Goal: Task Accomplishment & Management: Manage account settings

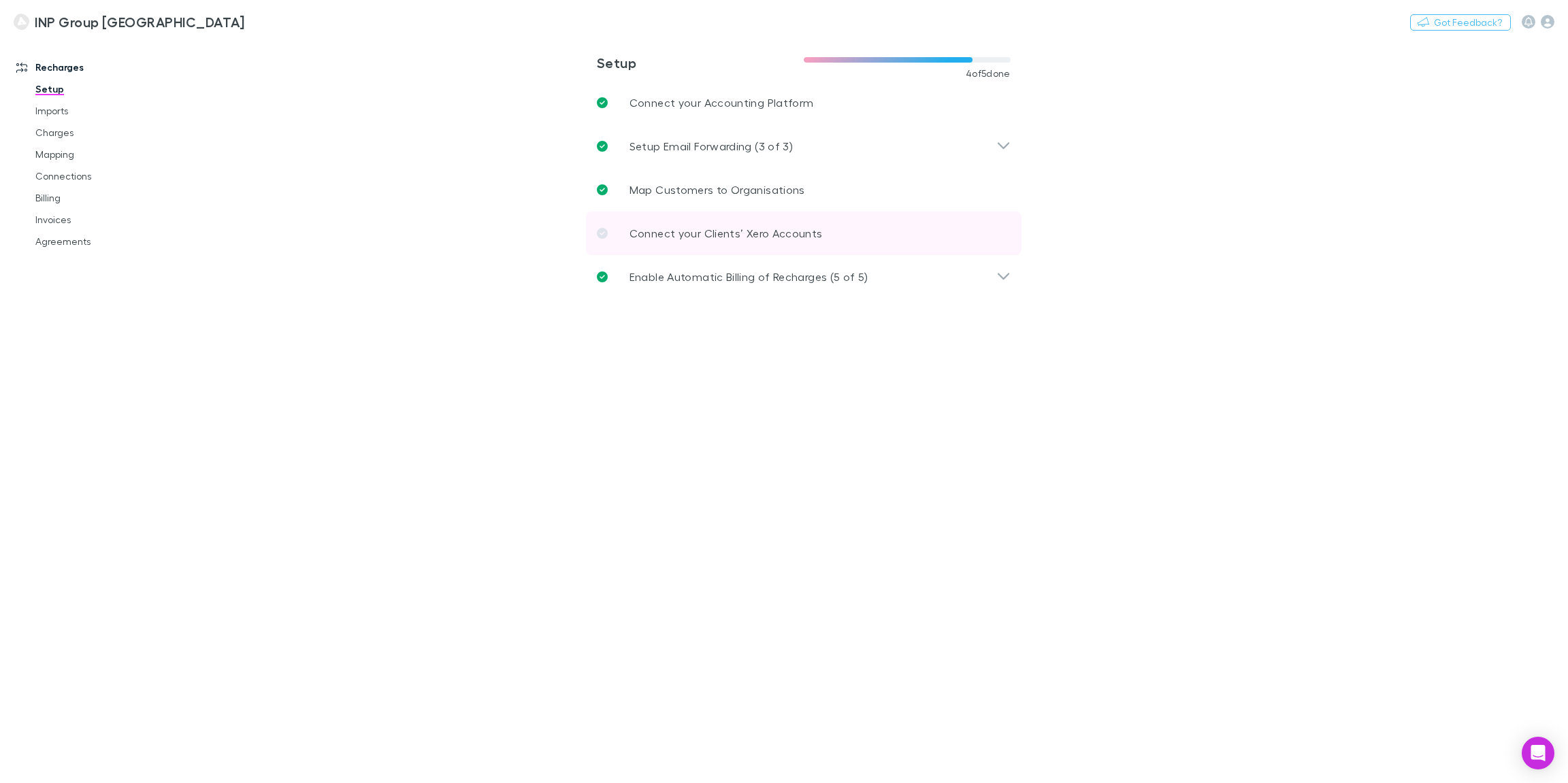
click at [677, 236] on p "Connect your Clients’ Xero Accounts" at bounding box center [726, 233] width 193 height 16
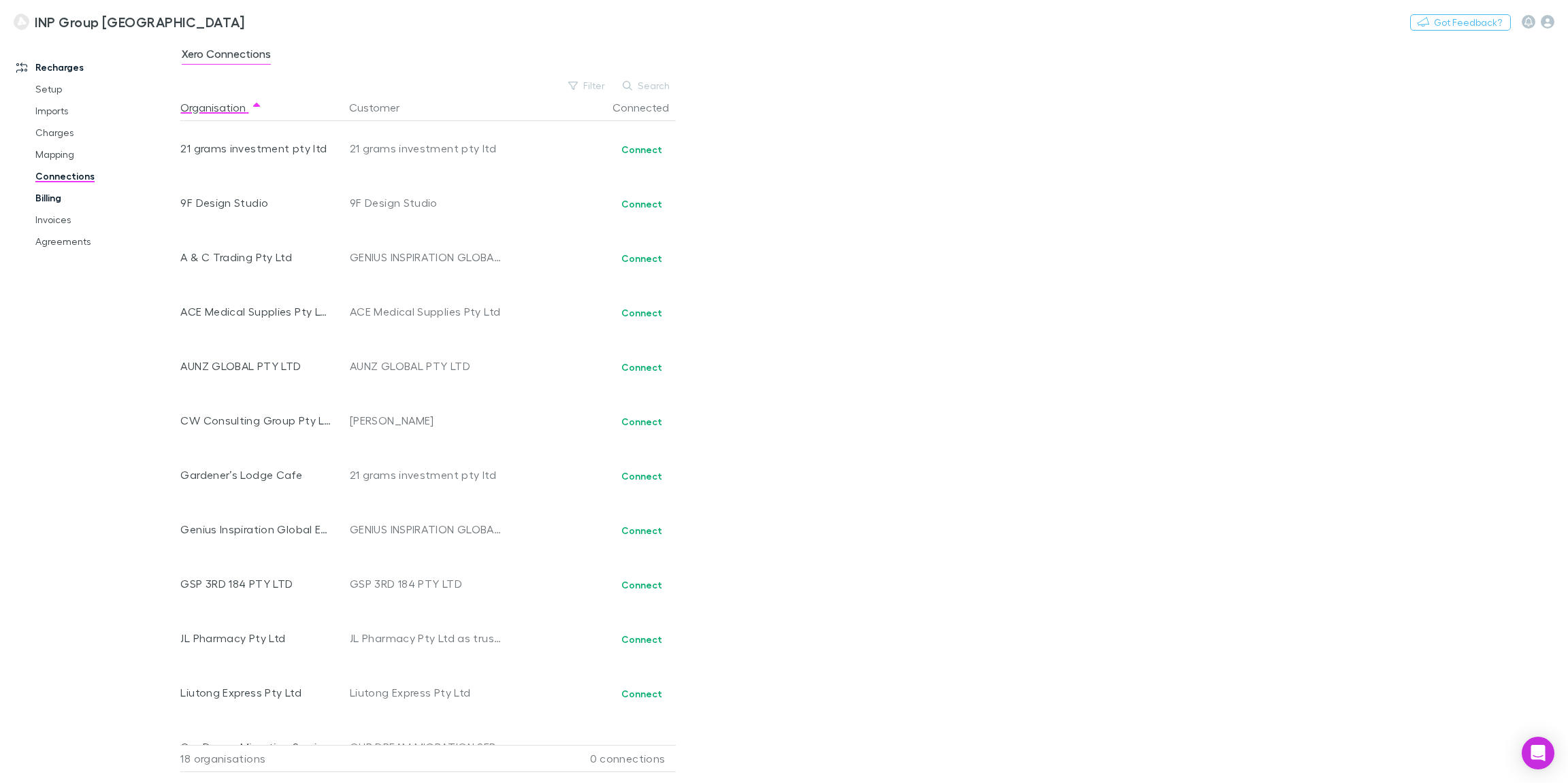
click at [61, 195] on link "Billing" at bounding box center [99, 198] width 156 height 22
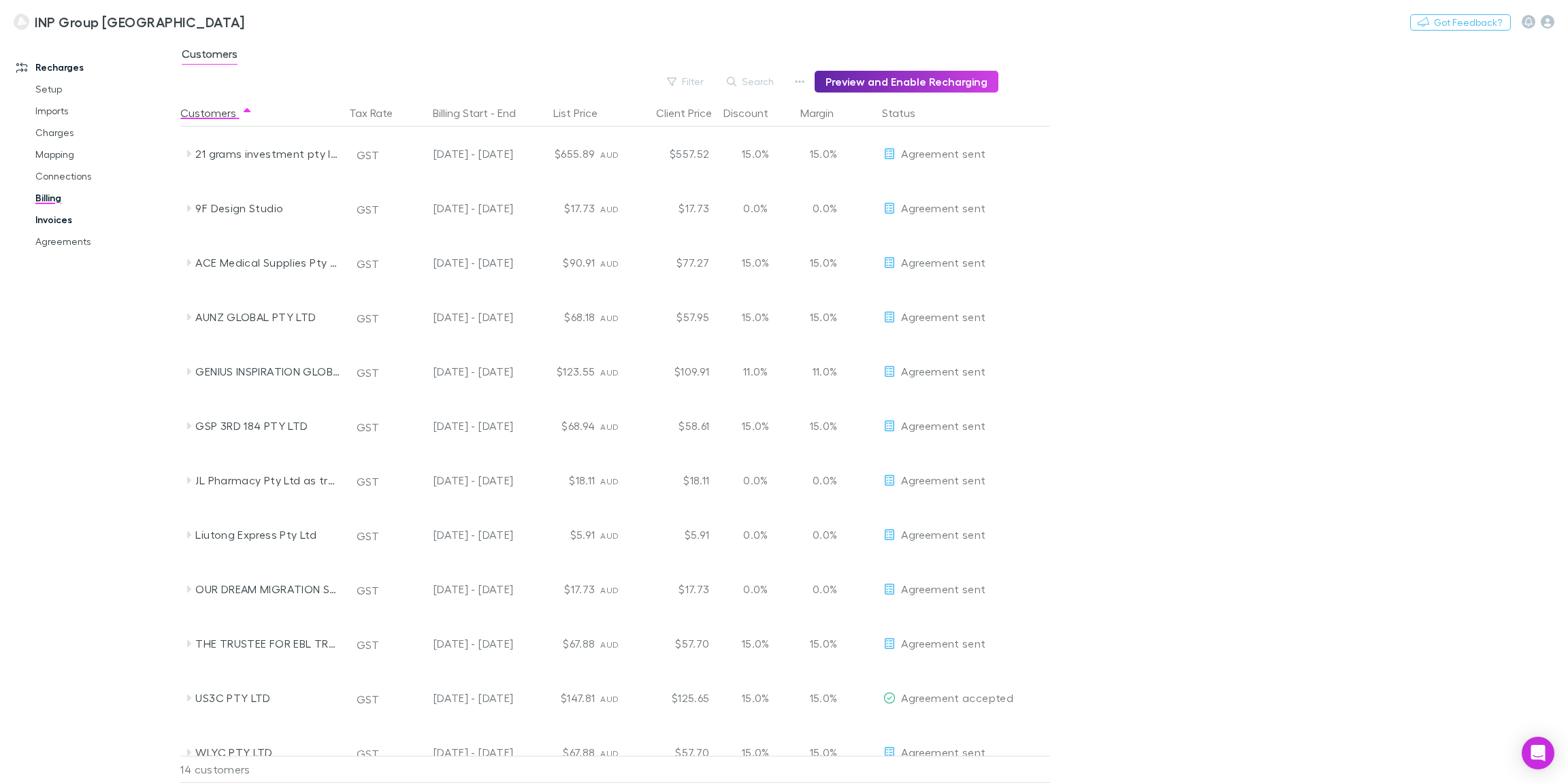
click at [57, 220] on link "Invoices" at bounding box center [99, 220] width 156 height 22
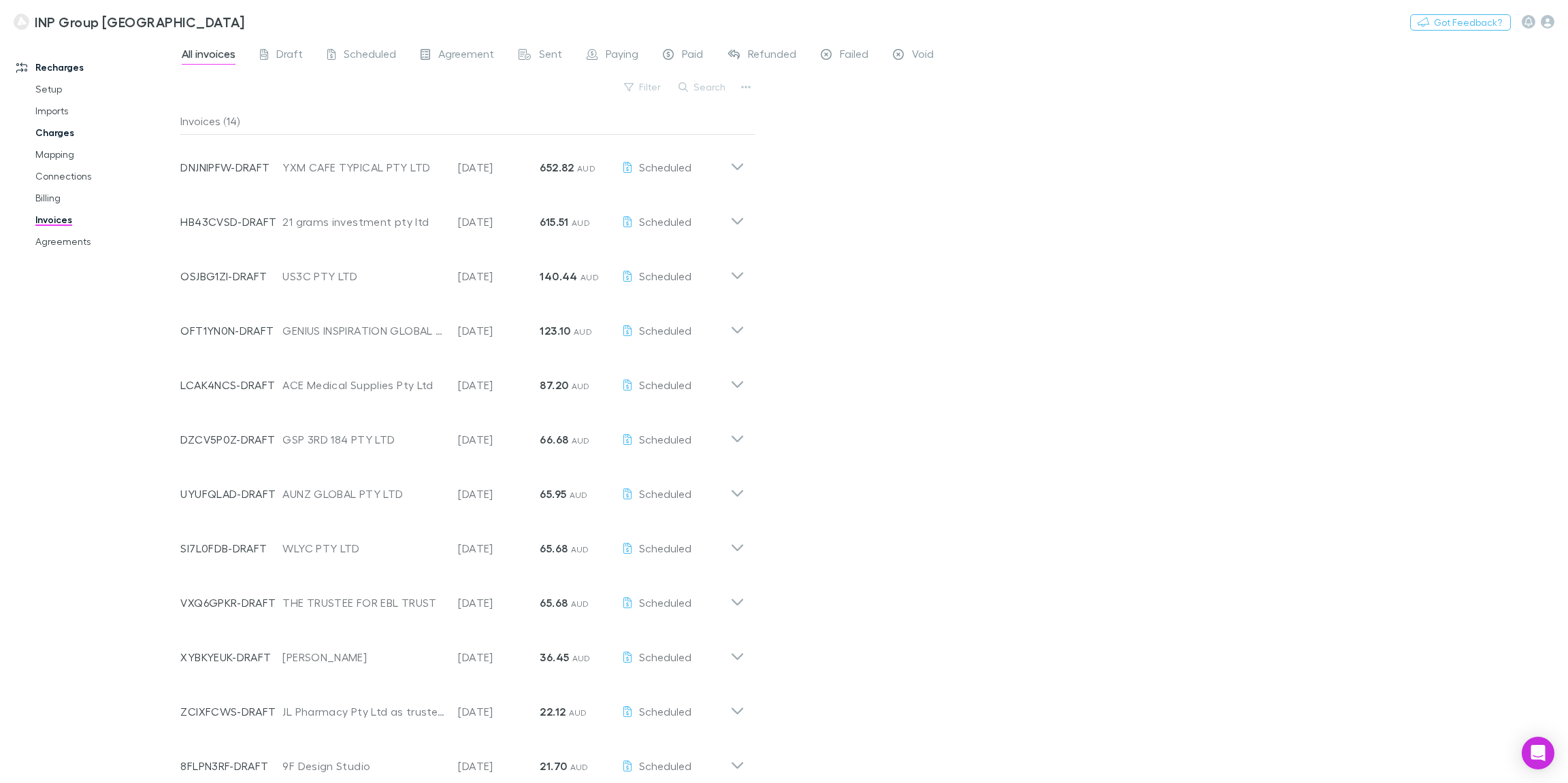
click at [62, 135] on link "Charges" at bounding box center [99, 133] width 156 height 22
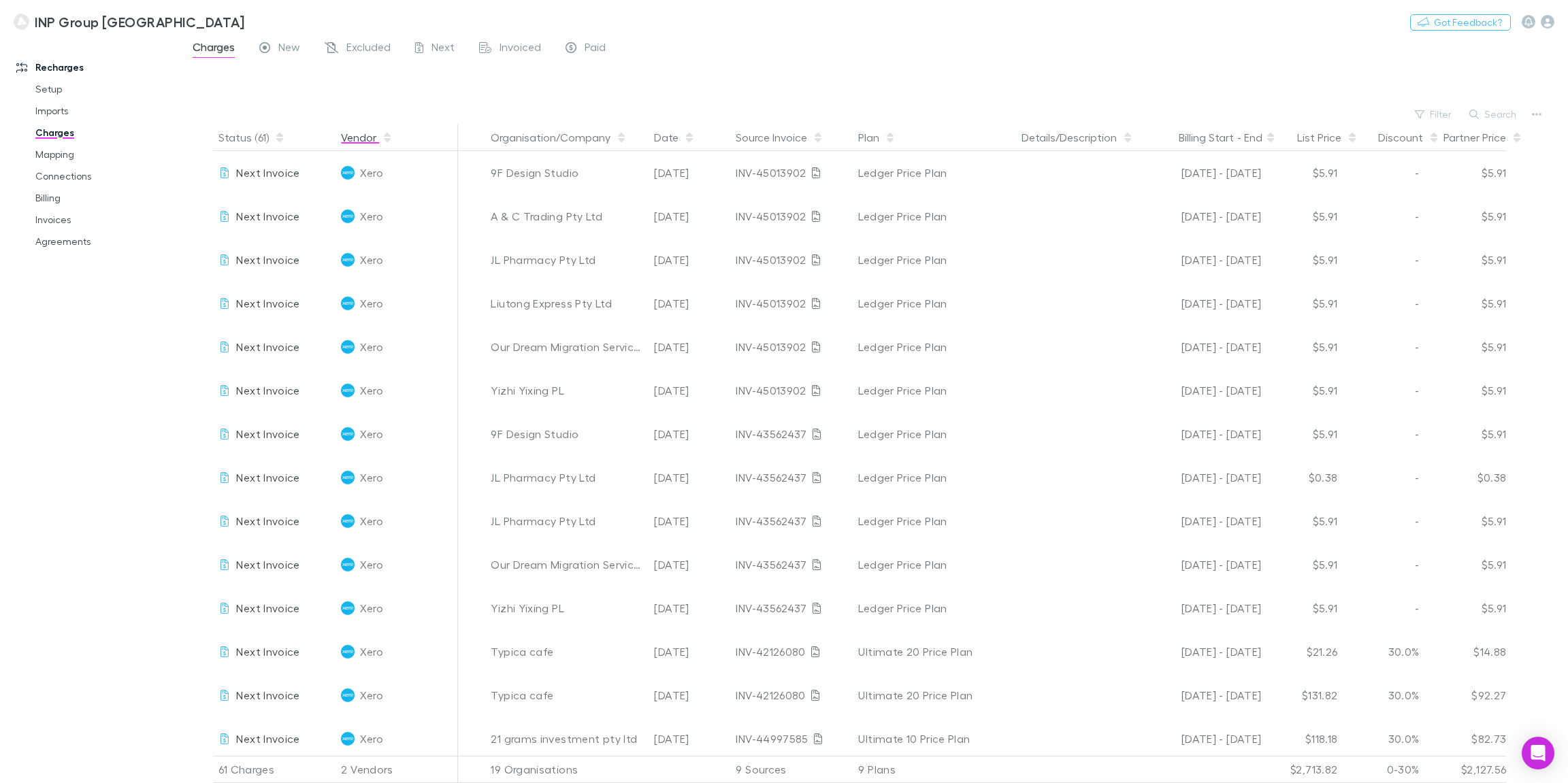
click at [364, 132] on button "Vendor" at bounding box center [367, 137] width 52 height 27
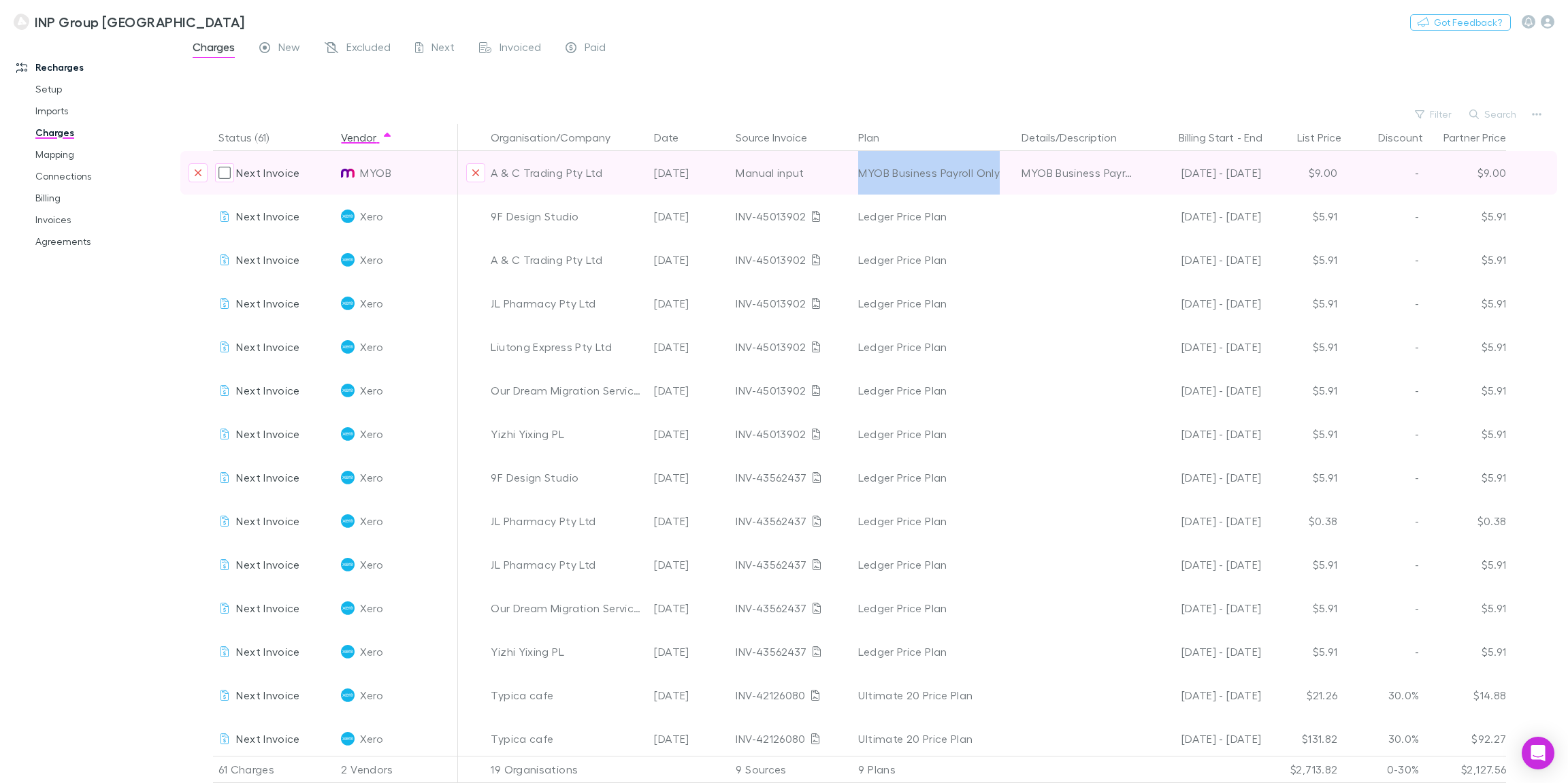
drag, startPoint x: 1003, startPoint y: 175, endPoint x: 855, endPoint y: 170, distance: 148.1
click at [858, 170] on div "MYOB Business Payroll Only" at bounding box center [934, 173] width 153 height 44
copy div "MYOB Business Payroll Only"
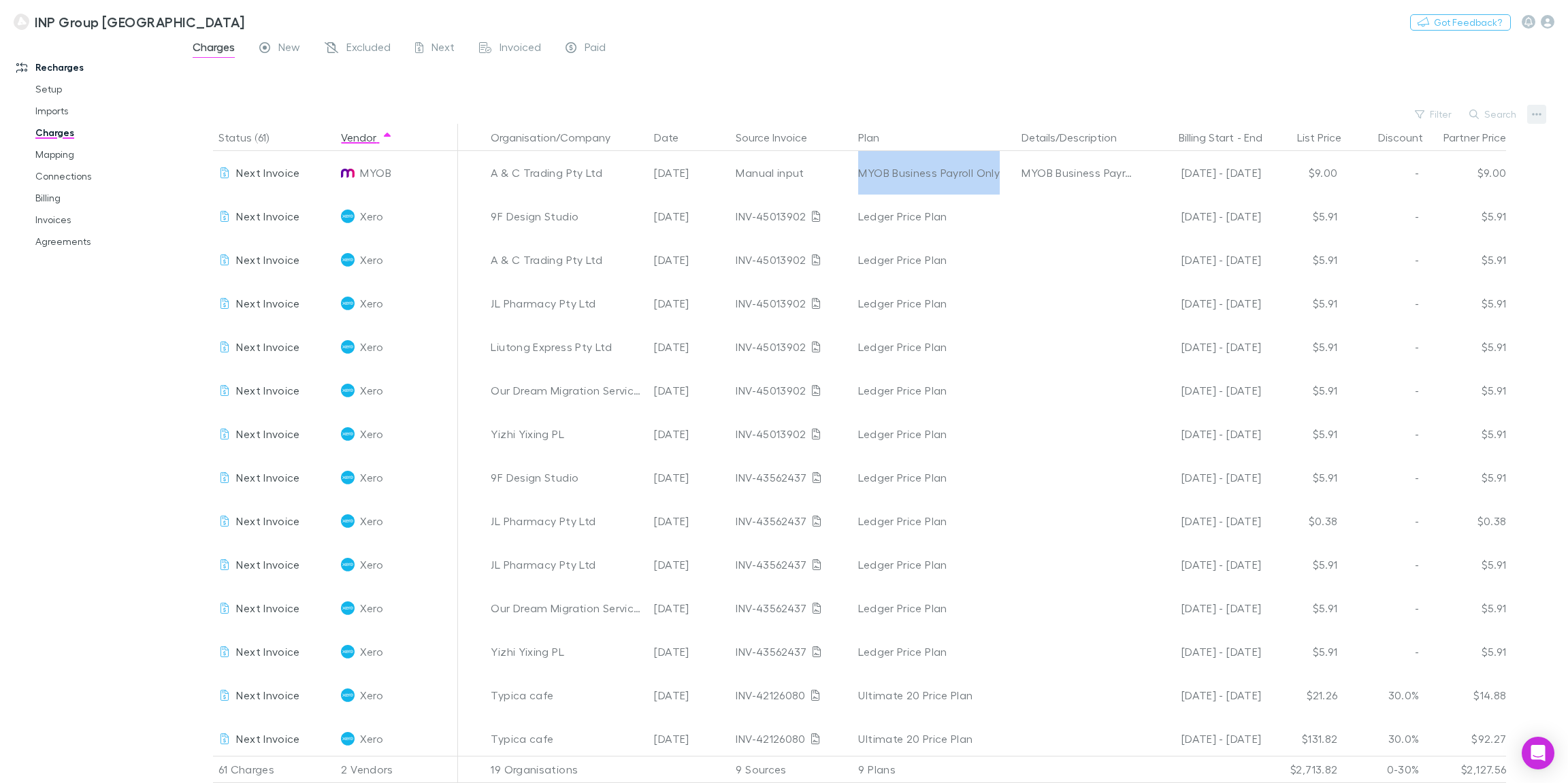
click at [1537, 114] on icon "button" at bounding box center [1537, 114] width 9 height 2
click at [1430, 140] on p "Add single charge" at bounding box center [1452, 141] width 165 height 16
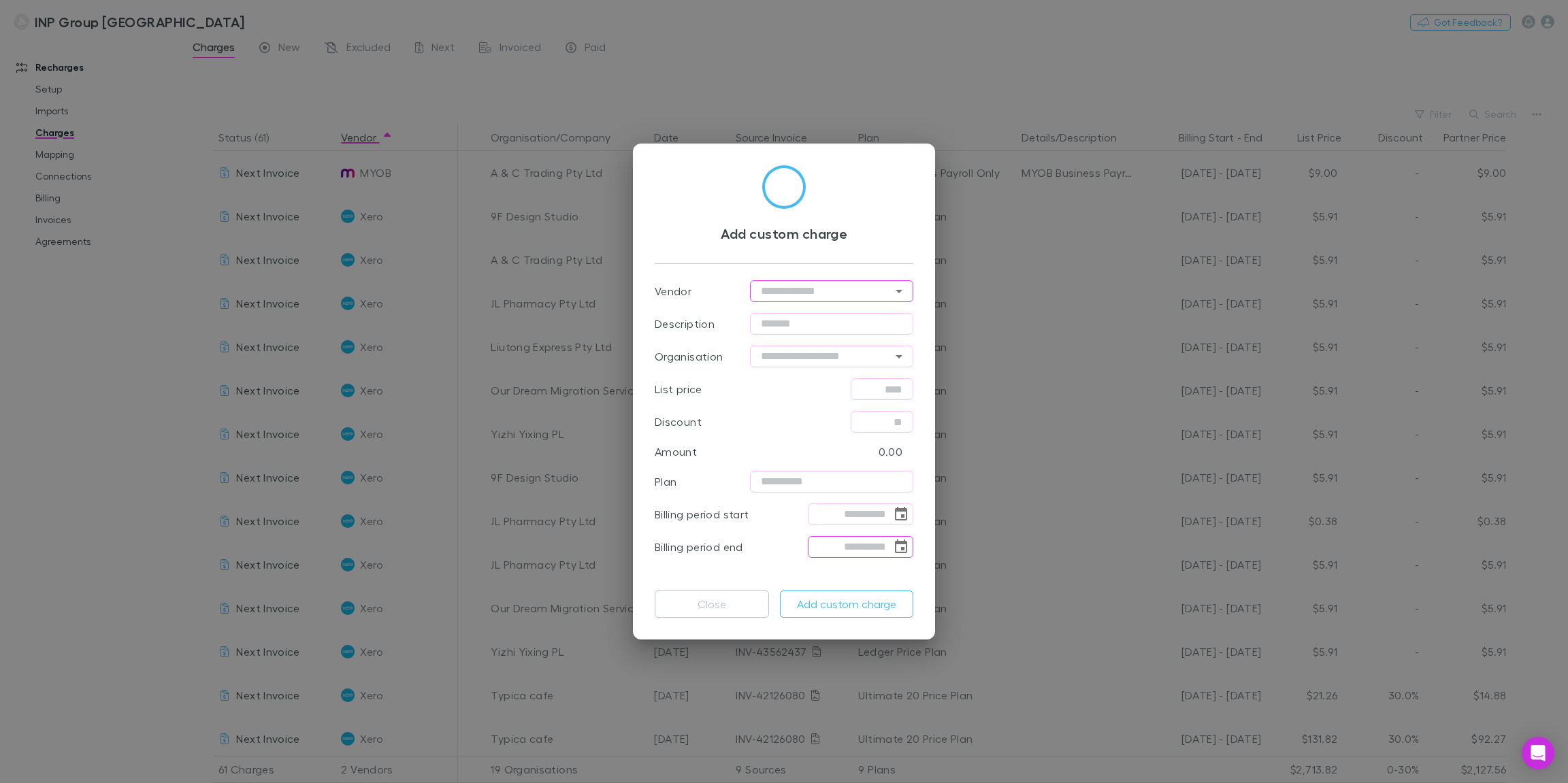
click at [786, 293] on input "text" at bounding box center [831, 291] width 163 height 22
click at [802, 317] on li "MYOB" at bounding box center [831, 320] width 163 height 24
type input "****"
click at [801, 324] on input "text" at bounding box center [831, 324] width 163 height 22
paste input "**********"
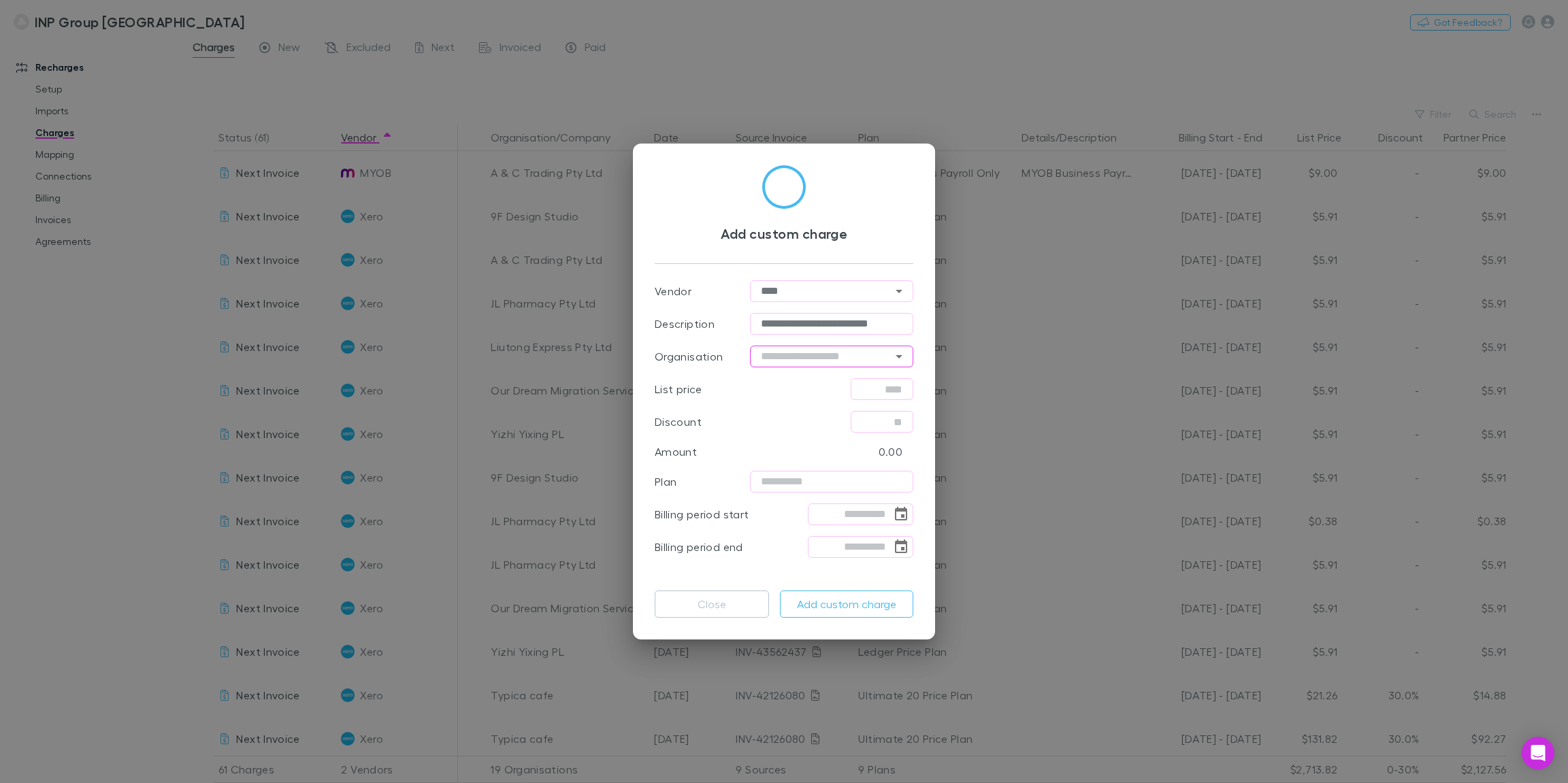
scroll to position [0, 2]
type input "**********"
click at [801, 357] on input "text" at bounding box center [831, 356] width 163 height 22
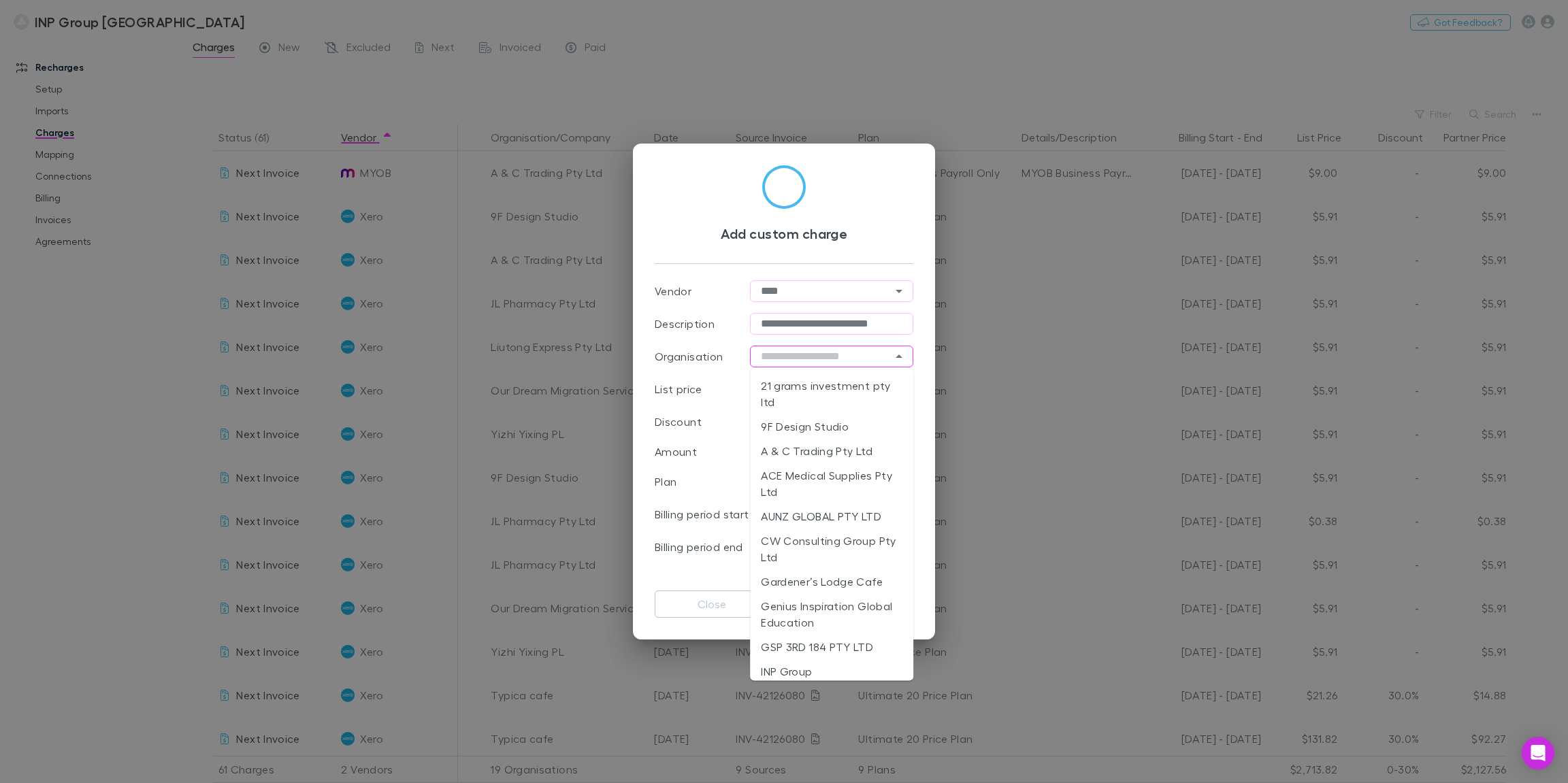
click at [811, 448] on li "A & C Trading Pty Ltd" at bounding box center [831, 450] width 163 height 24
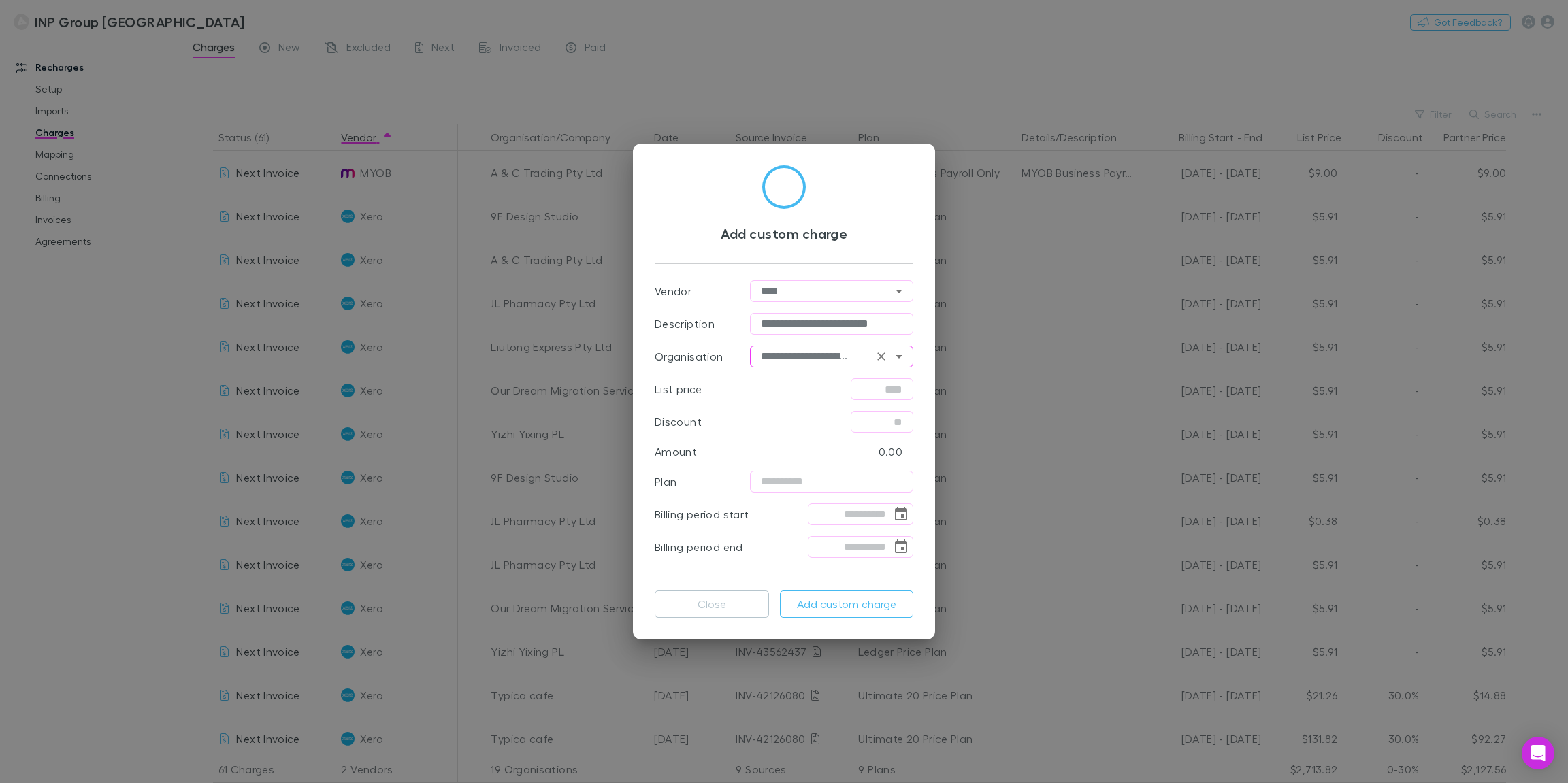
type input "**********"
click at [876, 395] on input "text" at bounding box center [882, 389] width 63 height 22
click at [822, 478] on input "text" at bounding box center [831, 482] width 163 height 22
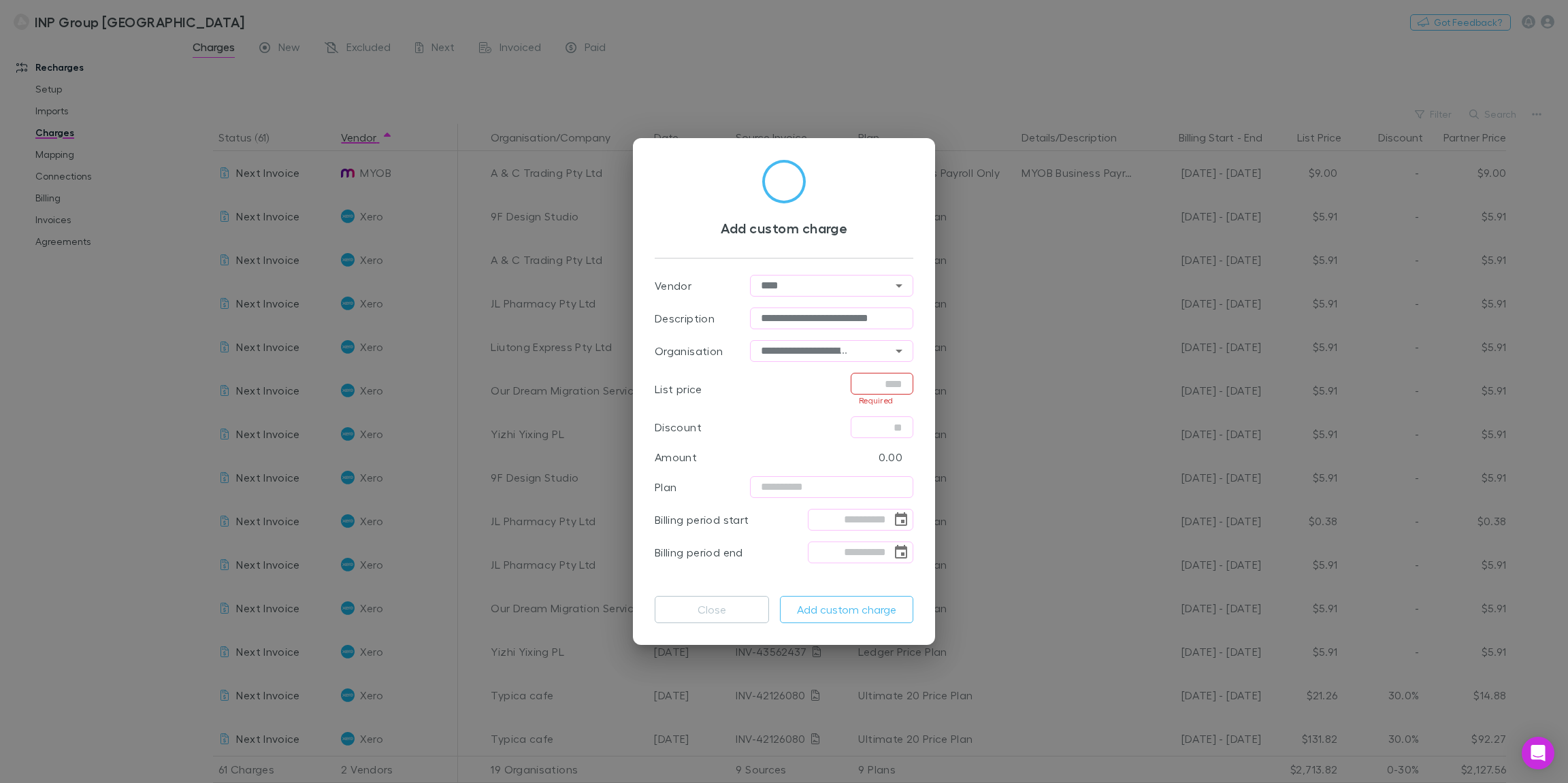
paste input "**********"
type input "**********"
click at [879, 389] on input "text" at bounding box center [882, 384] width 63 height 22
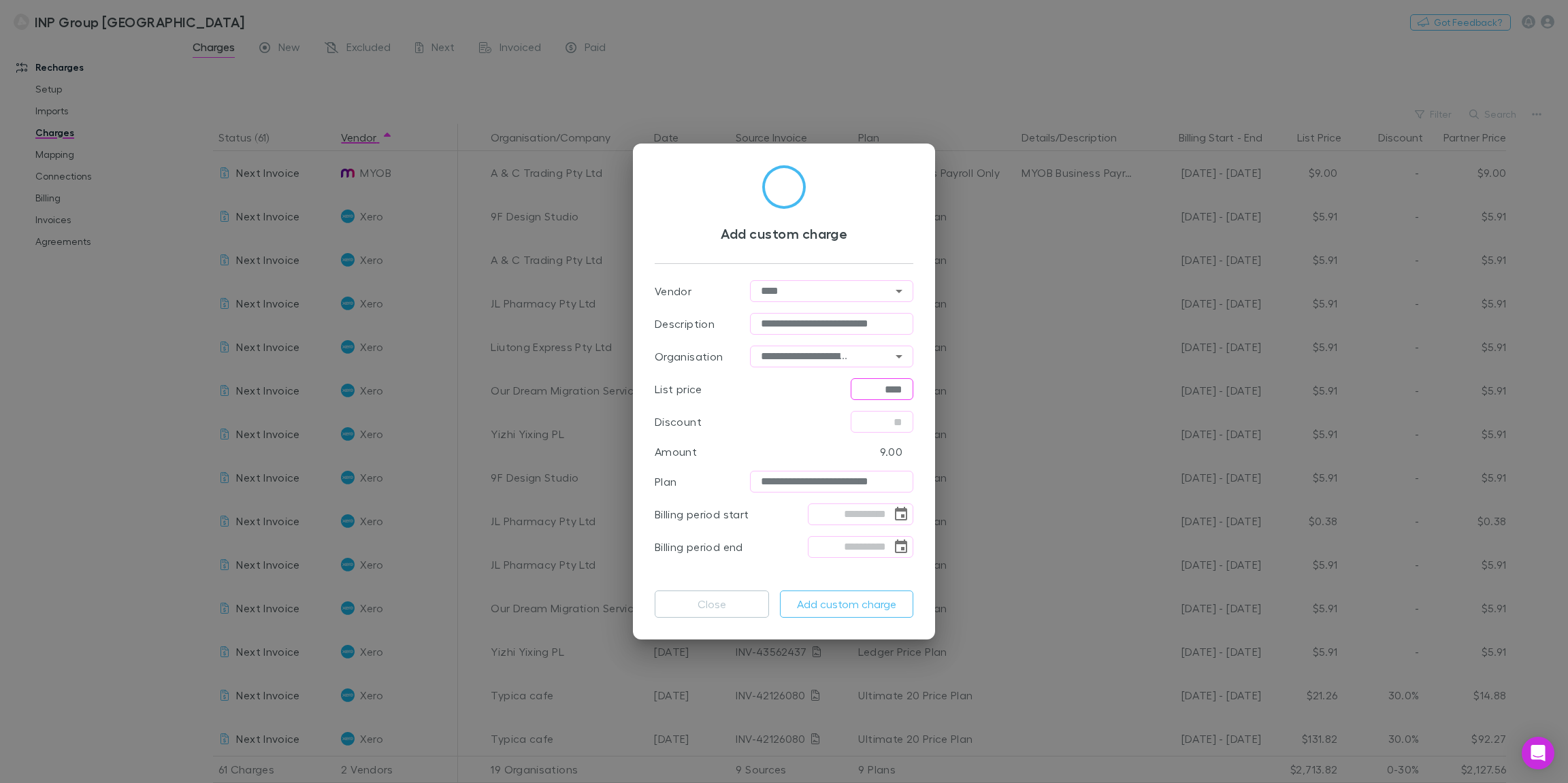
type input "****"
click at [811, 421] on div "Discount ​" at bounding box center [784, 422] width 258 height 33
click at [814, 513] on input "tel" at bounding box center [849, 514] width 84 height 22
click at [905, 513] on icon "Choose date" at bounding box center [901, 514] width 16 height 16
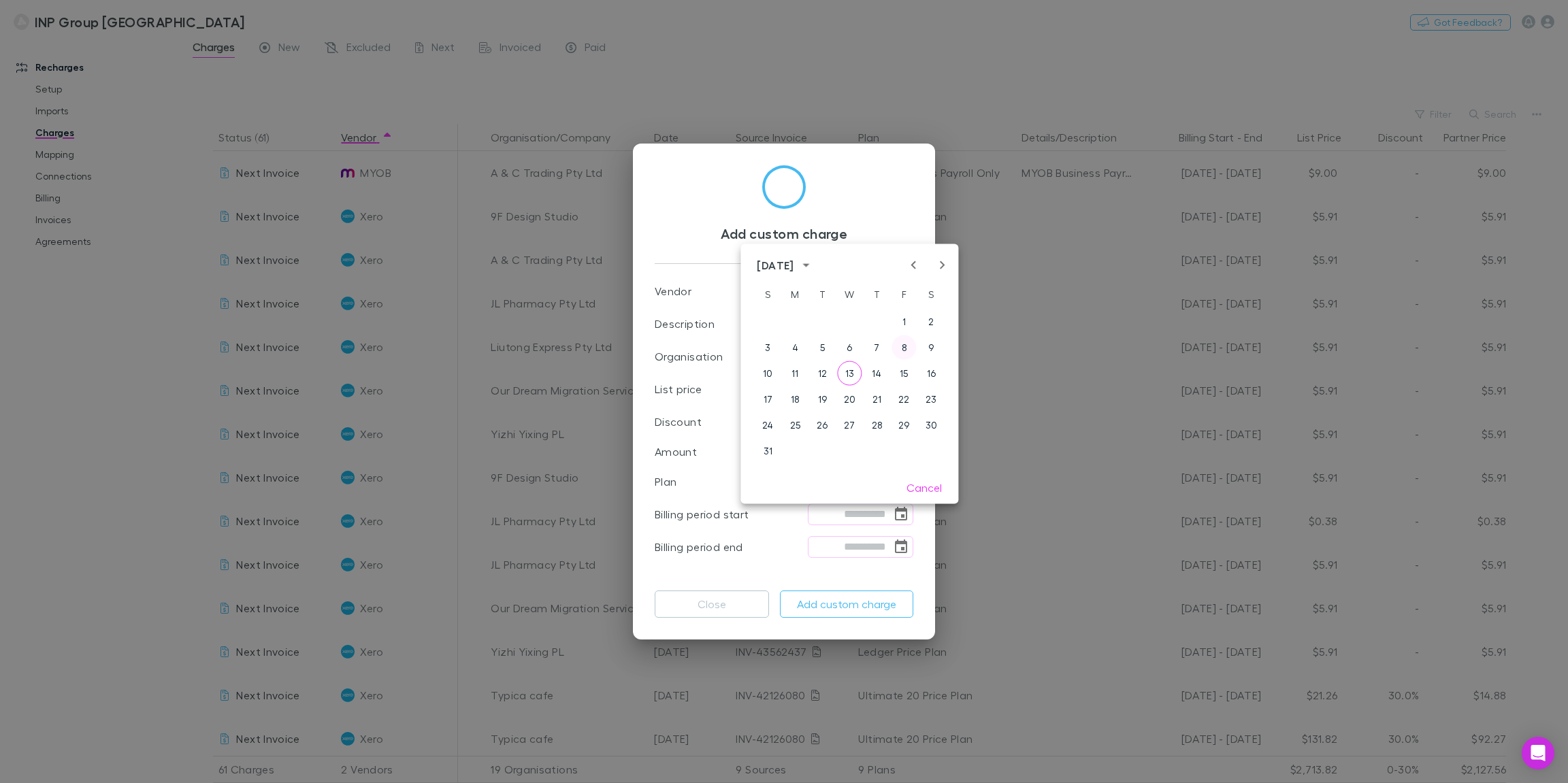
click at [905, 352] on button "8" at bounding box center [903, 347] width 24 height 24
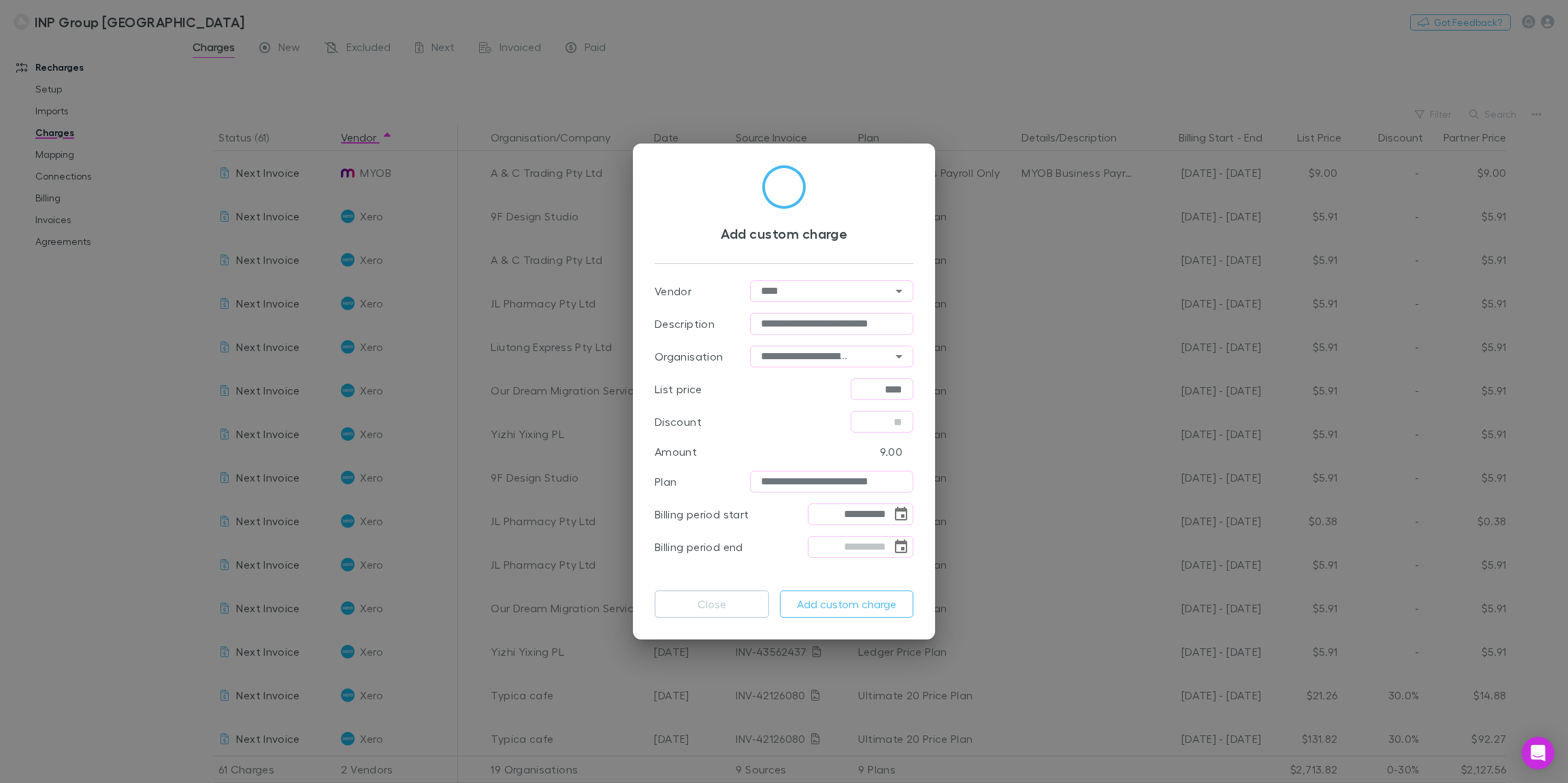
type input "**********"
click at [899, 547] on icon "Choose date" at bounding box center [901, 547] width 16 height 16
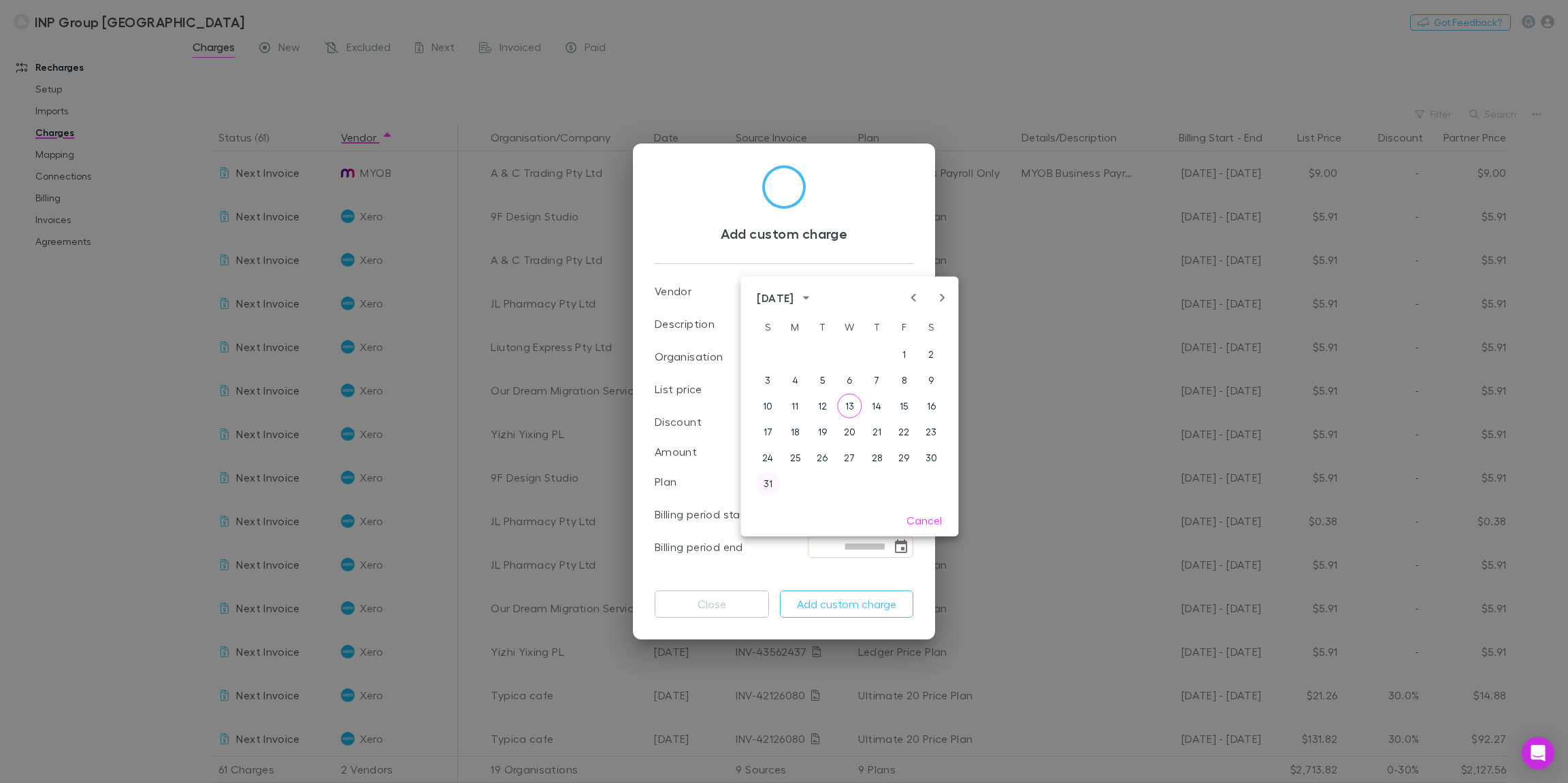
click at [766, 483] on button "31" at bounding box center [767, 483] width 24 height 24
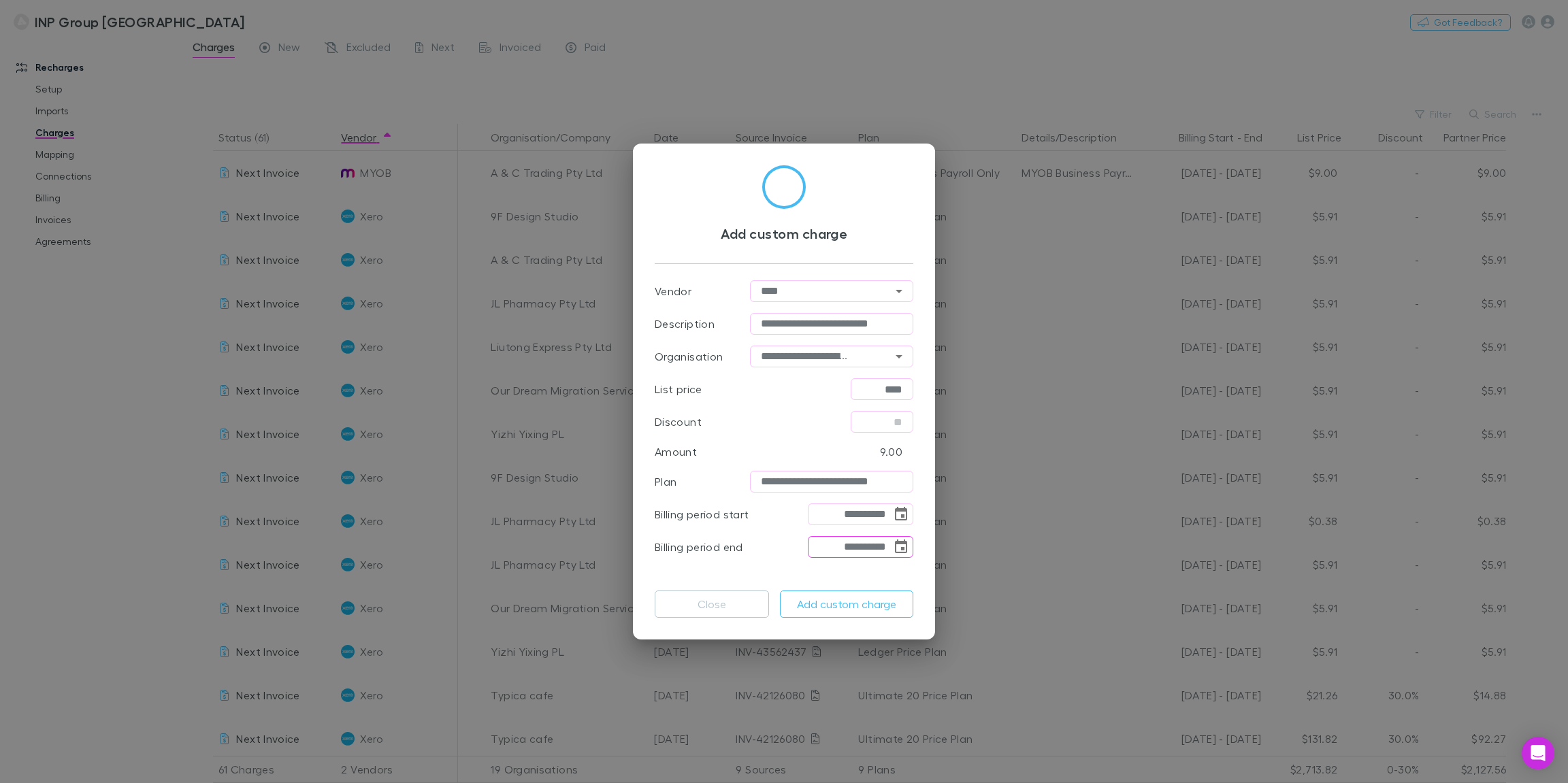
click at [900, 547] on icon "Choose date, selected date is Aug 31, 2025" at bounding box center [901, 547] width 16 height 16
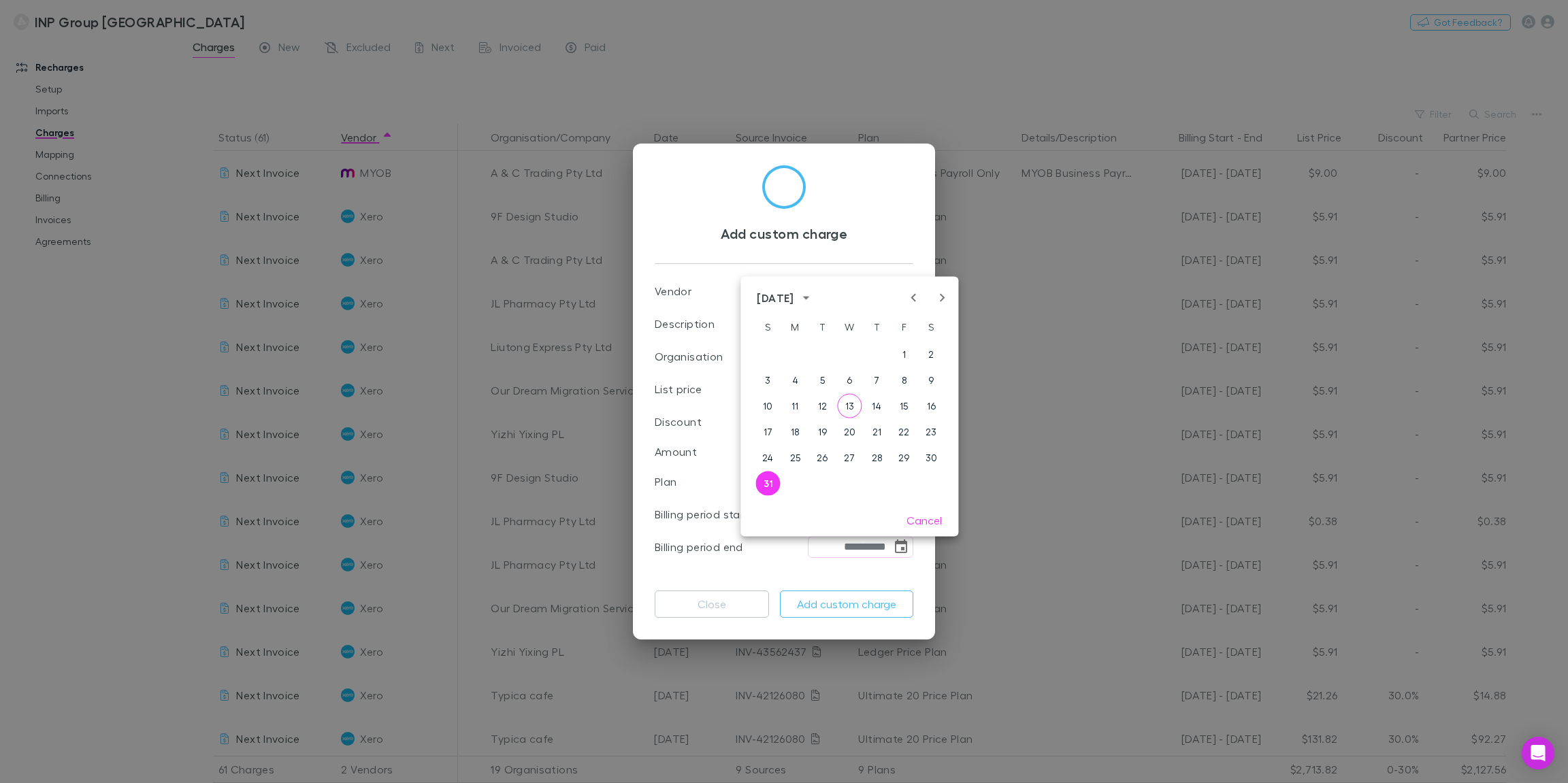
click at [941, 302] on icon "Next month" at bounding box center [941, 298] width 16 height 16
click at [793, 380] on button "8" at bounding box center [794, 380] width 24 height 24
type input "**********"
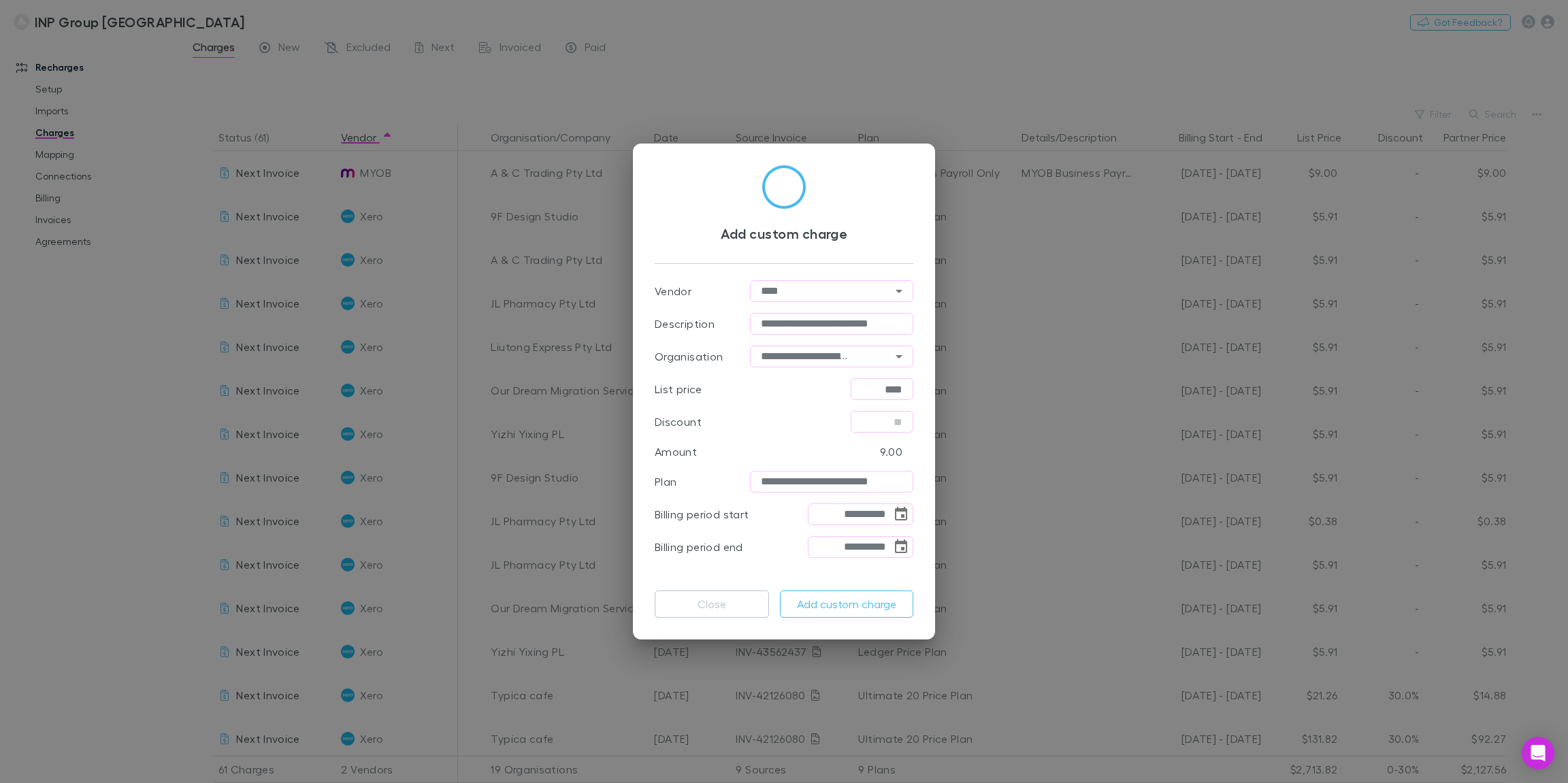
click at [688, 456] on p "Amount" at bounding box center [676, 451] width 42 height 16
click at [854, 607] on button "Add custom charge" at bounding box center [847, 604] width 133 height 27
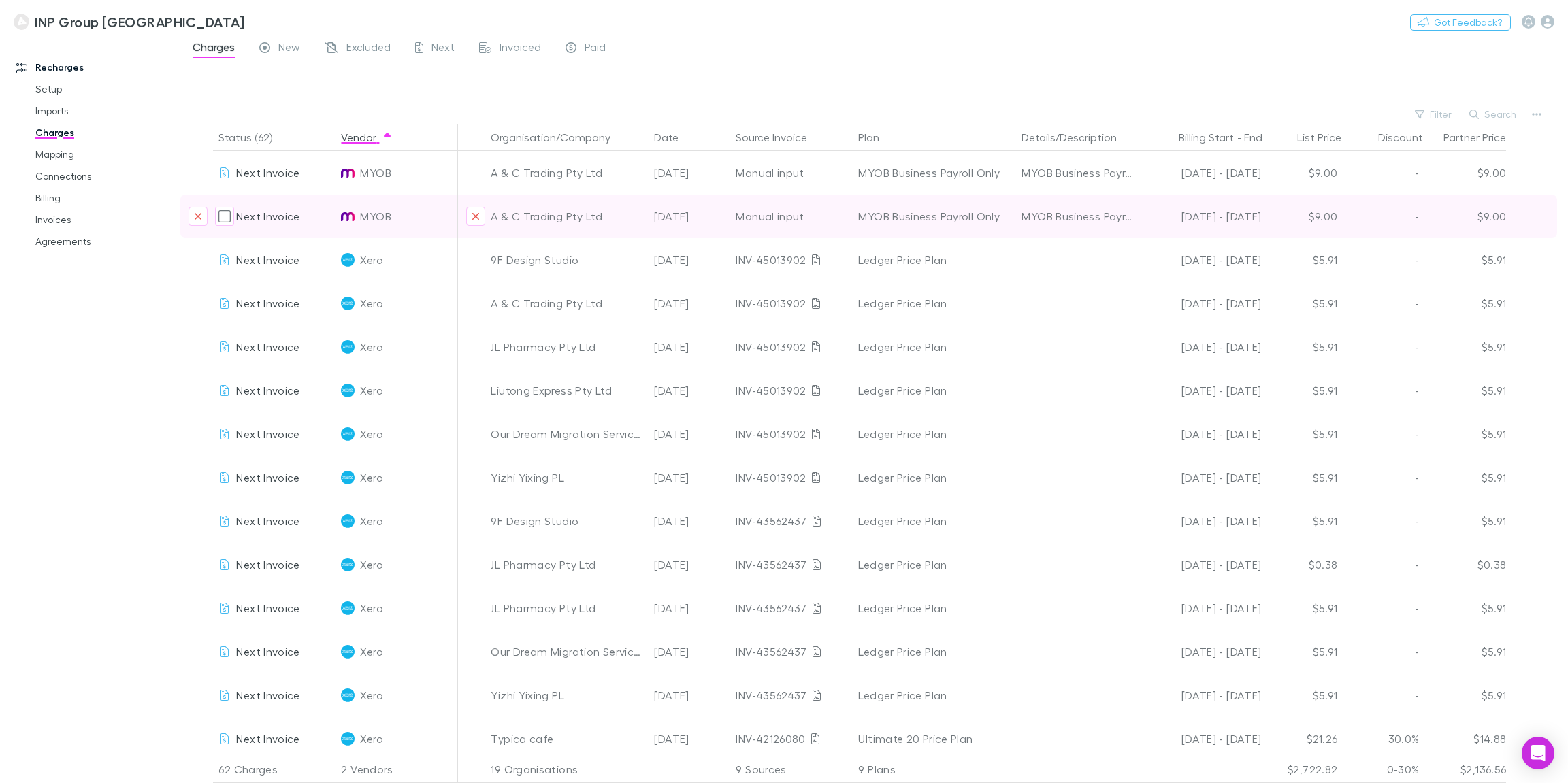
click at [1196, 218] on div "08 Aug - 08 Sep 25" at bounding box center [1201, 216] width 117 height 44
click at [1476, 220] on div "$9.00" at bounding box center [1465, 216] width 81 height 44
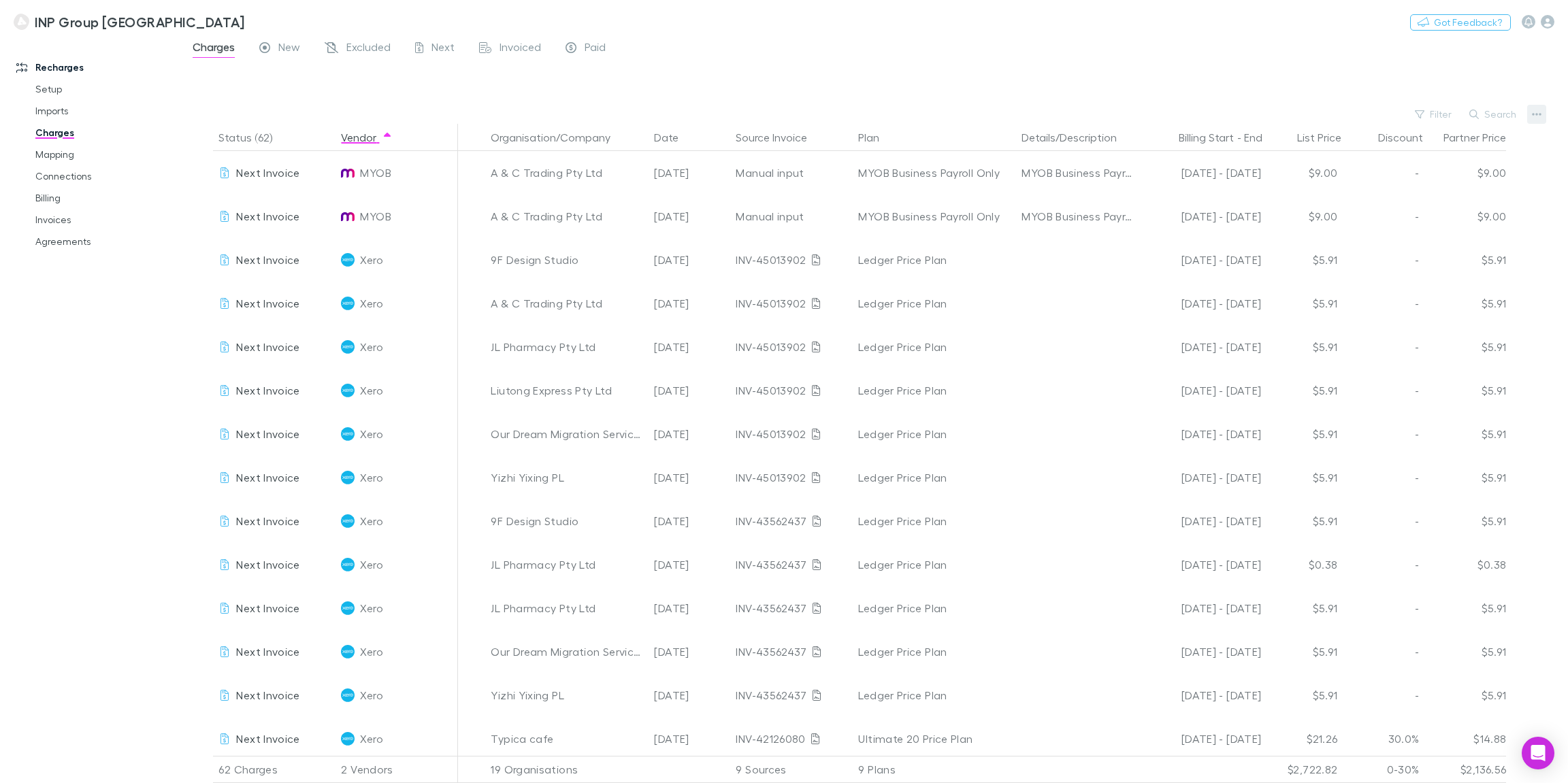
click at [1537, 114] on icon "button" at bounding box center [1537, 114] width 9 height 2
click at [1220, 219] on div at bounding box center [784, 392] width 1568 height 783
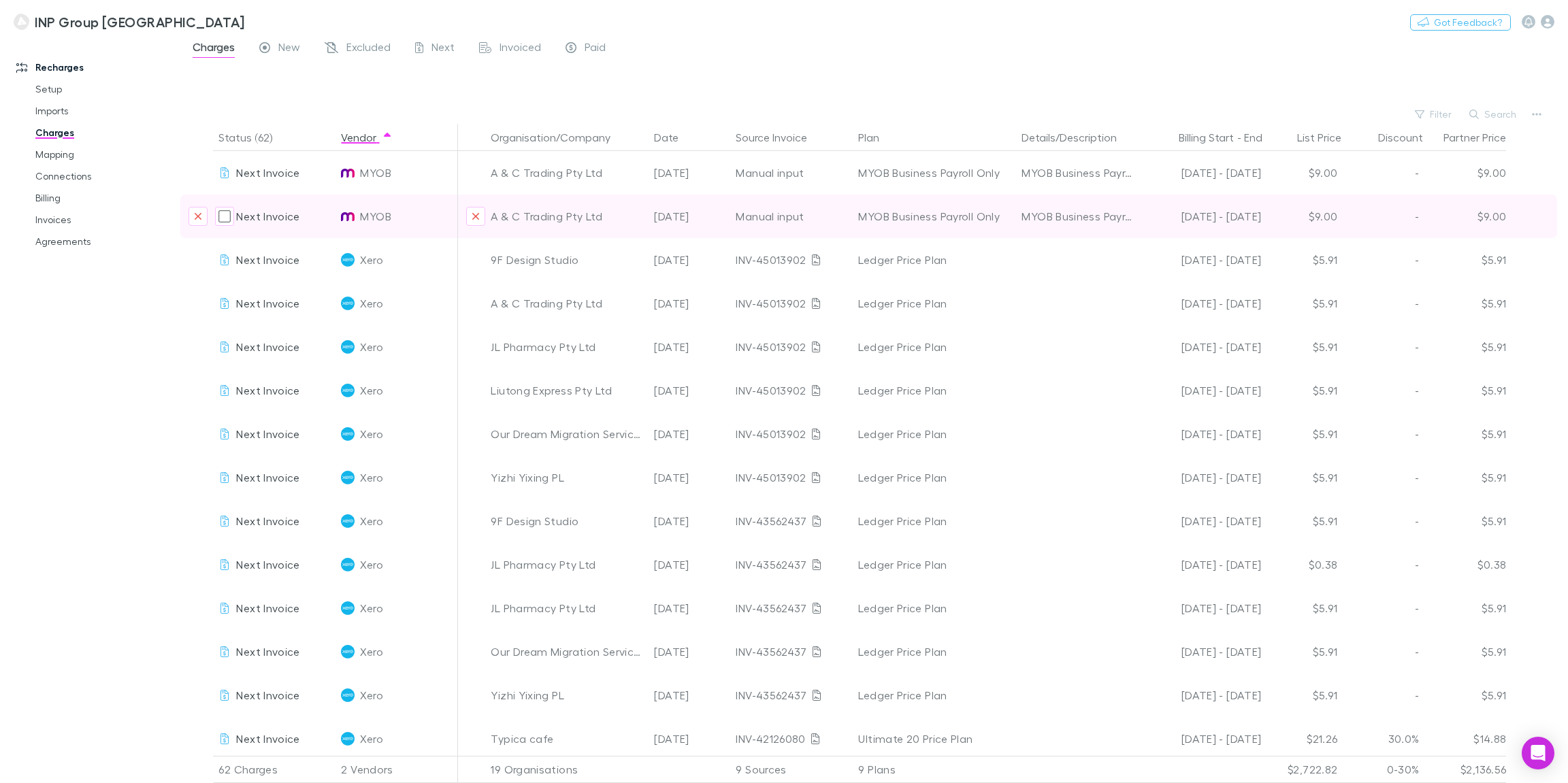
click at [1243, 220] on div "08 Aug - 08 Sep 25" at bounding box center [1201, 216] width 117 height 44
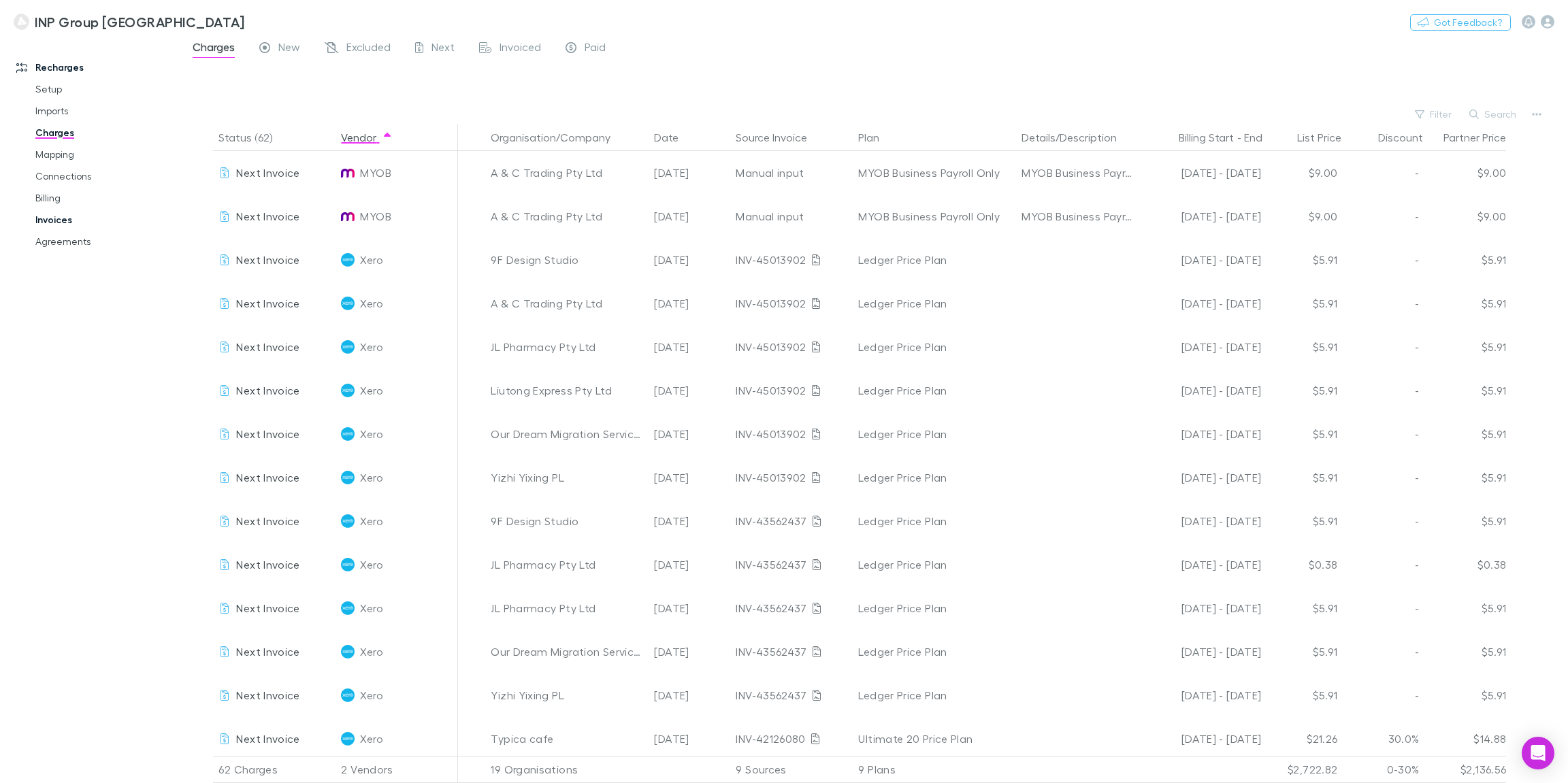
click at [65, 222] on link "Invoices" at bounding box center [99, 220] width 156 height 22
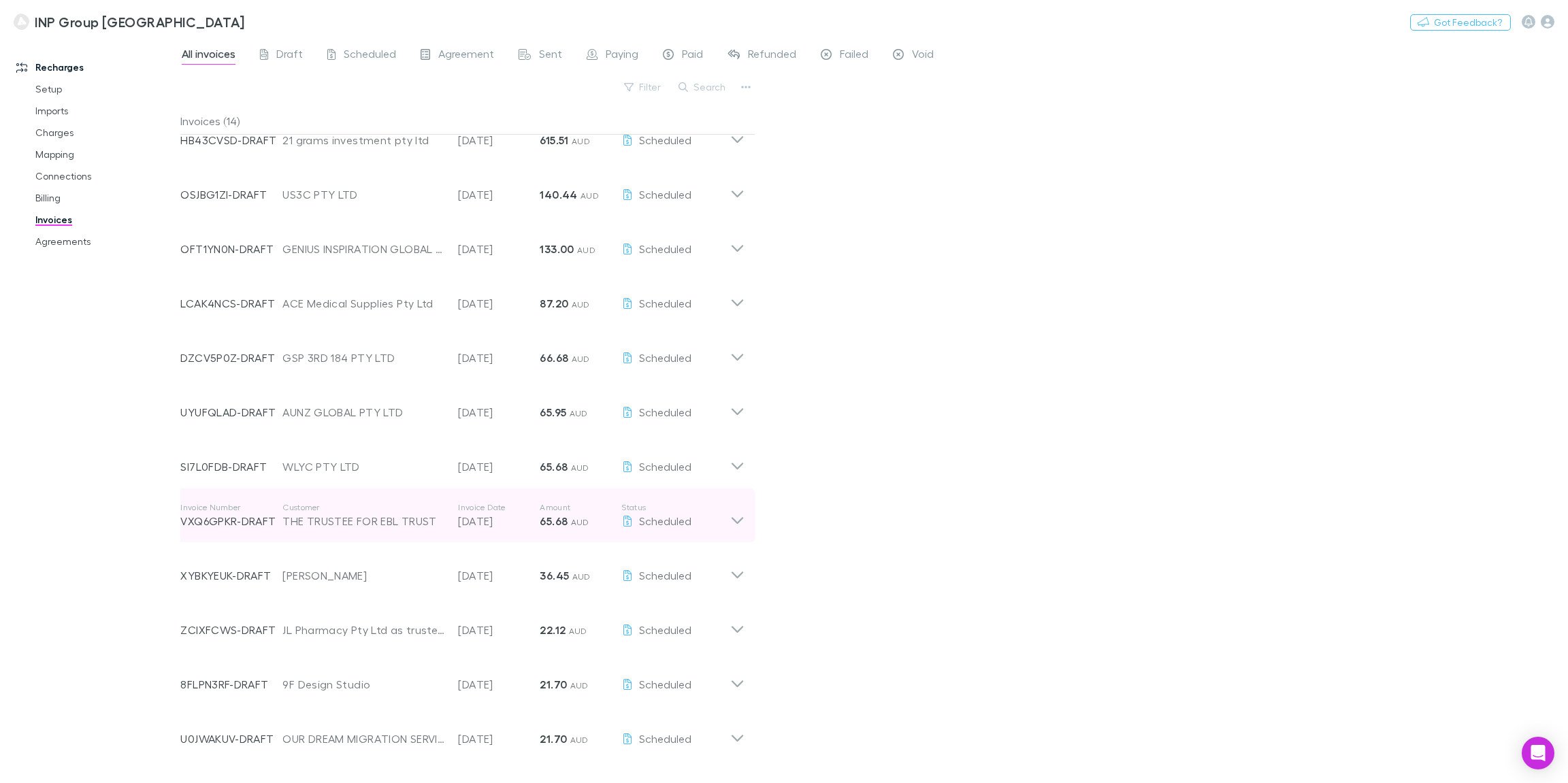
scroll to position [127, 0]
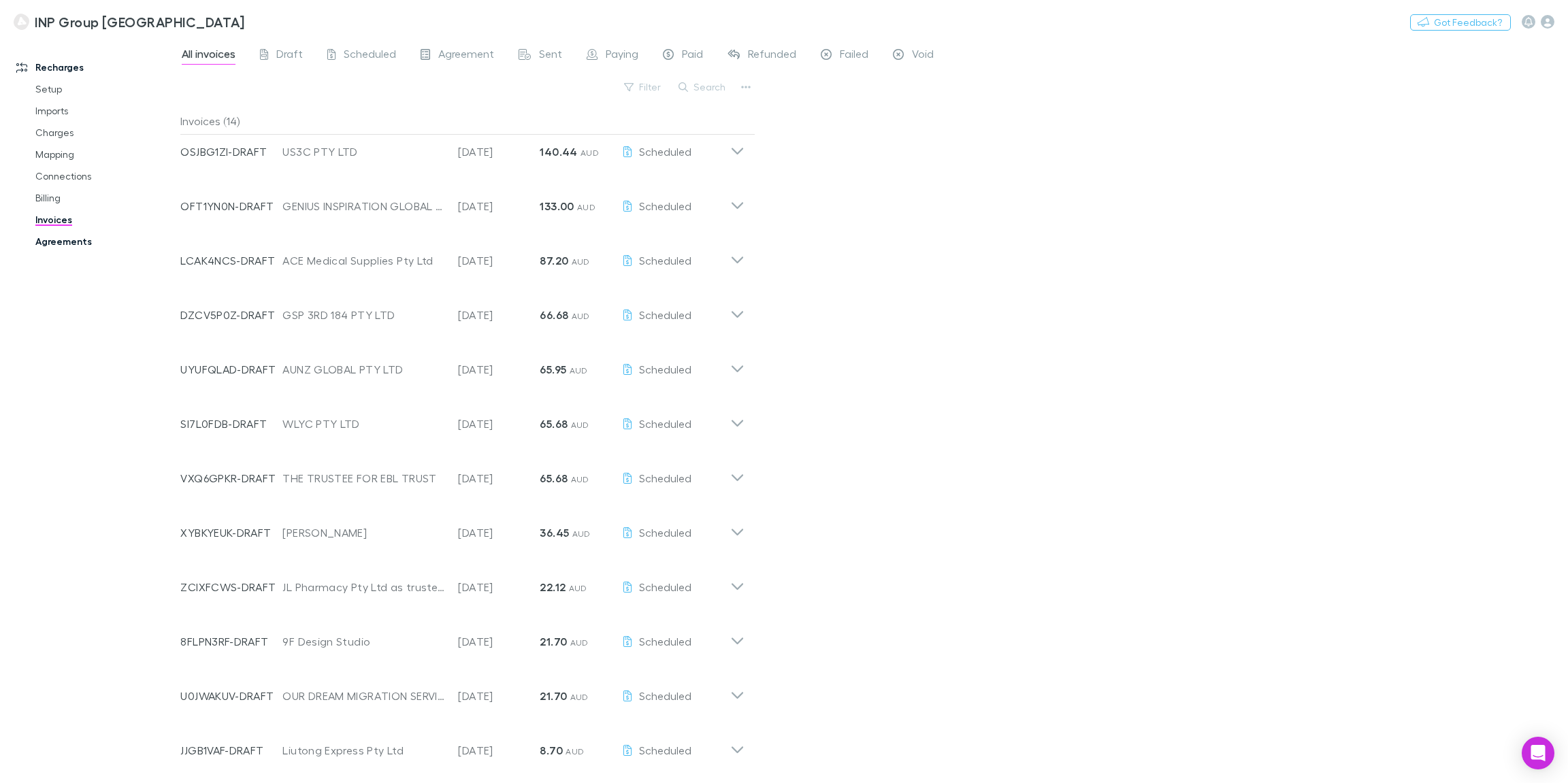
click at [67, 246] on link "Agreements" at bounding box center [99, 242] width 156 height 22
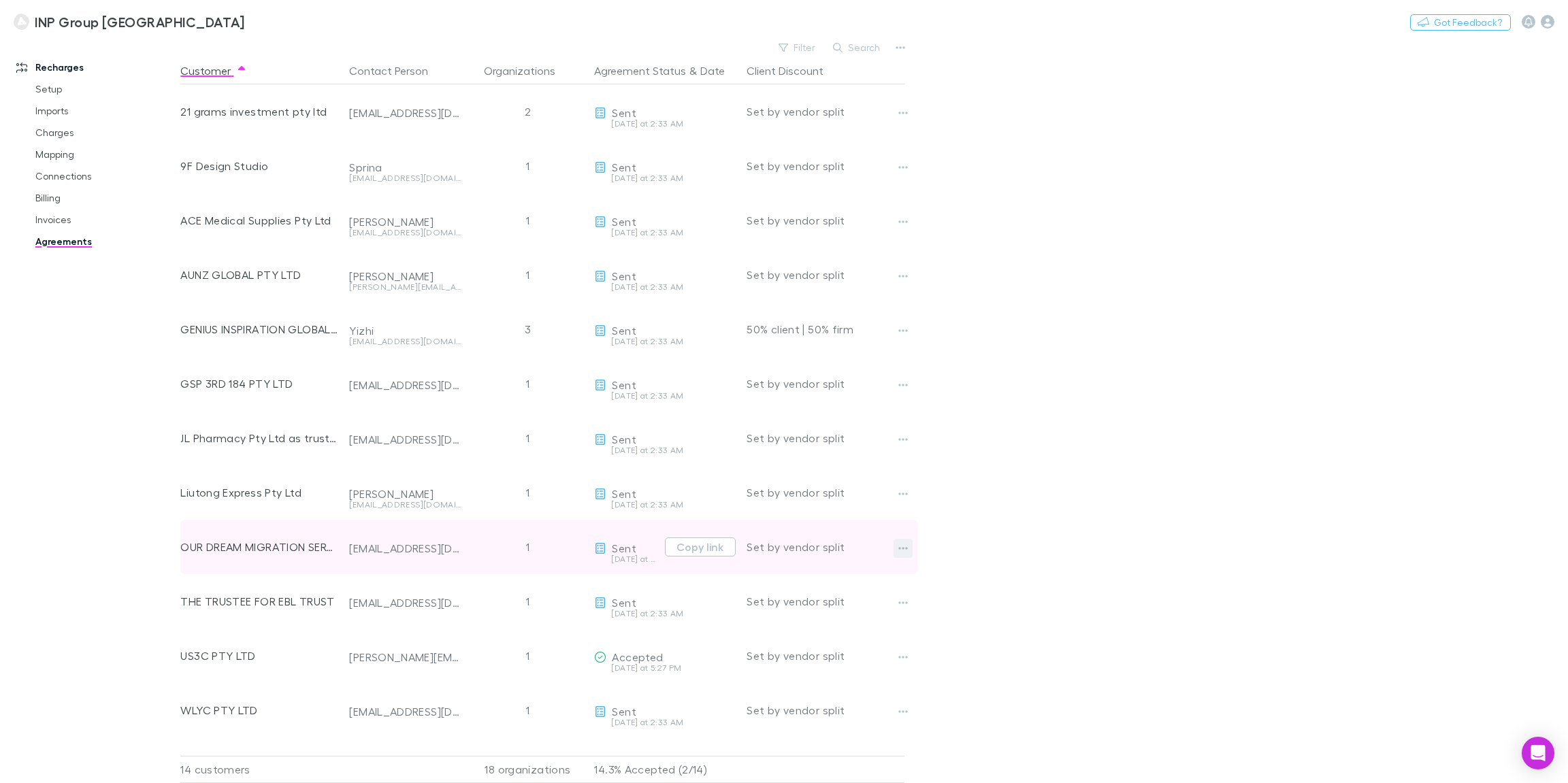
click at [905, 550] on icon "button" at bounding box center [903, 548] width 9 height 11
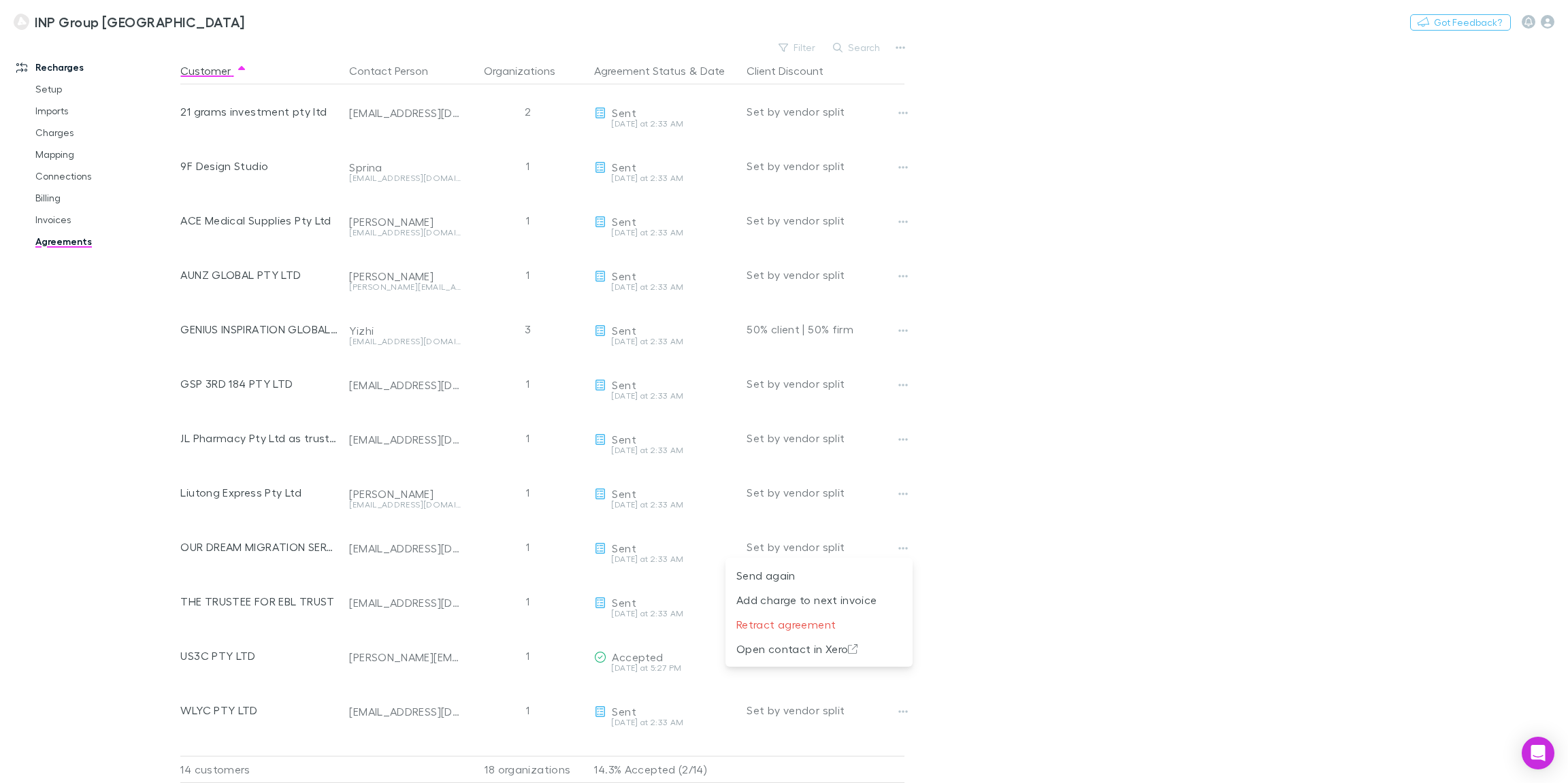
click at [1021, 507] on div at bounding box center [784, 392] width 1568 height 783
click at [70, 133] on link "Charges" at bounding box center [99, 133] width 156 height 22
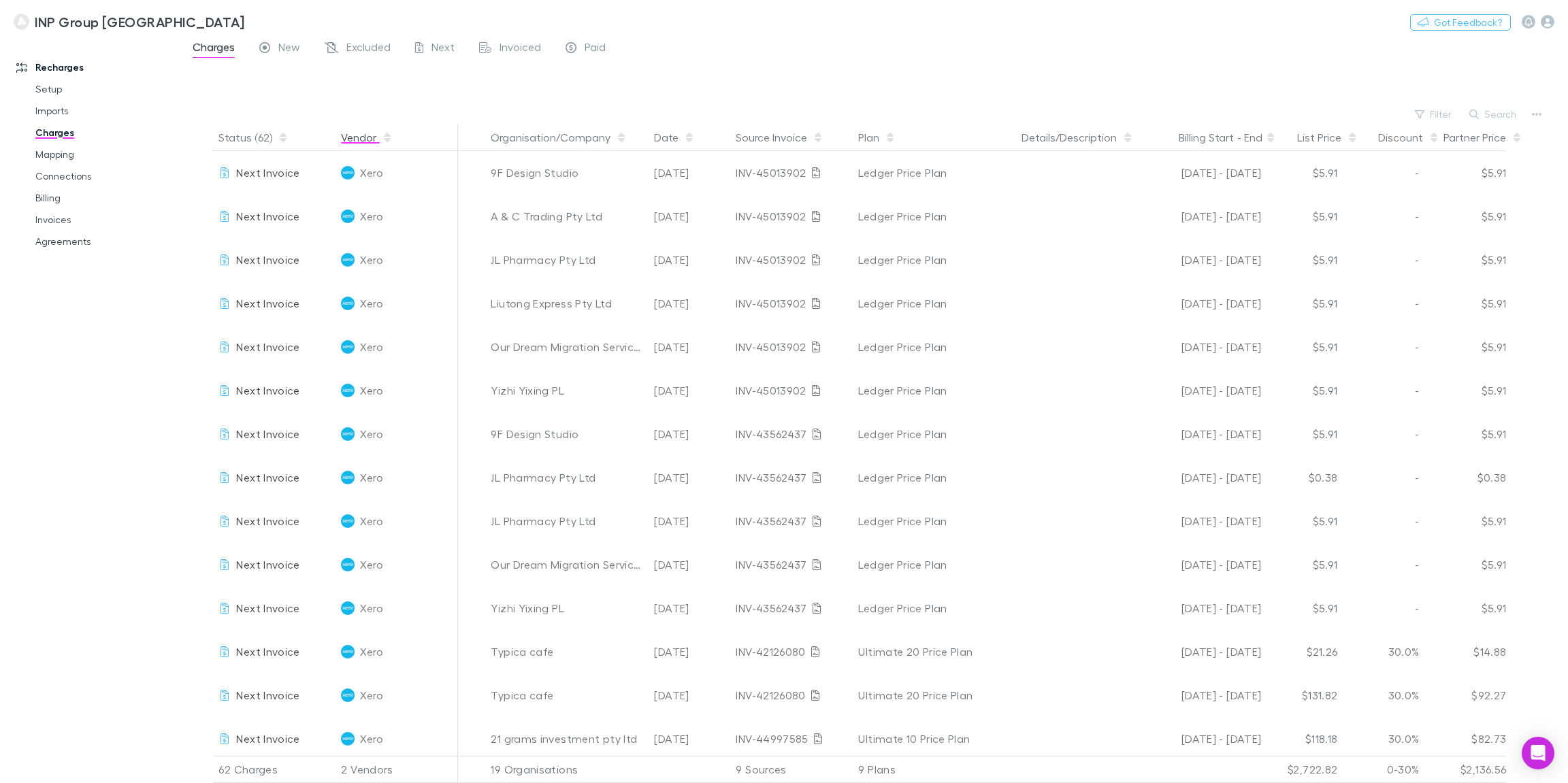
click at [366, 143] on button "Vendor" at bounding box center [367, 137] width 52 height 27
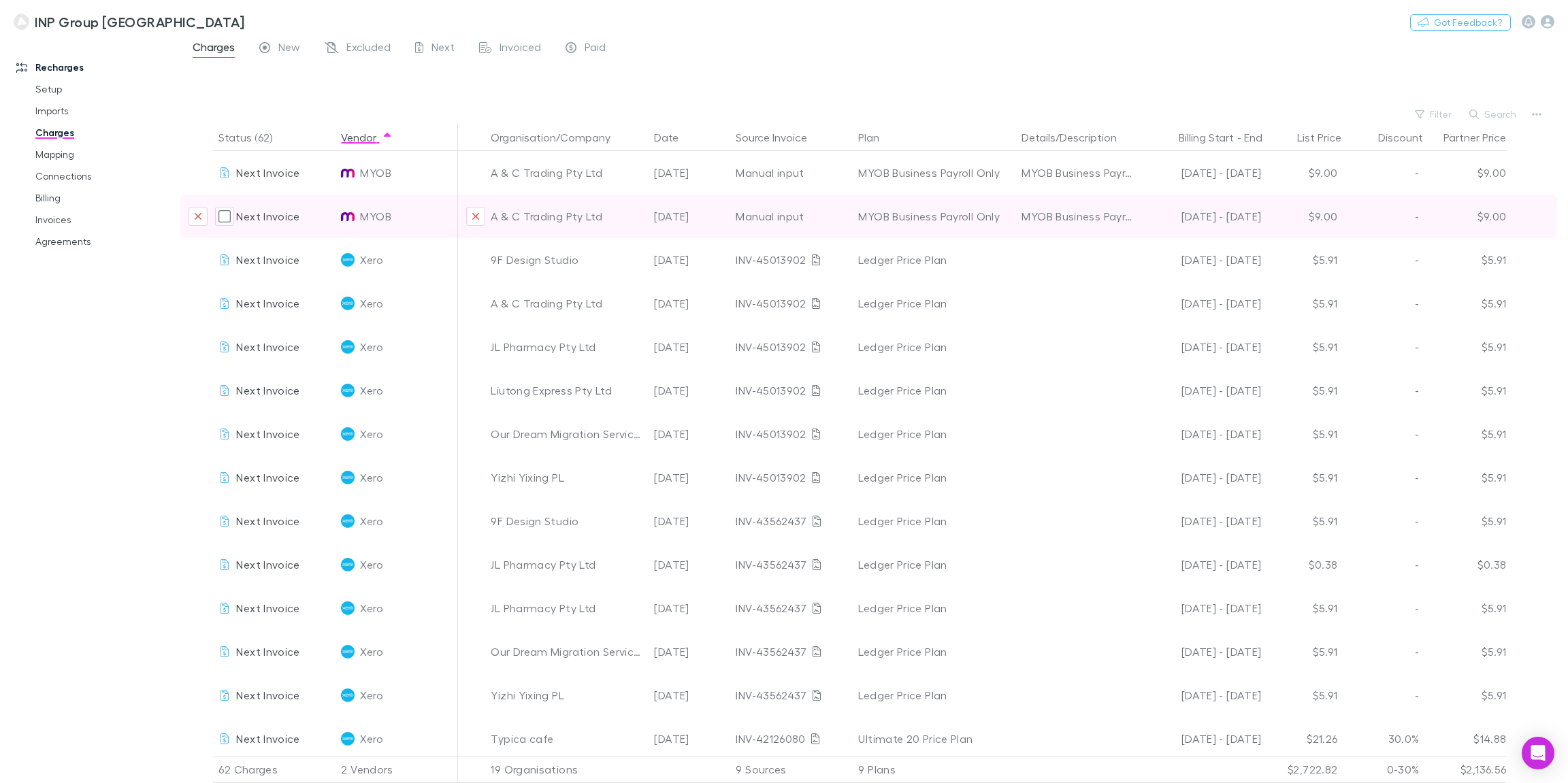
click at [405, 221] on div "MYOB" at bounding box center [396, 216] width 111 height 44
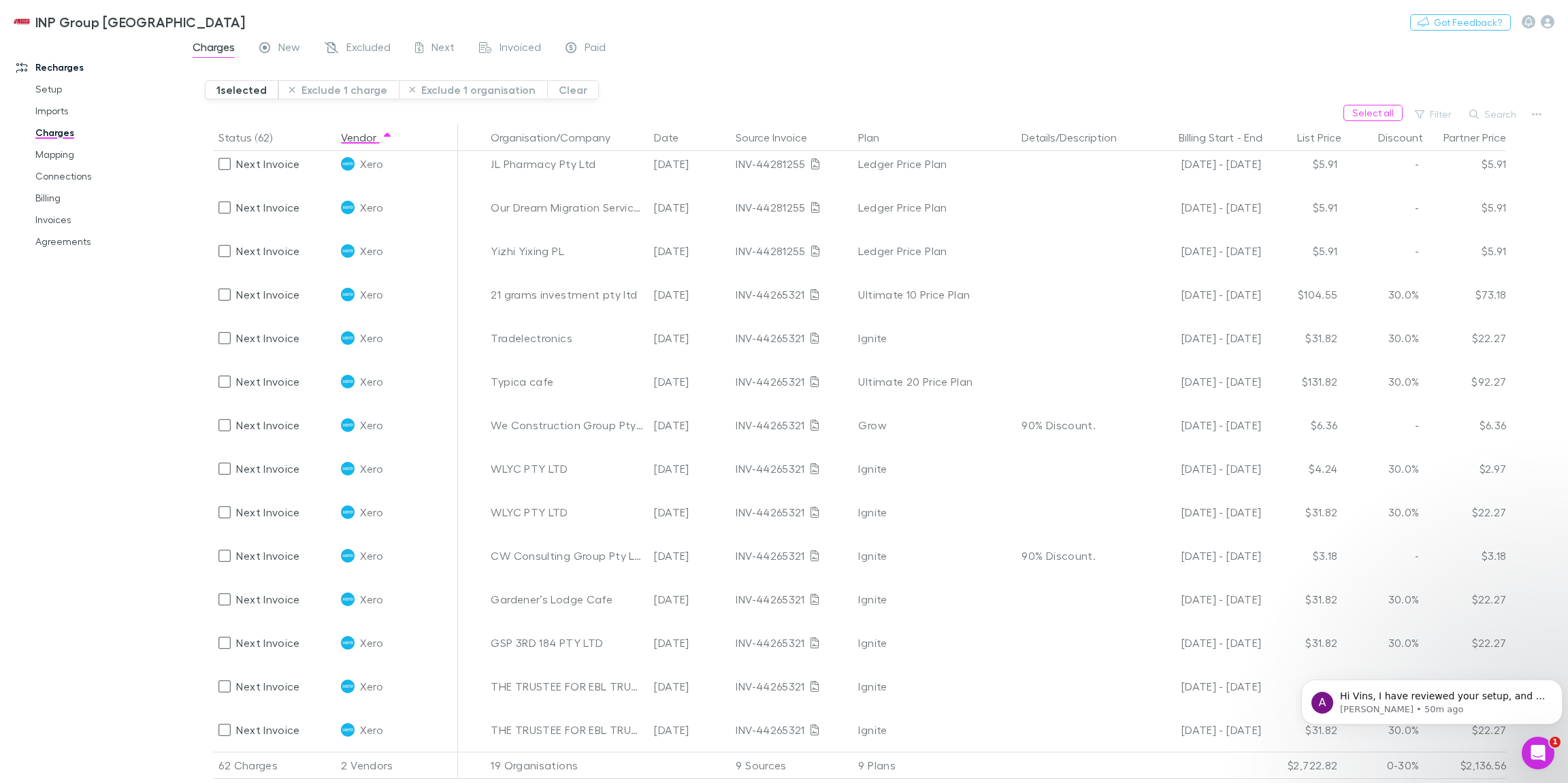
click at [1546, 752] on icon "Open Intercom Messenger" at bounding box center [1537, 753] width 23 height 23
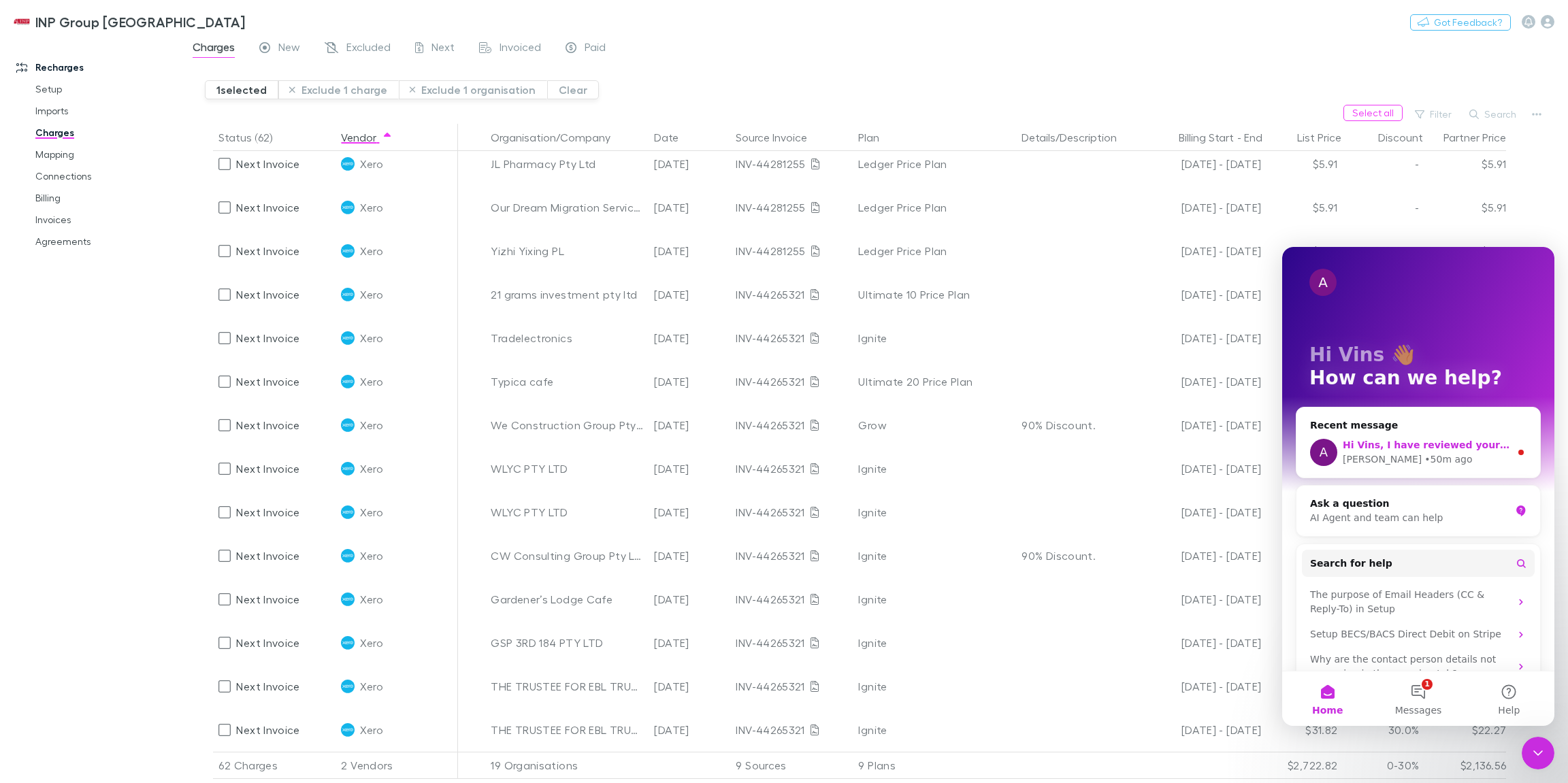
click at [1422, 453] on div "Alex • 50m ago" at bounding box center [1426, 460] width 168 height 14
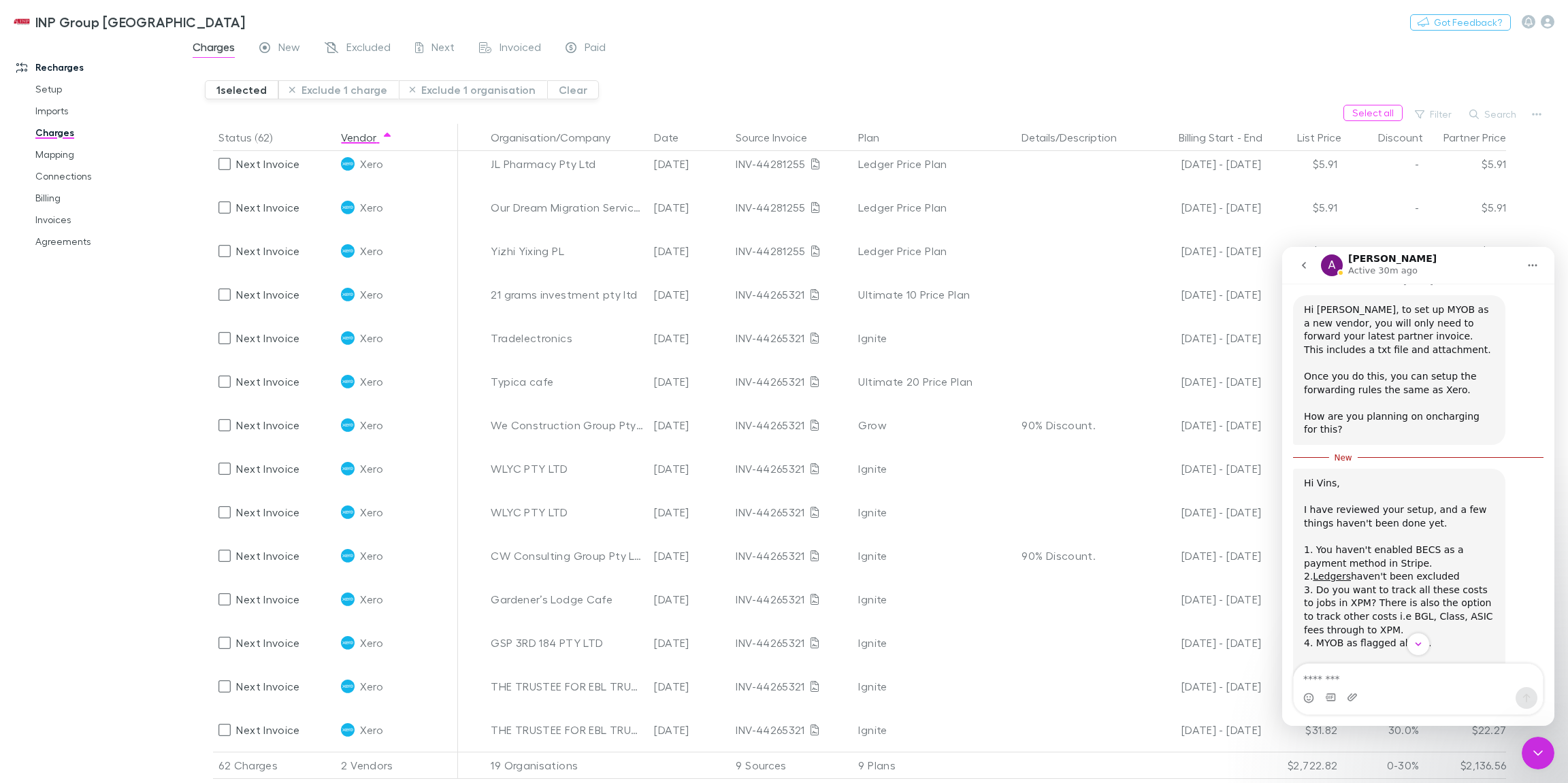
scroll to position [1260, 0]
click at [1330, 570] on link "Ledgers" at bounding box center [1331, 576] width 38 height 11
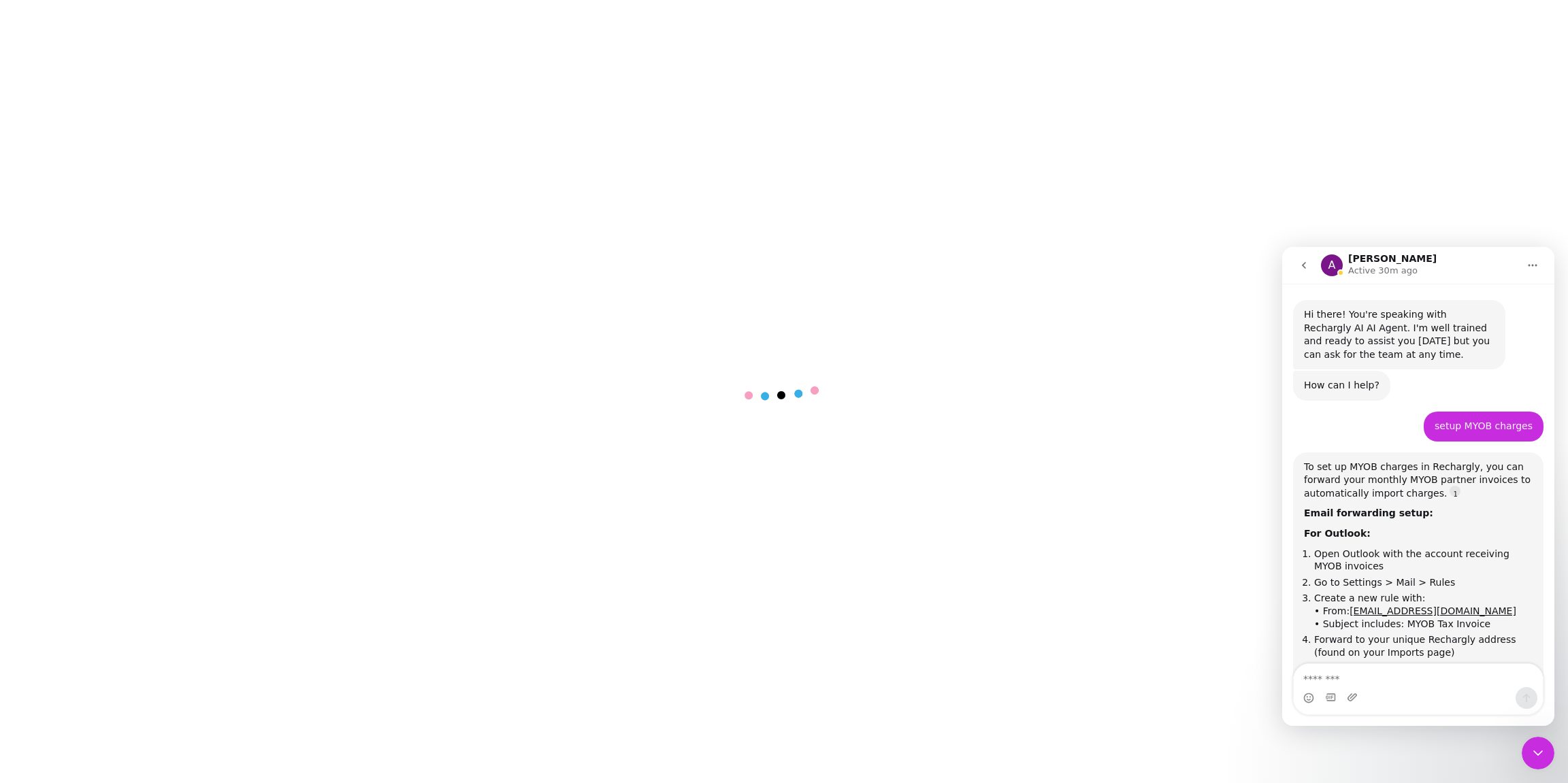
scroll to position [1237, 0]
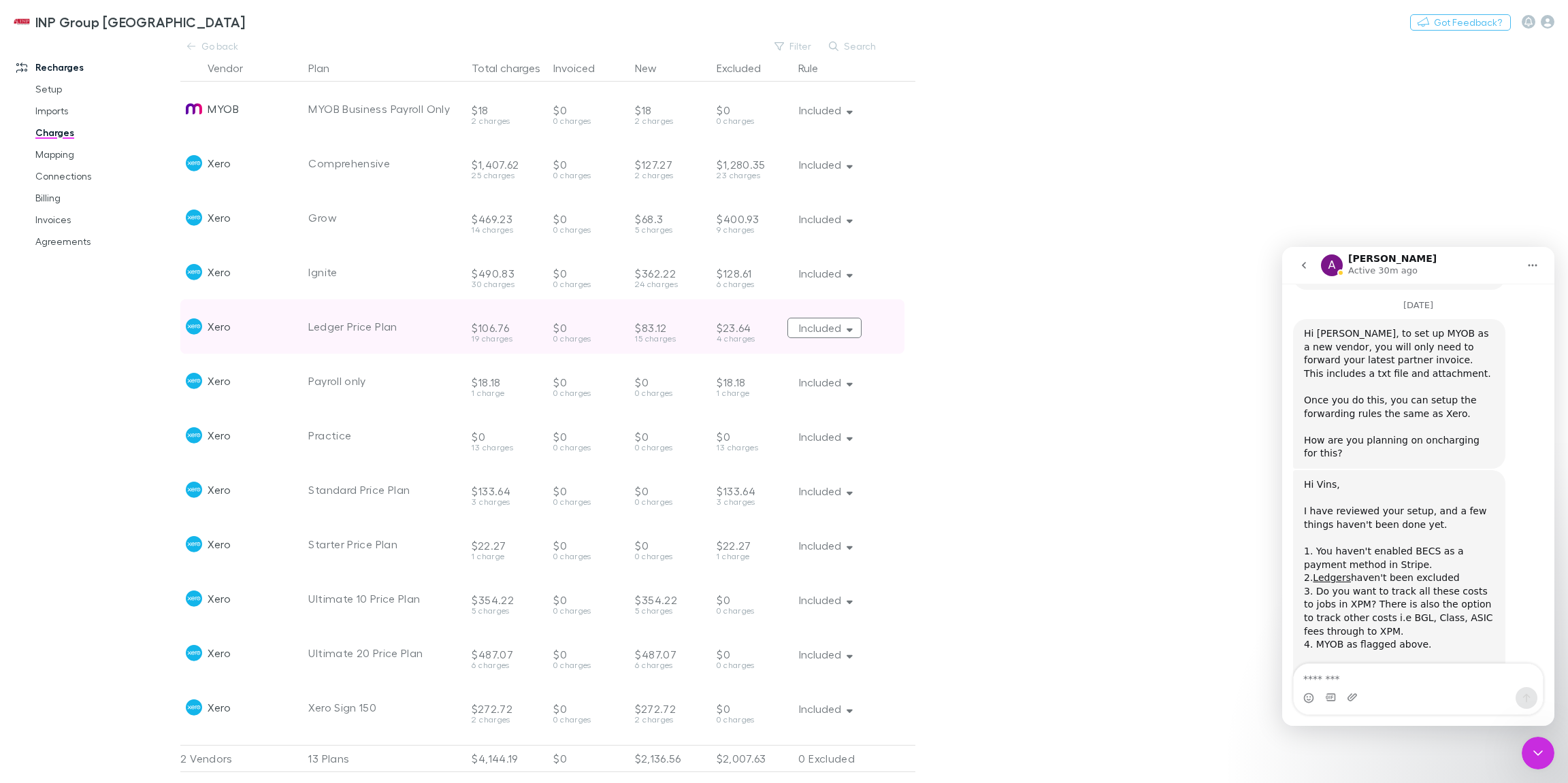
click at [850, 335] on button "Included" at bounding box center [824, 328] width 74 height 20
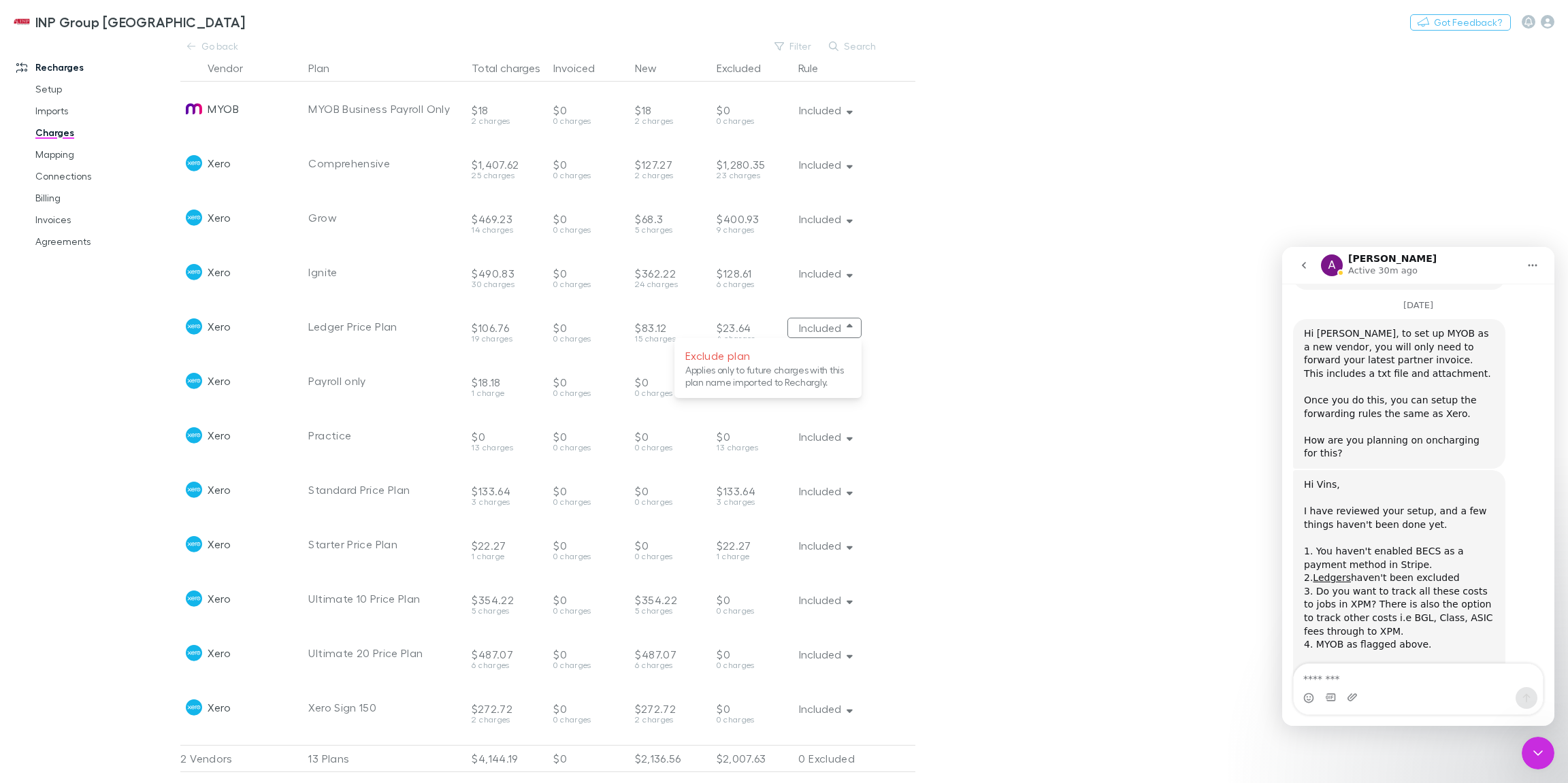
click at [1051, 370] on div at bounding box center [784, 392] width 1568 height 783
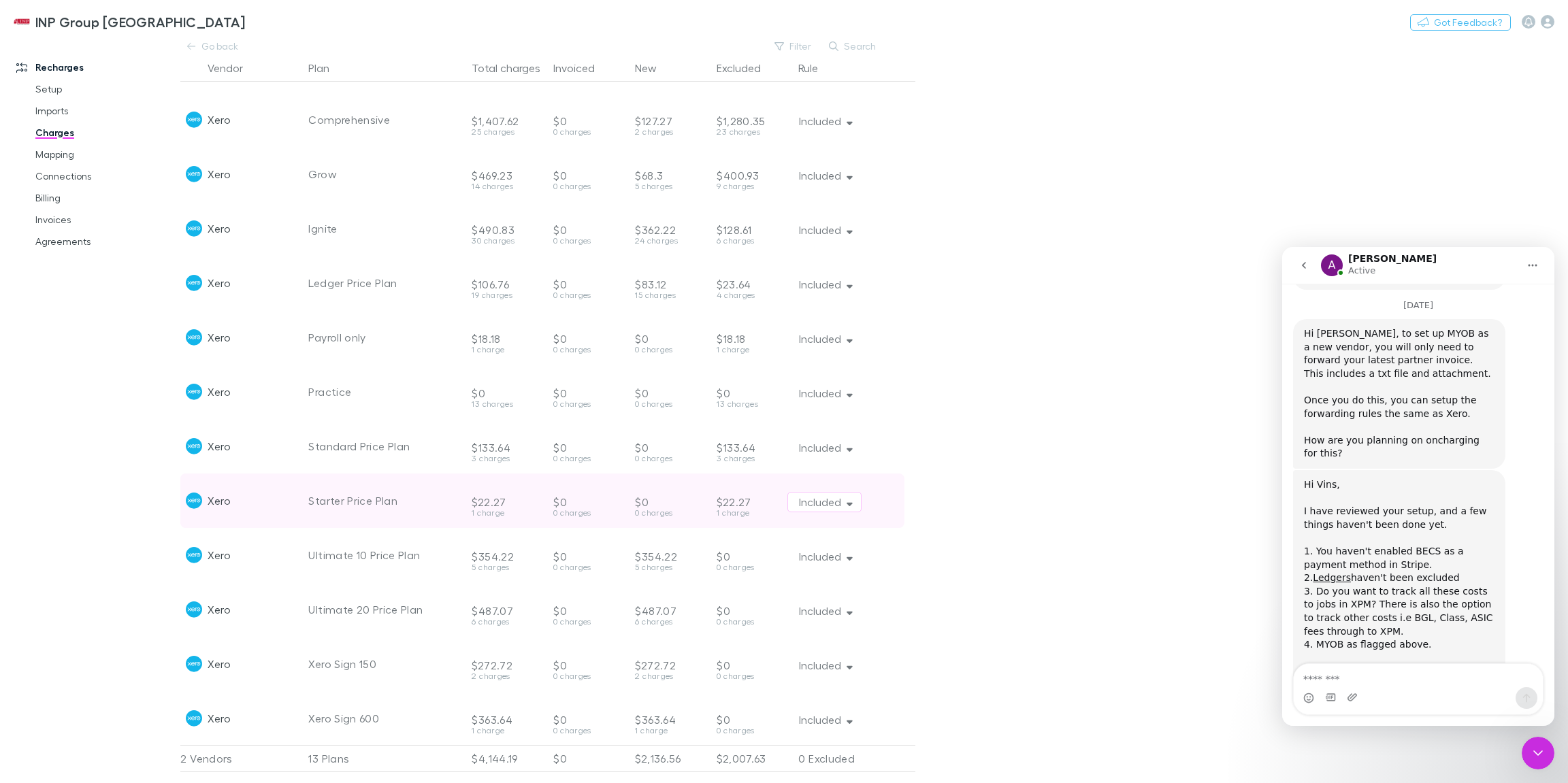
scroll to position [0, 0]
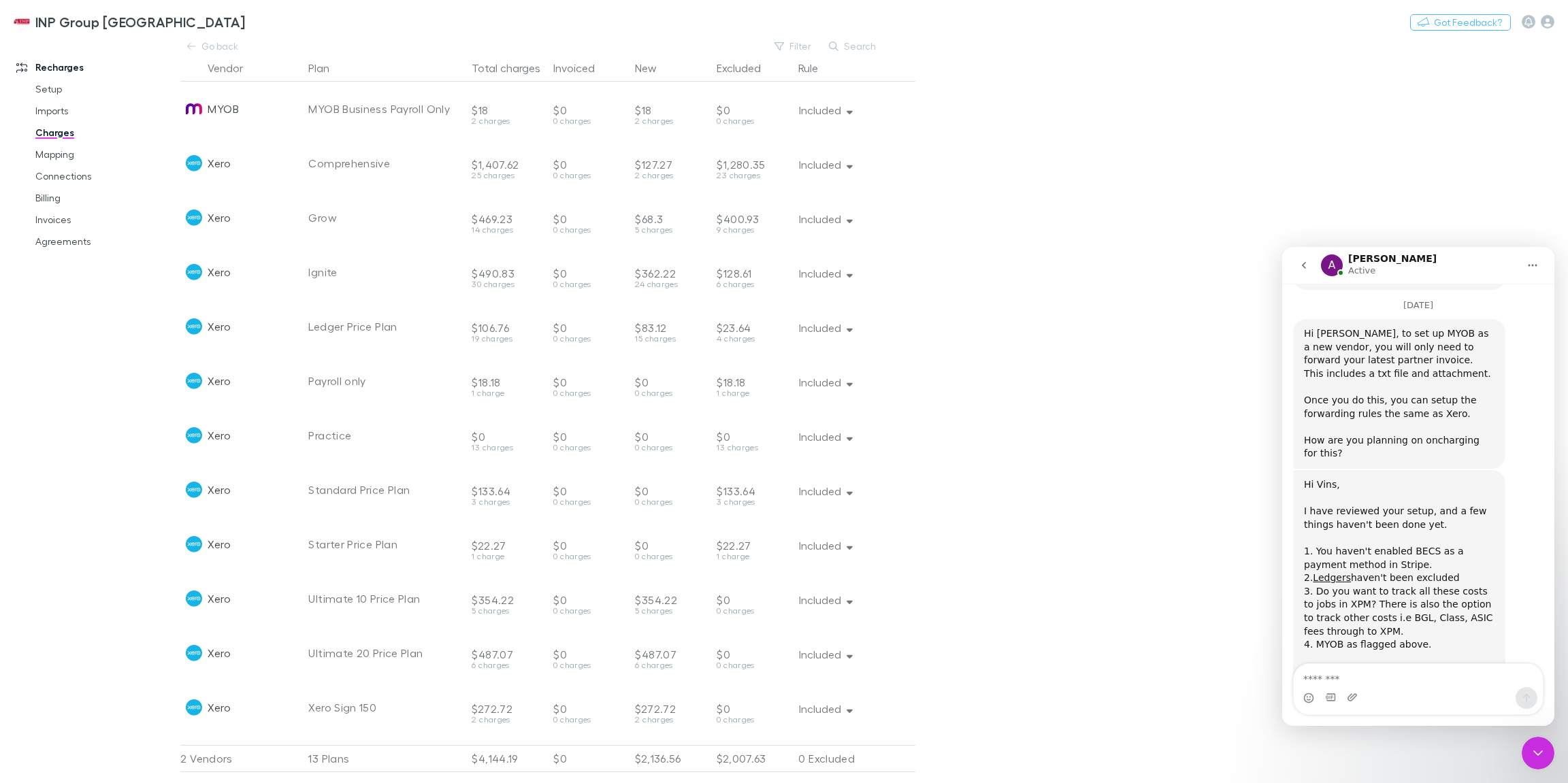
click at [1089, 431] on main "Go back Filter Search Vendor Plan Total charges Invoiced New Excluded Rule MYOB…" at bounding box center [873, 410] width 1387 height 745
click at [1006, 500] on main "Go back Filter Search Vendor Plan Total charges Invoiced New Excluded Rule MYOB…" at bounding box center [873, 410] width 1387 height 745
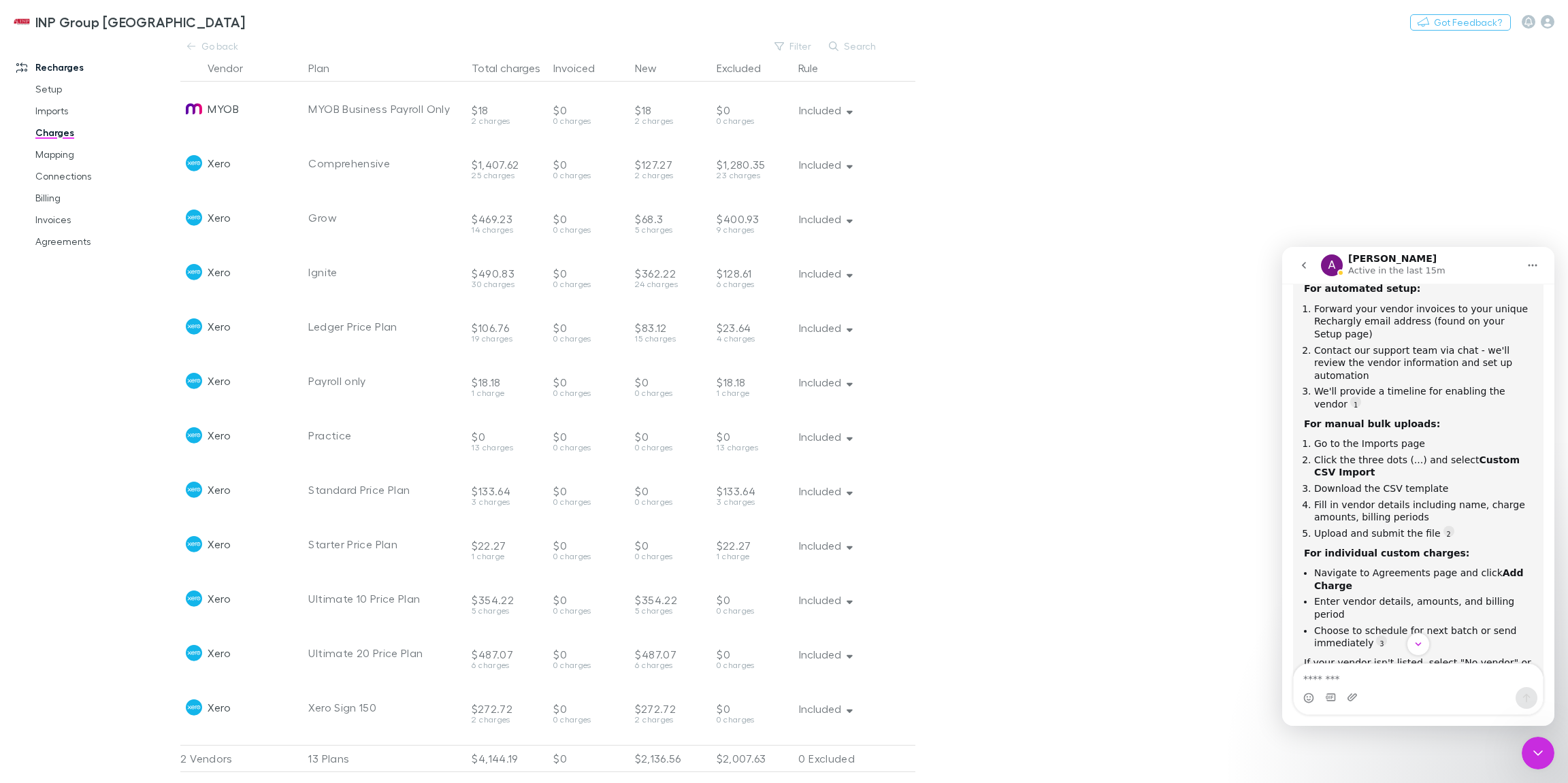
scroll to position [796, 0]
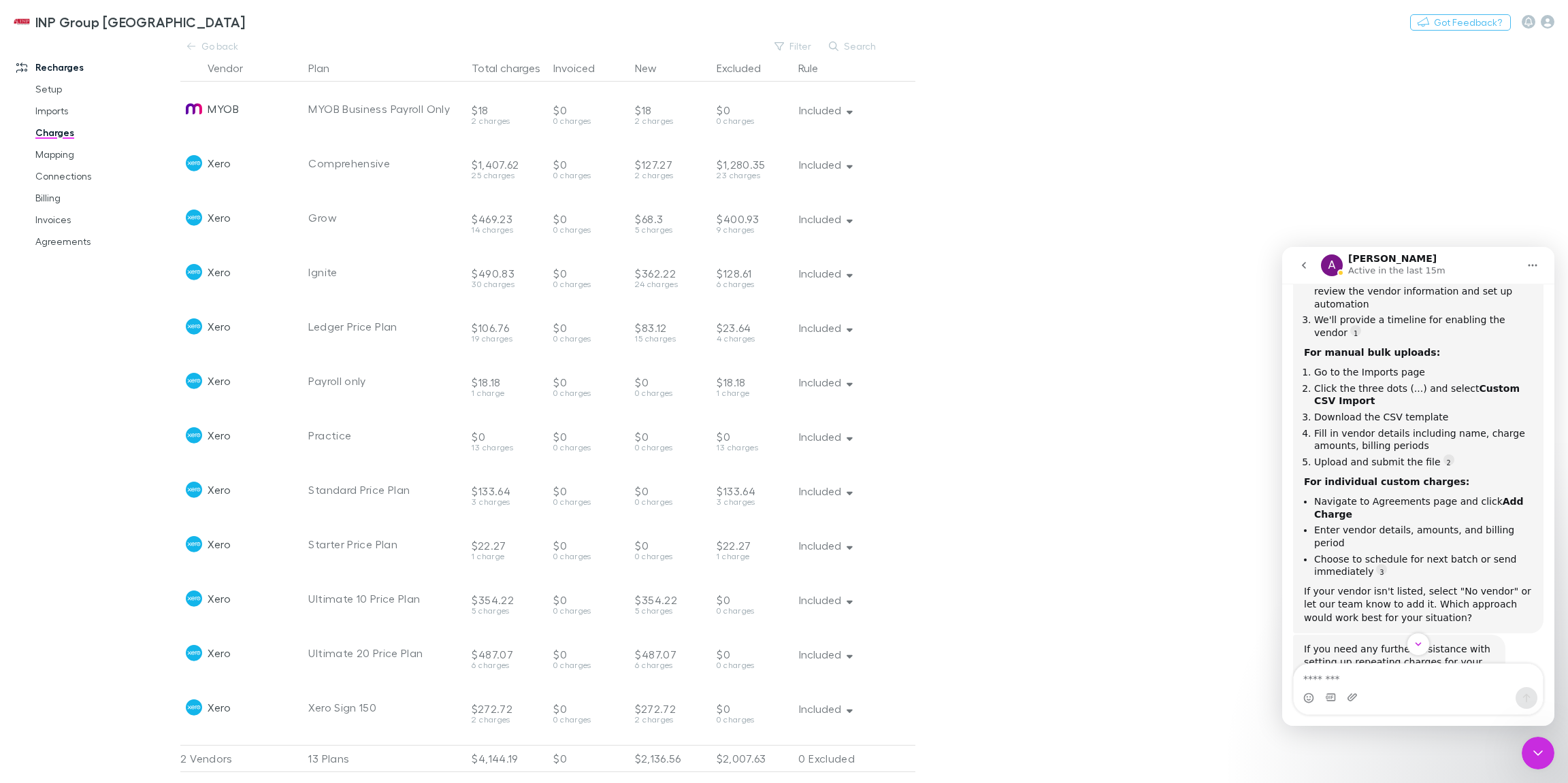
click at [1032, 336] on main "Go back Filter Search Vendor Plan Total charges Invoiced New Excluded Rule MYOB…" at bounding box center [873, 410] width 1387 height 745
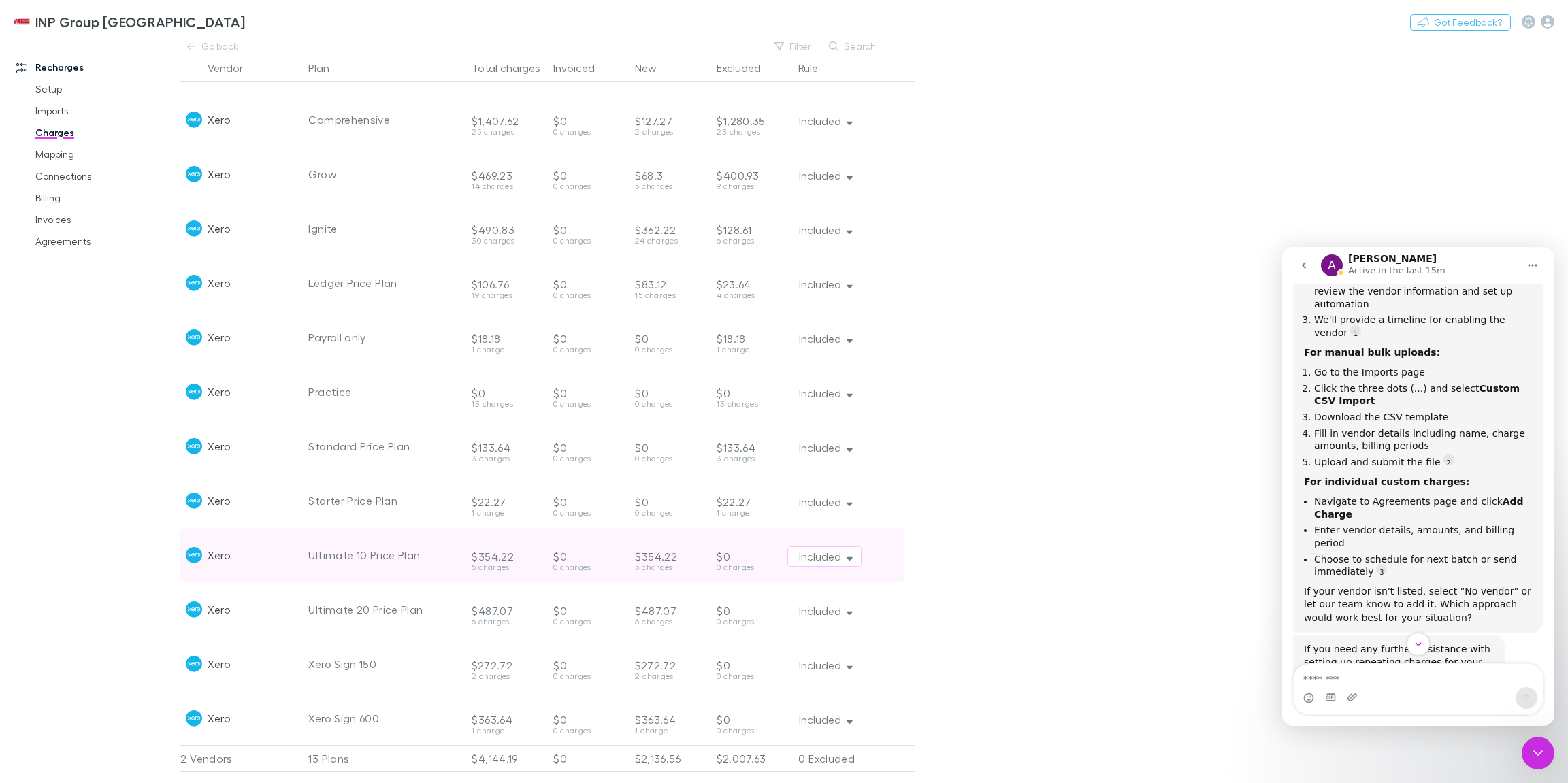
scroll to position [0, 0]
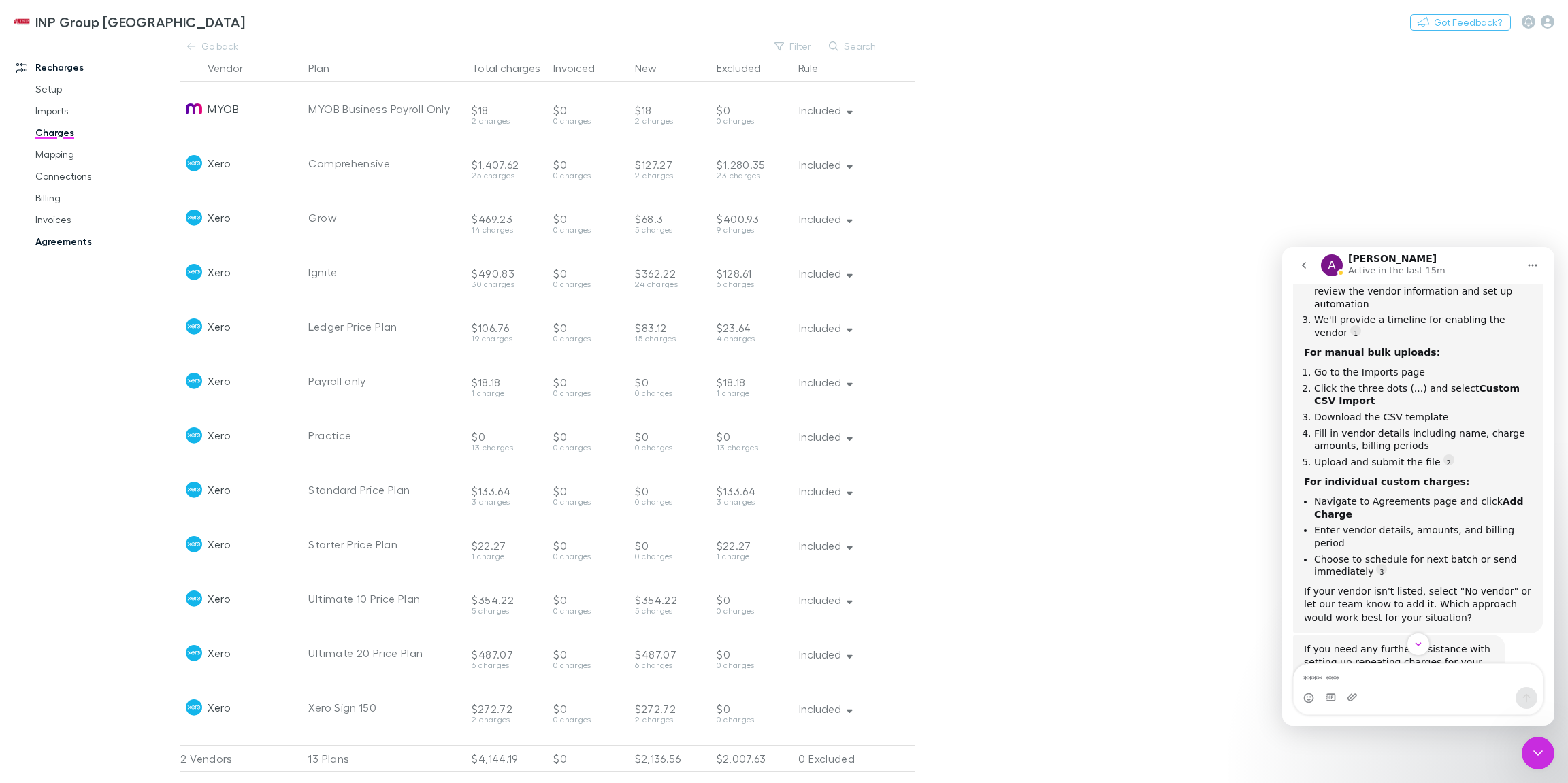
click at [73, 242] on link "Agreements" at bounding box center [99, 242] width 156 height 22
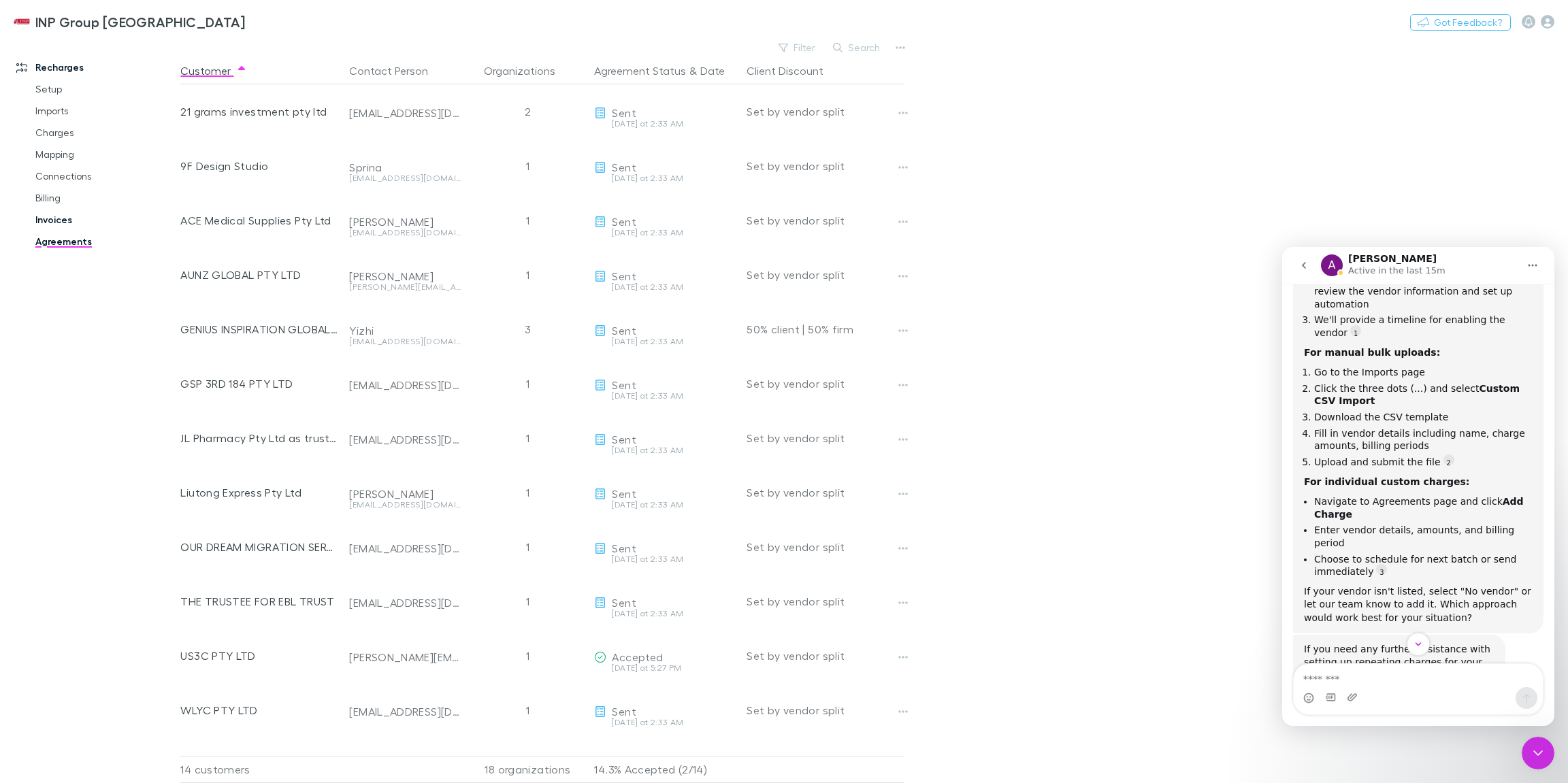
click at [65, 223] on link "Invoices" at bounding box center [99, 220] width 156 height 22
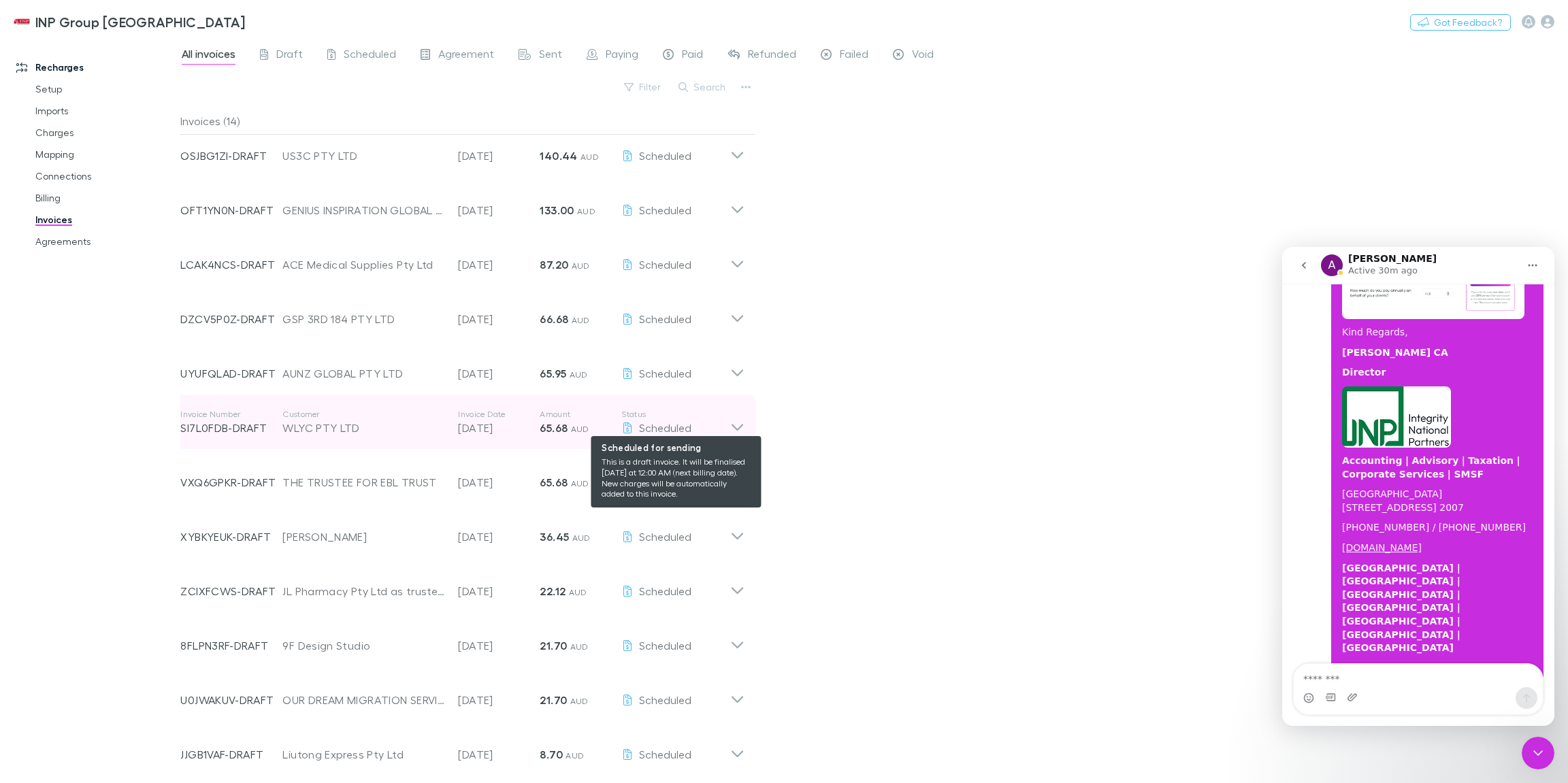
scroll to position [127, 0]
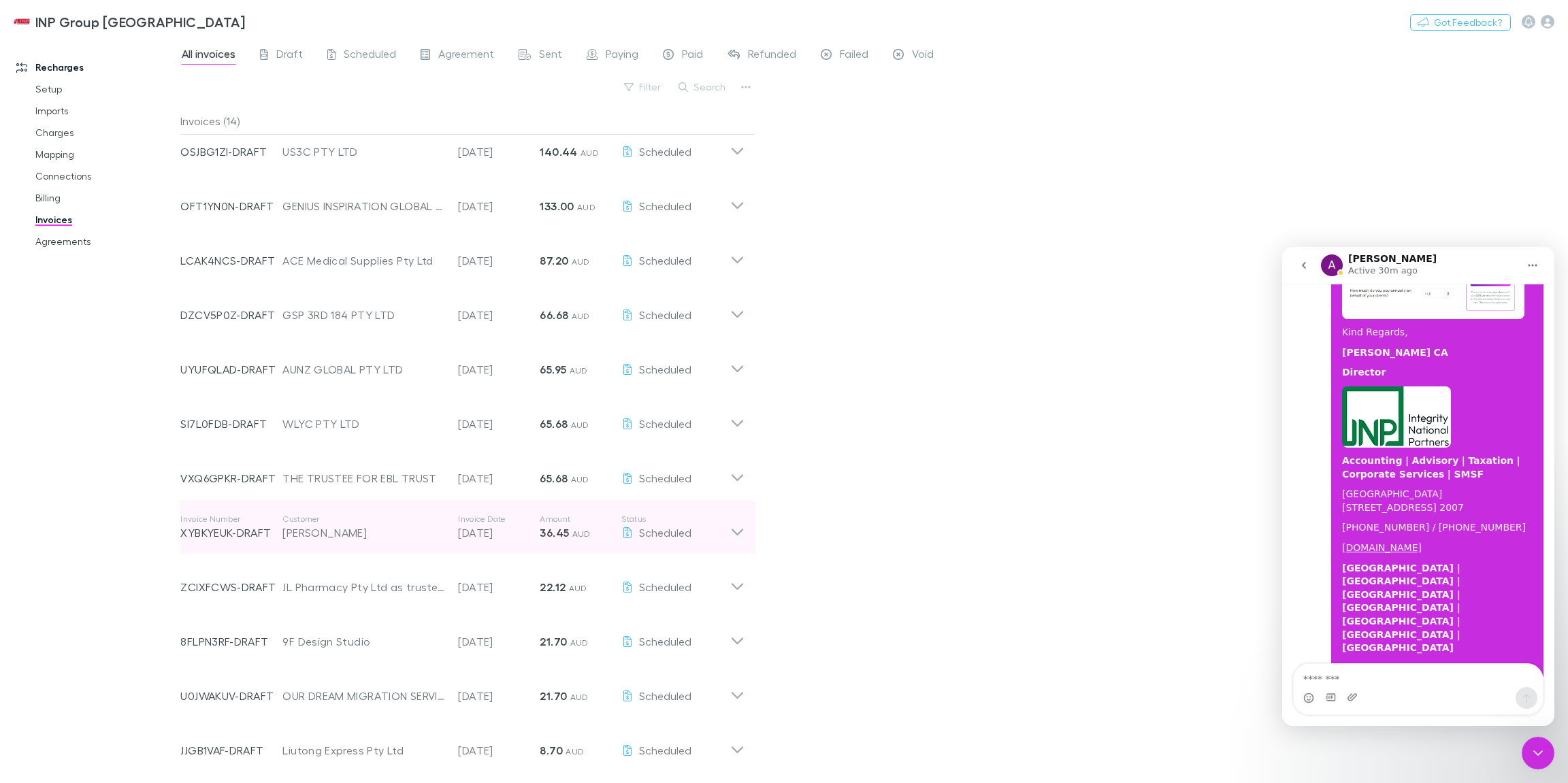
click at [739, 532] on icon at bounding box center [737, 532] width 12 height 7
click at [744, 530] on icon at bounding box center [737, 524] width 14 height 27
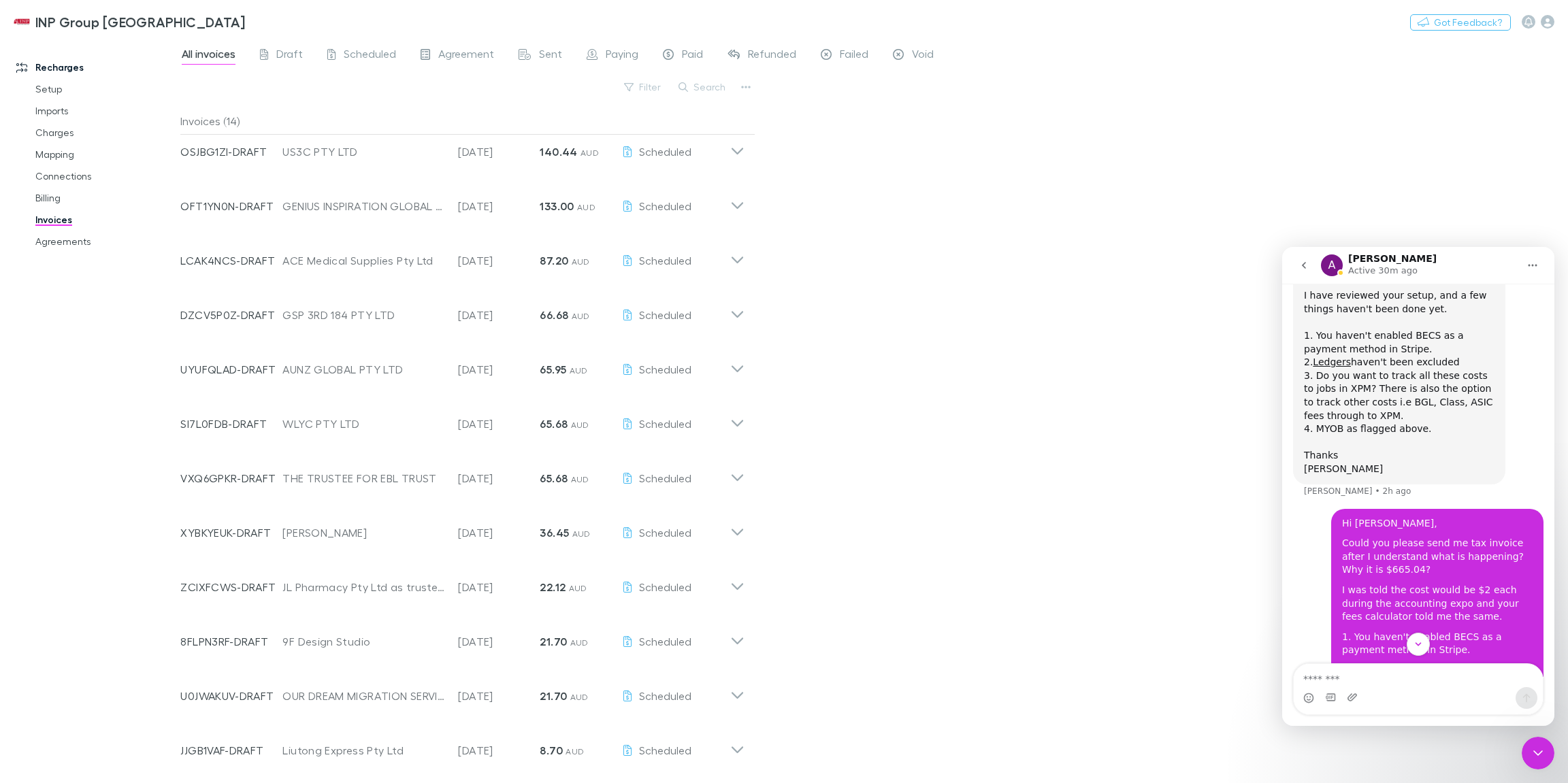
scroll to position [1205, 0]
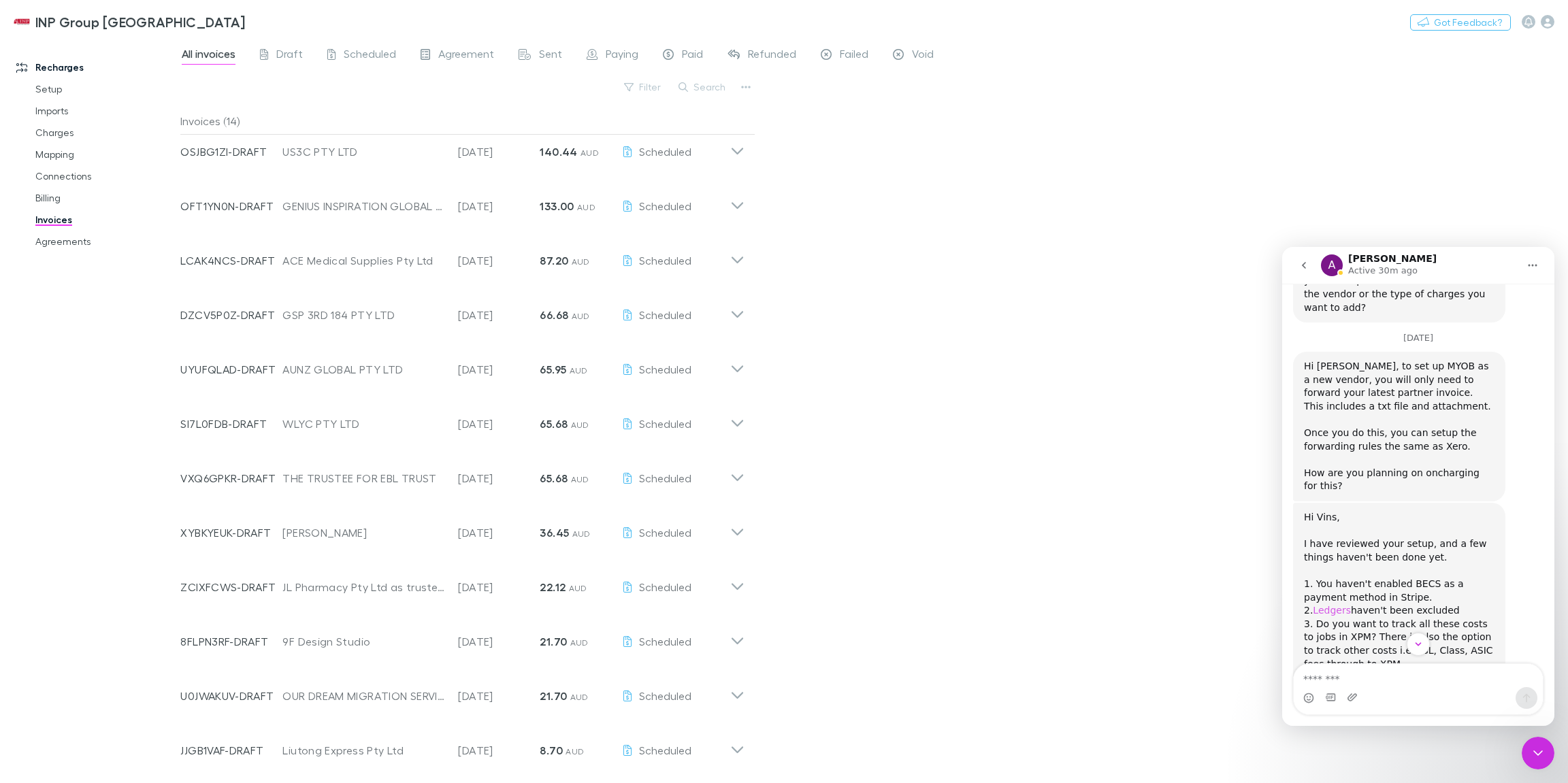
click at [1321, 604] on link "Ledgers" at bounding box center [1331, 610] width 38 height 11
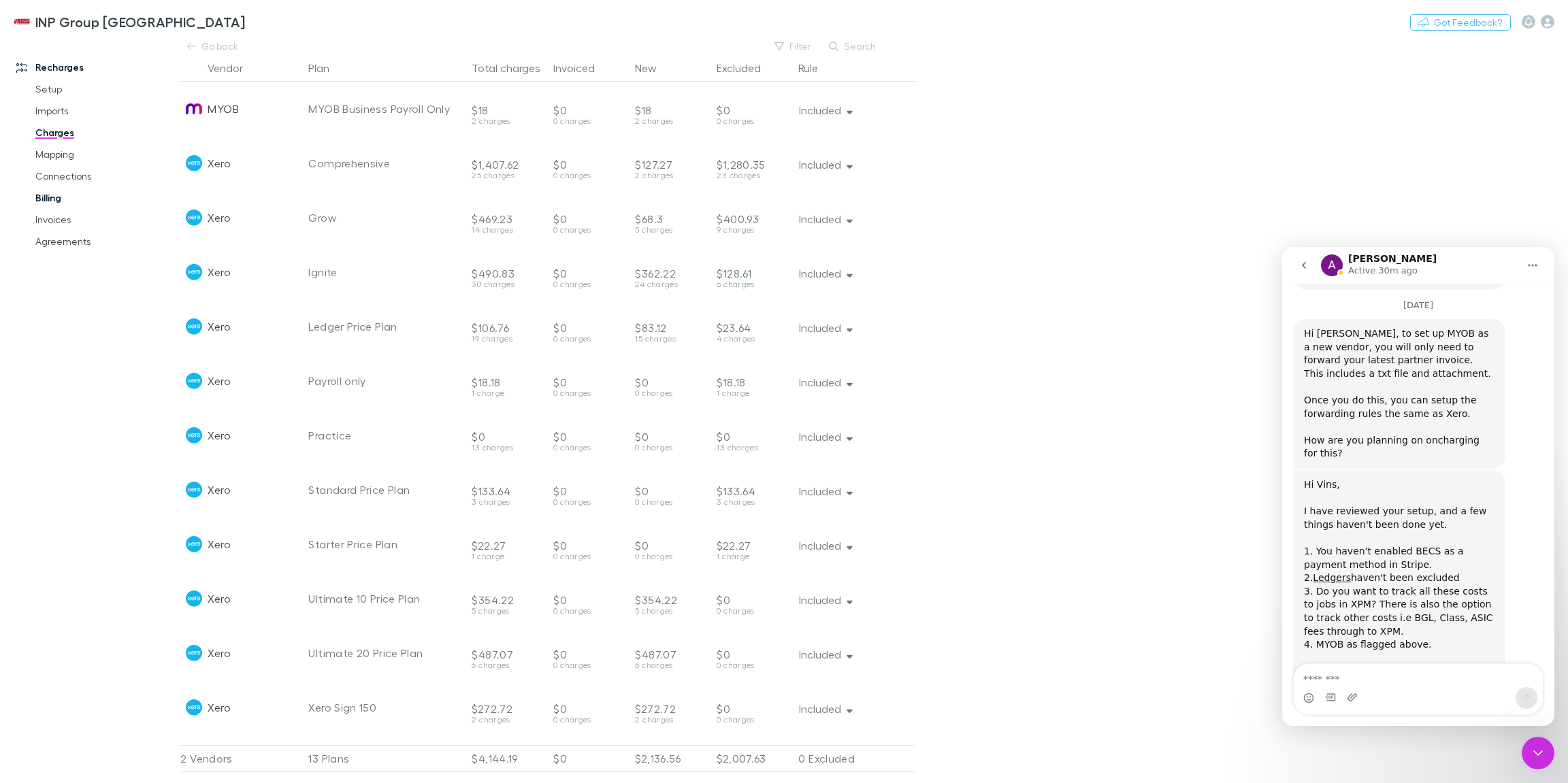
click at [64, 200] on link "Billing" at bounding box center [99, 198] width 156 height 22
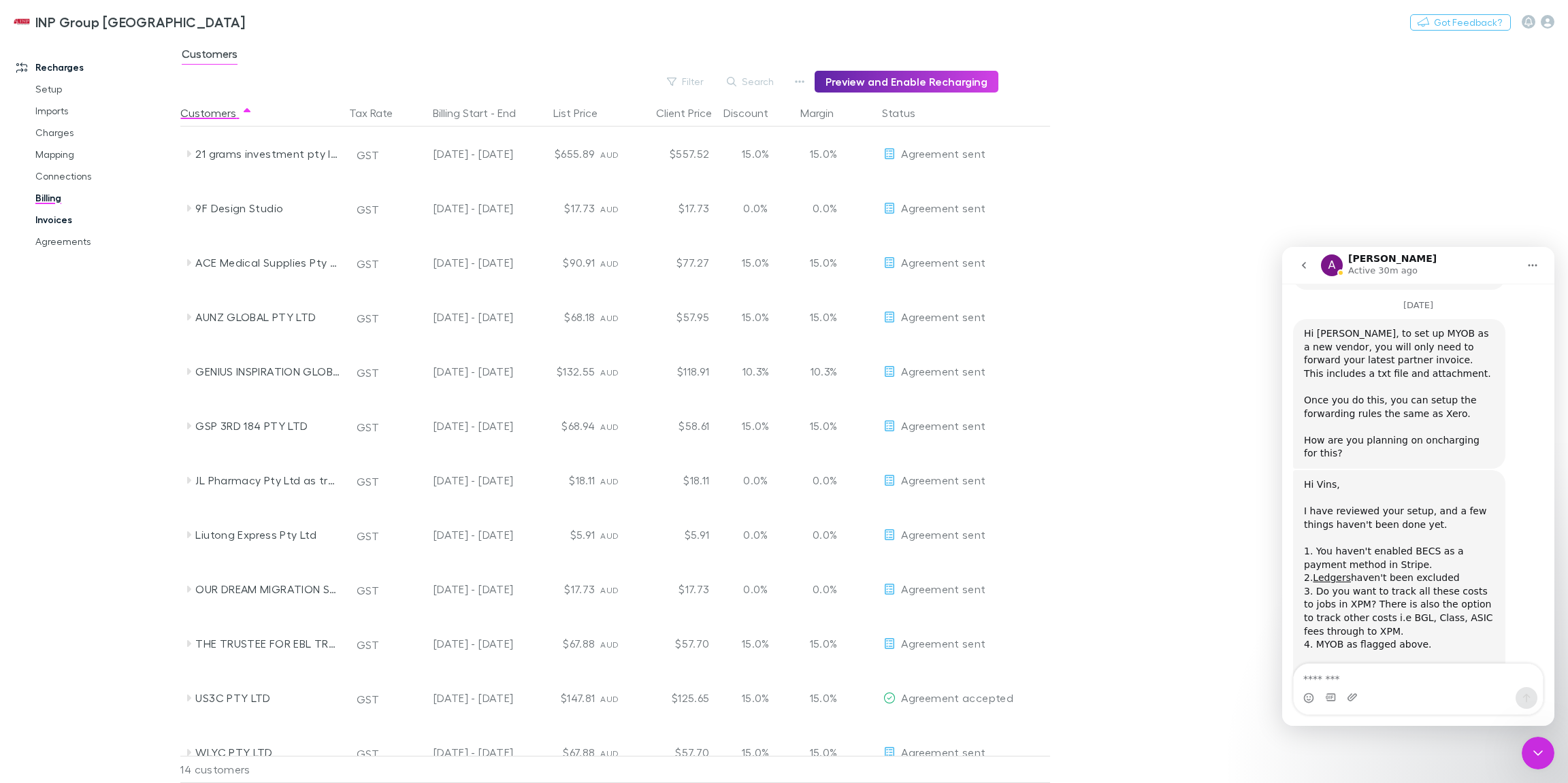
click at [50, 224] on link "Invoices" at bounding box center [99, 220] width 156 height 22
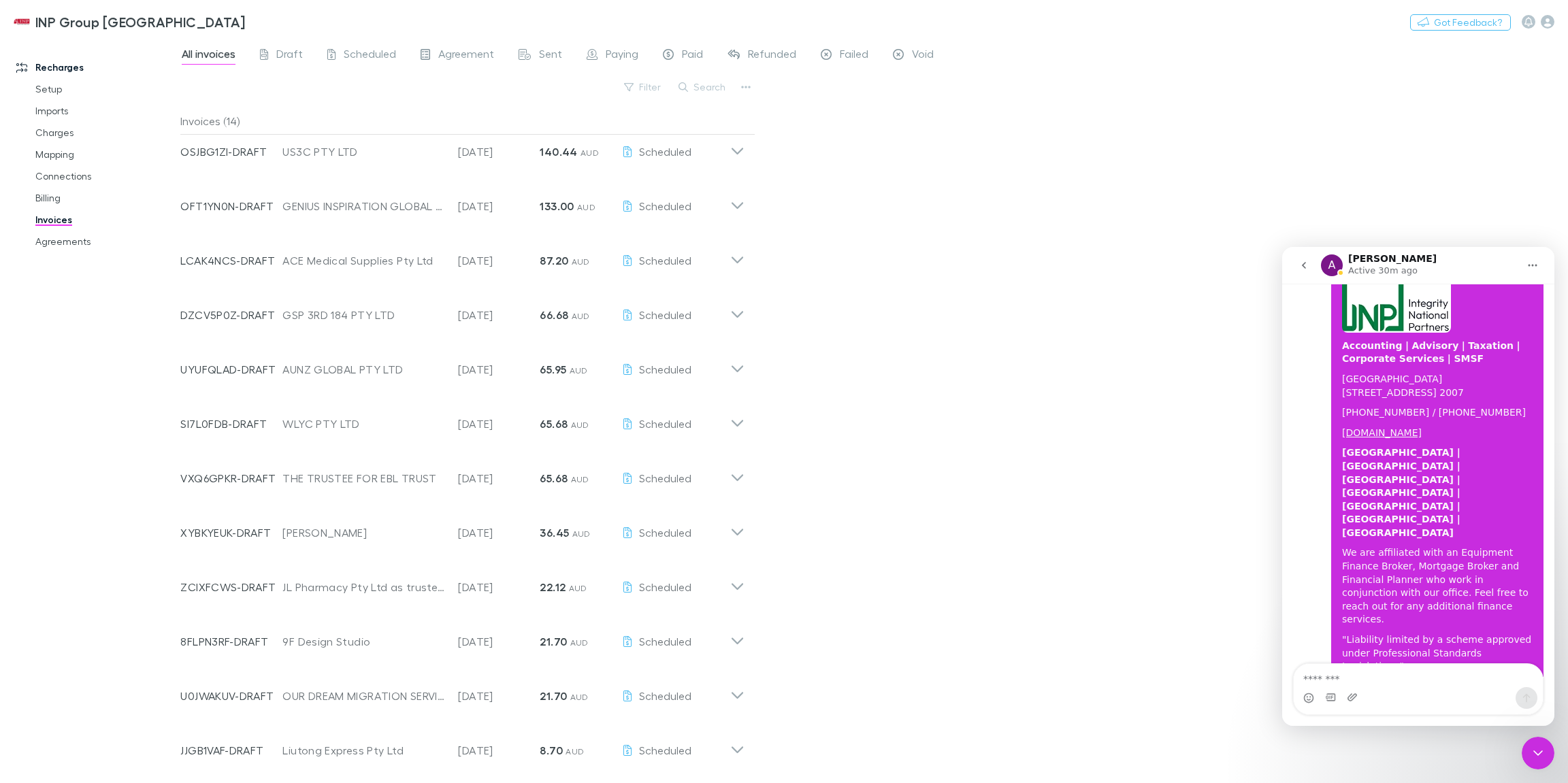
scroll to position [2182, 0]
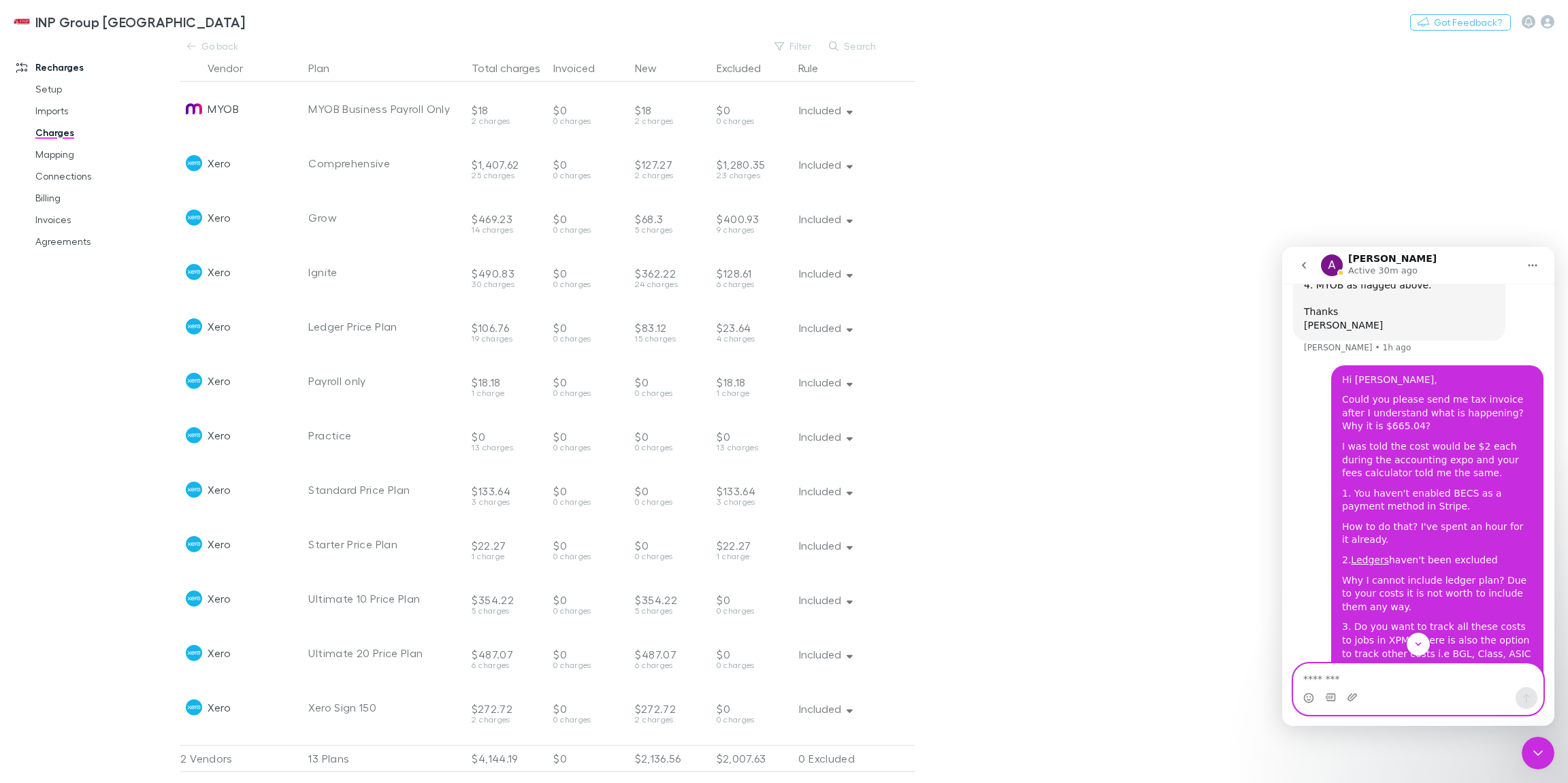
scroll to position [1565, 0]
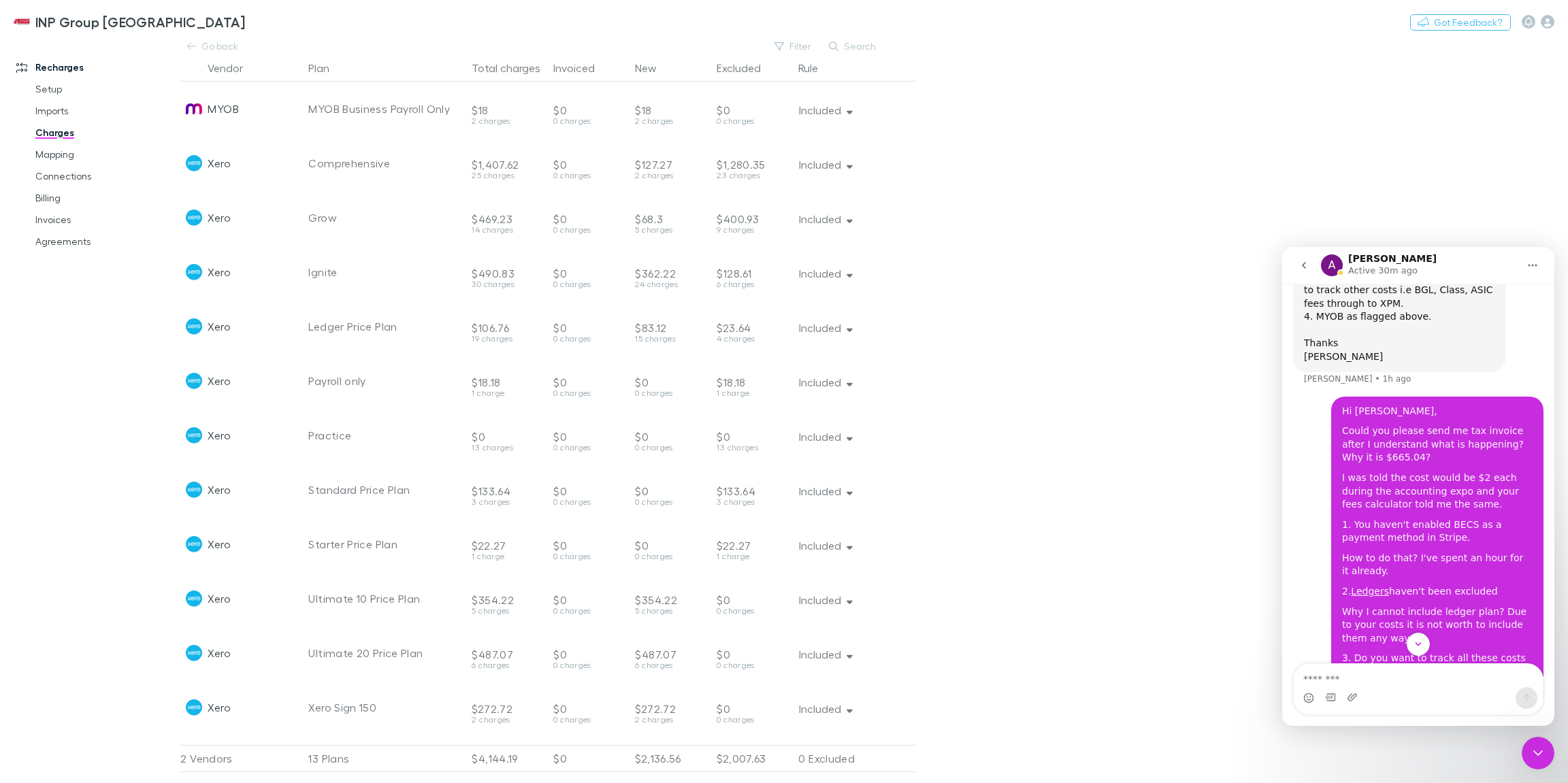
click at [1423, 424] on div "Could you please send me tax invoice after I understand what is happening? Why …" at bounding box center [1436, 444] width 190 height 40
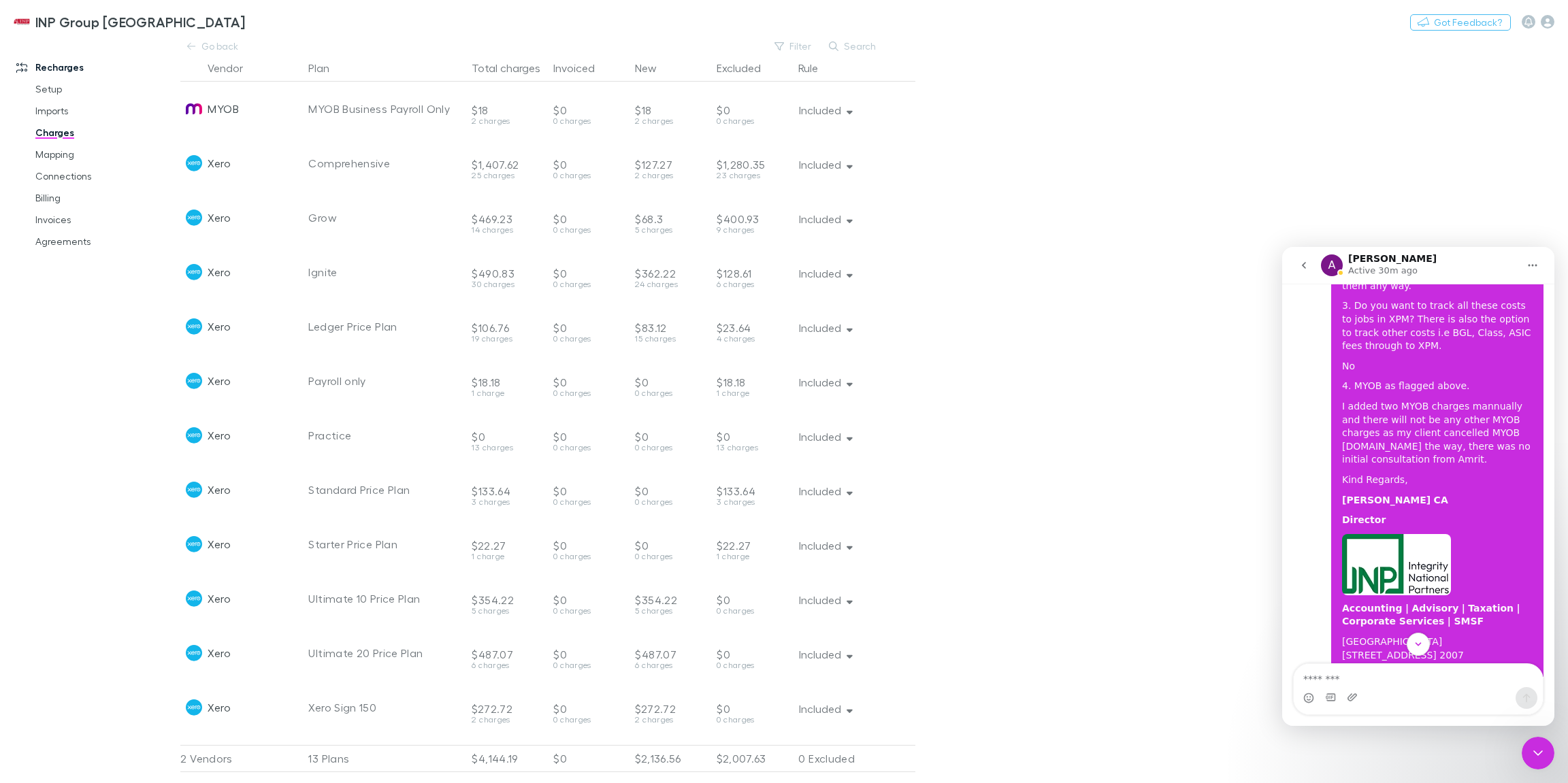
scroll to position [2182, 0]
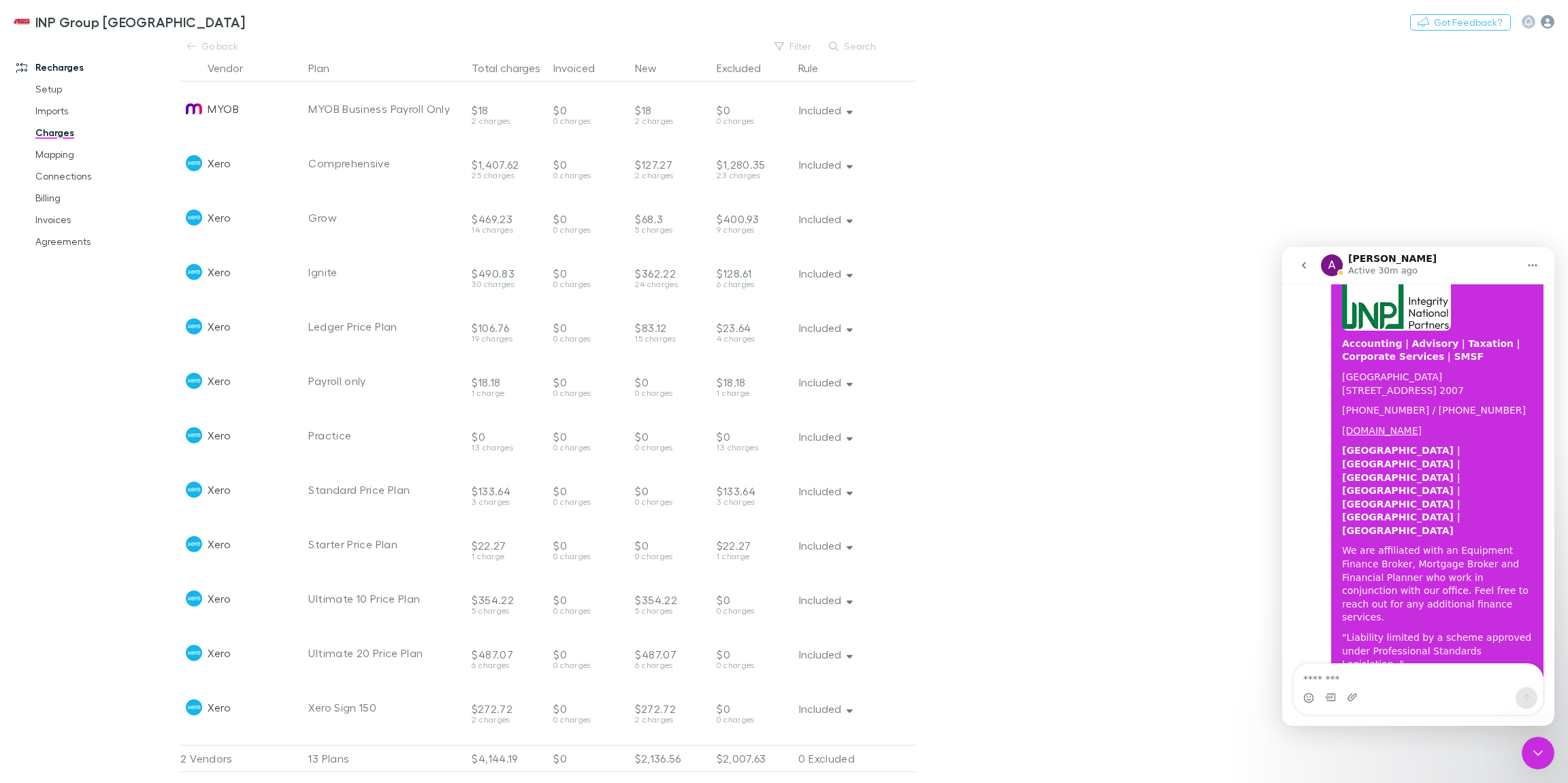
click at [1545, 24] on icon "button" at bounding box center [1547, 21] width 13 height 13
click at [1308, 262] on icon "go back" at bounding box center [1304, 265] width 11 height 11
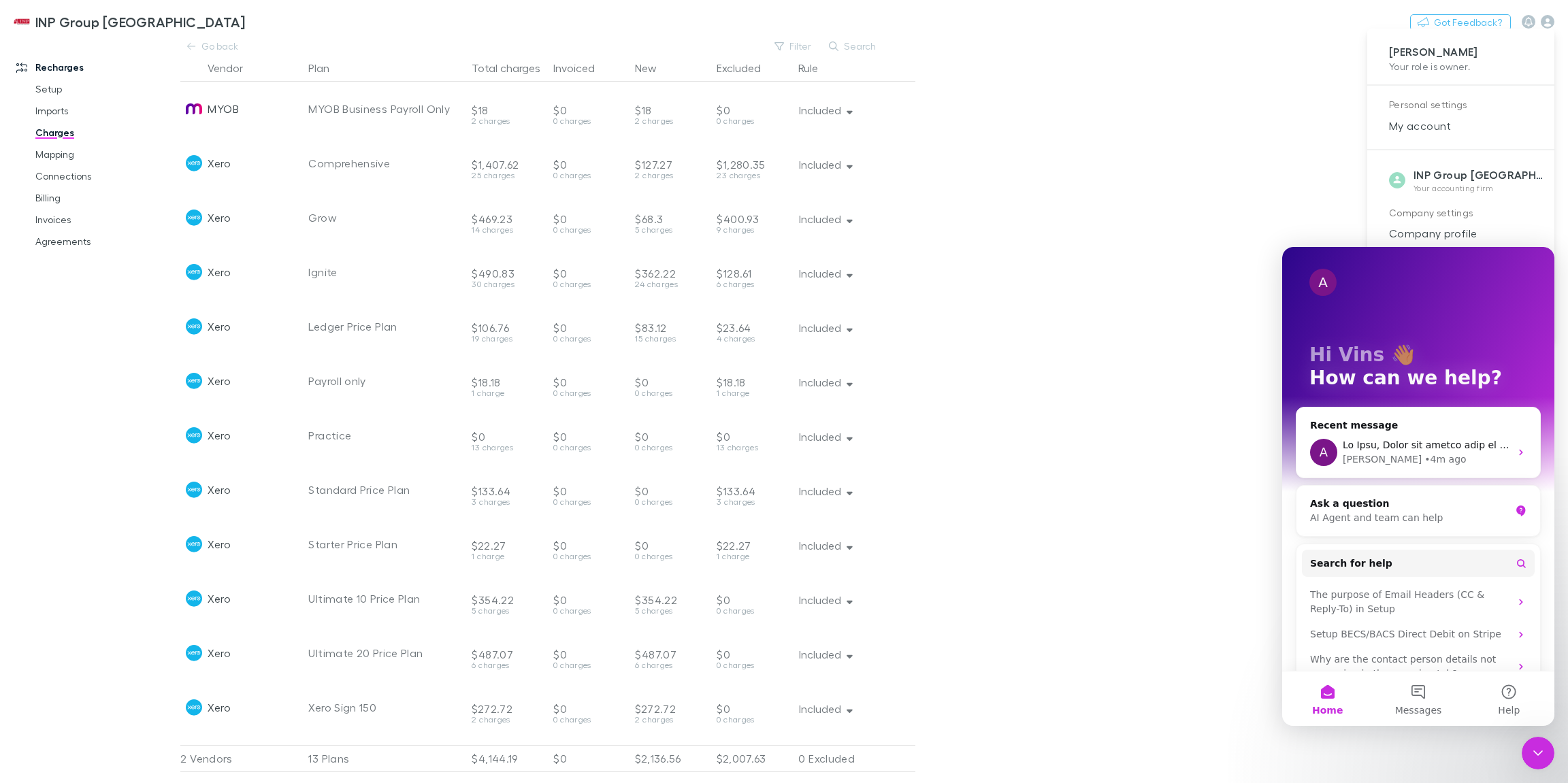
scroll to position [0, 0]
click at [1263, 179] on div at bounding box center [784, 392] width 1568 height 783
click at [1220, 691] on main "Go back Filter Search Vendor Plan Total charges Invoiced New Excluded Rule MYOB…" at bounding box center [873, 410] width 1387 height 745
click at [1458, 186] on main "Go back Filter Search Vendor Plan Total charges Invoiced New Excluded Rule MYOB…" at bounding box center [873, 410] width 1387 height 745
click at [1548, 25] on icon "button" at bounding box center [1547, 21] width 13 height 13
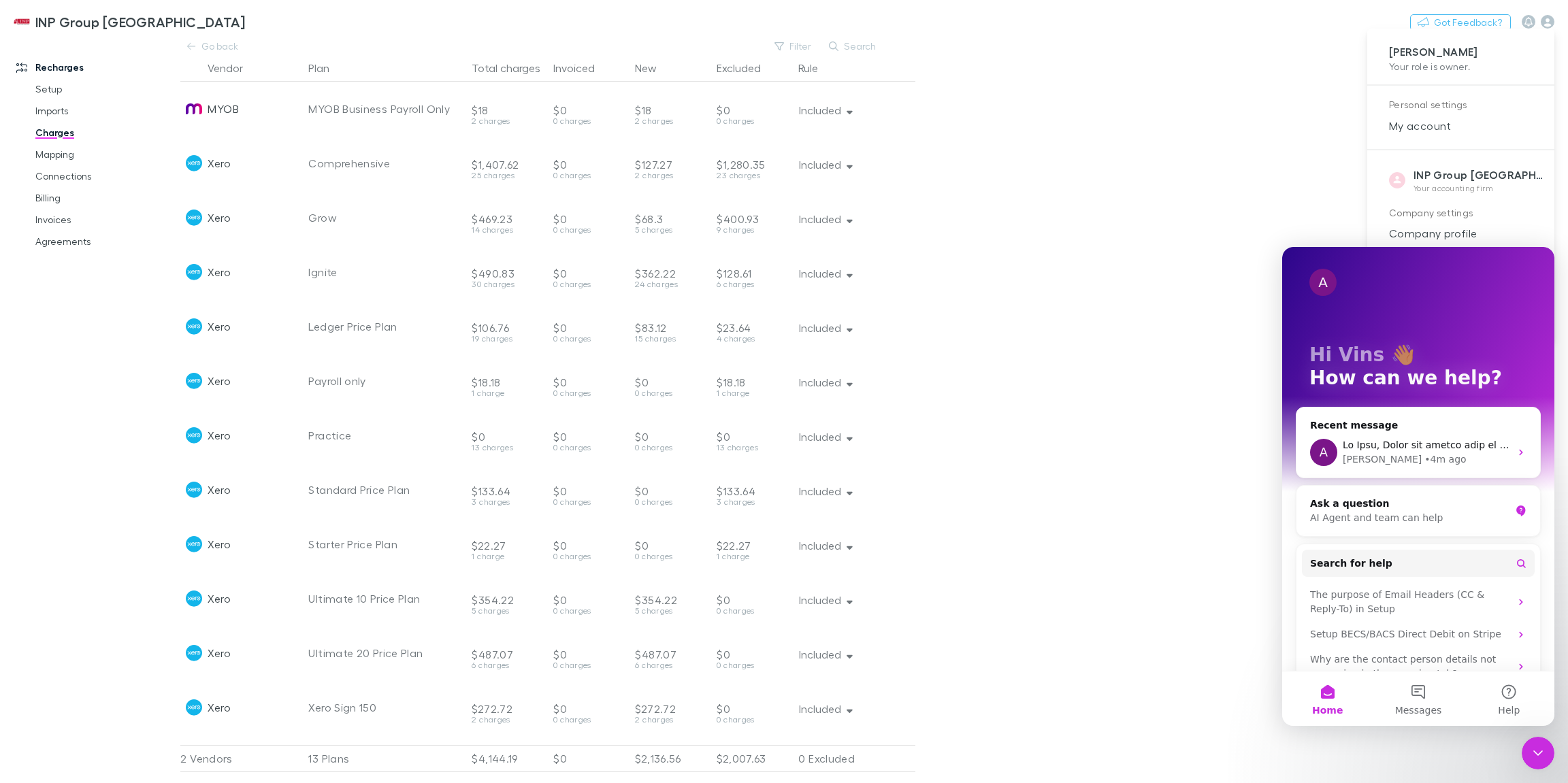
click at [1331, 708] on span "Home" at bounding box center [1327, 710] width 31 height 9
click at [1227, 168] on div at bounding box center [784, 392] width 1568 height 783
click at [1547, 23] on icon "button" at bounding box center [1547, 21] width 13 height 13
click at [1429, 122] on span "My account" at bounding box center [1460, 125] width 165 height 16
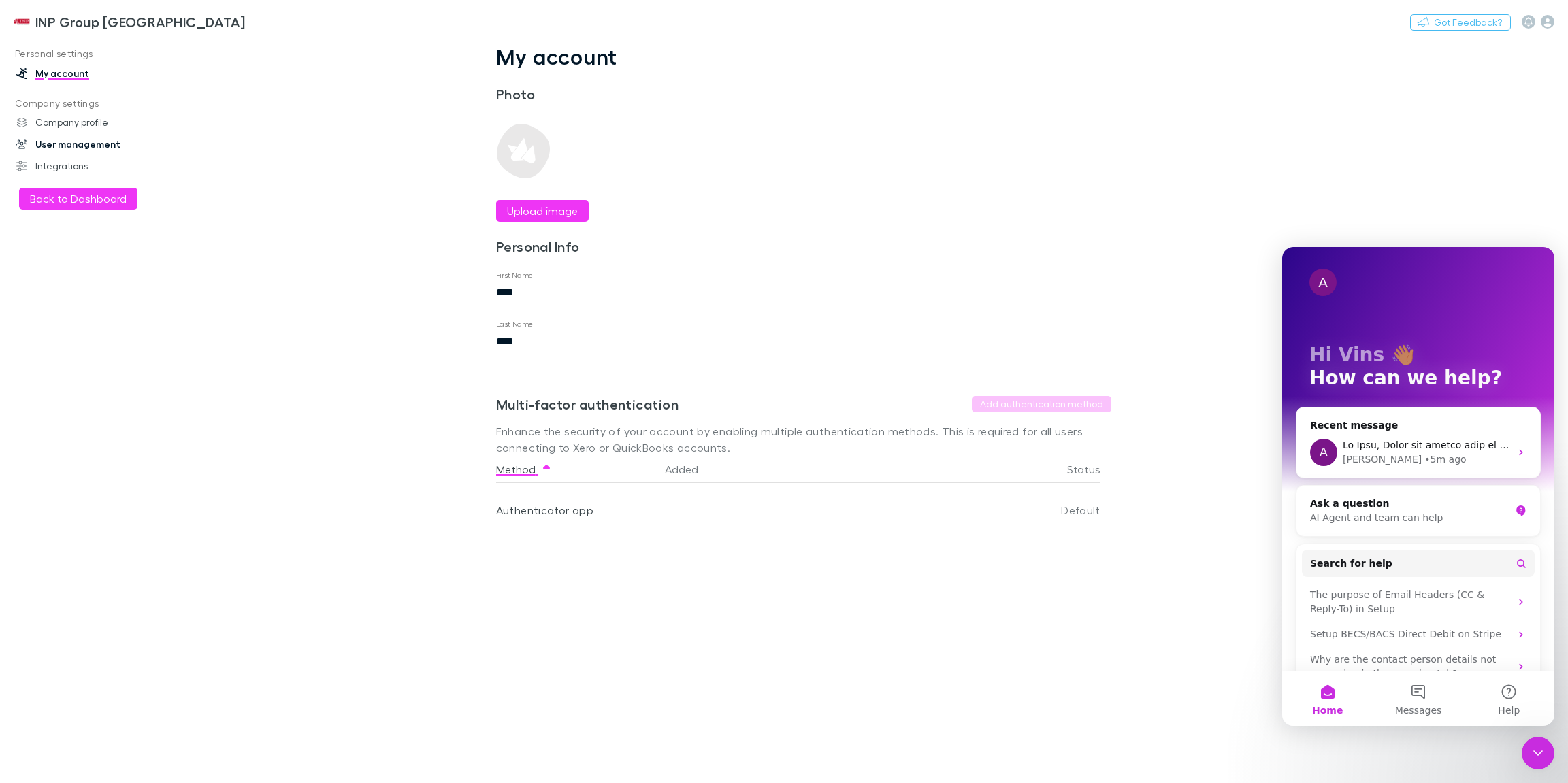
click at [81, 143] on link "User management" at bounding box center [89, 144] width 175 height 22
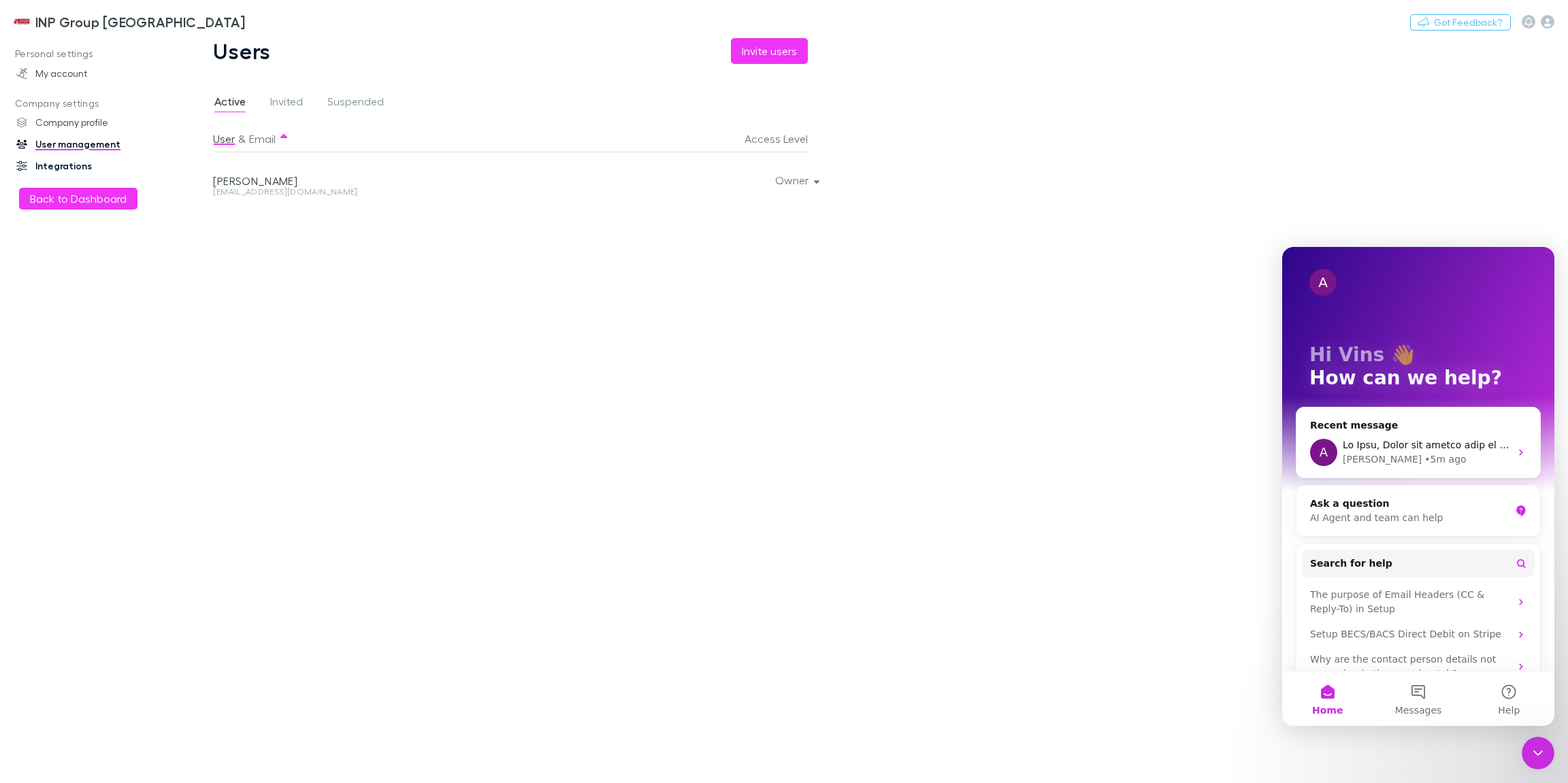
click at [70, 164] on link "Integrations" at bounding box center [89, 166] width 175 height 22
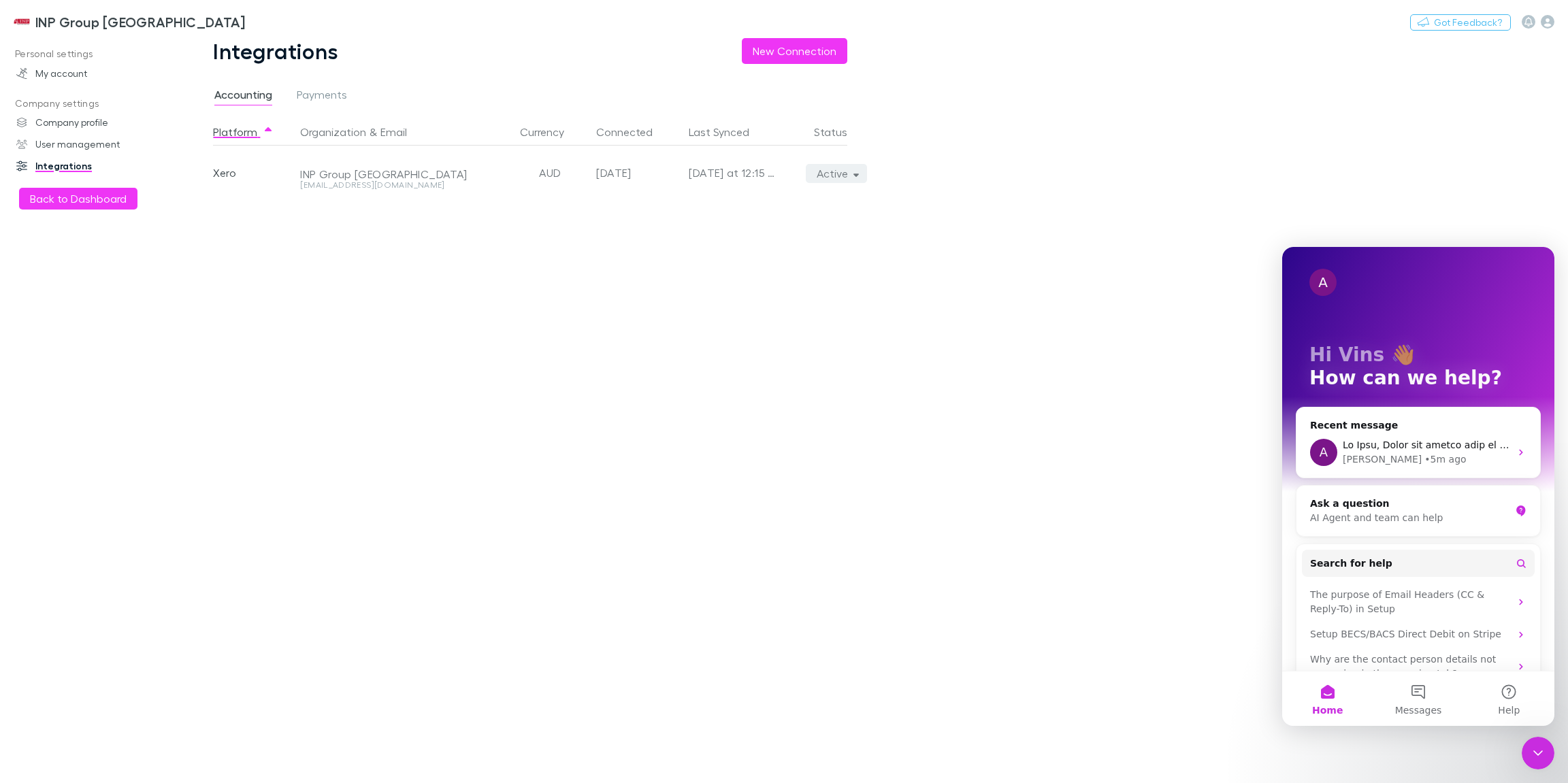
click at [854, 180] on button "Active" at bounding box center [836, 173] width 62 height 19
click at [574, 317] on div at bounding box center [784, 392] width 1568 height 783
click at [71, 70] on link "My account" at bounding box center [89, 74] width 175 height 22
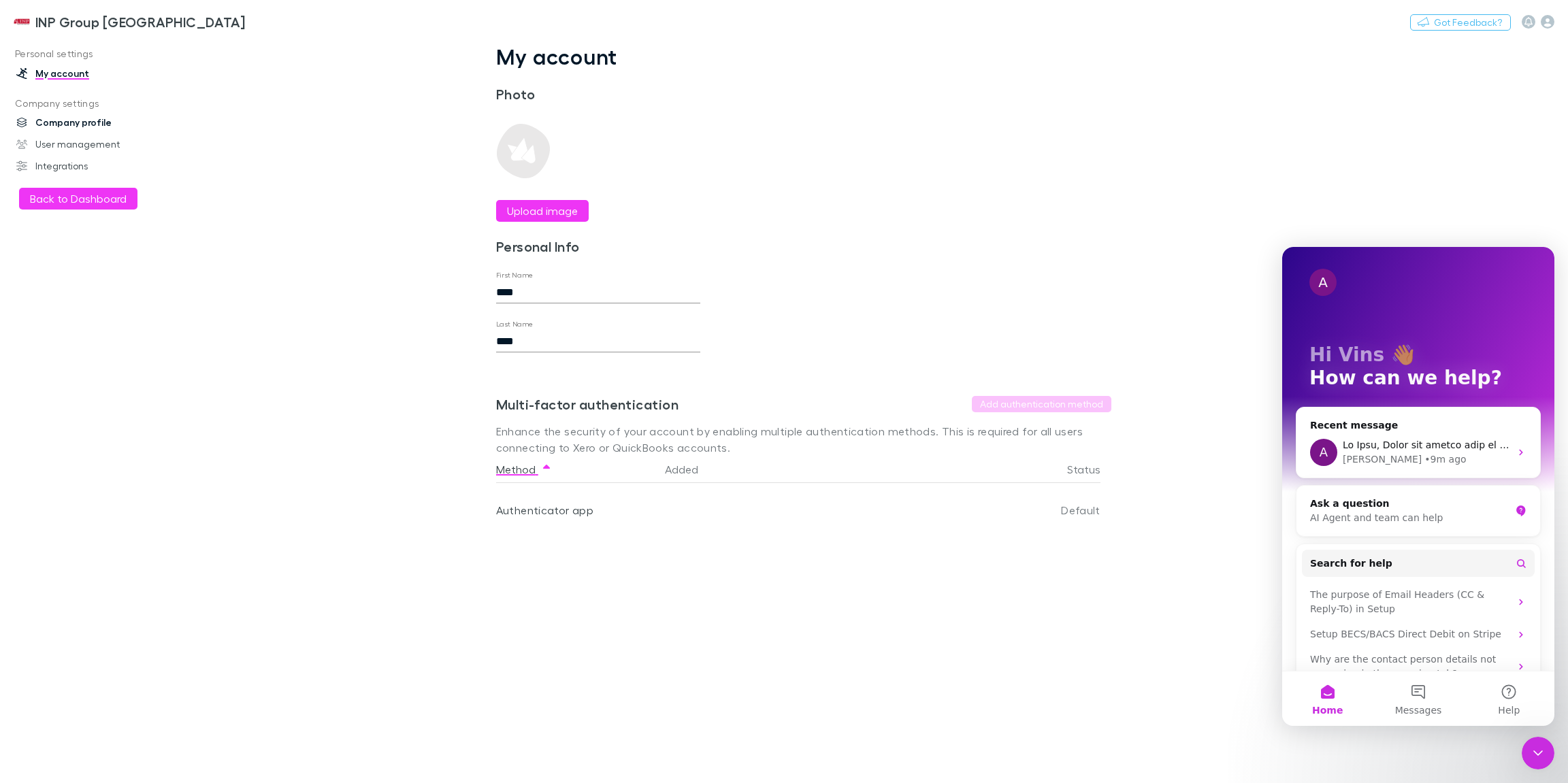
click at [99, 121] on link "Company profile" at bounding box center [89, 122] width 175 height 22
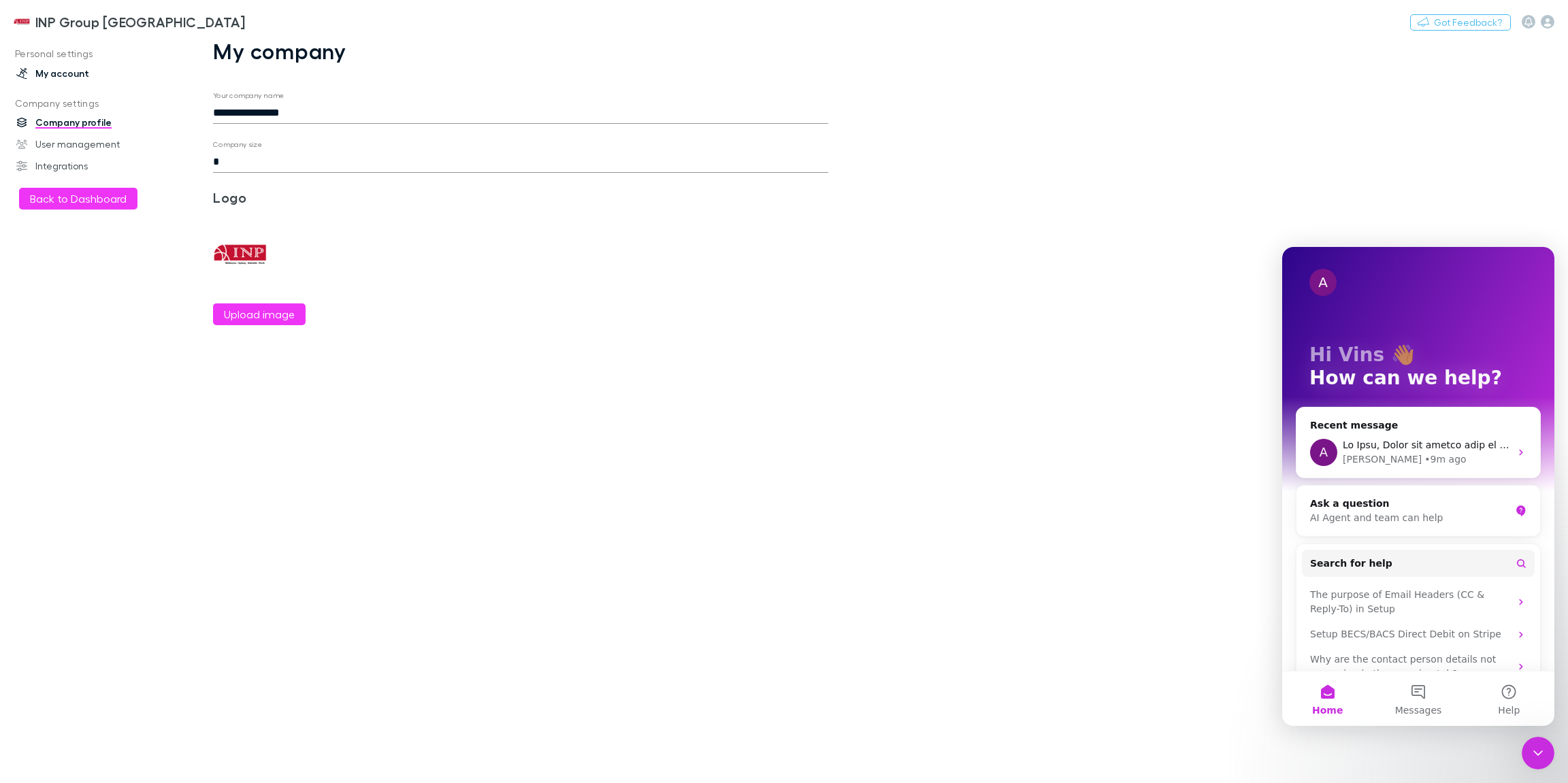
click at [64, 69] on link "My account" at bounding box center [89, 74] width 175 height 22
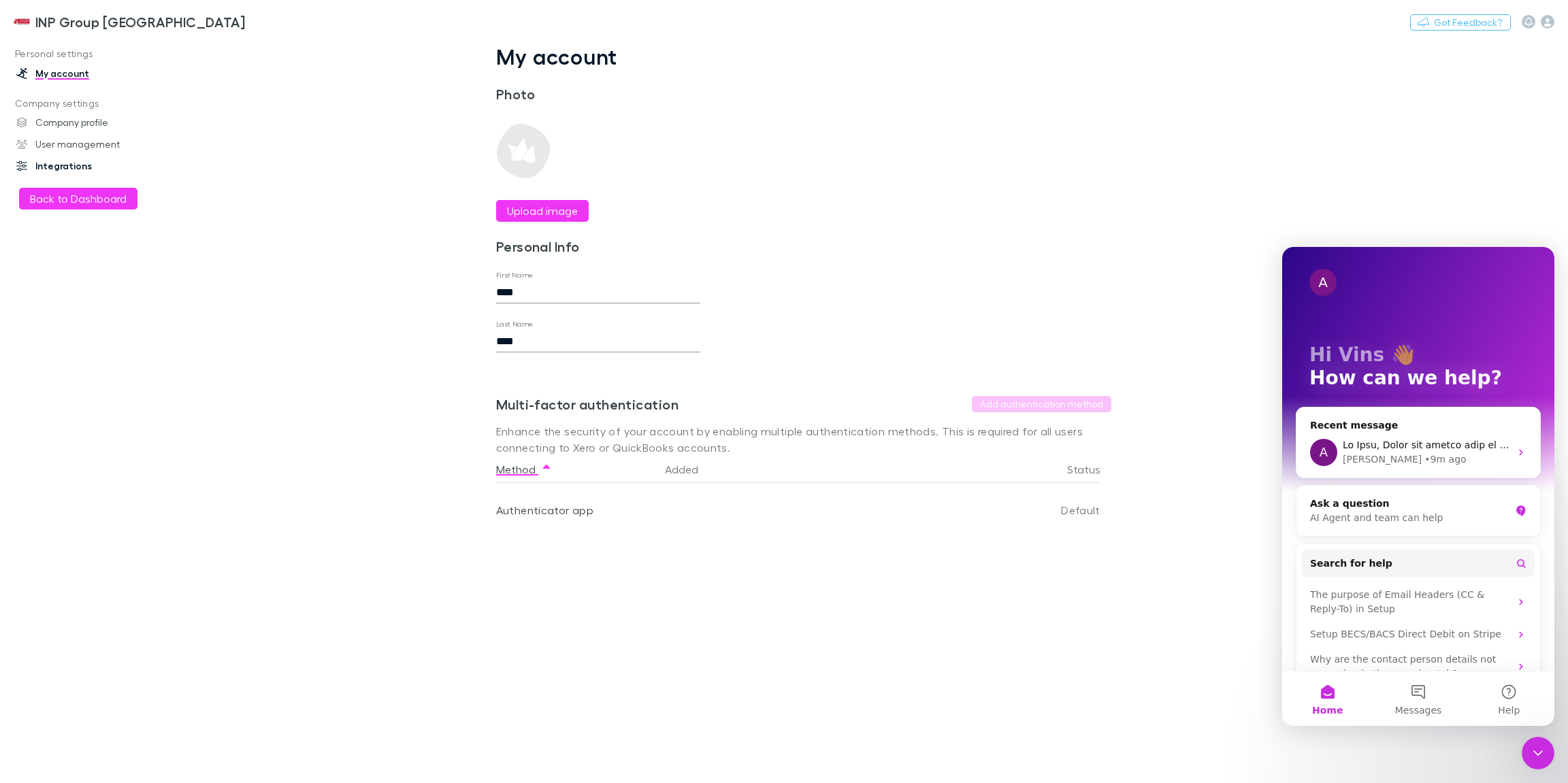
click at [77, 168] on link "Integrations" at bounding box center [89, 166] width 175 height 22
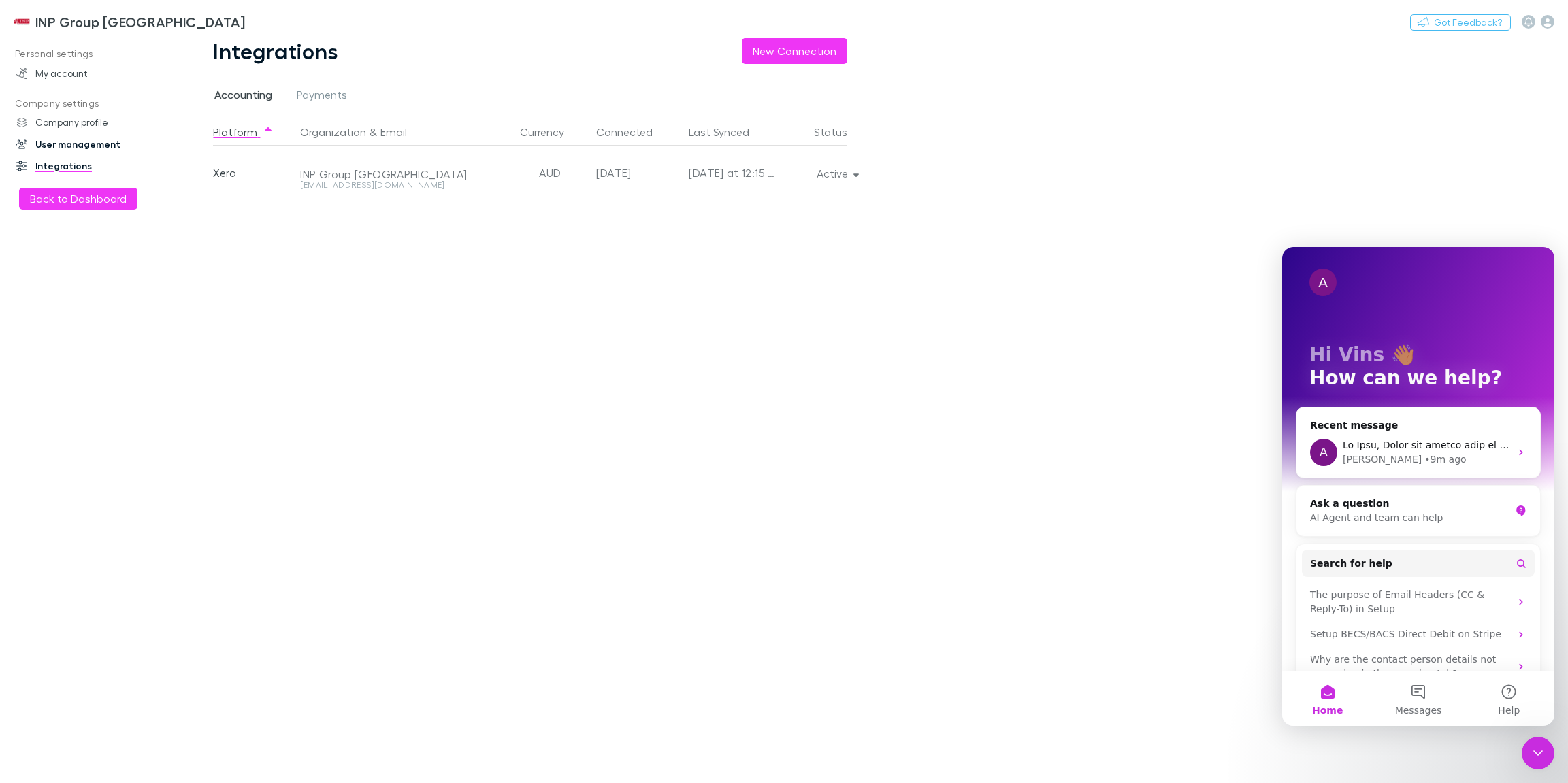
click at [78, 144] on link "User management" at bounding box center [89, 144] width 175 height 22
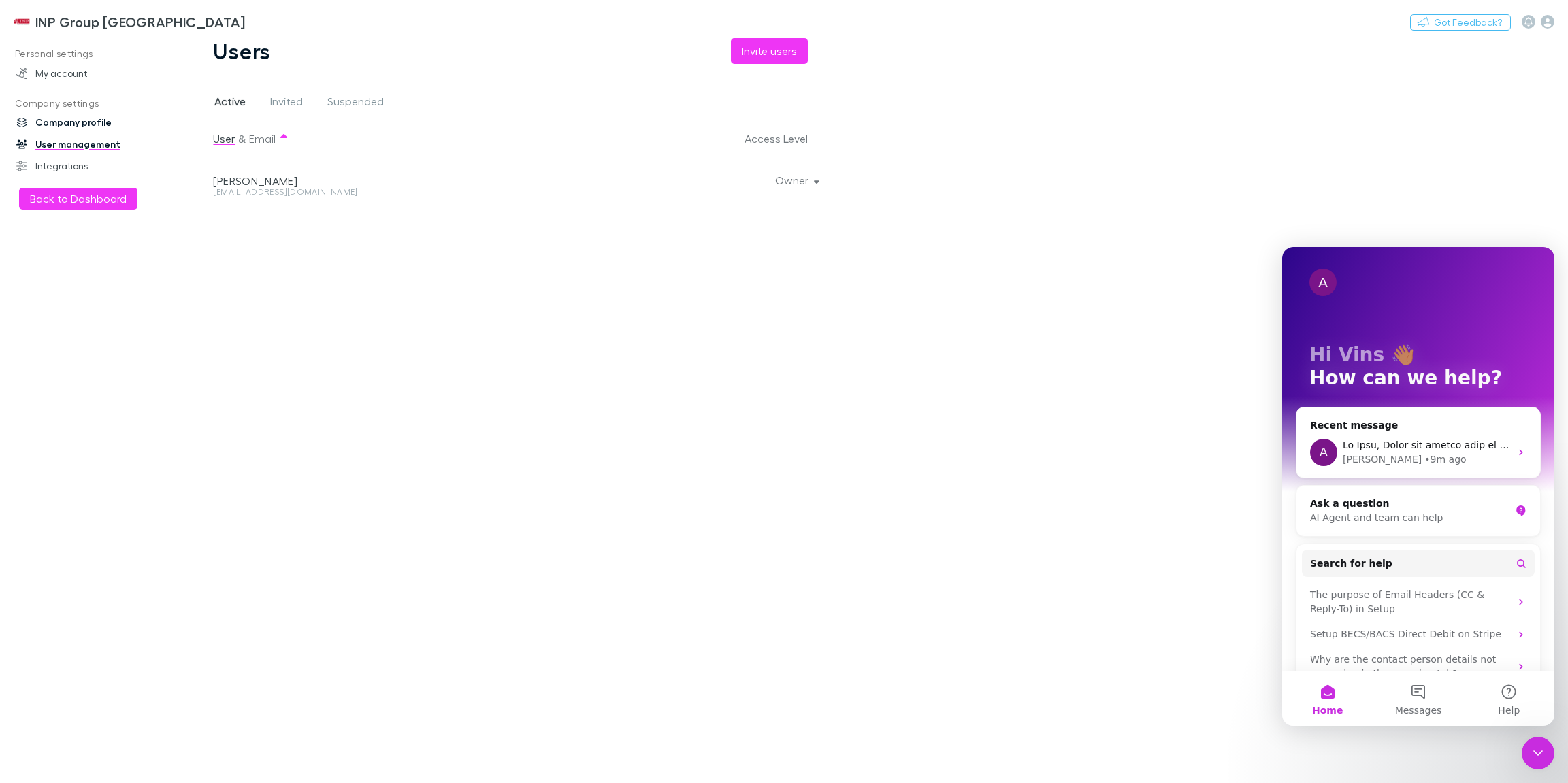
click at [78, 122] on link "Company profile" at bounding box center [89, 122] width 175 height 22
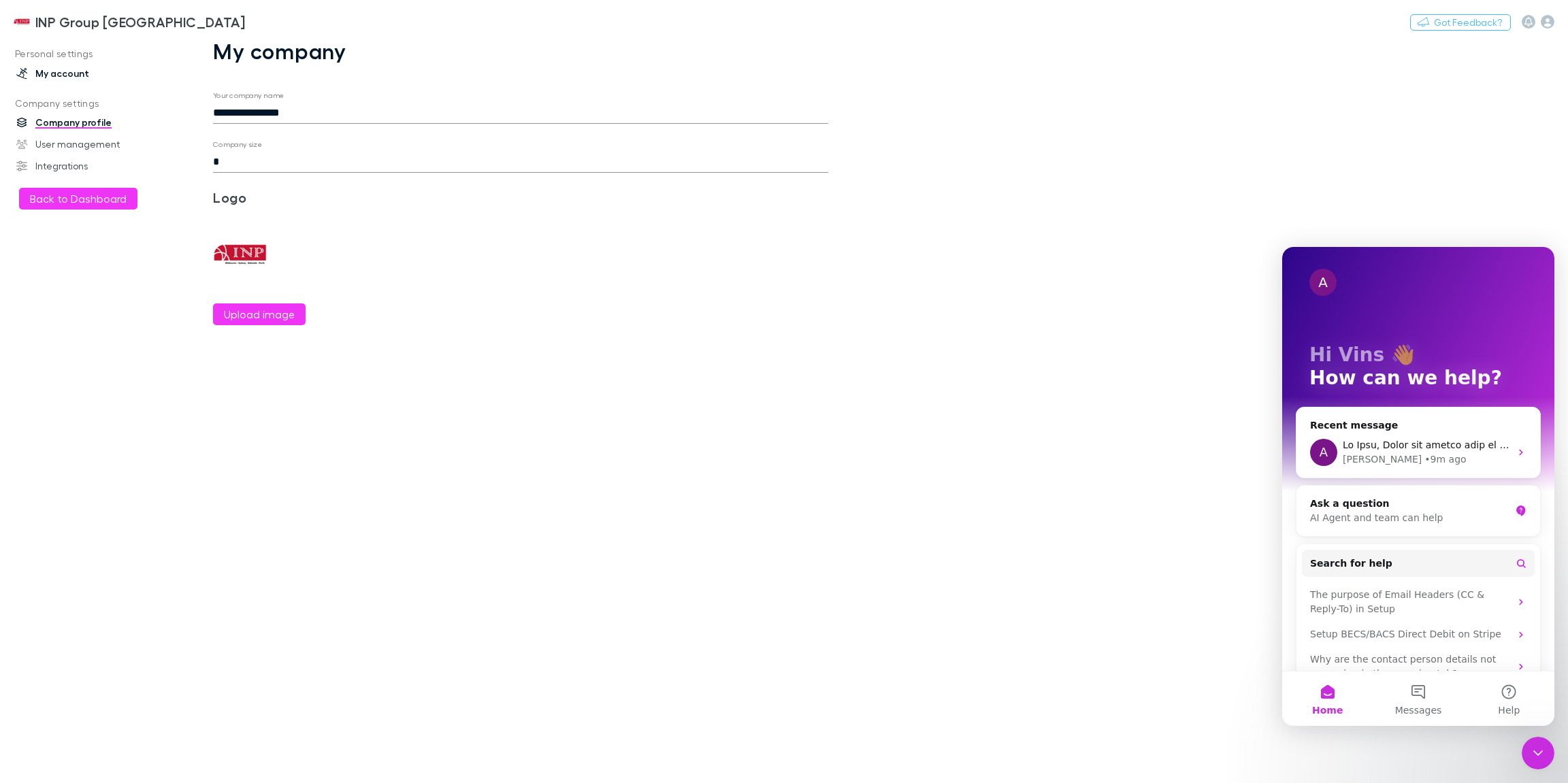
click at [70, 72] on link "My account" at bounding box center [89, 74] width 175 height 22
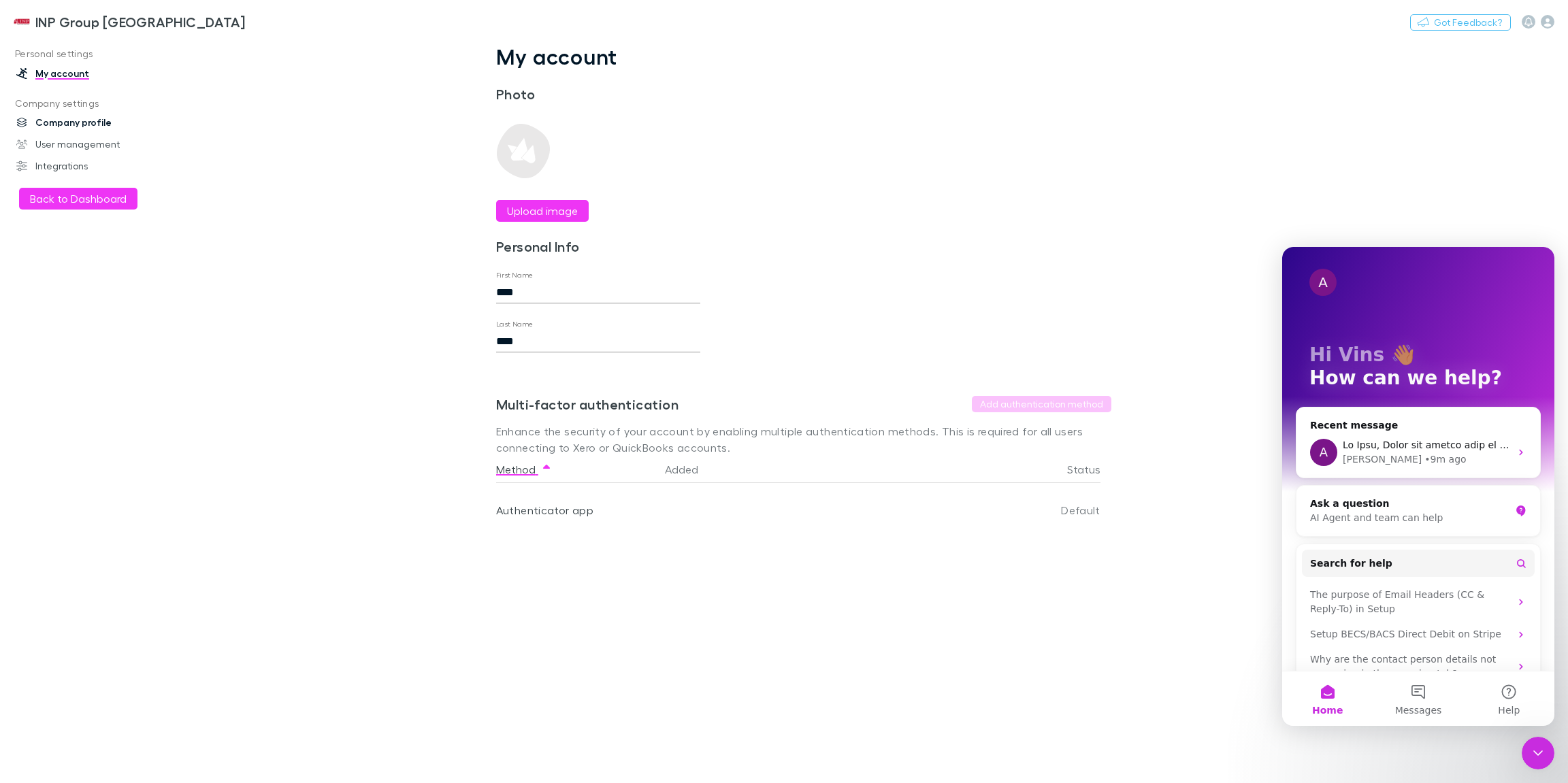
click at [75, 125] on link "Company profile" at bounding box center [89, 122] width 175 height 22
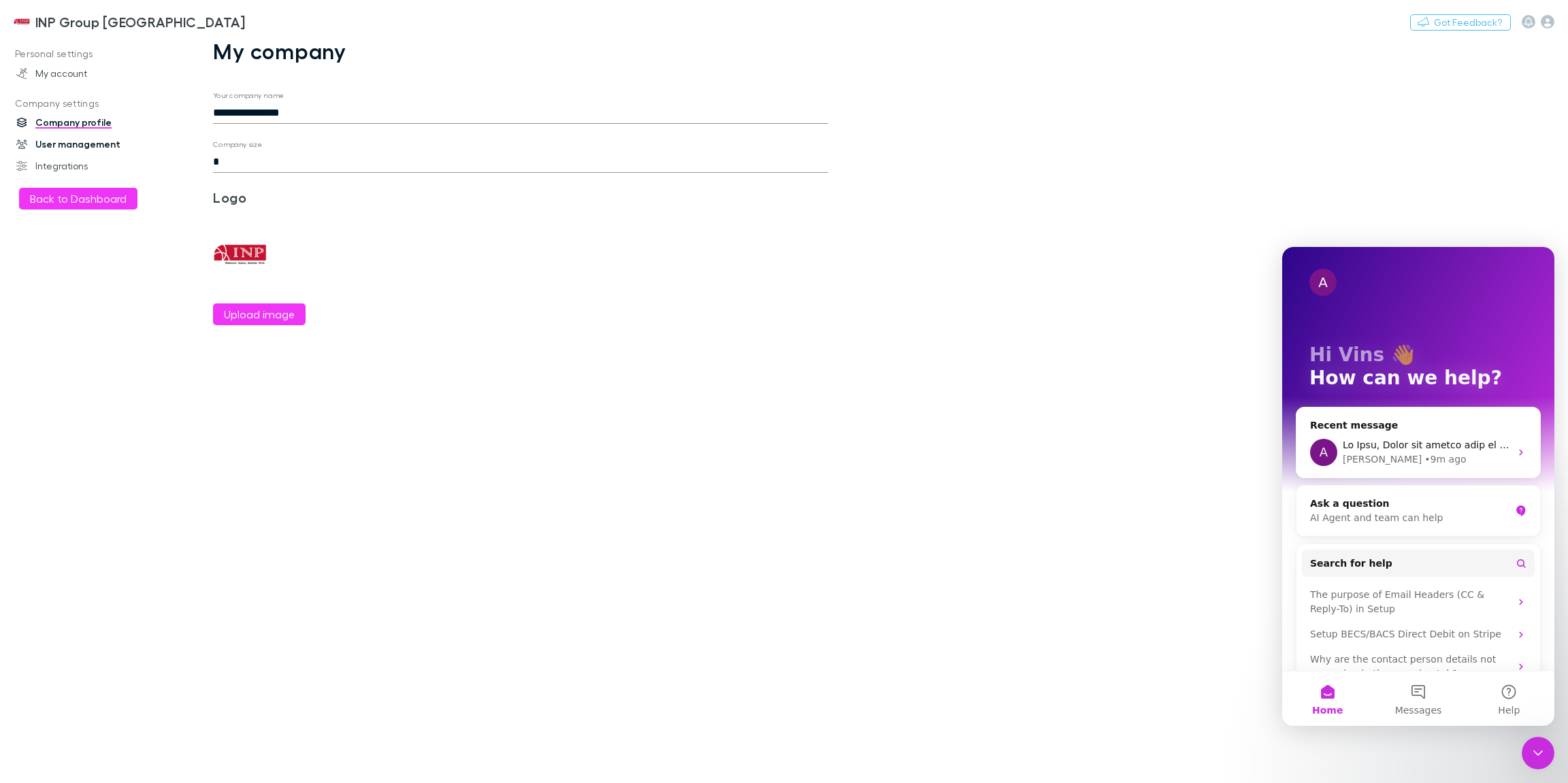
click at [76, 139] on link "User management" at bounding box center [89, 144] width 175 height 22
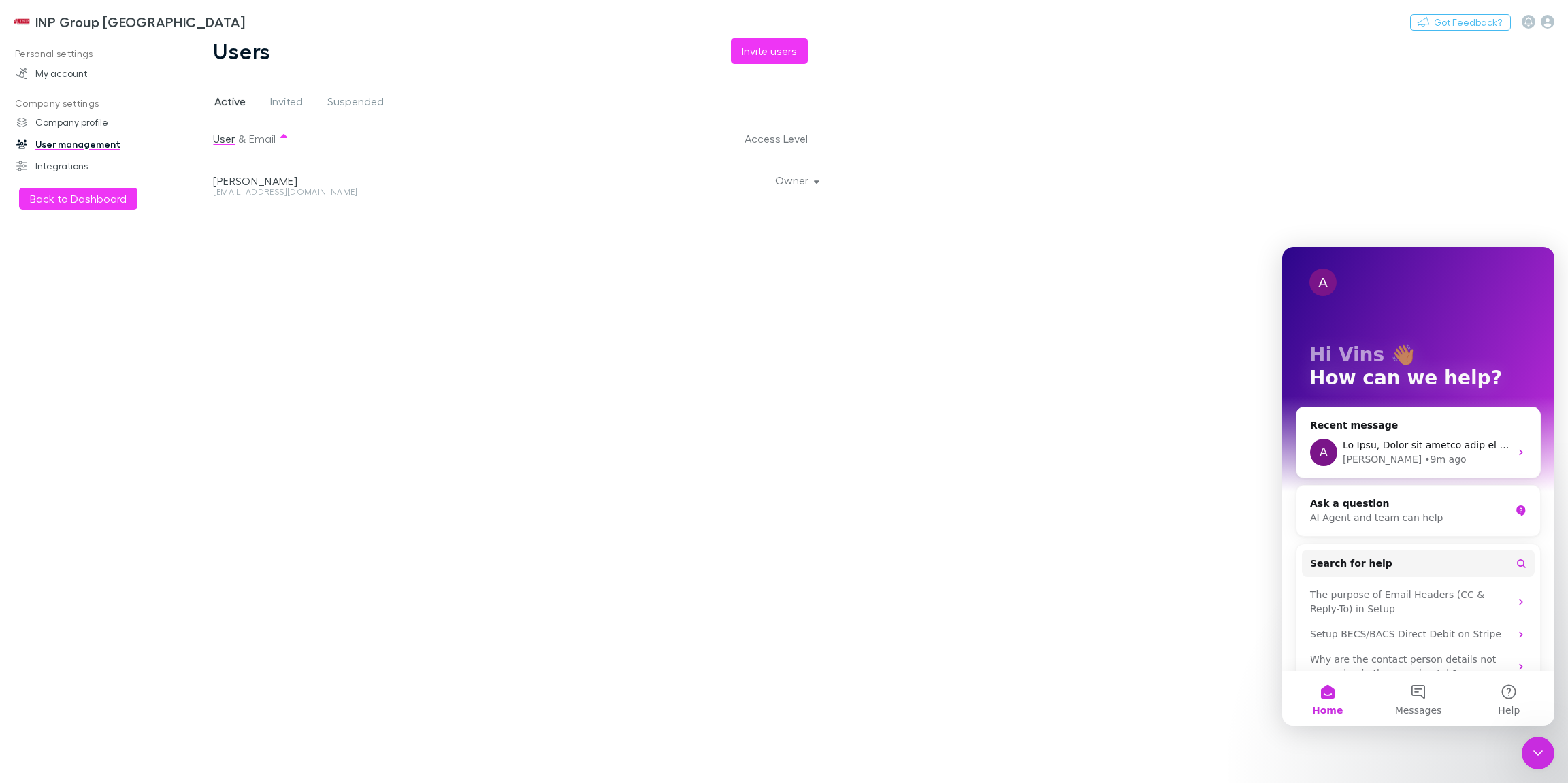
click at [823, 443] on div "User & Email Access Level Vins Wang vins@inpgroup.com.au Owner" at bounding box center [520, 449] width 615 height 647
click at [288, 110] on span "Invited" at bounding box center [287, 103] width 33 height 18
click at [367, 99] on span "Suspended" at bounding box center [356, 103] width 56 height 18
click at [1401, 521] on div "AI Agent and team can help" at bounding box center [1409, 518] width 200 height 14
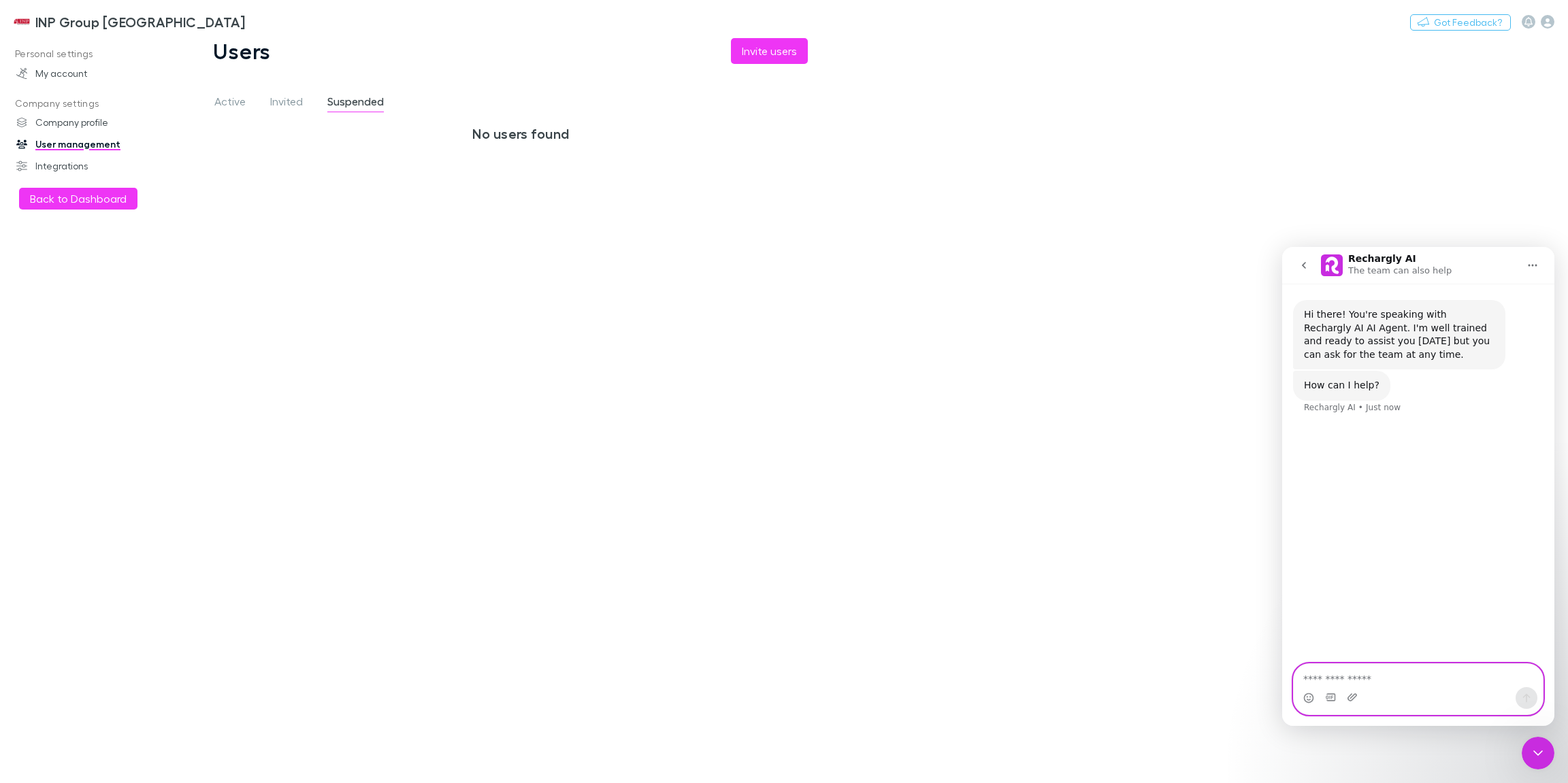
click at [1349, 680] on textarea "Ask a question…" at bounding box center [1418, 676] width 249 height 23
type textarea "**********"
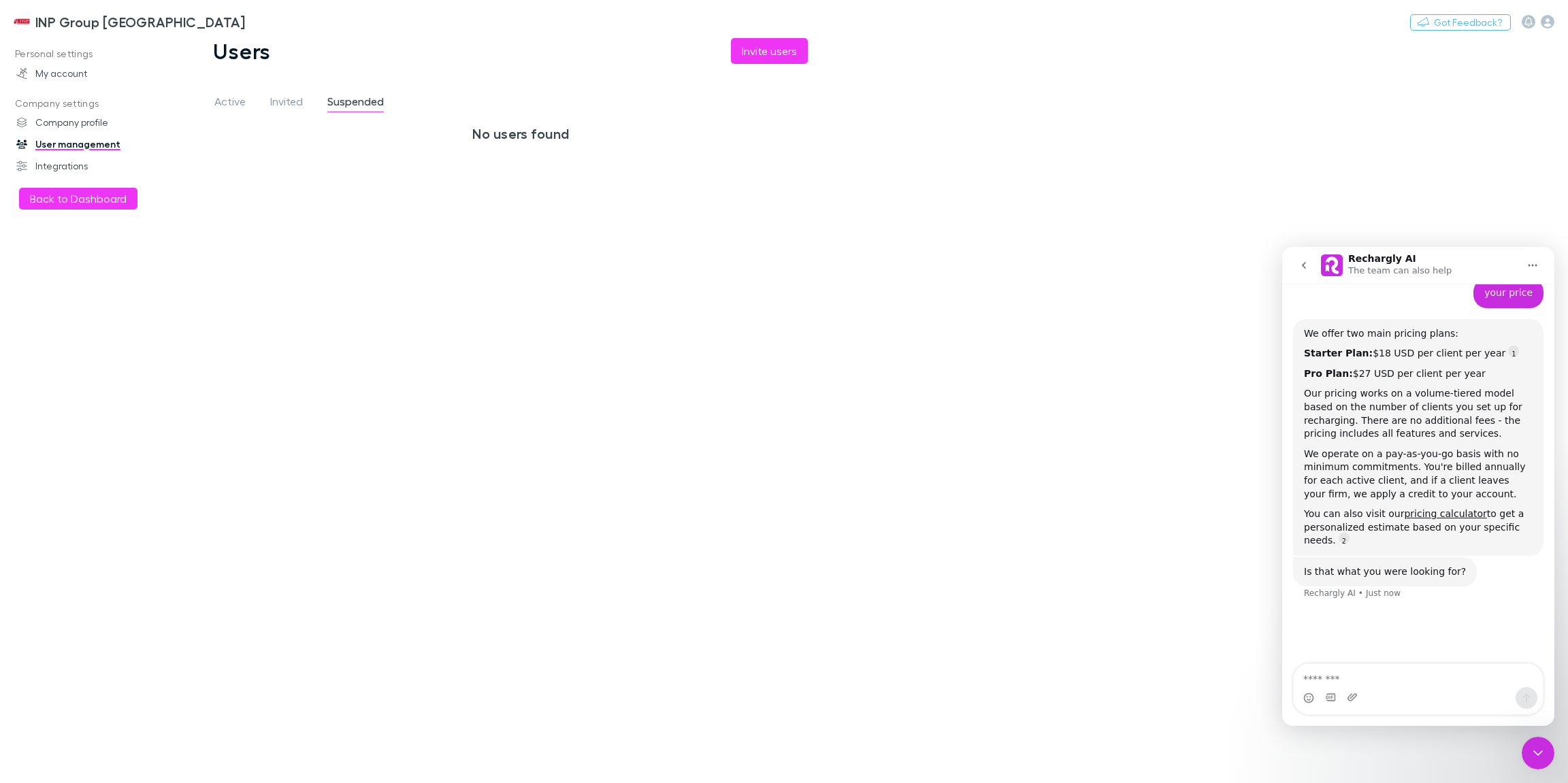
scroll to position [2, 0]
click at [1419, 517] on link "pricing calculator" at bounding box center [1444, 514] width 82 height 11
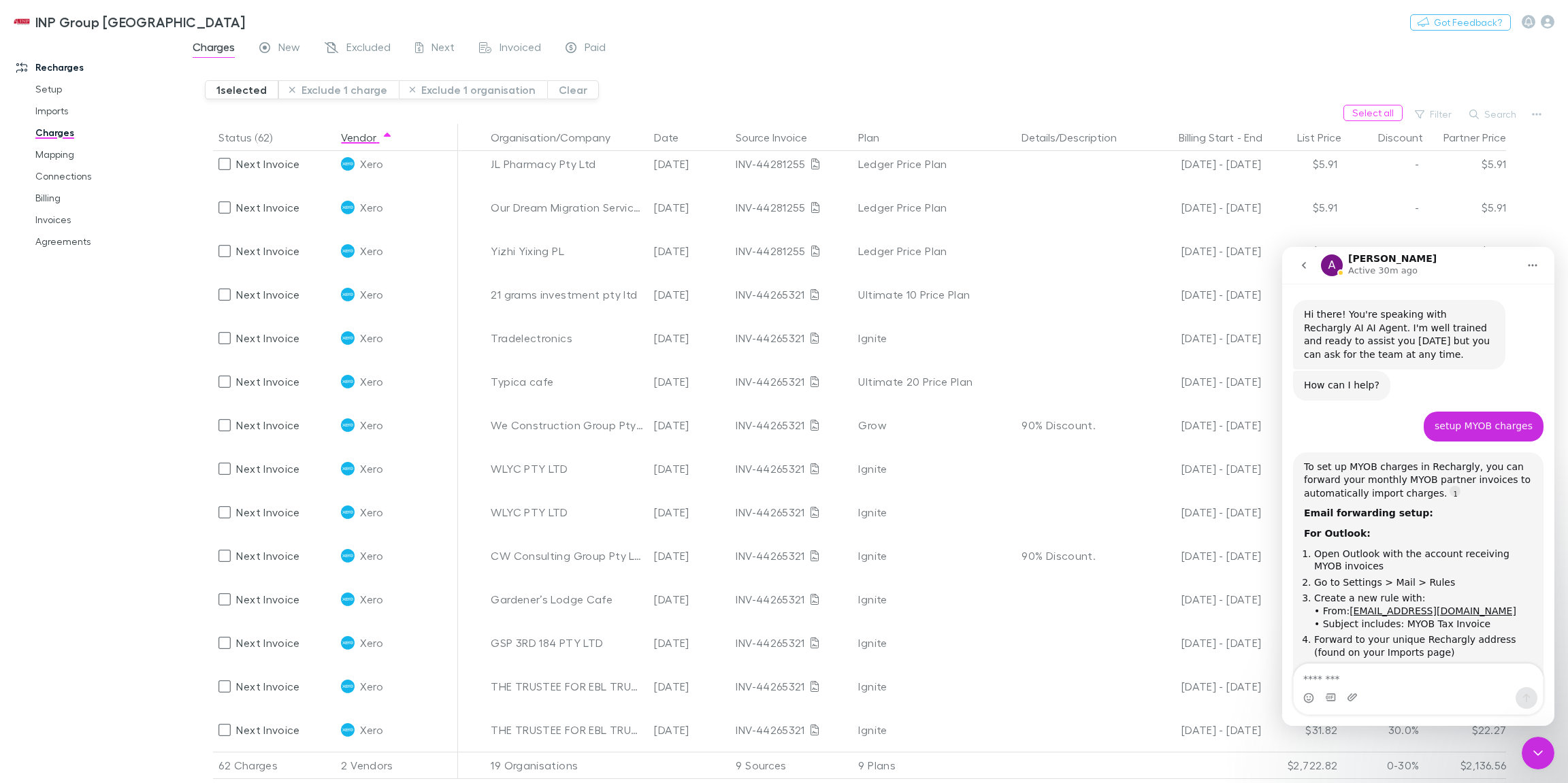
scroll to position [2182, 0]
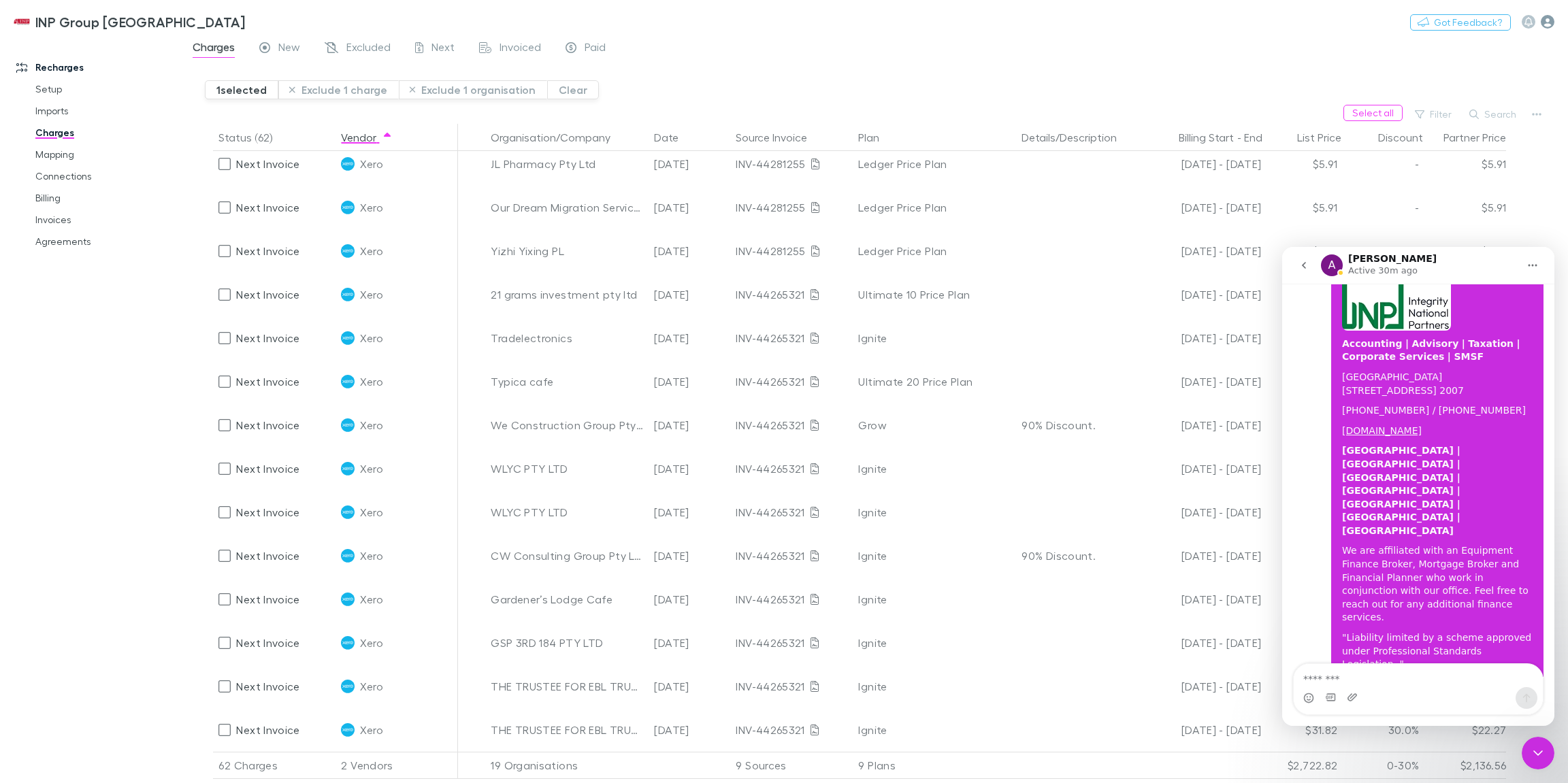
click at [1542, 26] on icon "button" at bounding box center [1547, 21] width 13 height 13
click at [1306, 269] on icon "go back" at bounding box center [1304, 265] width 11 height 11
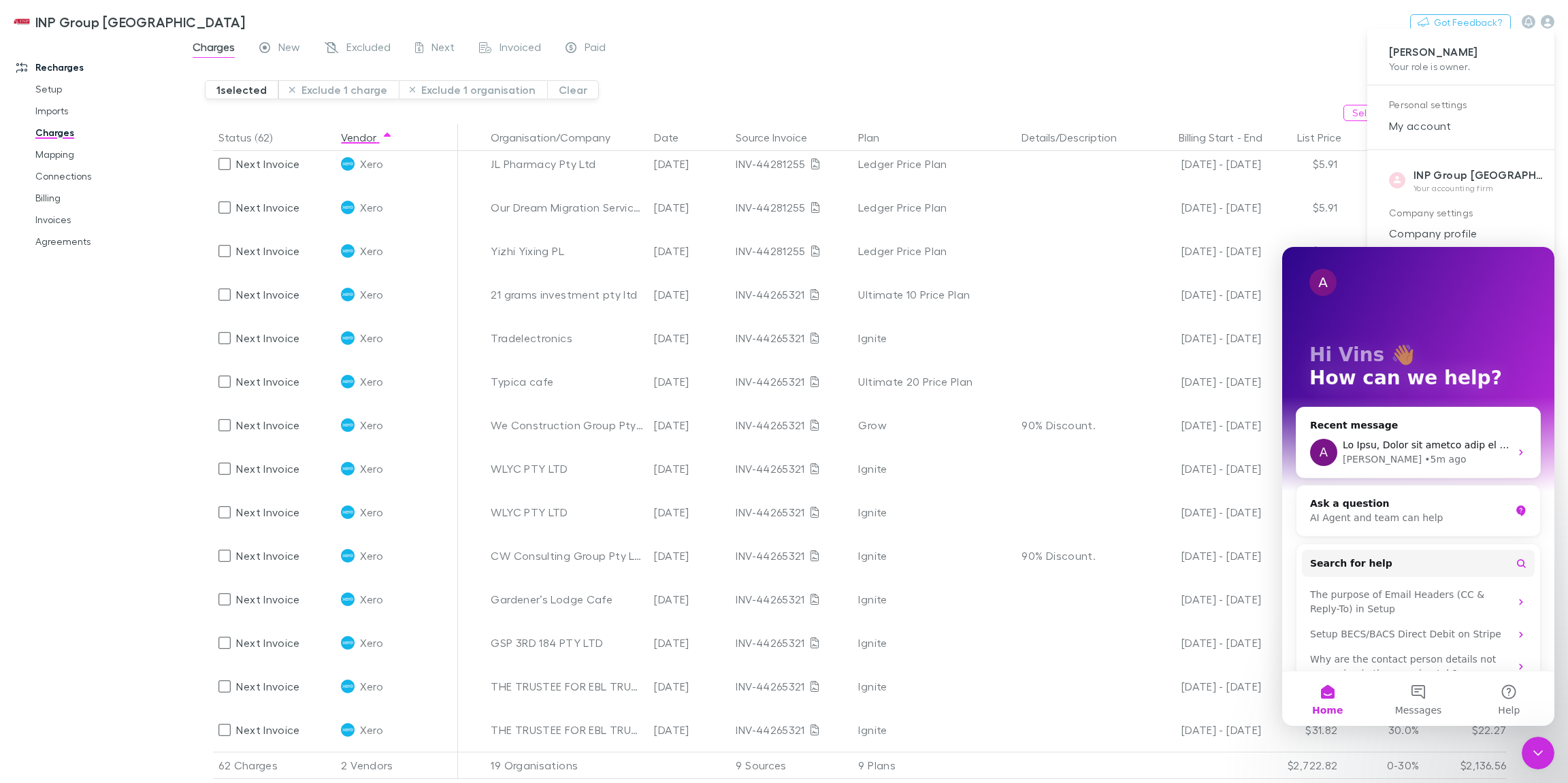
scroll to position [0, 0]
click at [1519, 124] on span "My account" at bounding box center [1460, 125] width 165 height 16
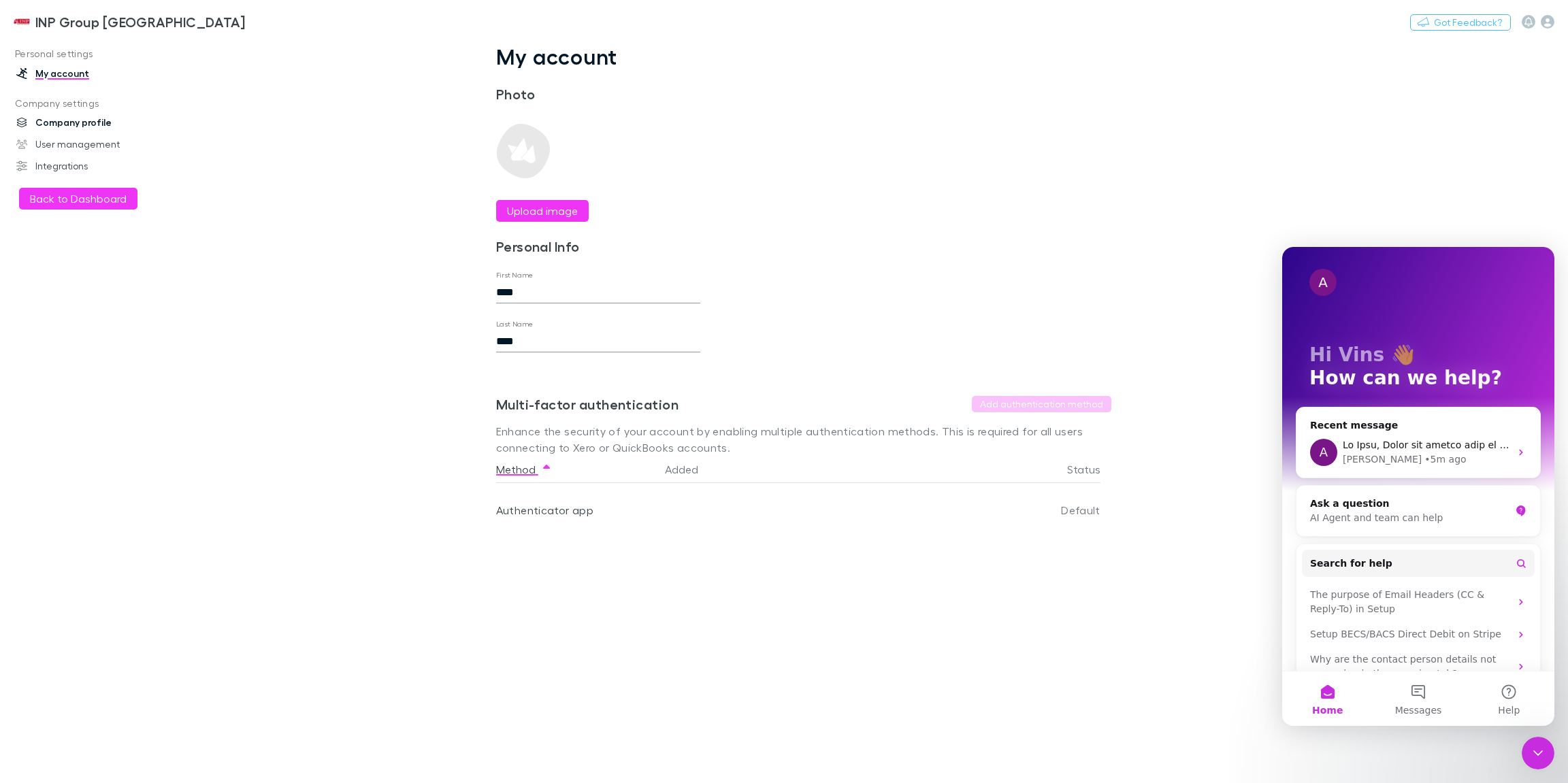
click at [64, 122] on link "Company profile" at bounding box center [89, 122] width 175 height 22
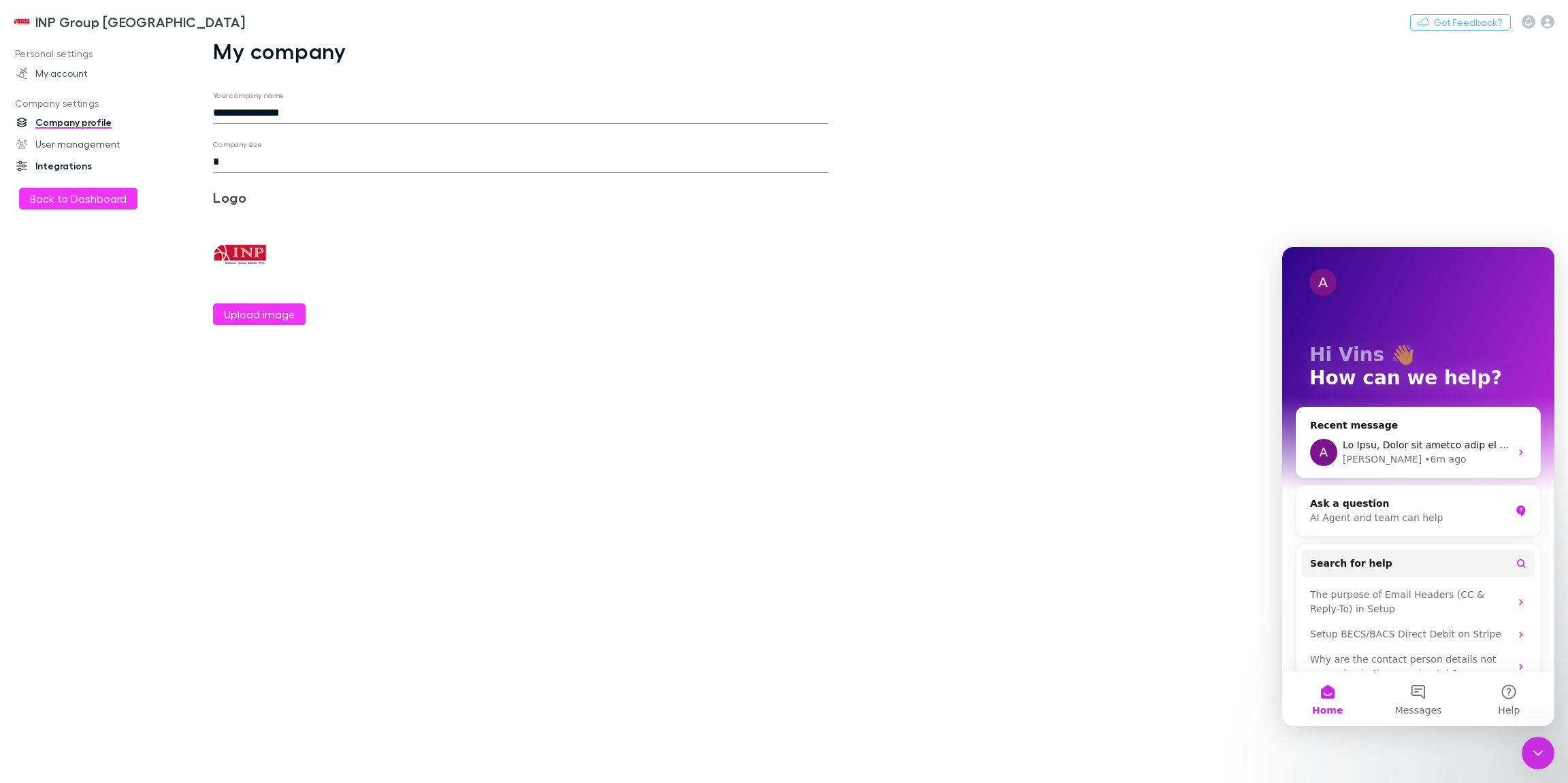
click at [82, 169] on link "Integrations" at bounding box center [89, 166] width 175 height 22
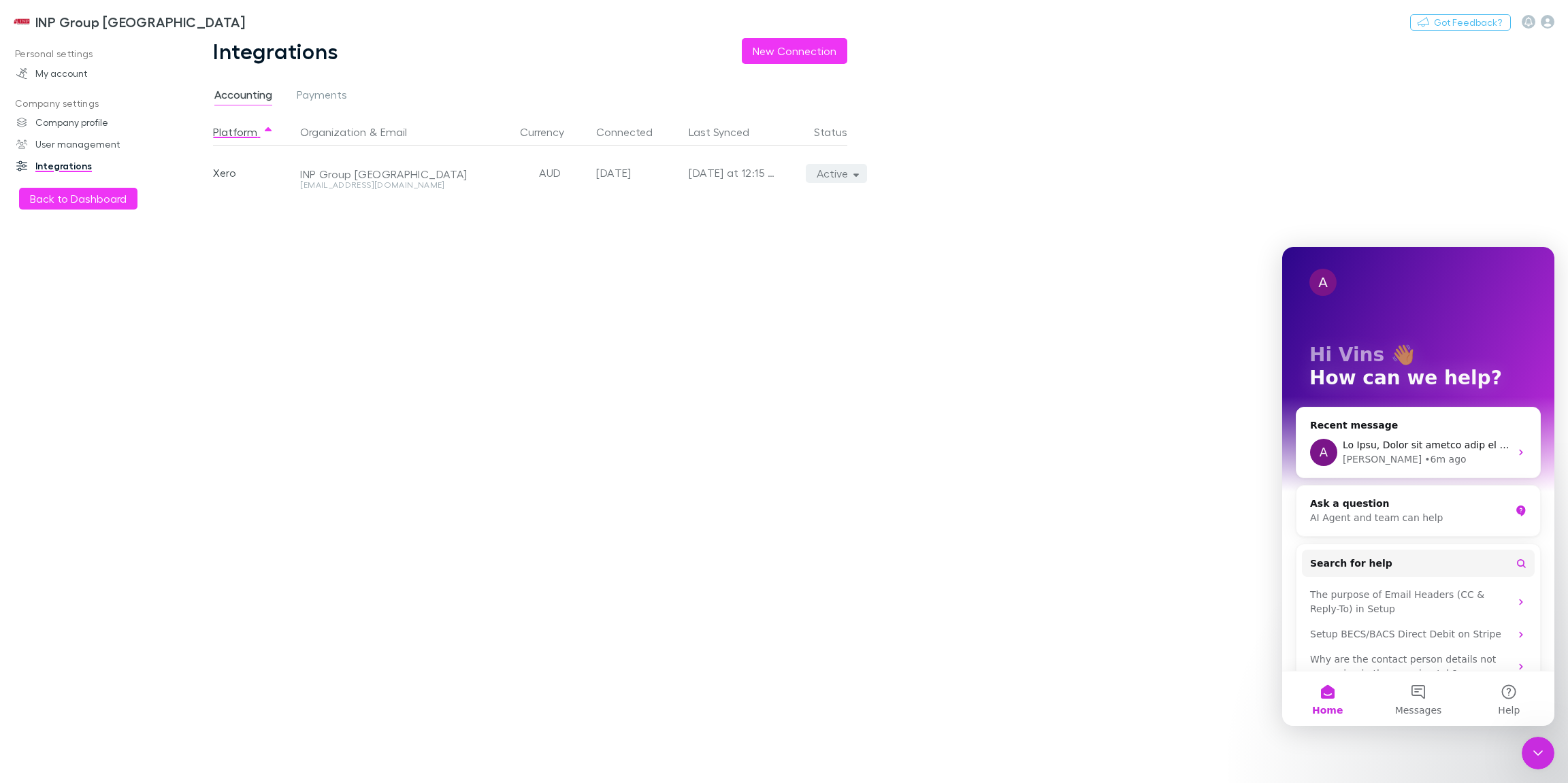
click at [851, 179] on button "Active" at bounding box center [836, 173] width 62 height 19
click at [561, 248] on div at bounding box center [784, 392] width 1568 height 783
click at [337, 99] on span "Payments" at bounding box center [322, 96] width 50 height 18
click at [1548, 24] on icon "button" at bounding box center [1547, 21] width 13 height 13
click at [1535, 753] on icon "Close Intercom Messenger" at bounding box center [1537, 752] width 9 height 5
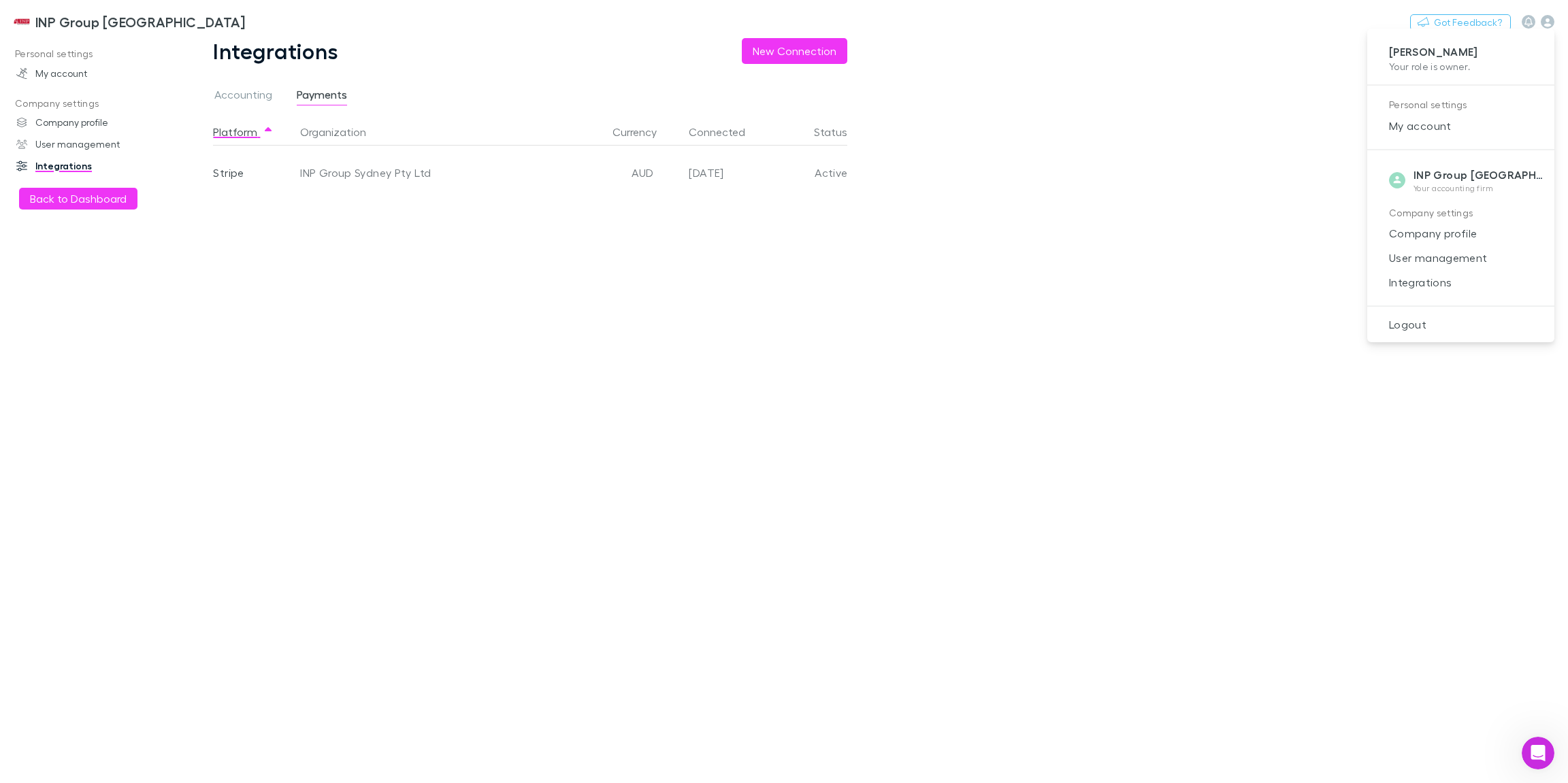
click at [74, 74] on div at bounding box center [784, 392] width 1568 height 783
click at [1552, 25] on icon "button" at bounding box center [1547, 21] width 13 height 13
click at [1440, 283] on span "Integrations" at bounding box center [1460, 282] width 165 height 16
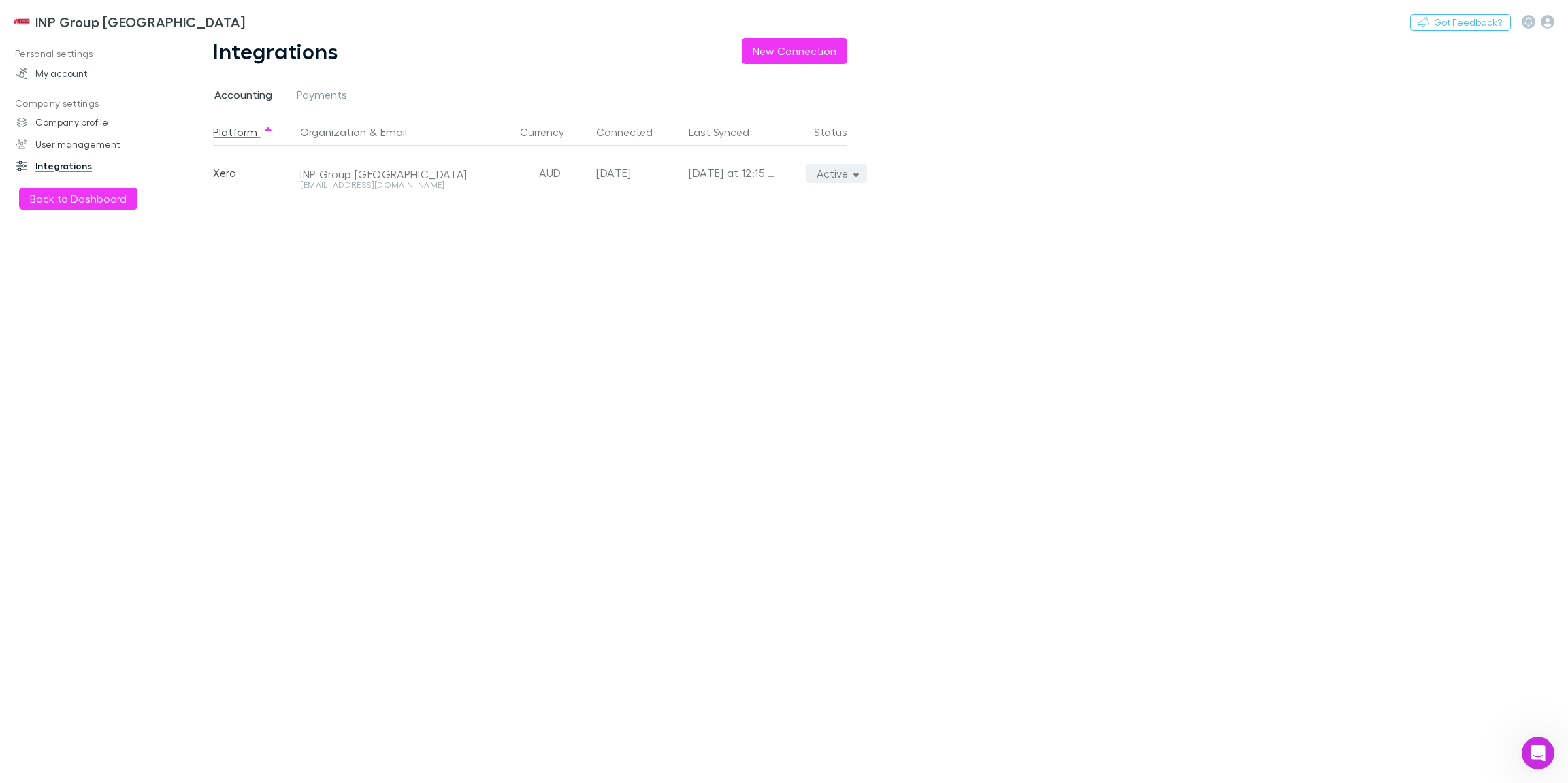
click at [860, 178] on button "Active" at bounding box center [836, 173] width 62 height 19
click at [1078, 215] on div at bounding box center [784, 392] width 1568 height 783
click at [329, 99] on span "Payments" at bounding box center [322, 96] width 50 height 18
click at [416, 171] on div "INP Group Sydney Pty Ltd" at bounding box center [448, 172] width 307 height 54
click at [565, 163] on div "INP Group Sydney Pty Ltd" at bounding box center [448, 172] width 307 height 54
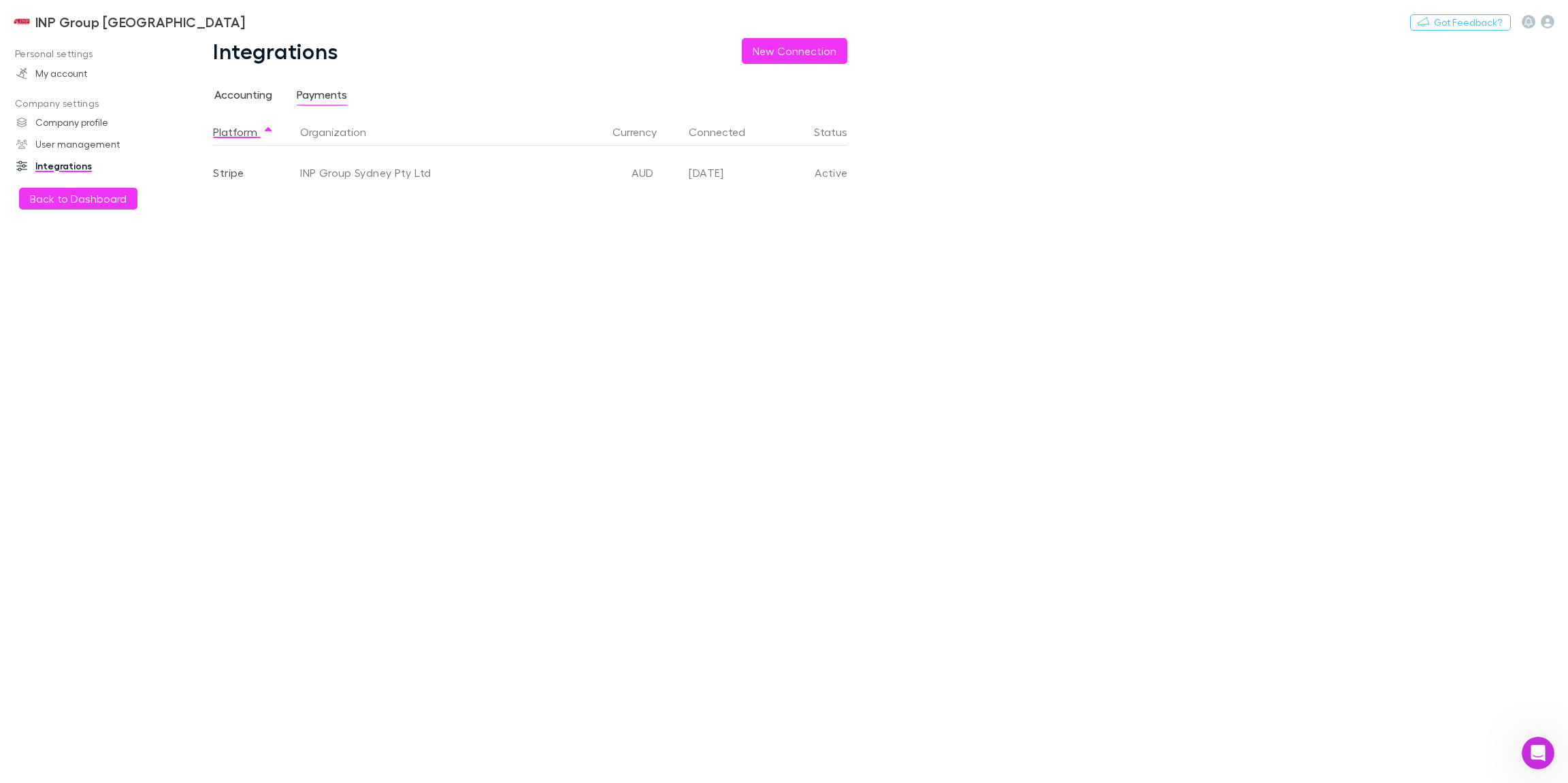
click at [241, 97] on span "Accounting" at bounding box center [244, 96] width 58 height 18
click at [97, 128] on link "Company profile" at bounding box center [89, 122] width 175 height 22
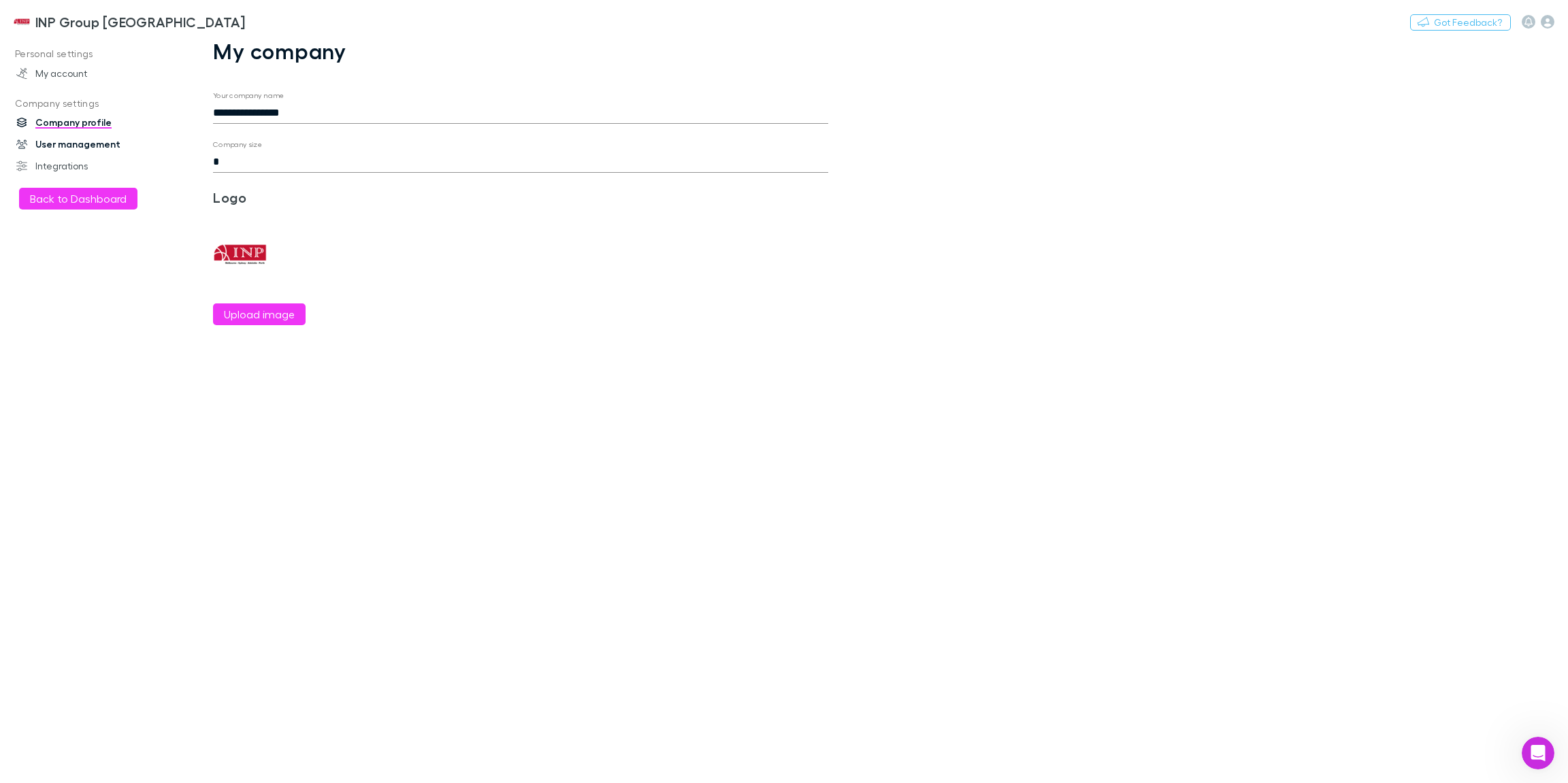
click at [91, 143] on link "User management" at bounding box center [89, 144] width 175 height 22
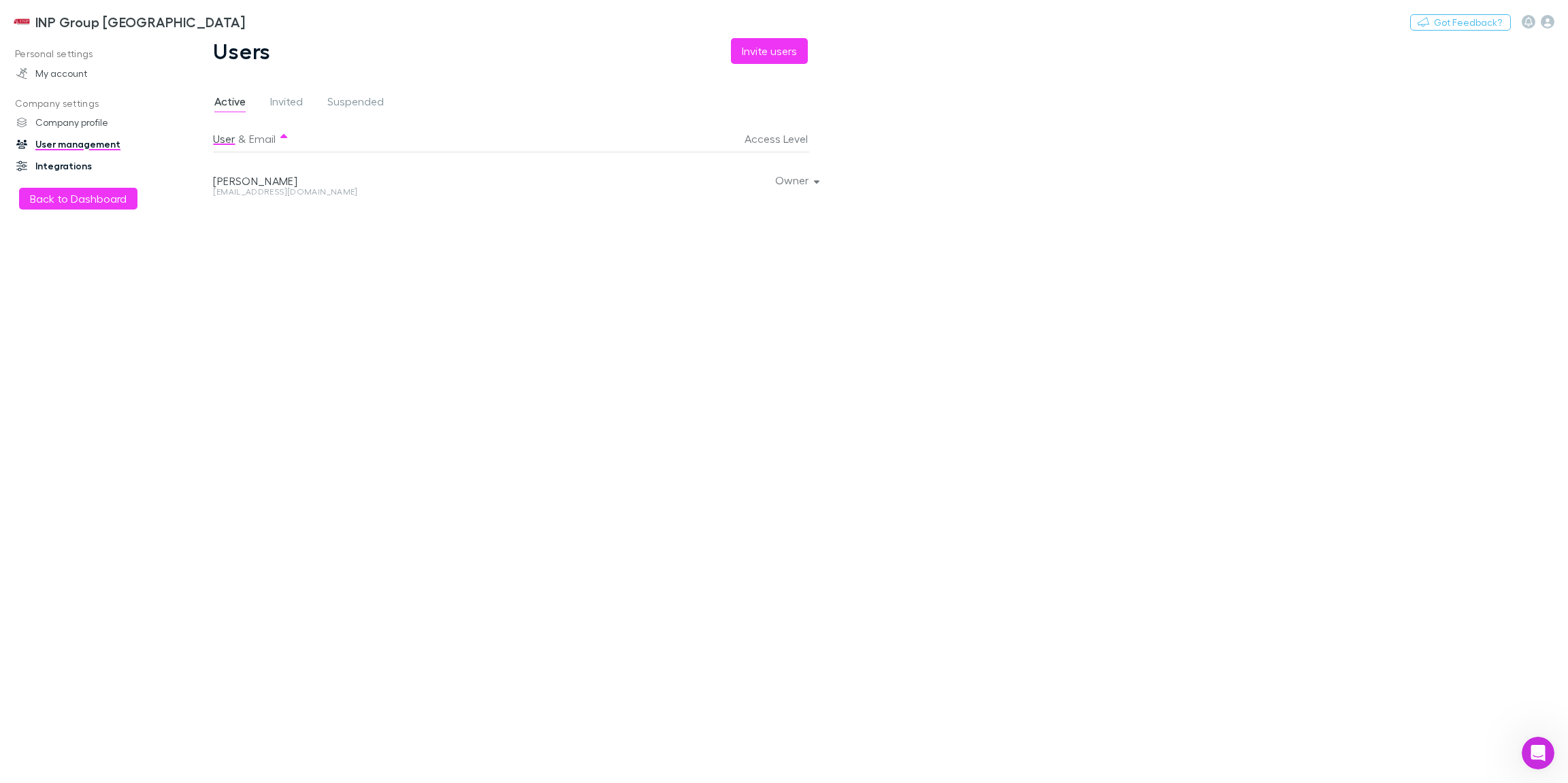
click at [82, 167] on link "Integrations" at bounding box center [89, 166] width 175 height 22
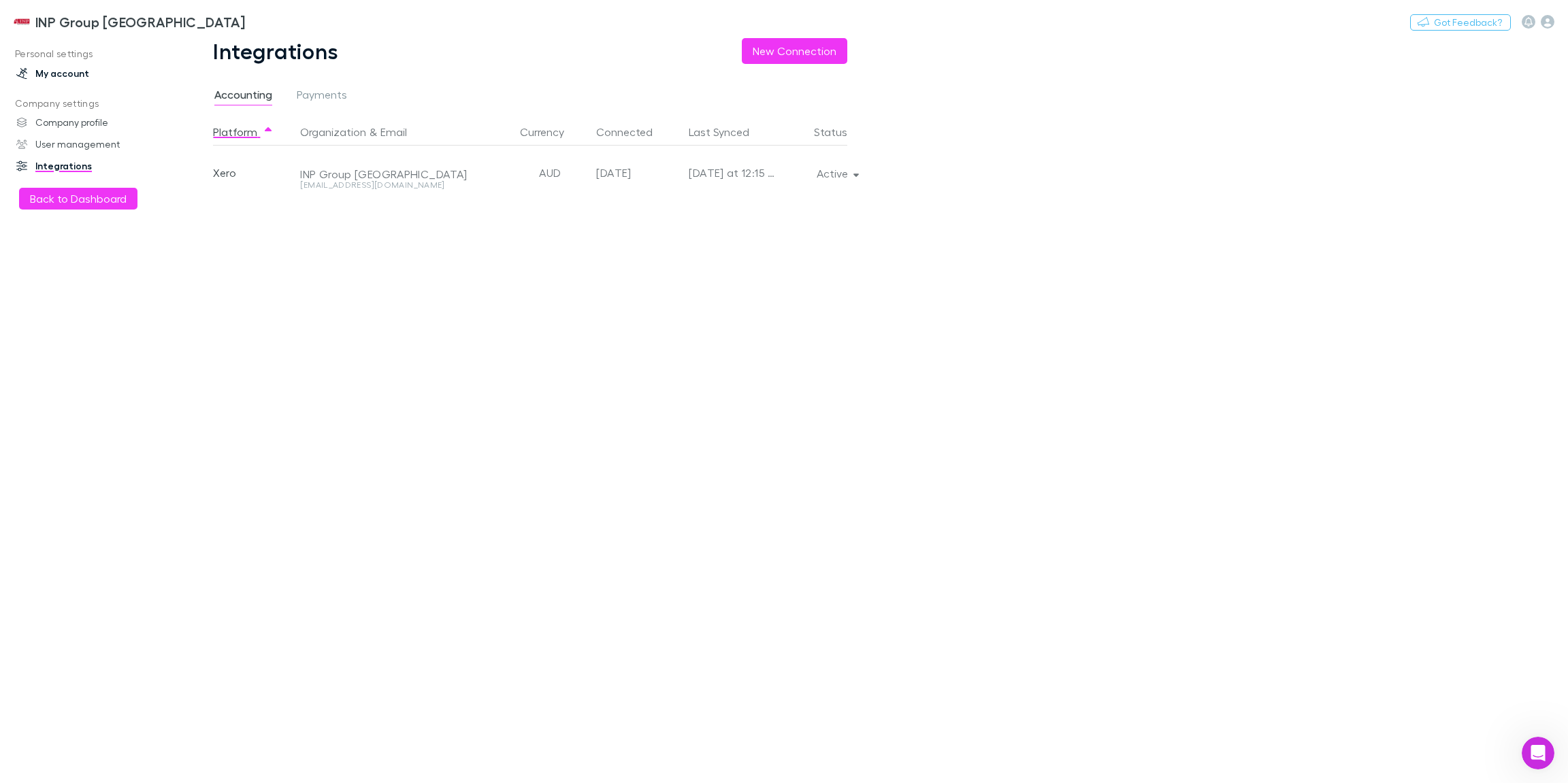
click at [77, 81] on link "My account" at bounding box center [89, 74] width 175 height 22
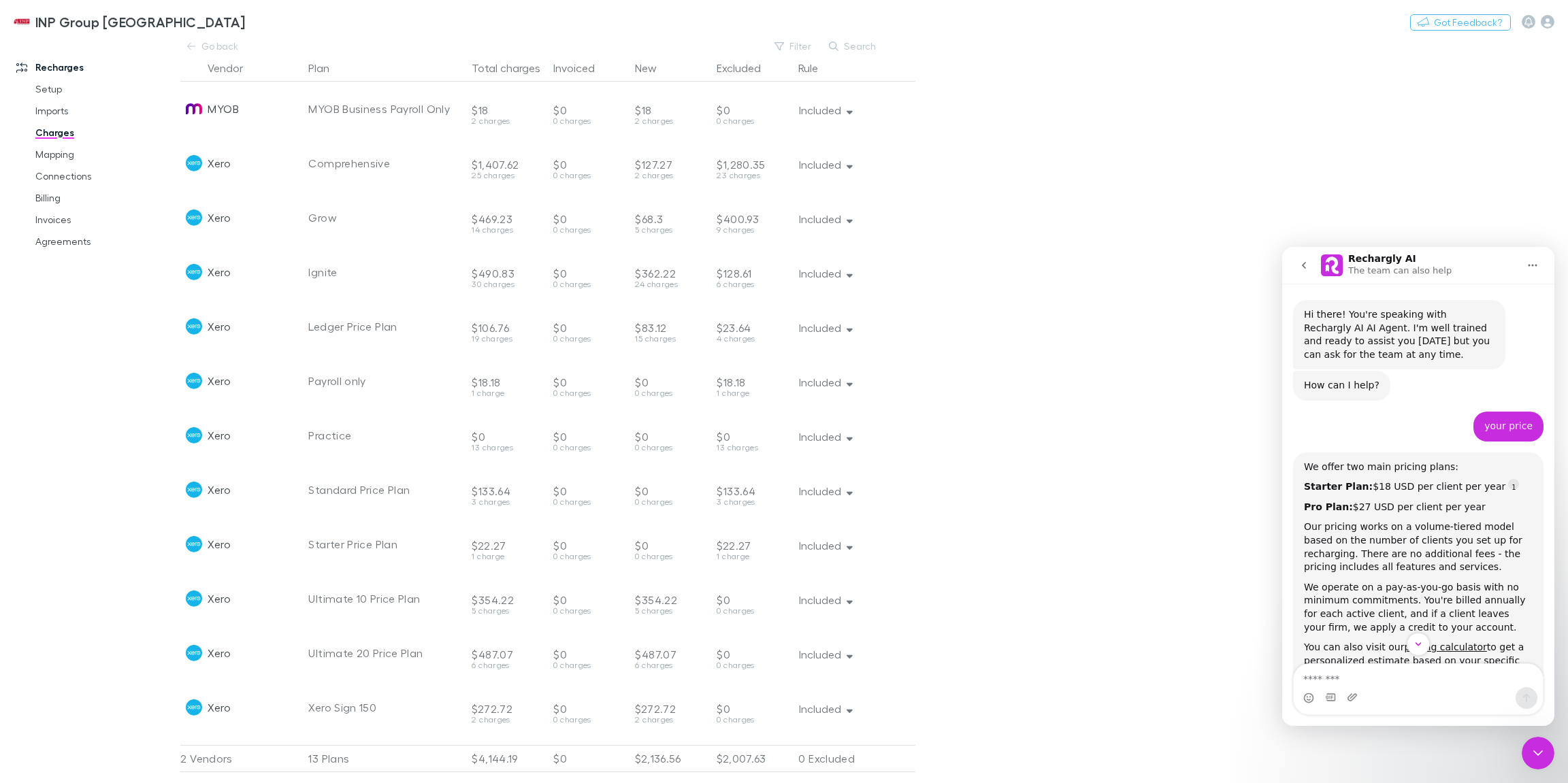
scroll to position [168, 0]
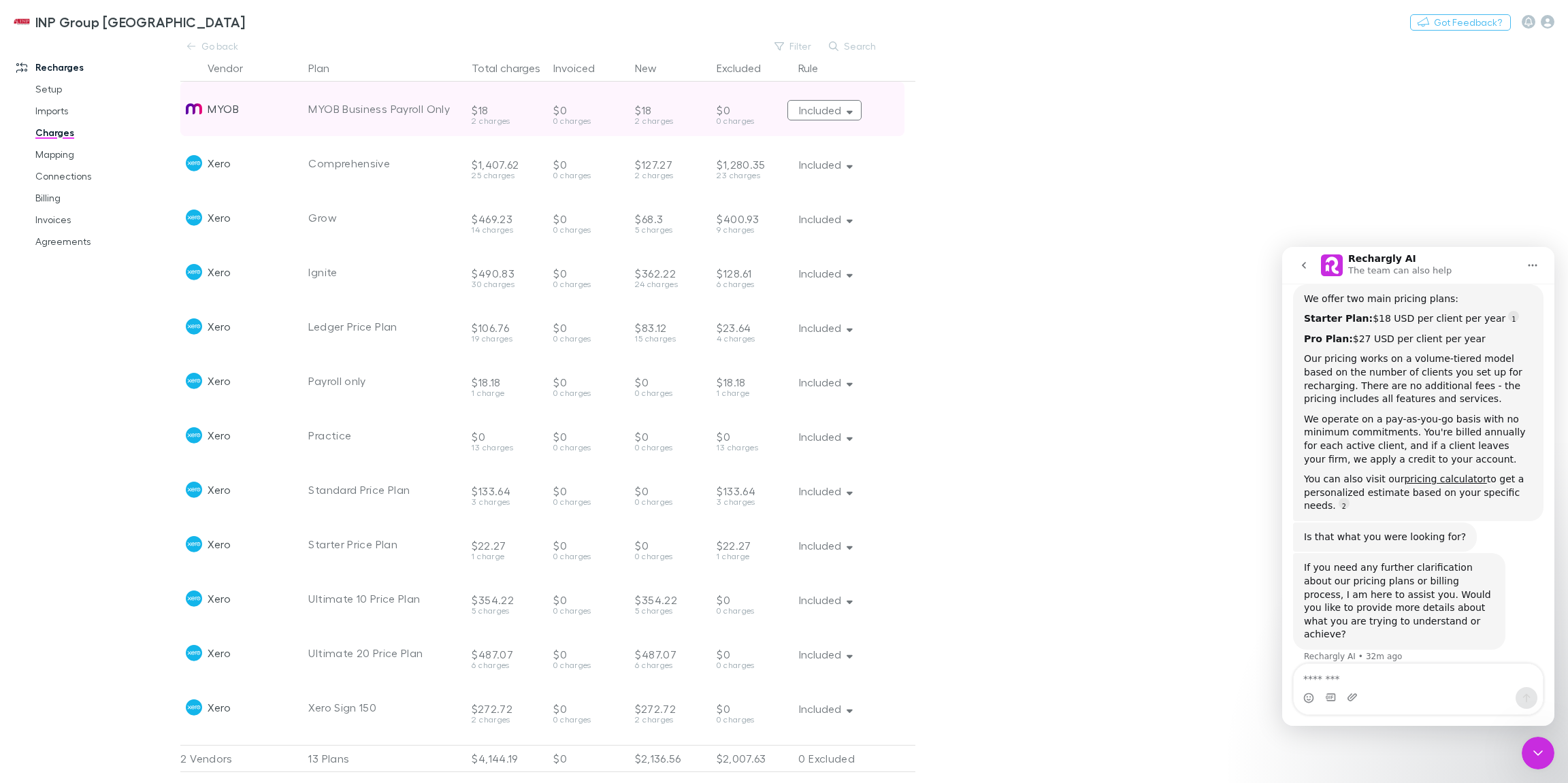
click at [851, 114] on icon "button" at bounding box center [850, 113] width 6 height 3
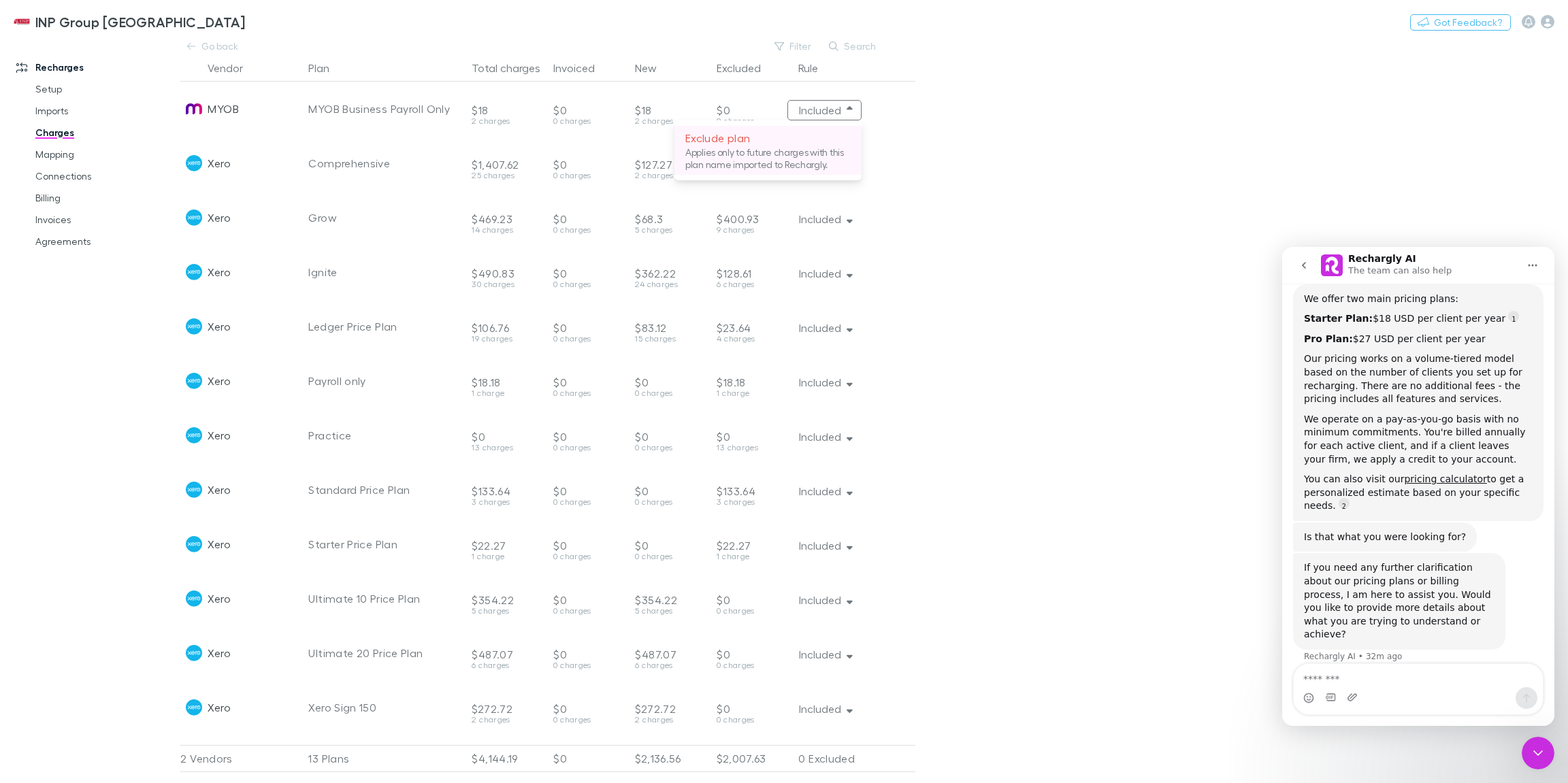
click at [784, 157] on p "Applies only to future charges with this plan name imported to Rechargly." at bounding box center [768, 158] width 165 height 24
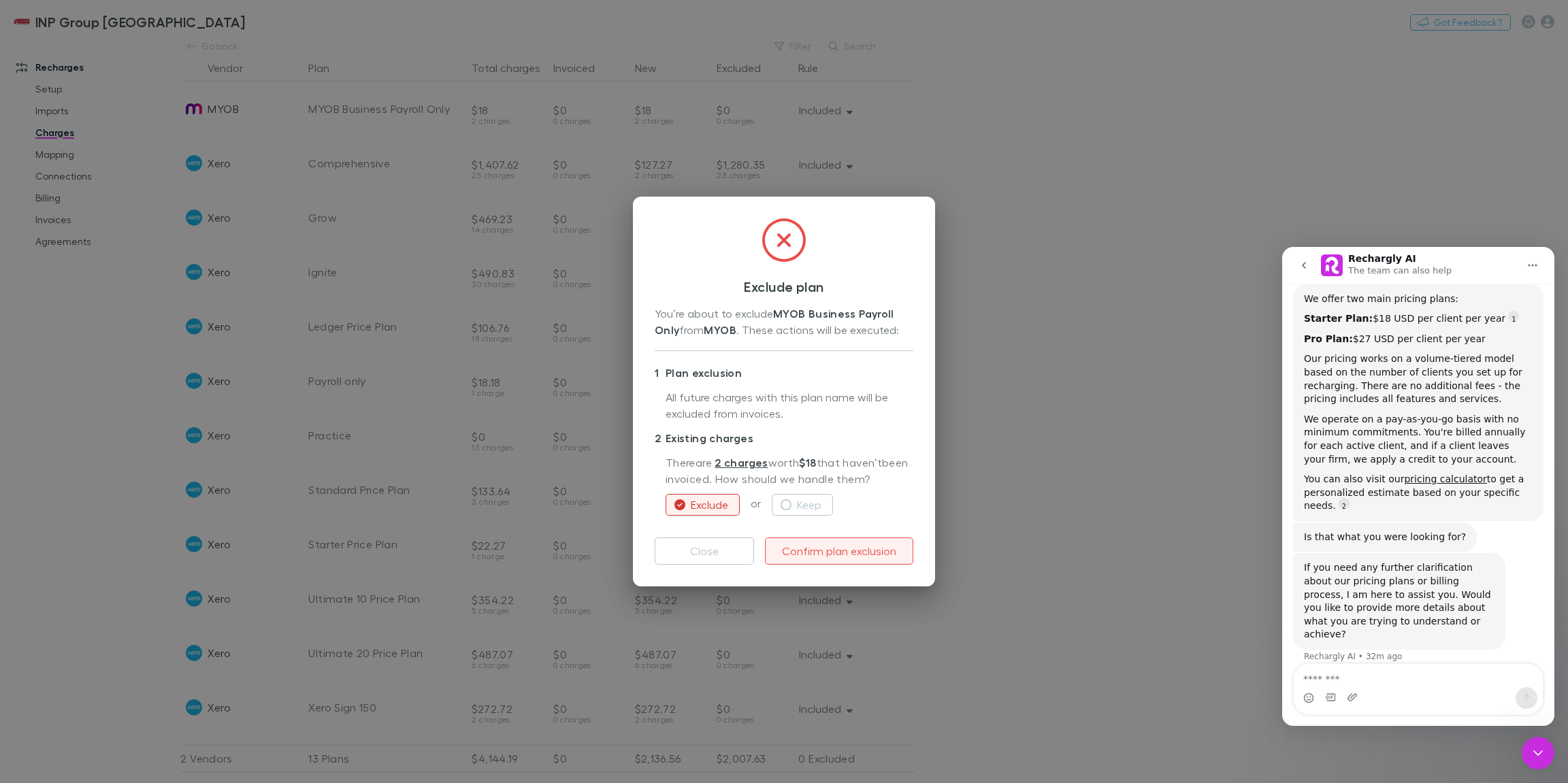
click at [811, 550] on button "Confirm plan exclusion" at bounding box center [838, 550] width 148 height 27
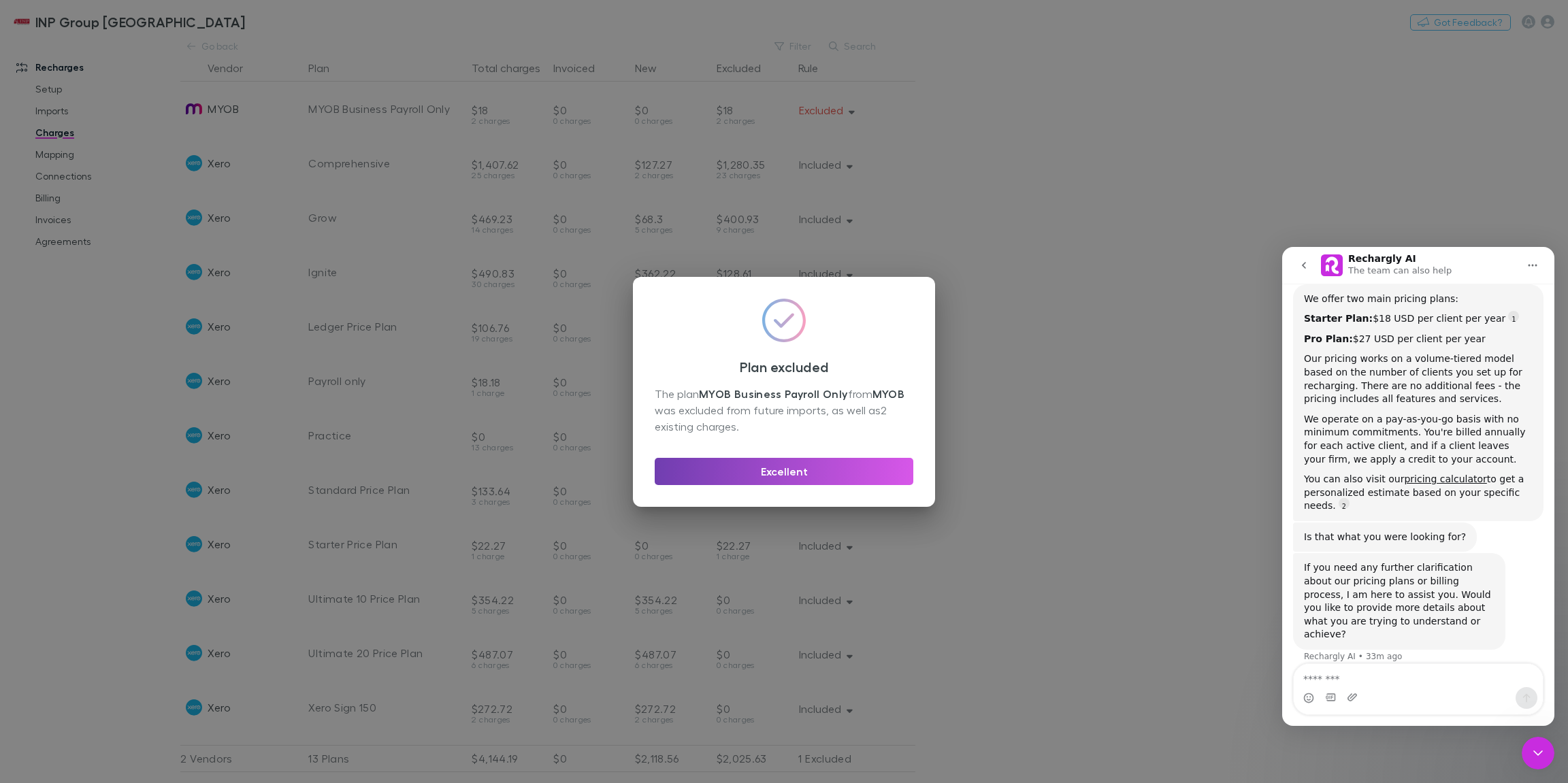
click at [815, 474] on button "Excellent" at bounding box center [784, 471] width 258 height 27
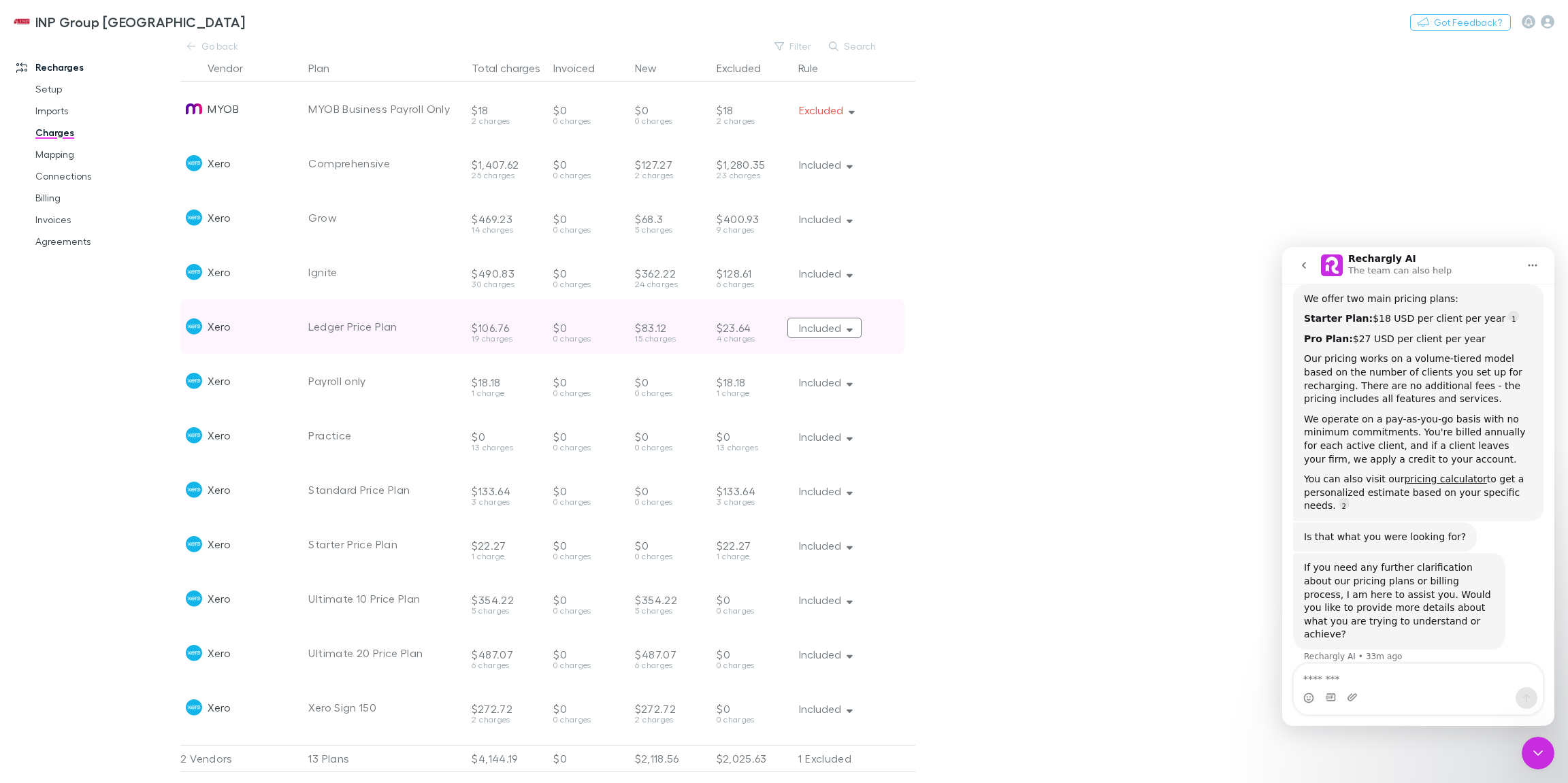
click at [849, 330] on icon "button" at bounding box center [850, 330] width 6 height 3
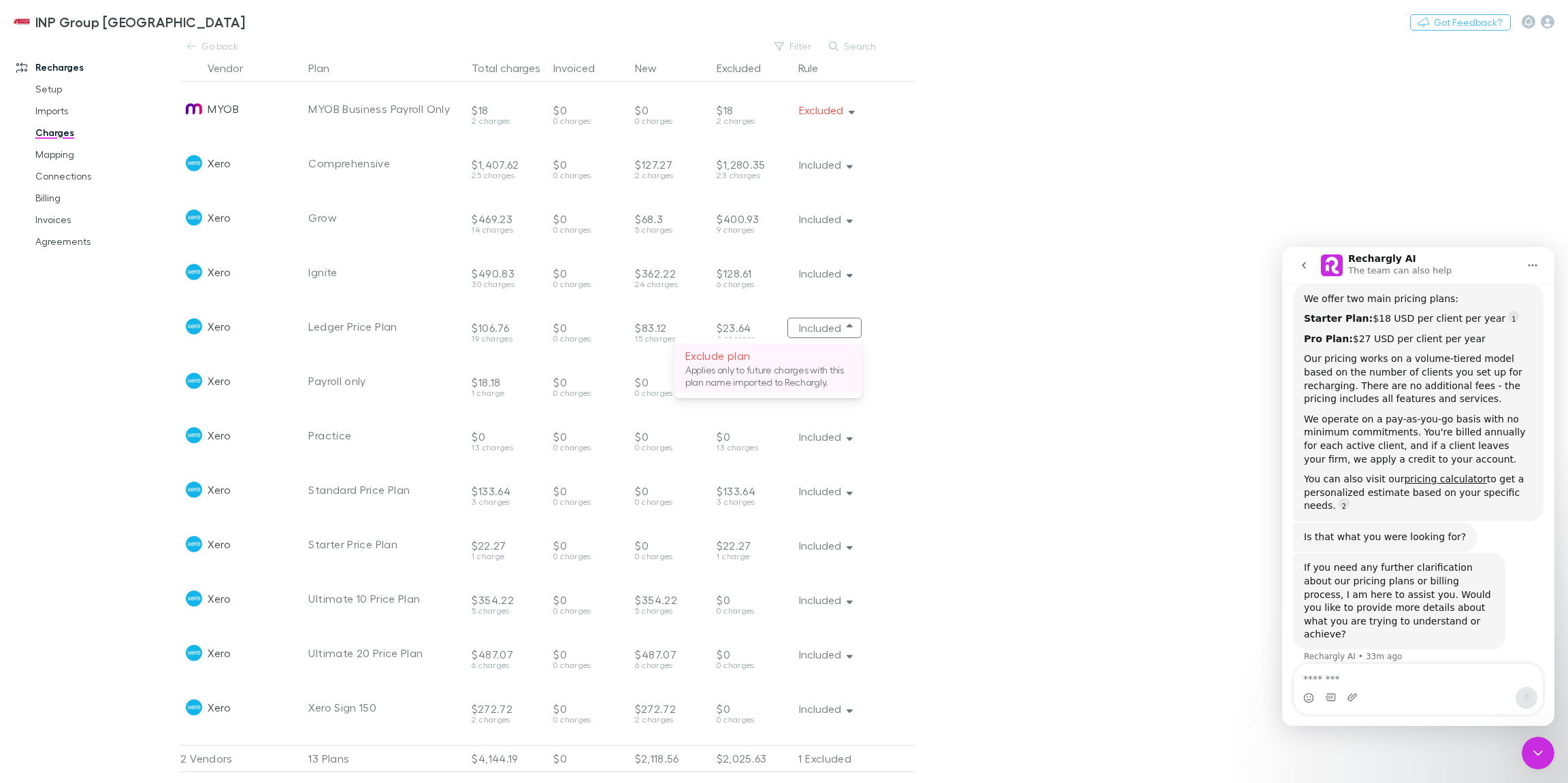
click at [764, 384] on p "Applies only to future charges with this plan name imported to Rechargly." at bounding box center [768, 376] width 165 height 24
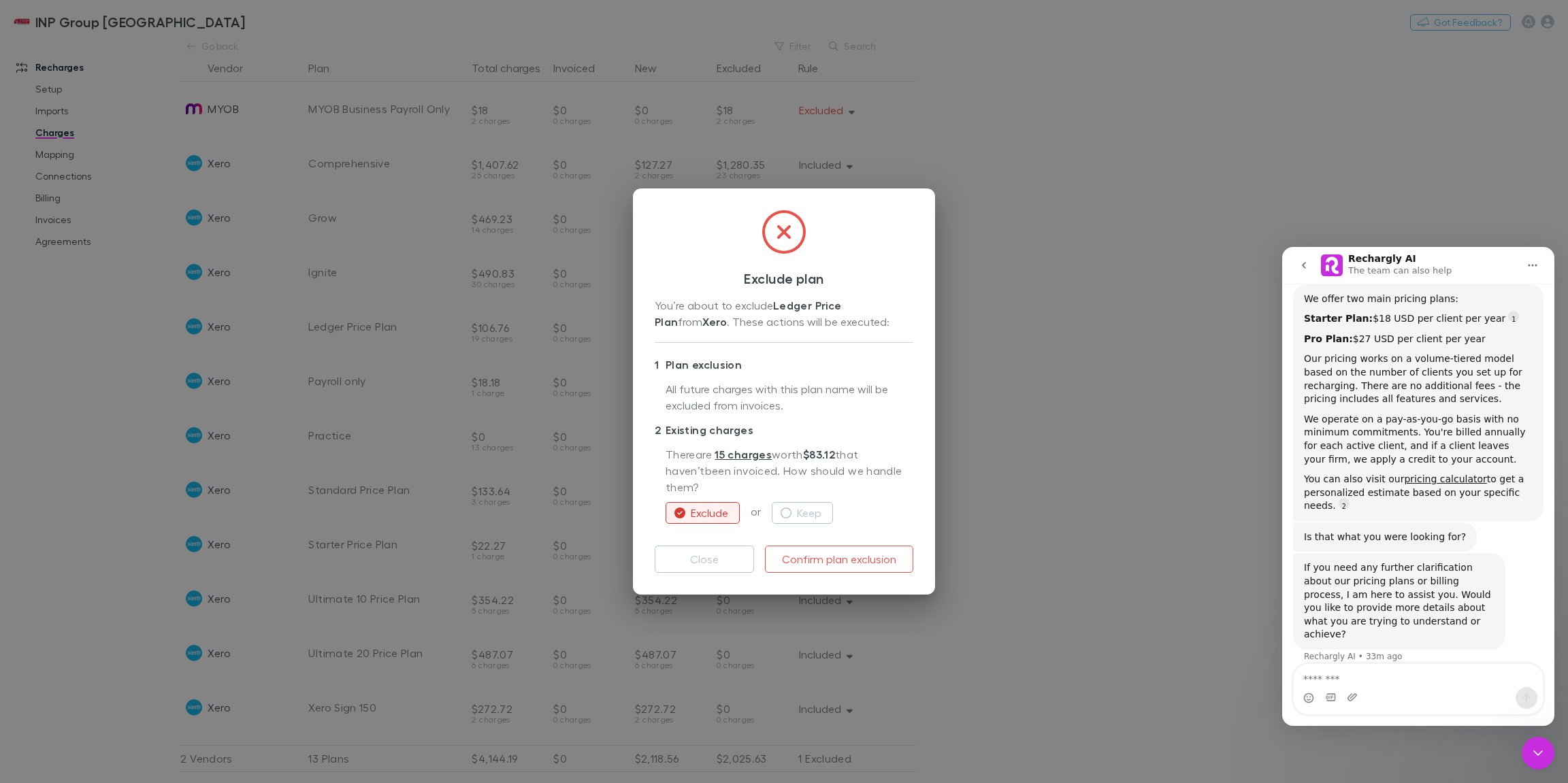
drag, startPoint x: 805, startPoint y: 554, endPoint x: 847, endPoint y: 410, distance: 150.0
click at [847, 410] on div "Exclude plan You’re about to exclude Ledger Price Plan from Xero . These action…" at bounding box center [784, 392] width 302 height 406
drag, startPoint x: 723, startPoint y: 215, endPoint x: 715, endPoint y: 370, distance: 155.2
click at [715, 370] on div "Exclude plan You’re about to exclude Ledger Price Plan from Xero . These action…" at bounding box center [784, 392] width 302 height 406
click at [852, 331] on div "You’re about to exclude Ledger Price Plan from Xero . These actions will be exe…" at bounding box center [784, 314] width 258 height 34
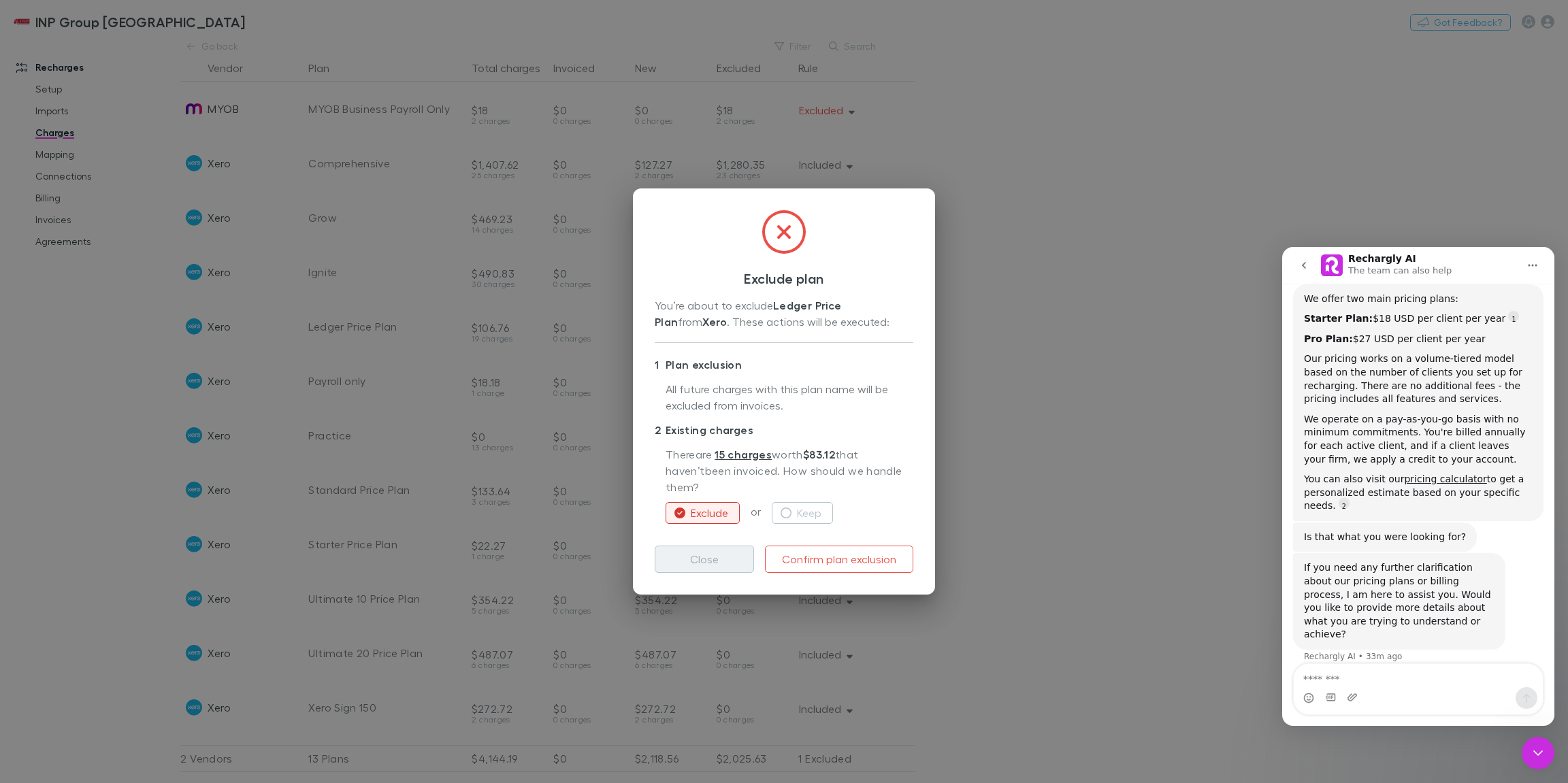
click at [746, 554] on button "Close" at bounding box center [704, 559] width 99 height 27
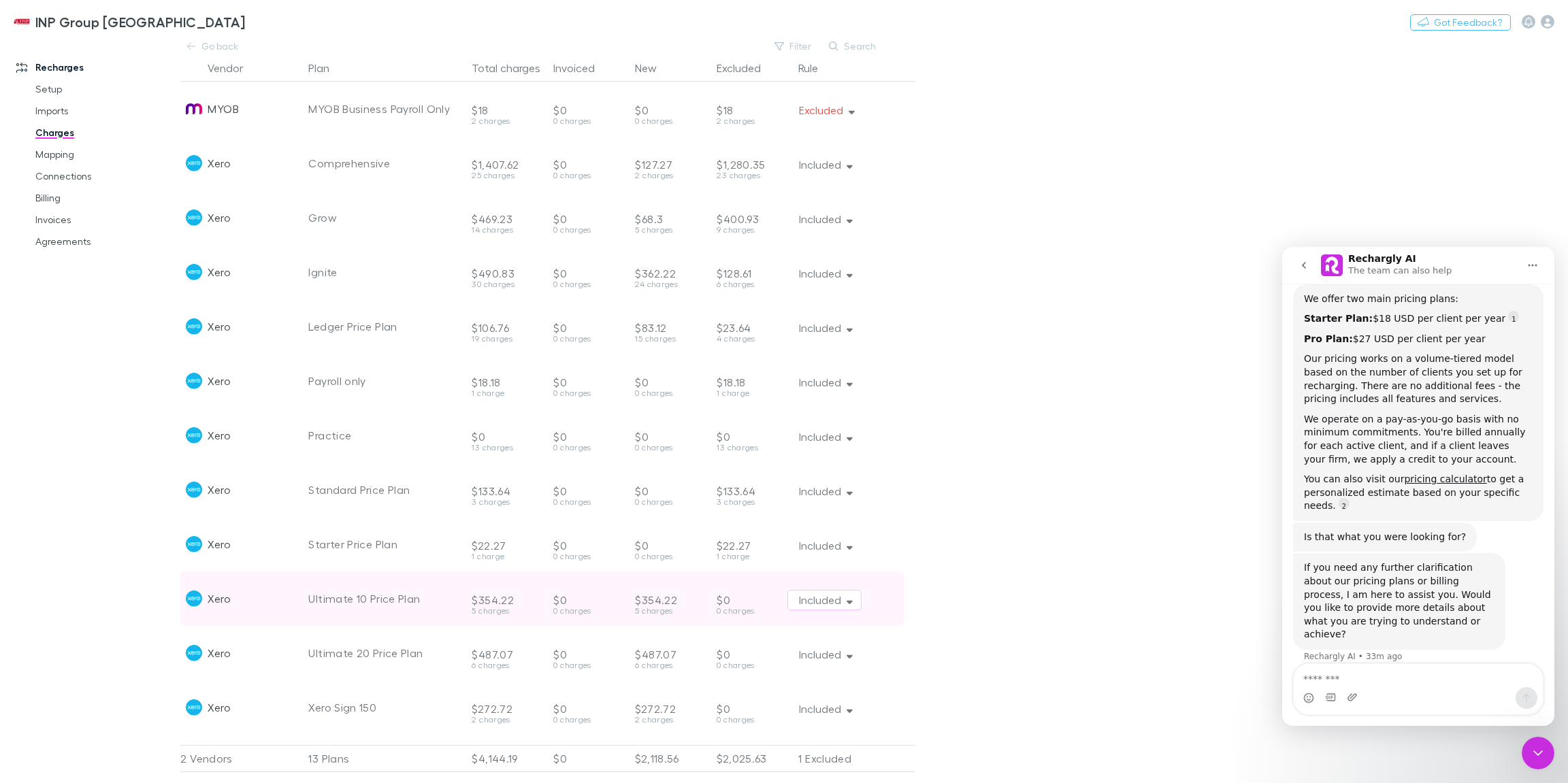
scroll to position [44, 0]
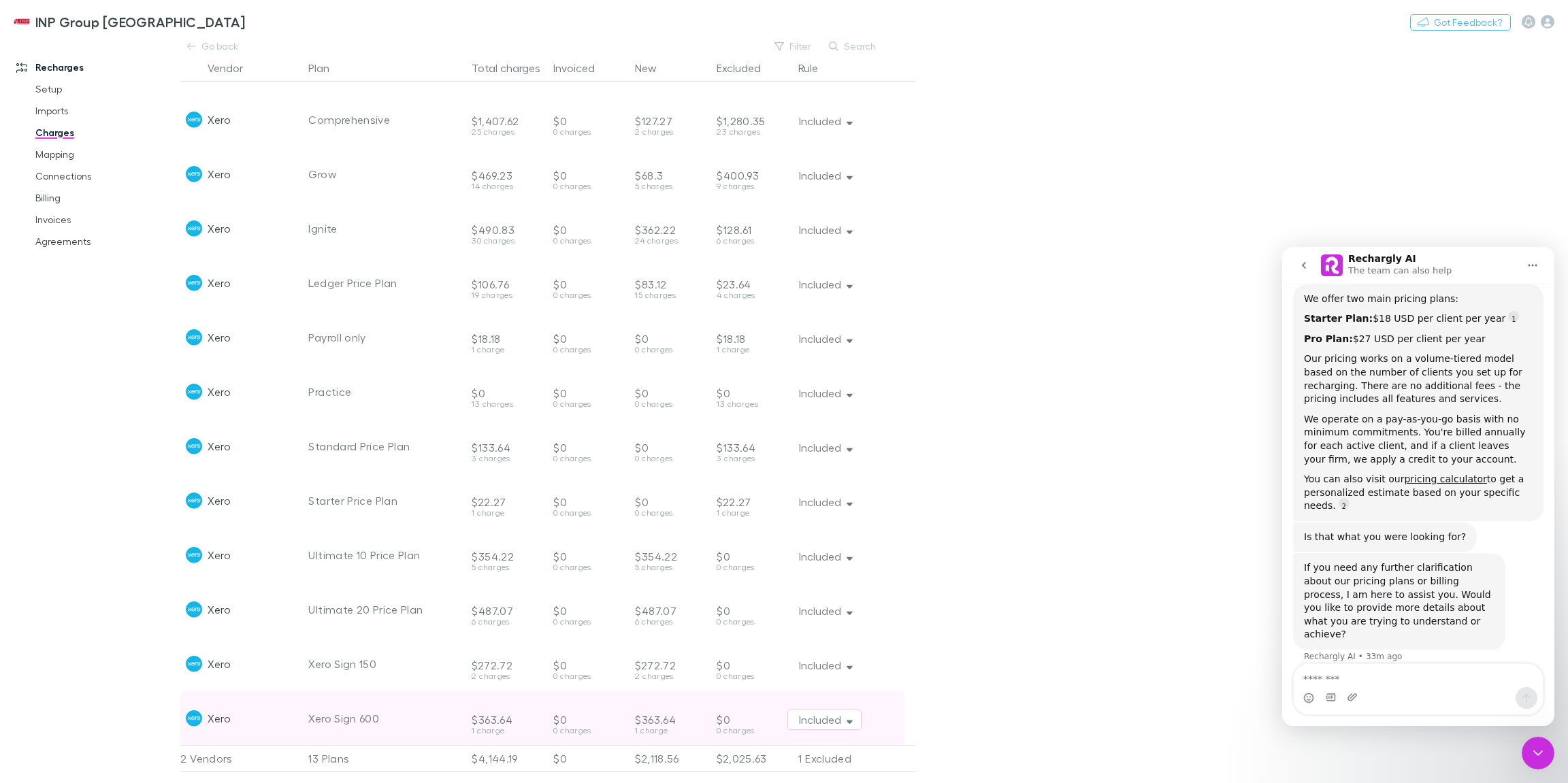
click at [493, 717] on div "$363.64" at bounding box center [507, 709] width 70 height 35
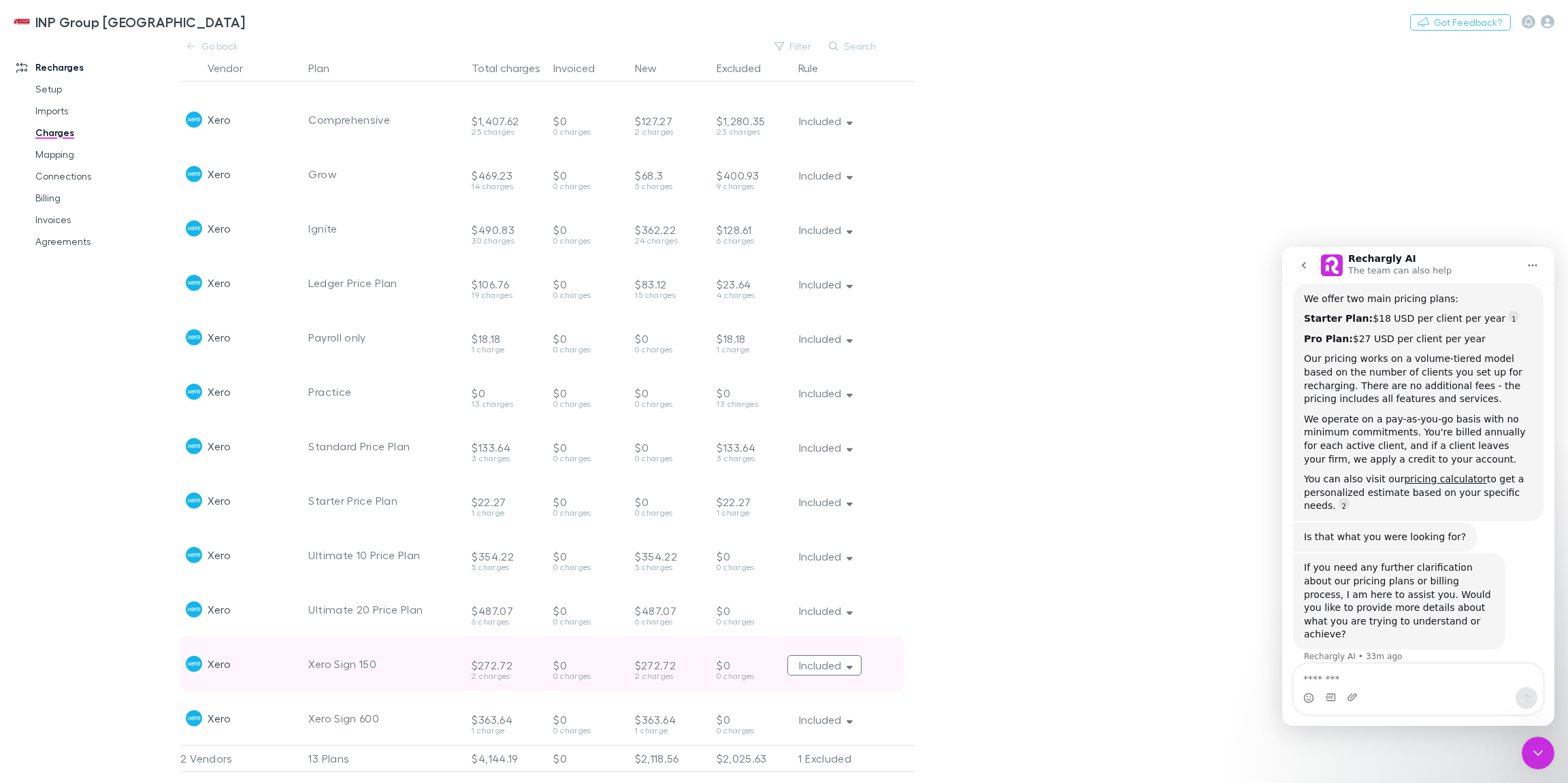
click at [840, 670] on button "Included" at bounding box center [824, 666] width 74 height 20
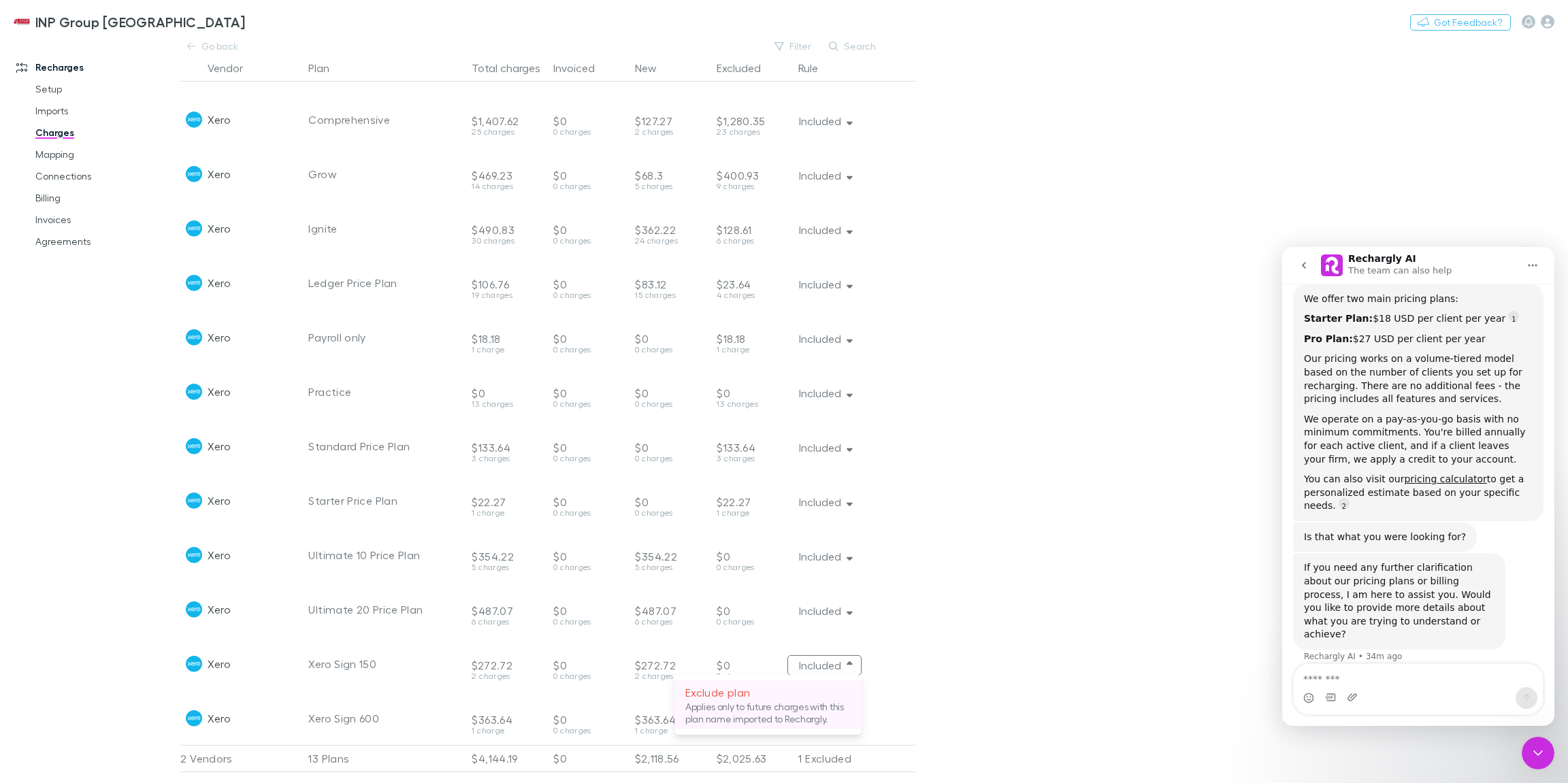
click at [794, 701] on p "Exclude plan" at bounding box center [768, 692] width 165 height 16
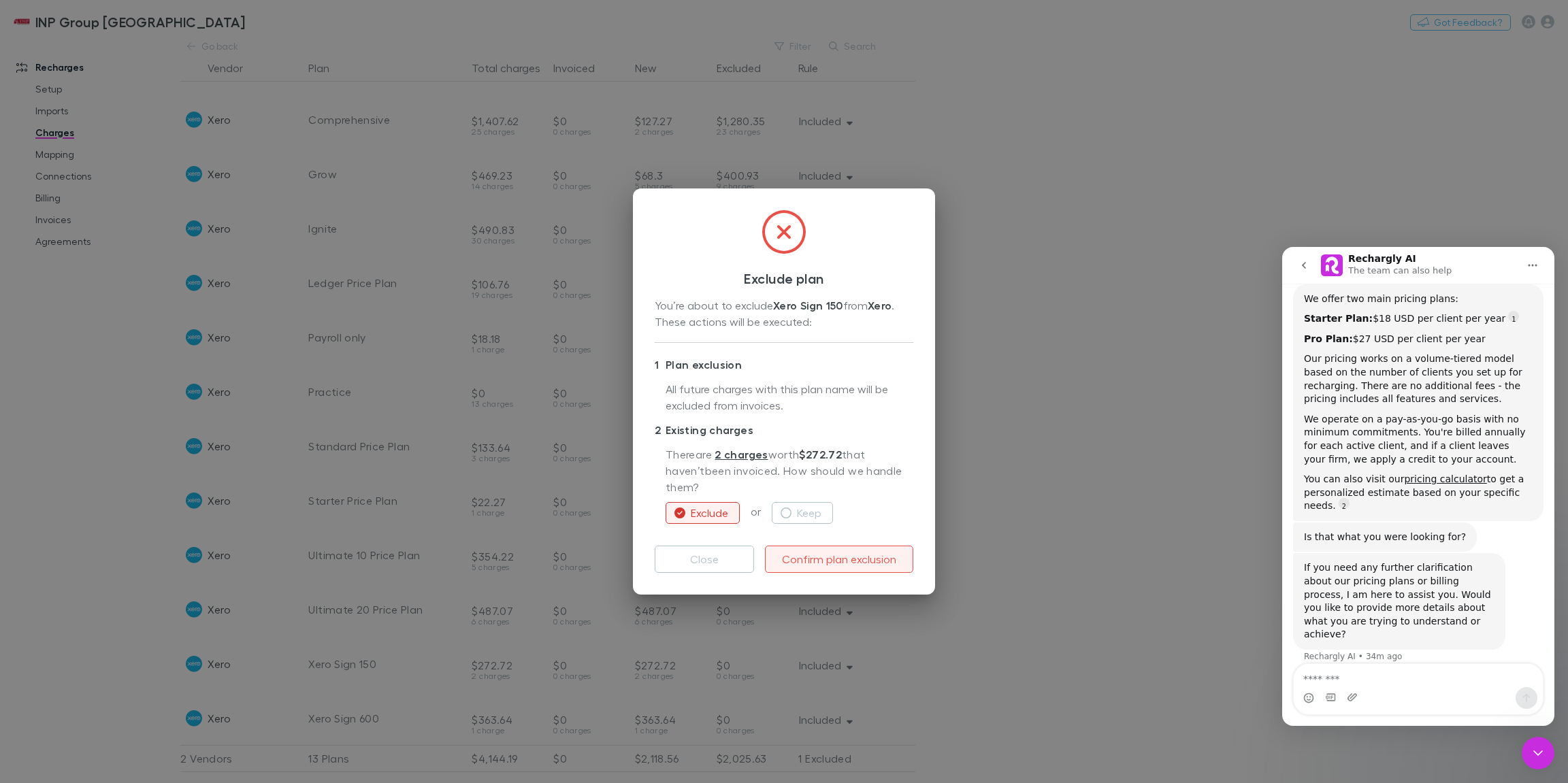
click at [797, 546] on button "Confirm plan exclusion" at bounding box center [838, 559] width 148 height 27
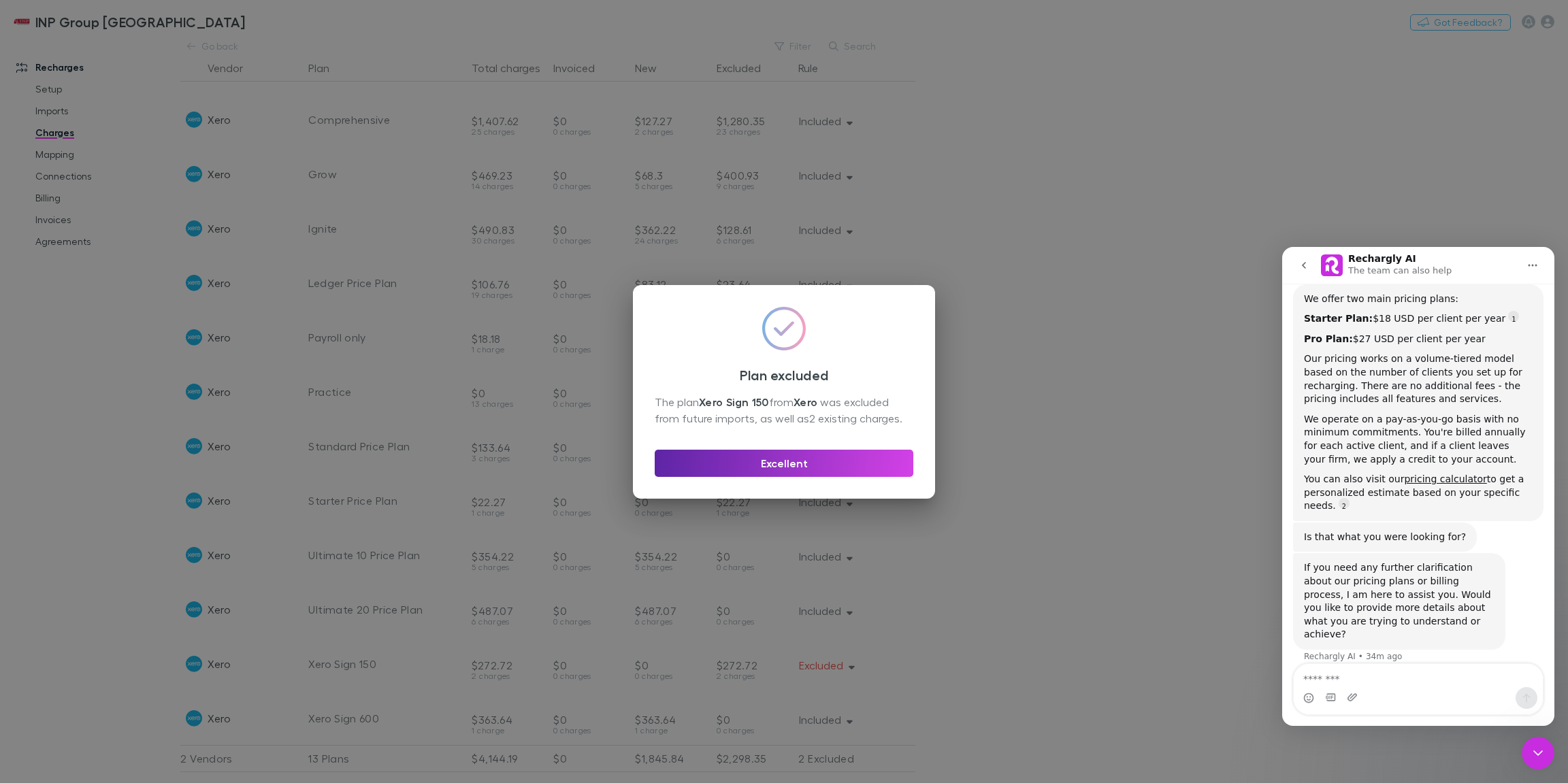
scroll to position [0, 0]
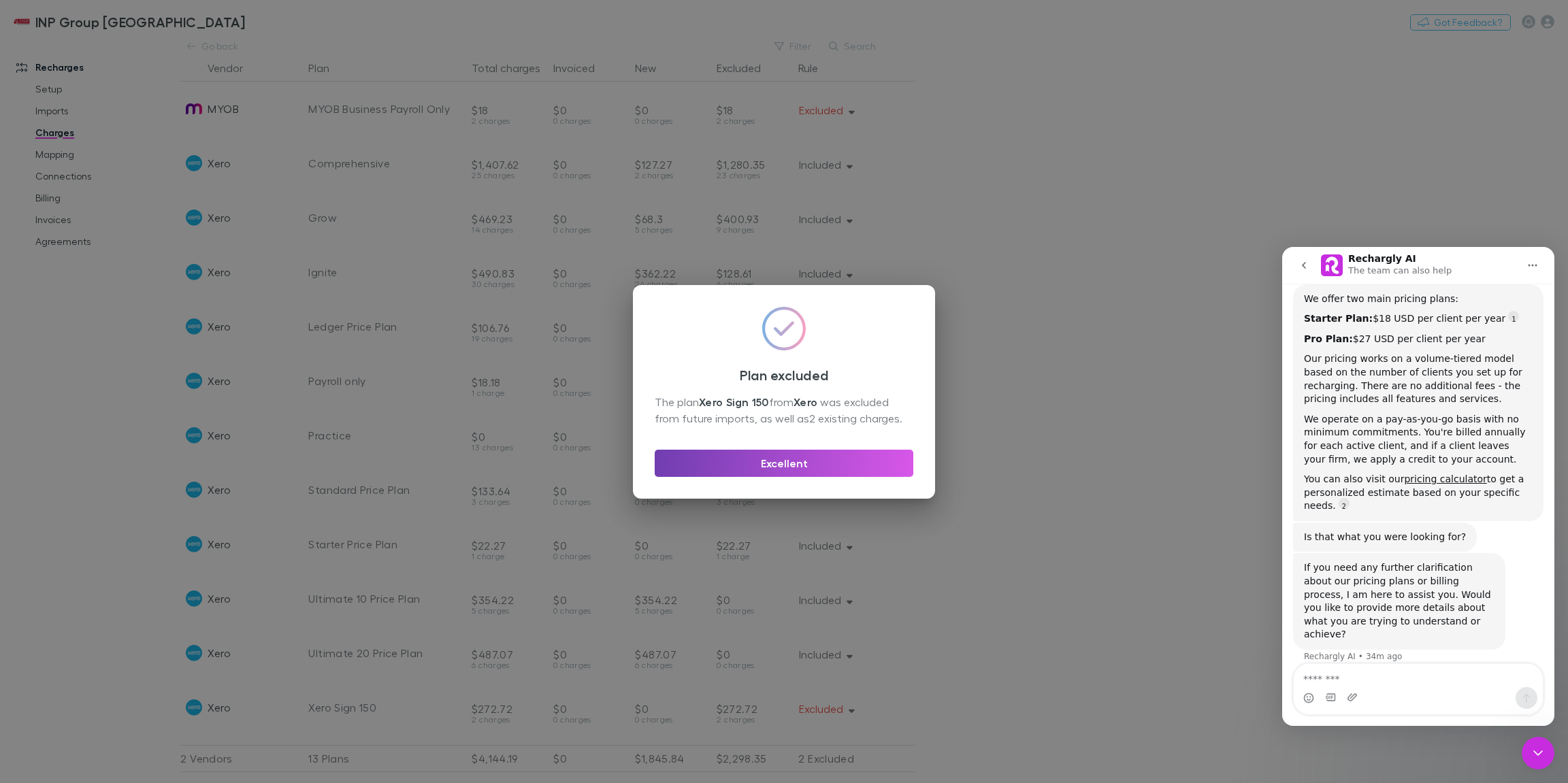
click at [818, 464] on button "Excellent" at bounding box center [784, 463] width 258 height 27
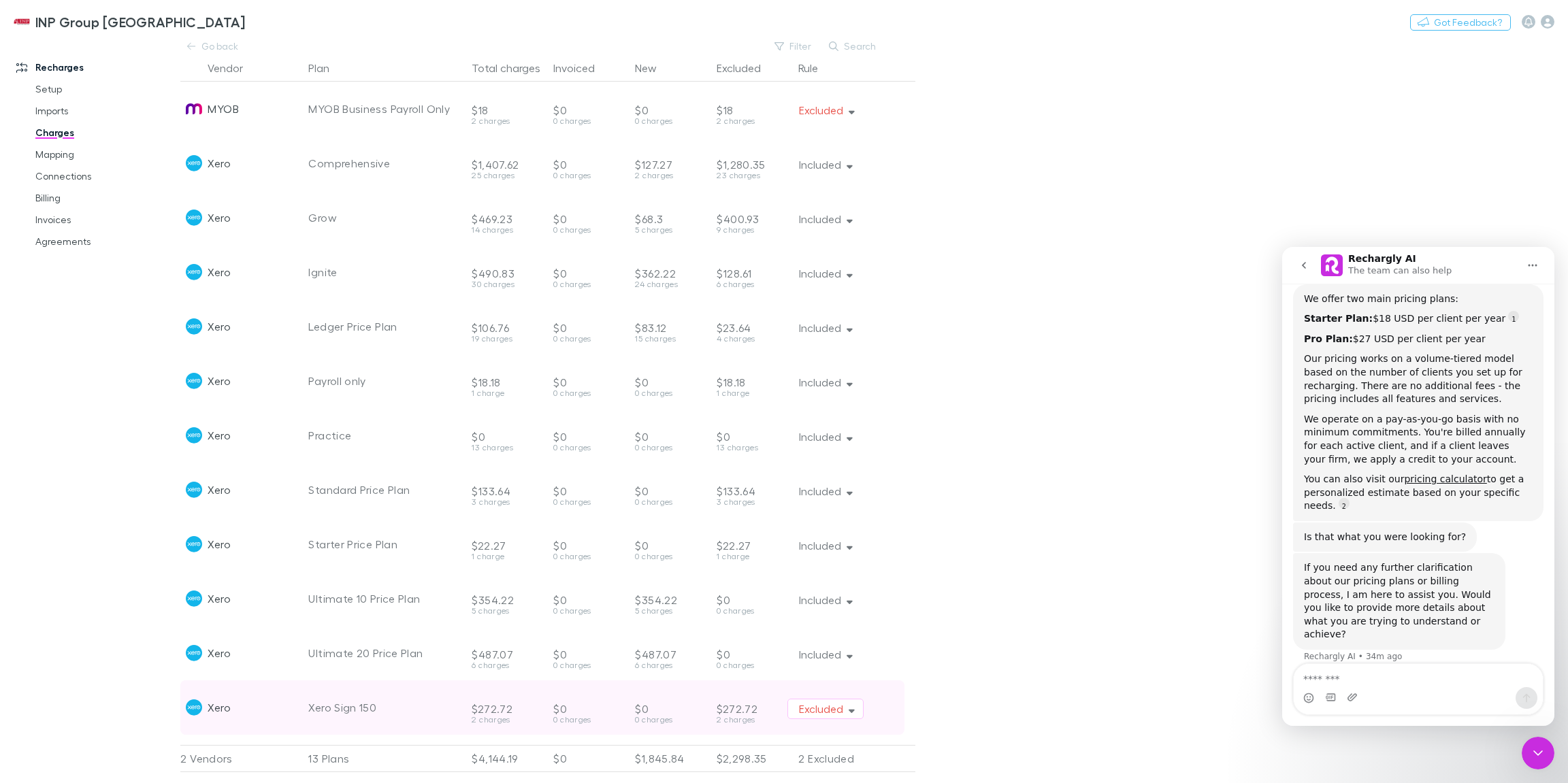
scroll to position [44, 0]
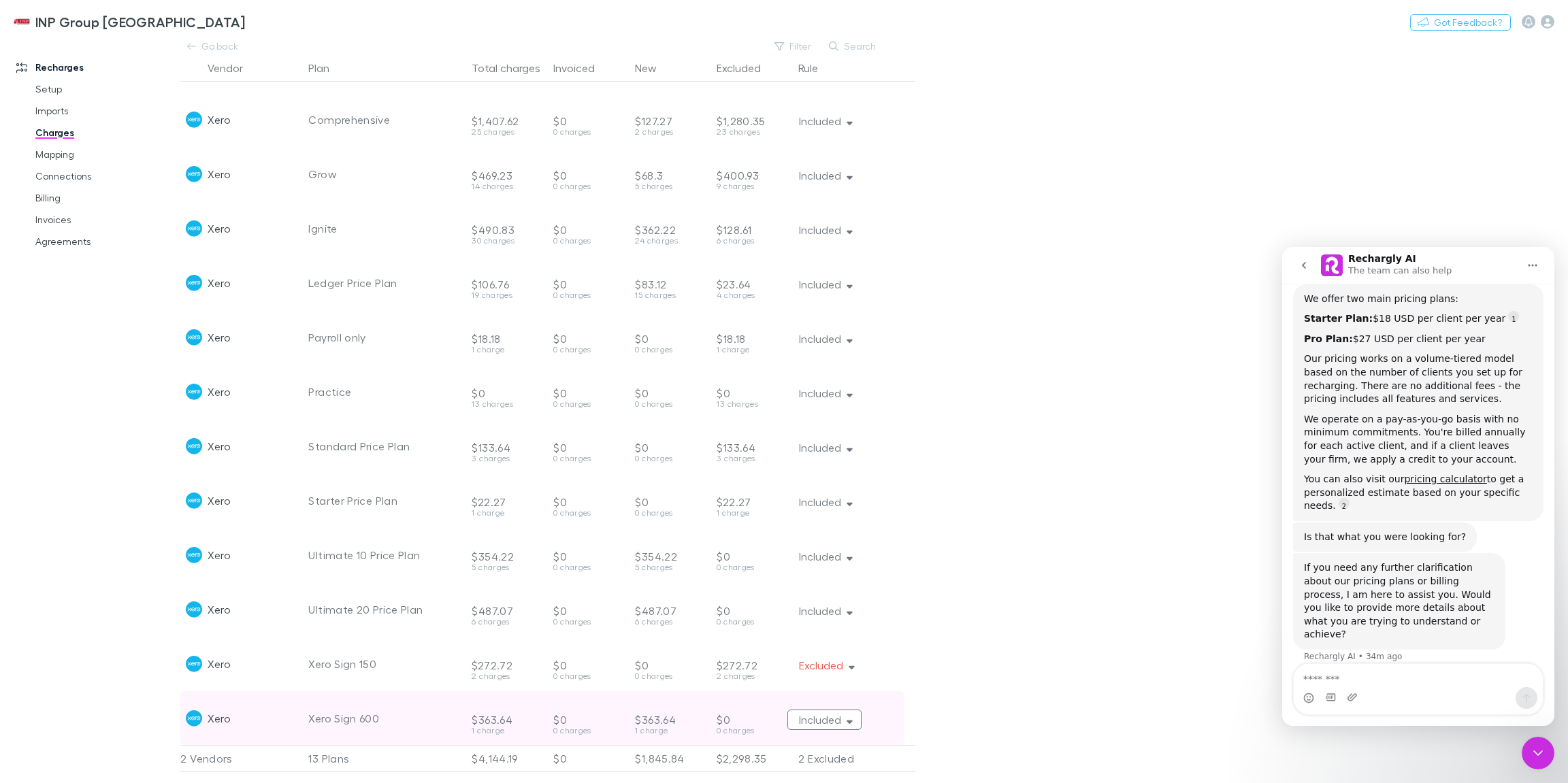
click at [841, 717] on button "Included" at bounding box center [824, 720] width 74 height 20
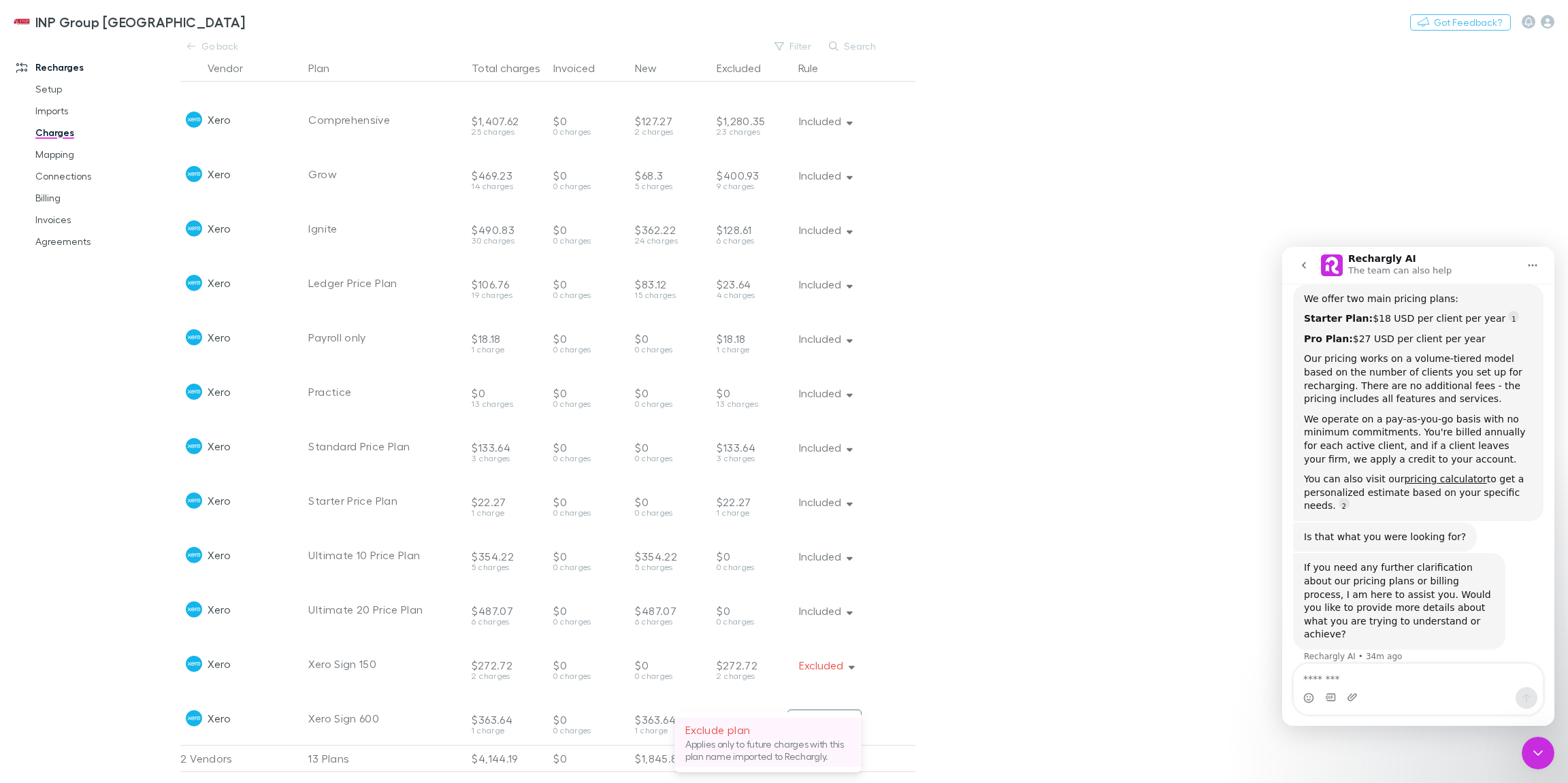
click at [782, 740] on p "Applies only to future charges with this plan name imported to Rechargly." at bounding box center [768, 750] width 165 height 24
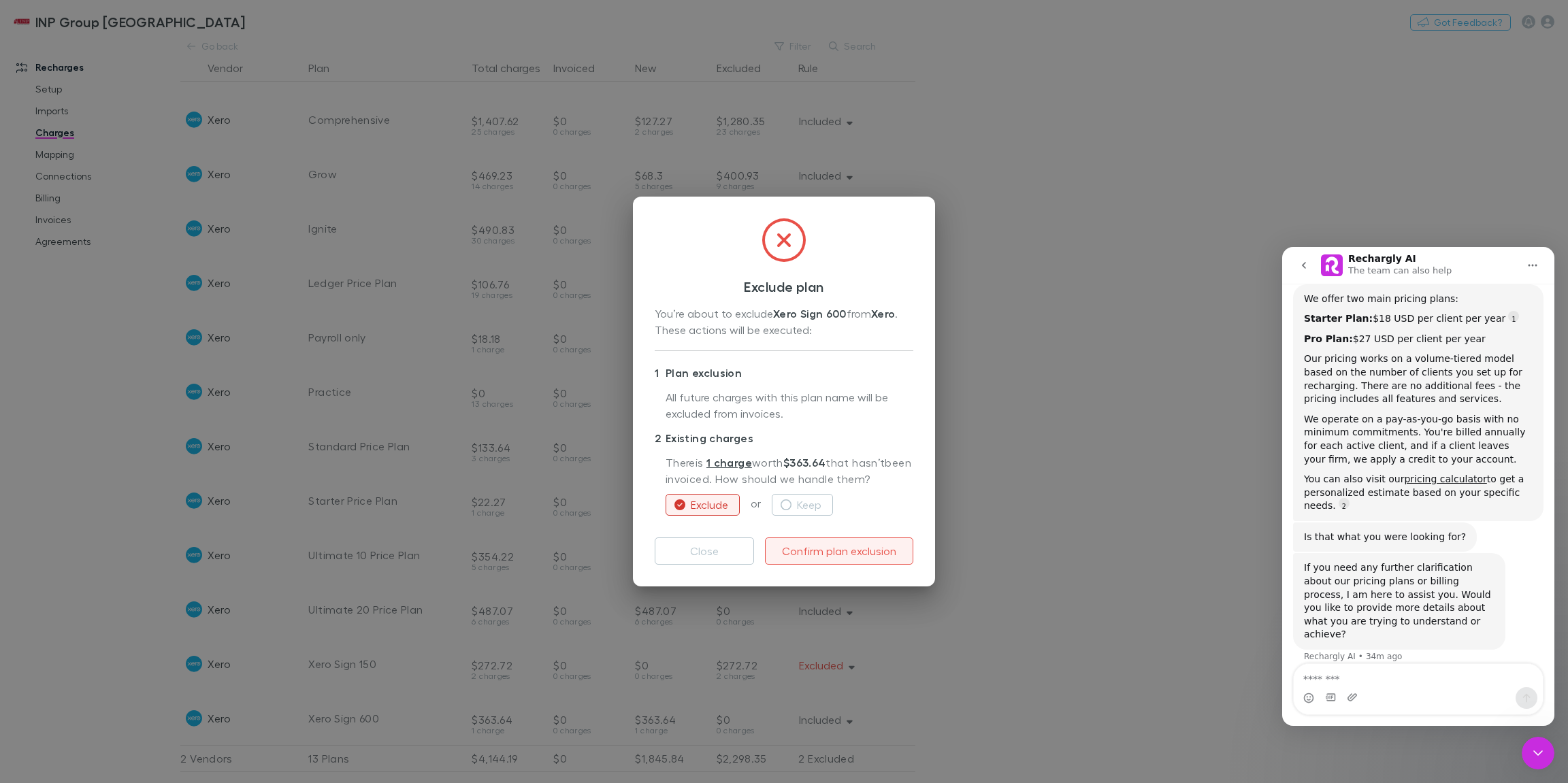
click at [793, 554] on button "Confirm plan exclusion" at bounding box center [838, 550] width 148 height 27
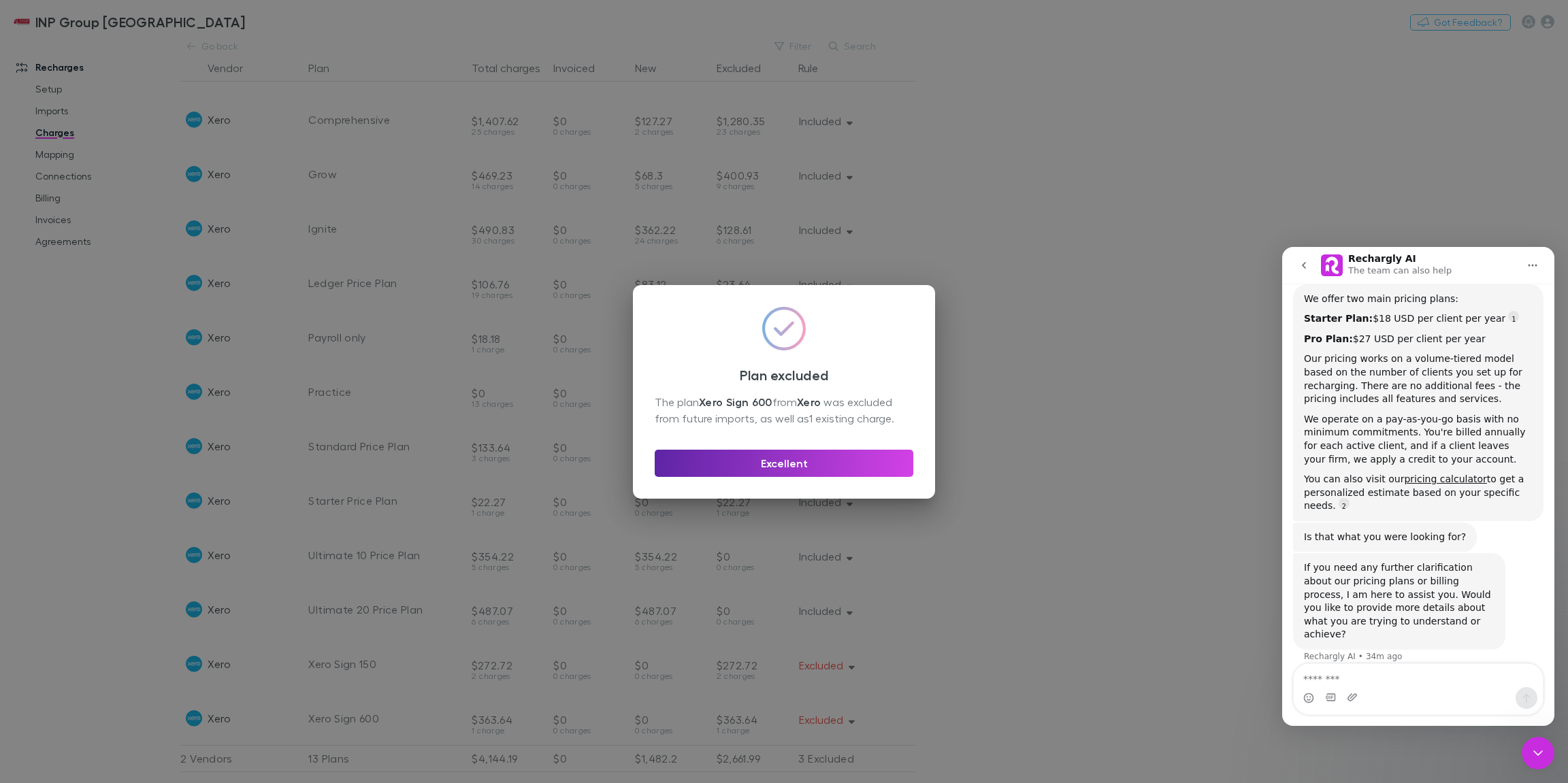
scroll to position [0, 0]
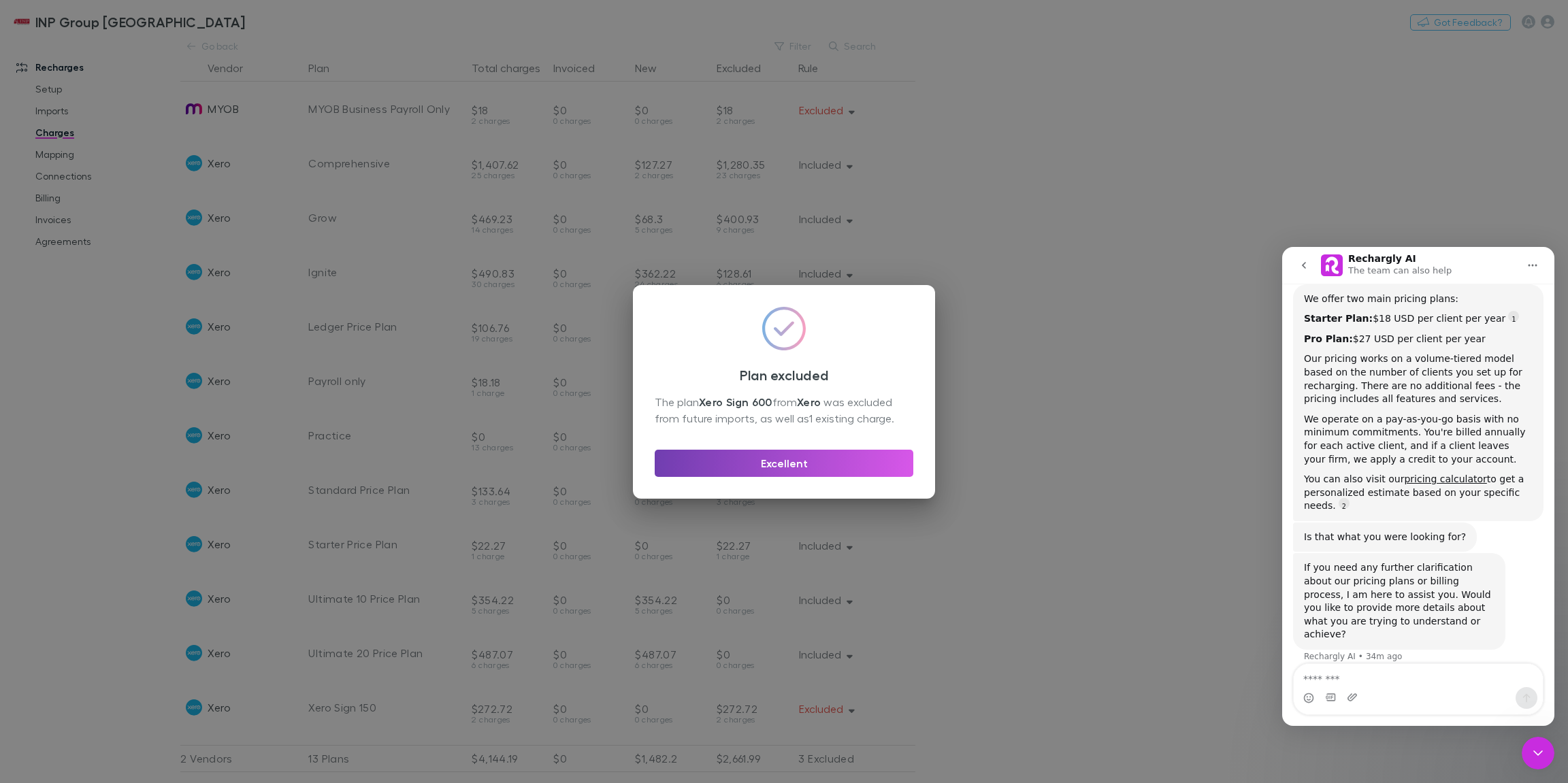
click at [800, 464] on button "Excellent" at bounding box center [784, 463] width 258 height 27
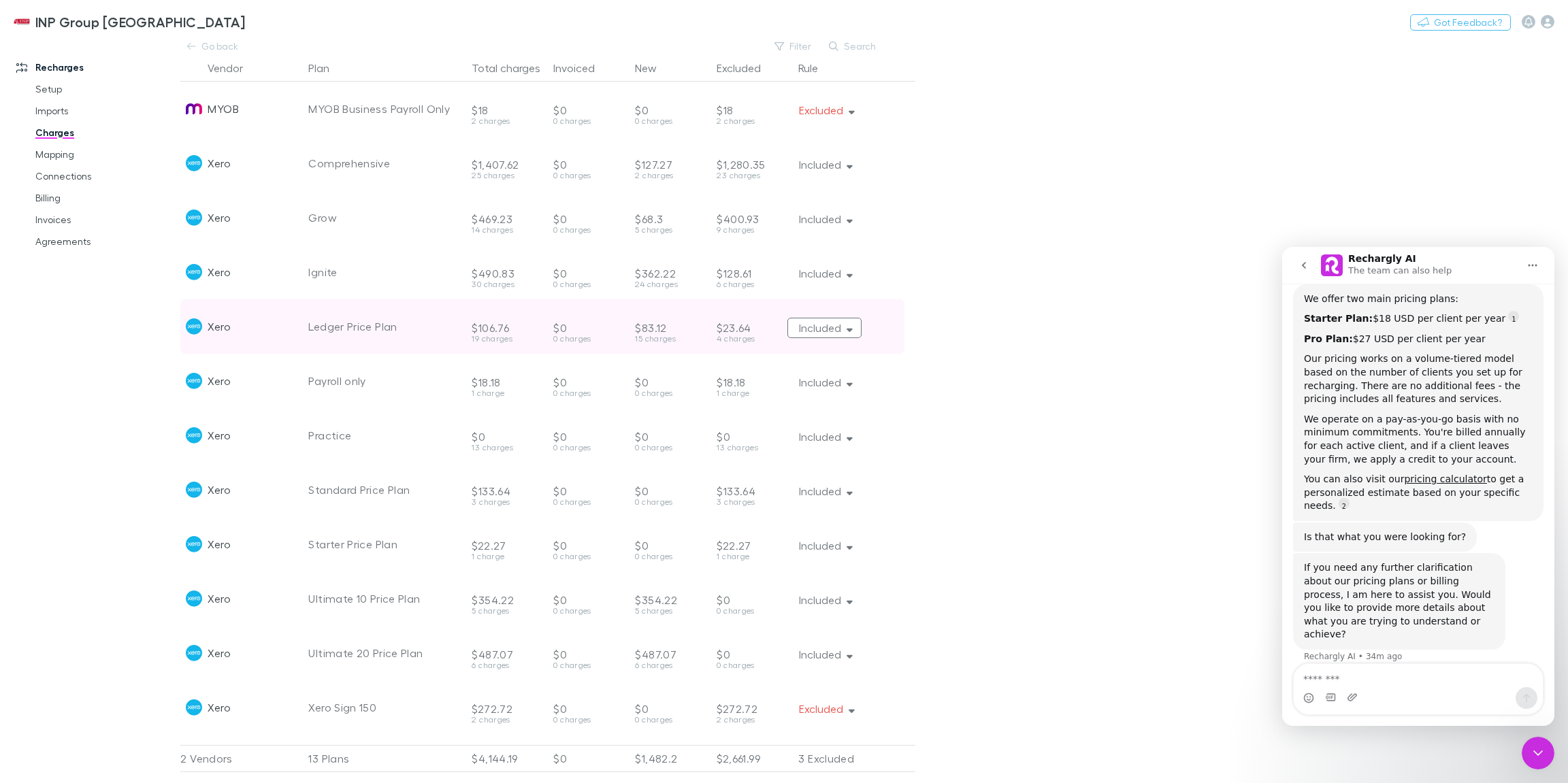
click at [836, 333] on button "Included" at bounding box center [824, 328] width 74 height 20
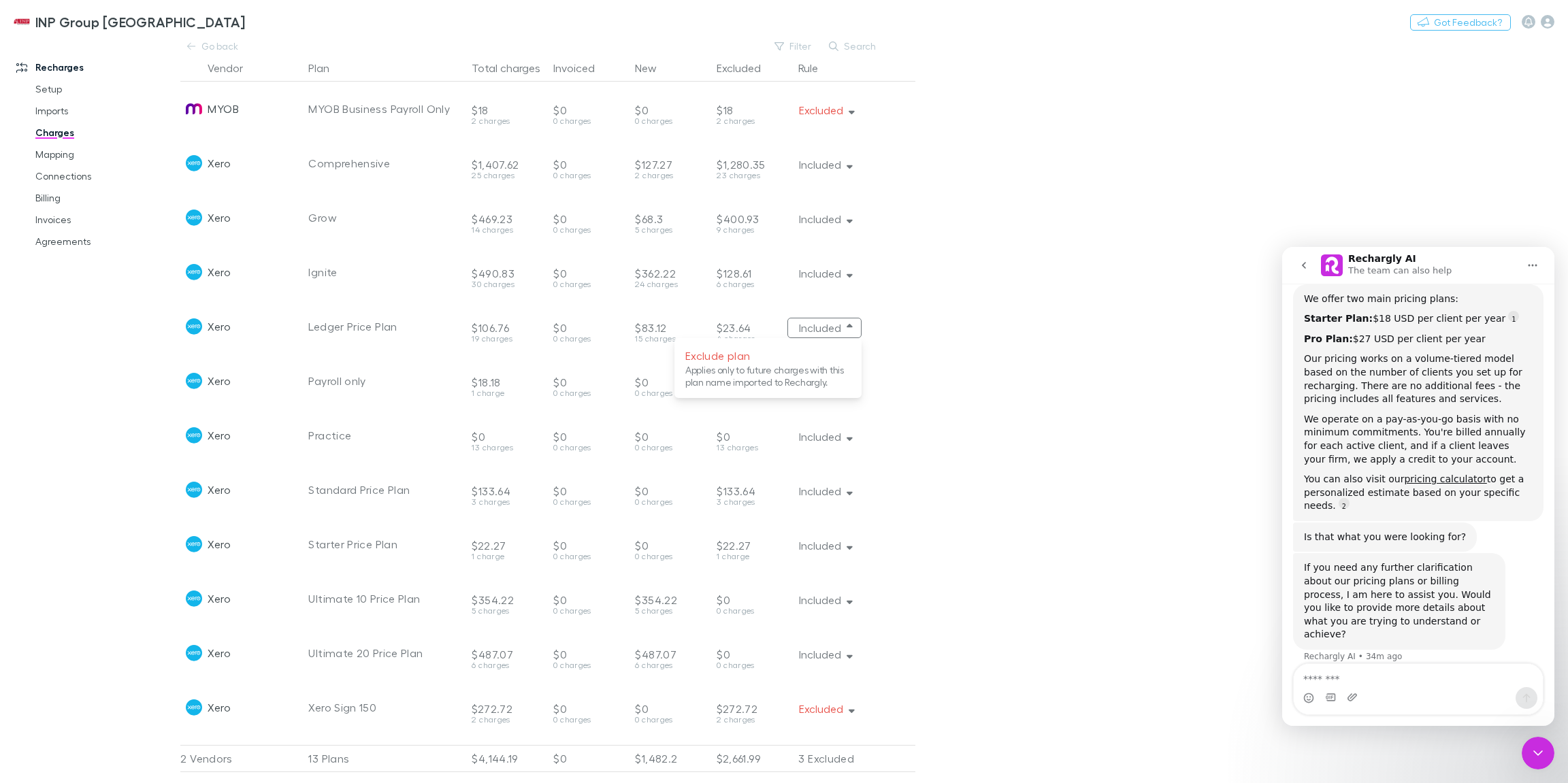
click at [988, 333] on div at bounding box center [784, 392] width 1568 height 783
click at [1022, 334] on main "Go back Filter Search Vendor Plan Total charges Invoiced New Excluded Rule MYOB…" at bounding box center [873, 410] width 1387 height 745
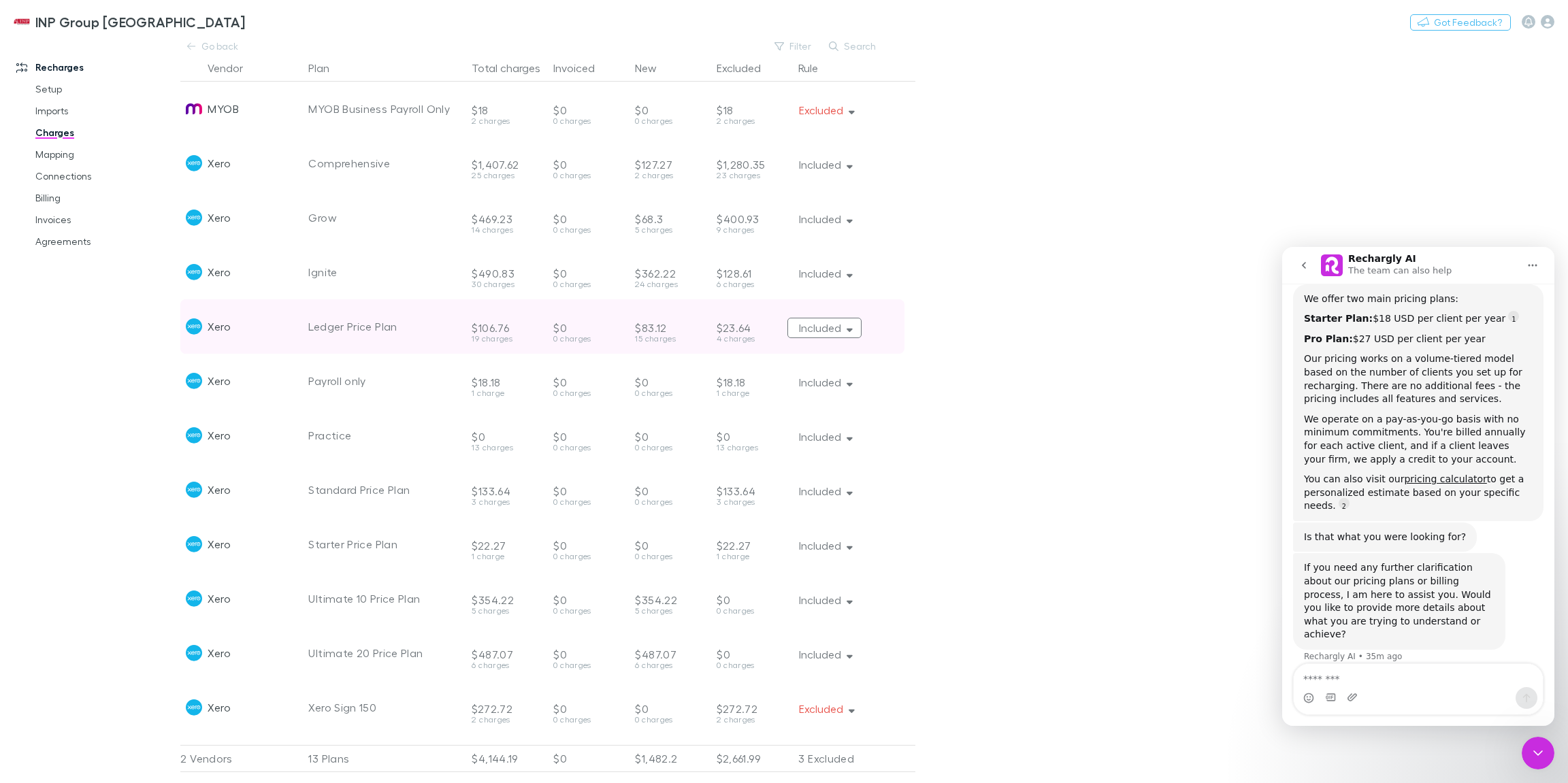
click at [851, 330] on icon "button" at bounding box center [850, 330] width 6 height 3
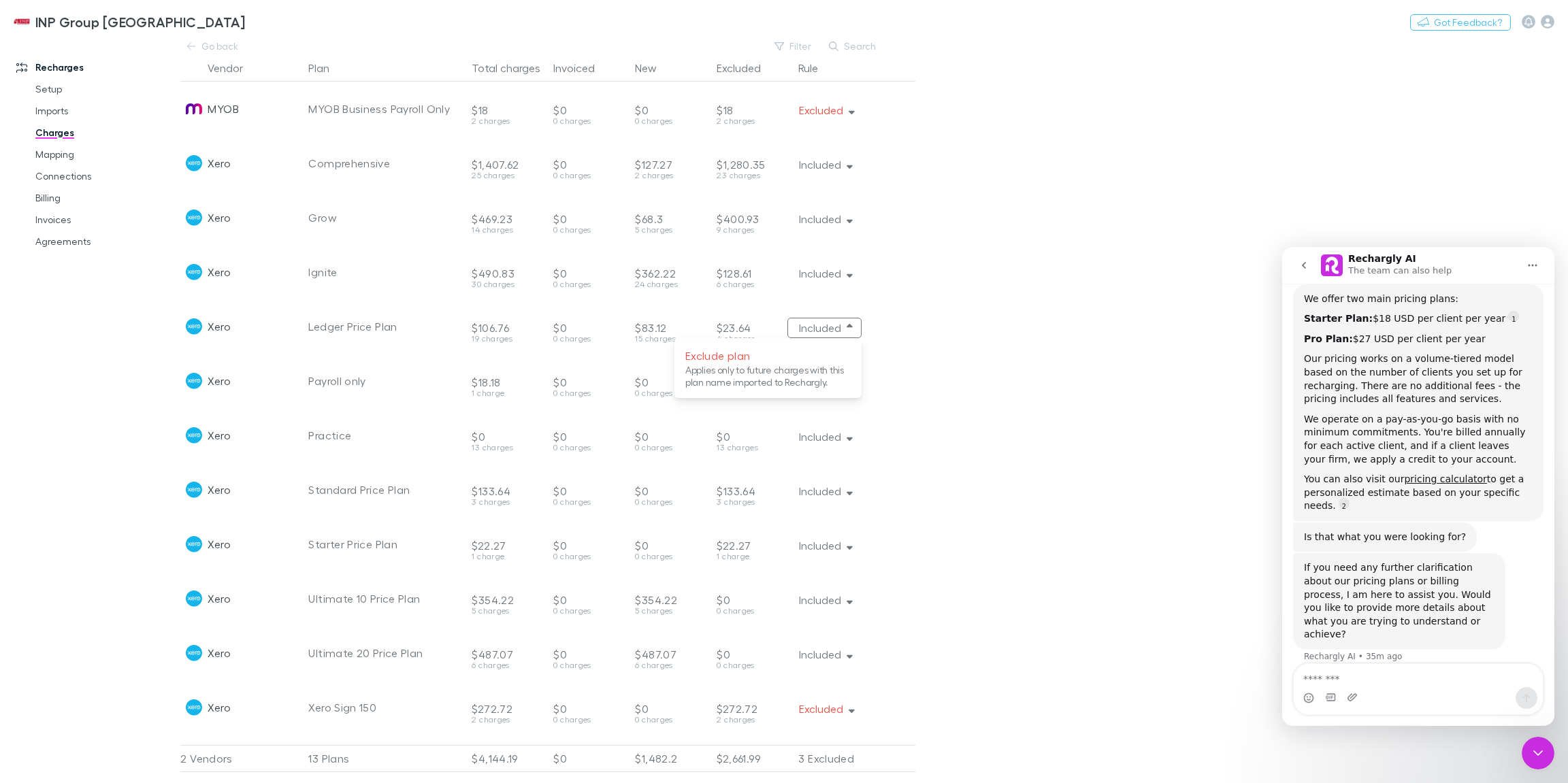
click at [1076, 407] on div at bounding box center [784, 392] width 1568 height 783
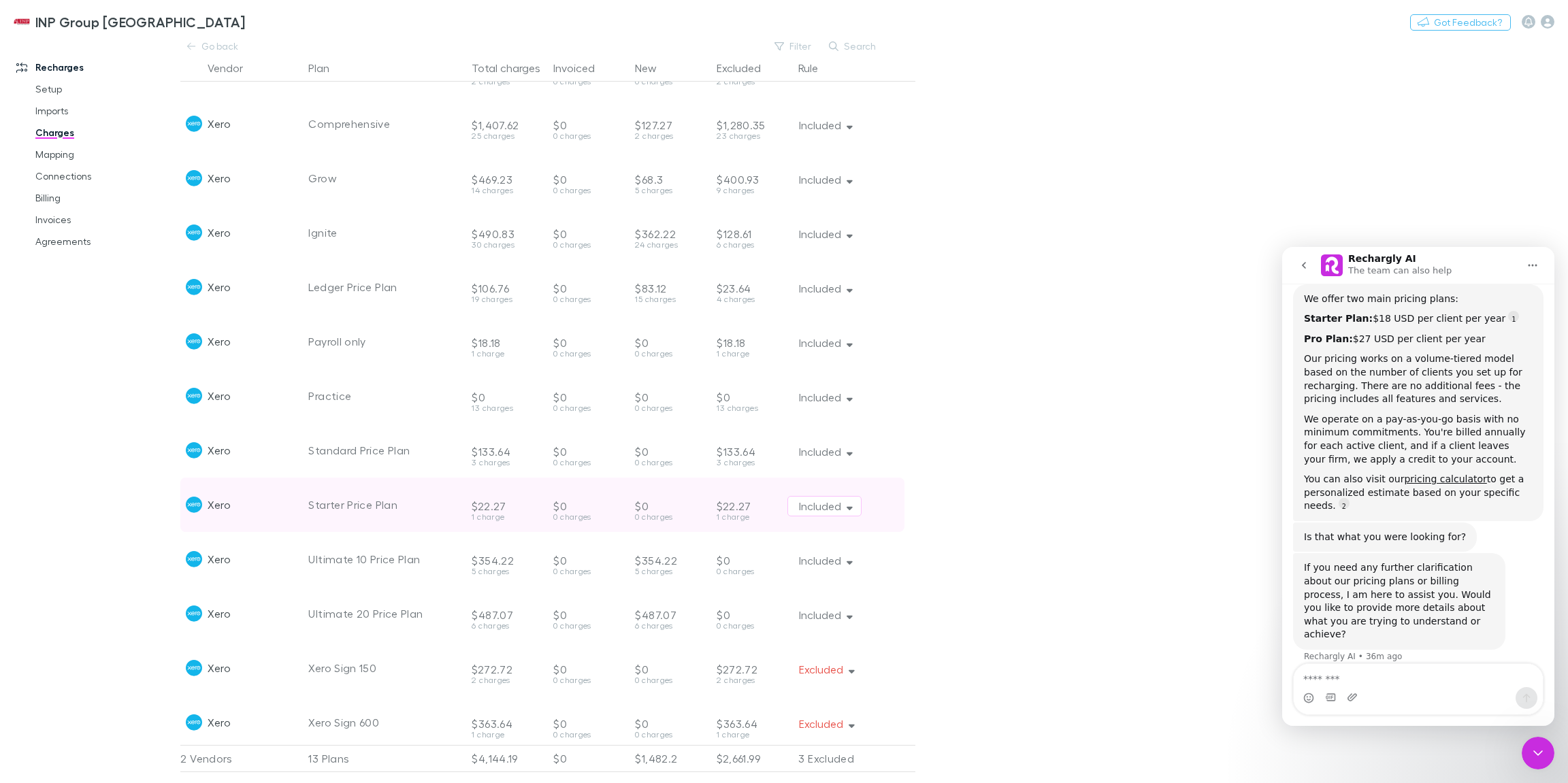
scroll to position [44, 0]
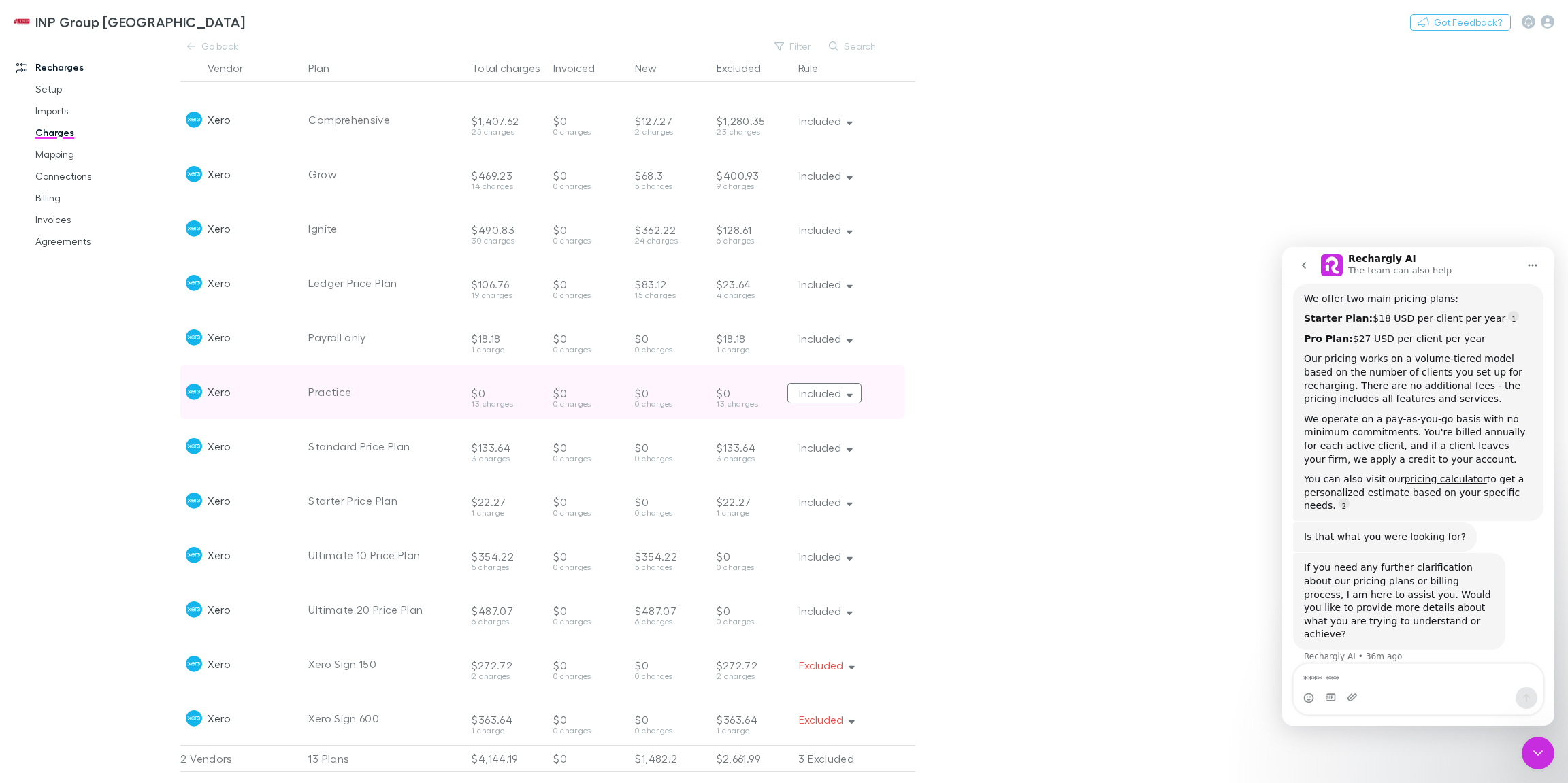
click at [840, 395] on button "Included" at bounding box center [824, 393] width 74 height 20
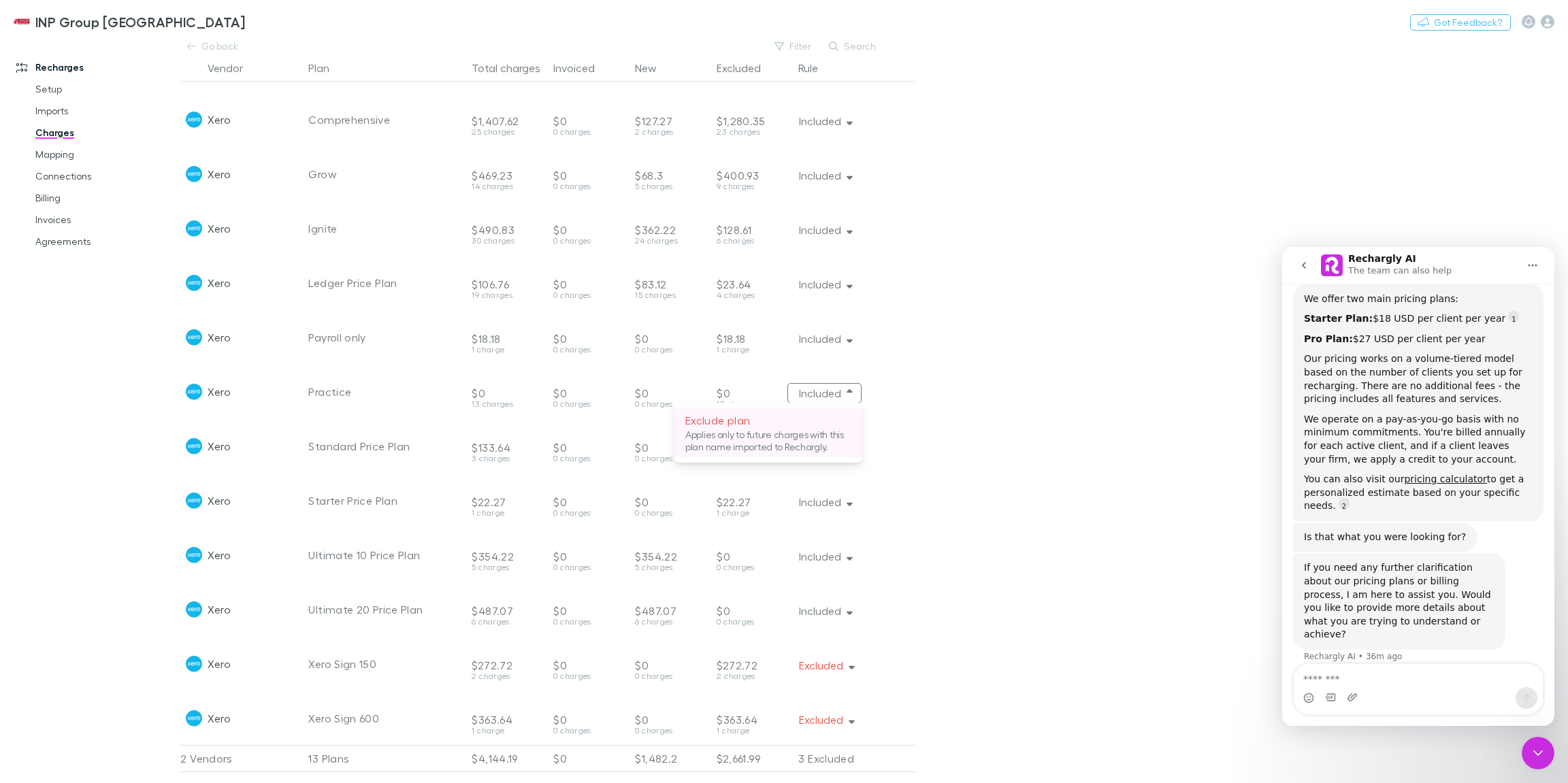
click at [815, 428] on p "Exclude plan" at bounding box center [768, 420] width 165 height 16
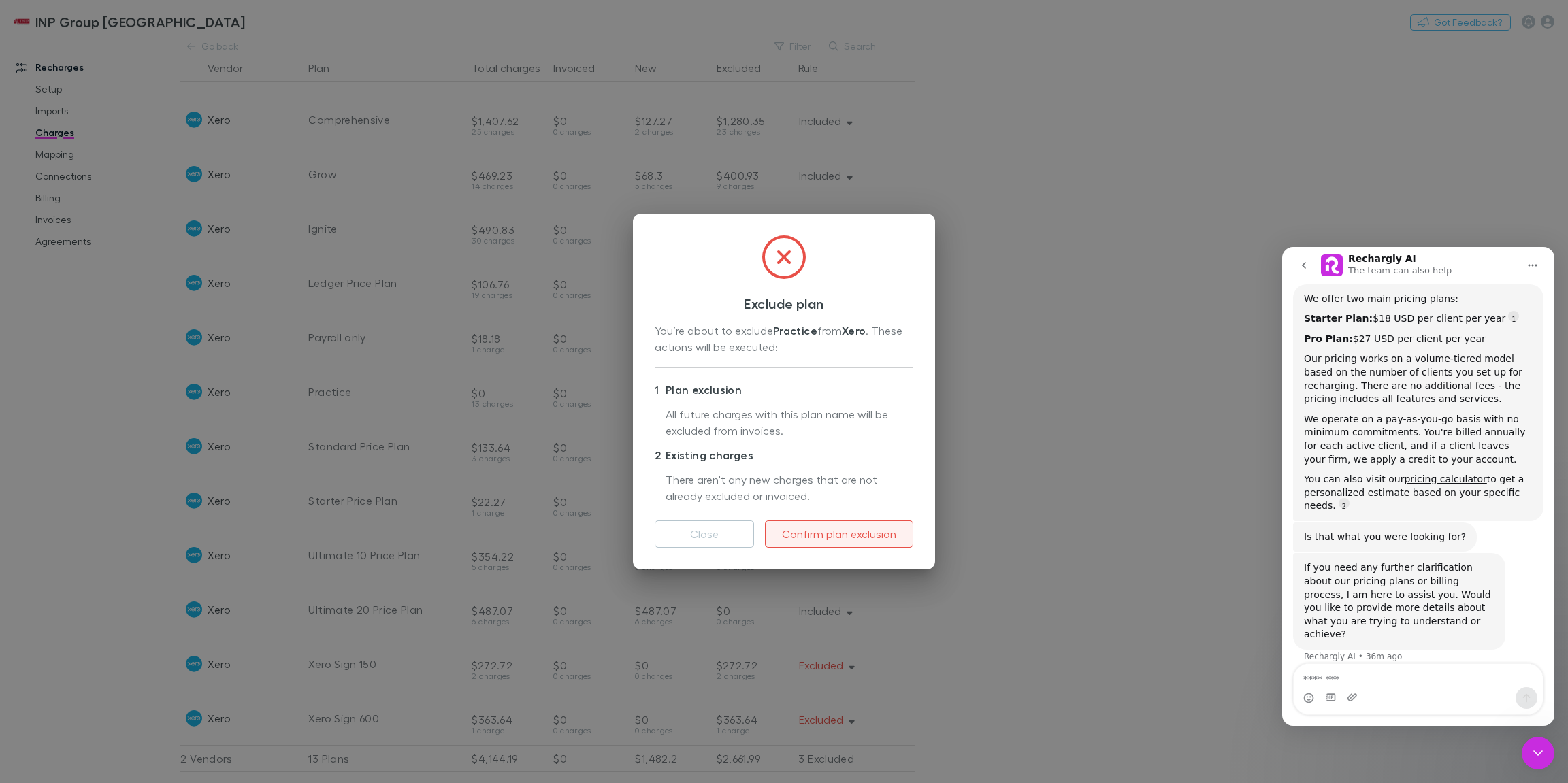
click at [801, 536] on button "Confirm plan exclusion" at bounding box center [838, 534] width 148 height 27
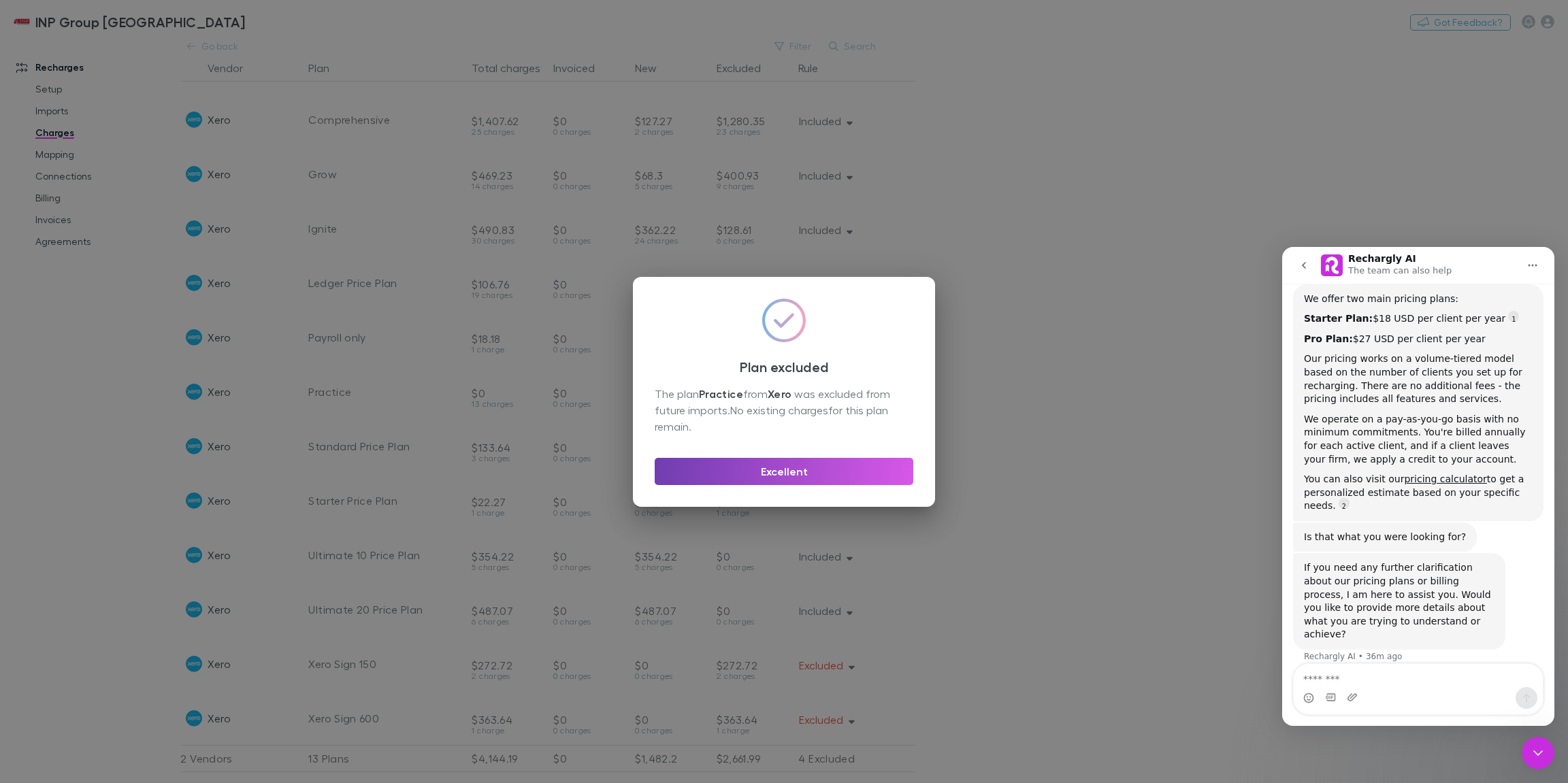
click at [856, 472] on button "Excellent" at bounding box center [784, 471] width 258 height 27
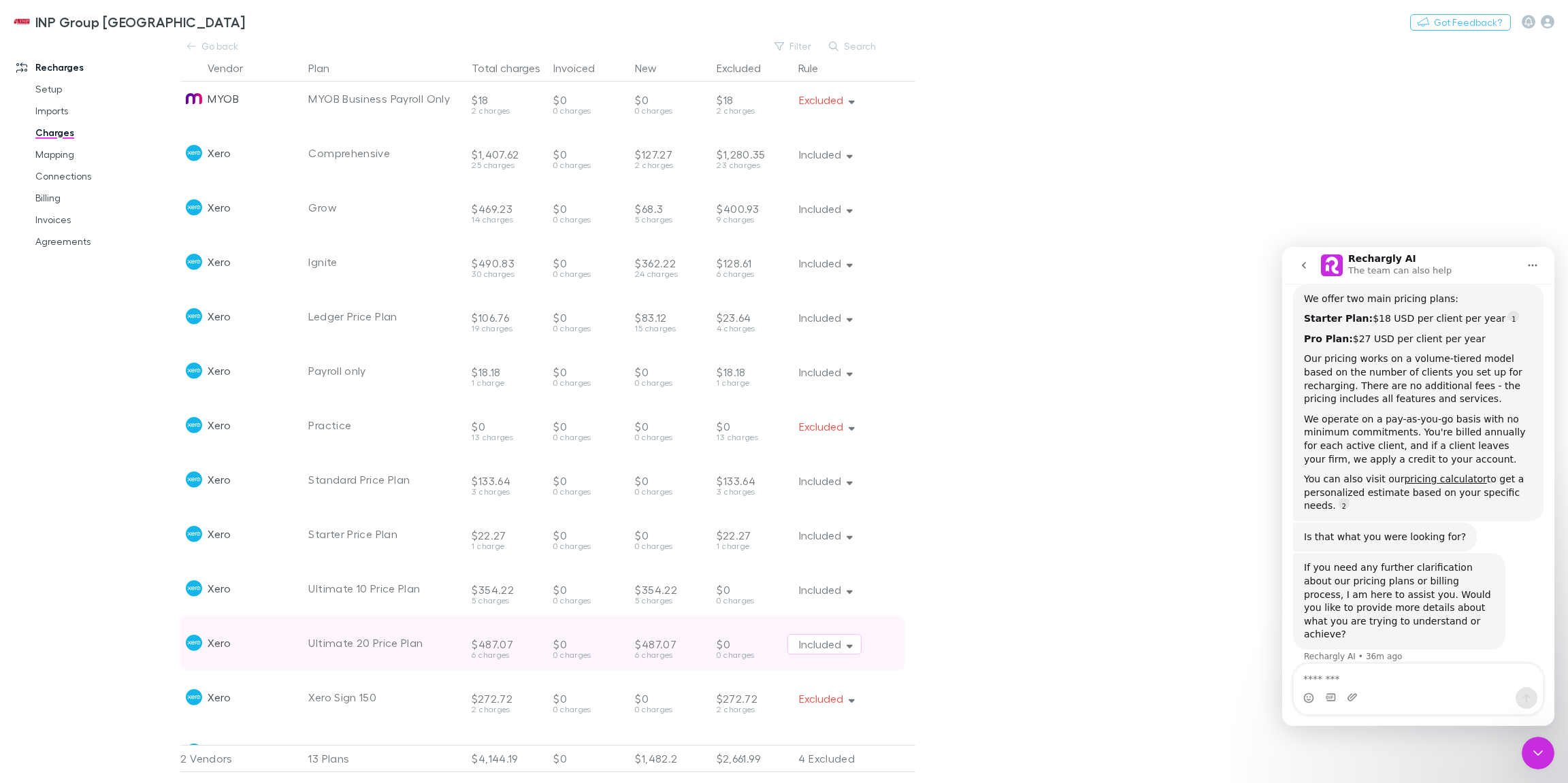
scroll to position [0, 0]
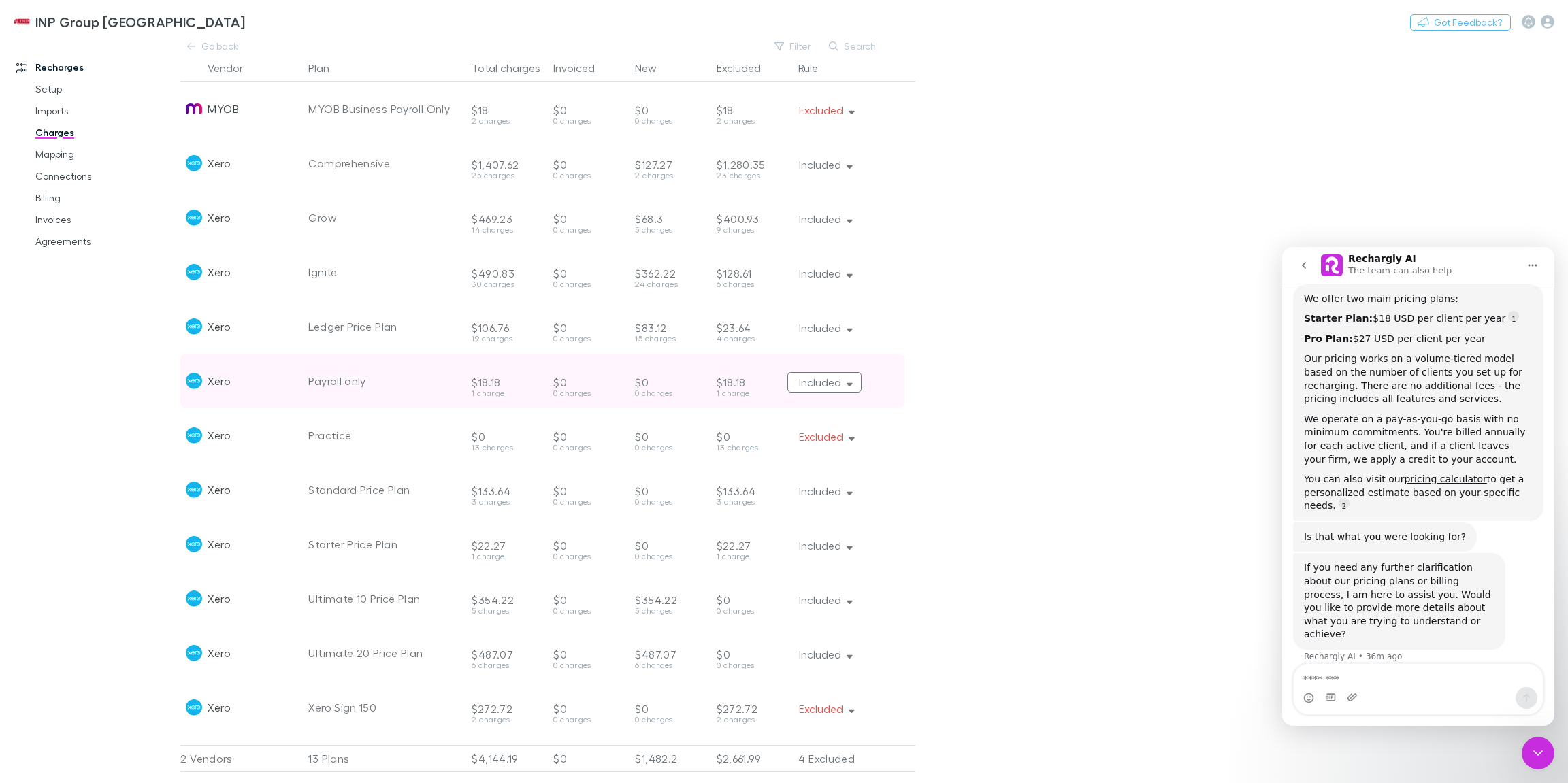
click at [834, 381] on button "Included" at bounding box center [824, 382] width 74 height 20
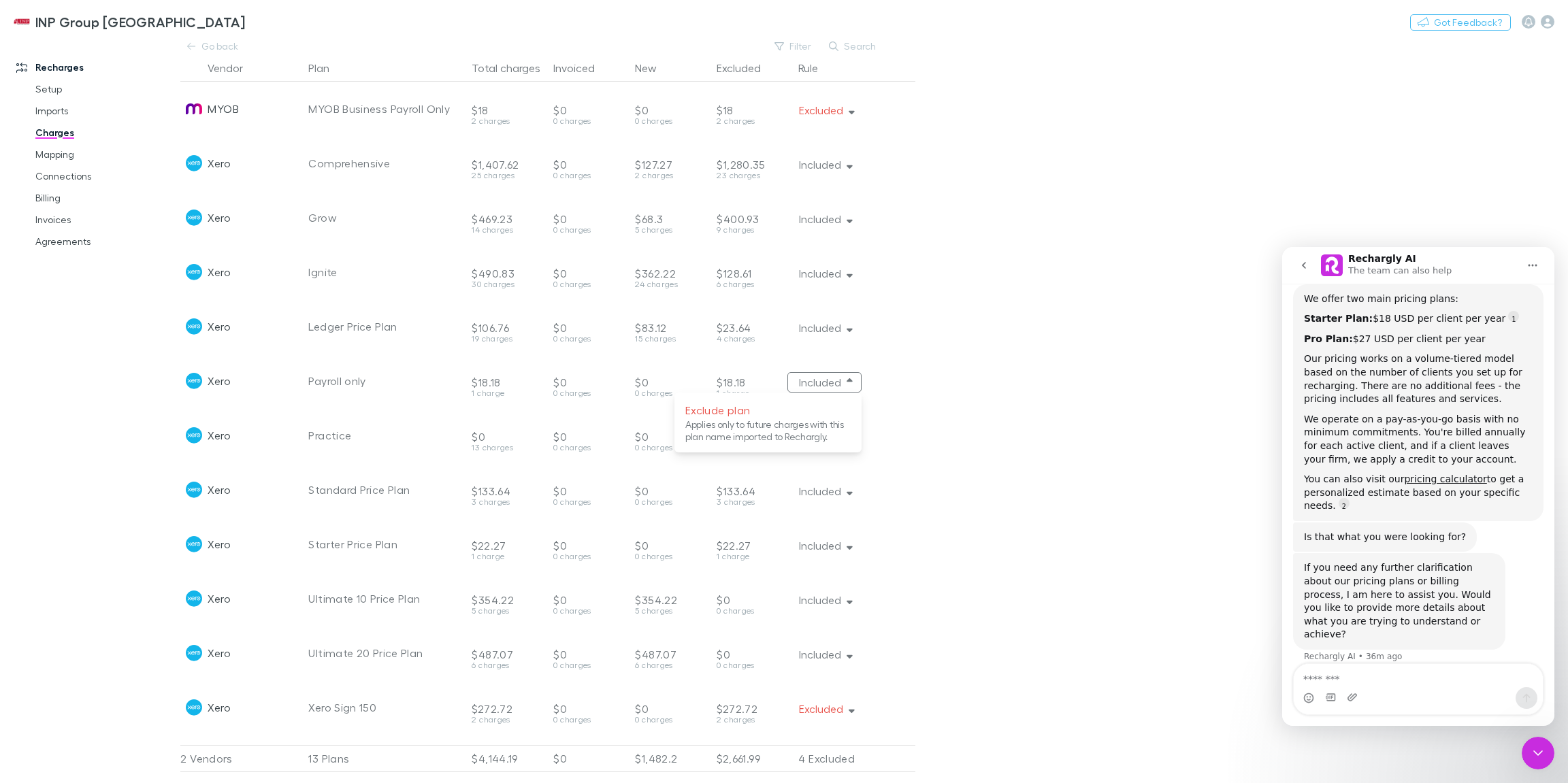
click at [840, 331] on div at bounding box center [784, 392] width 1568 height 783
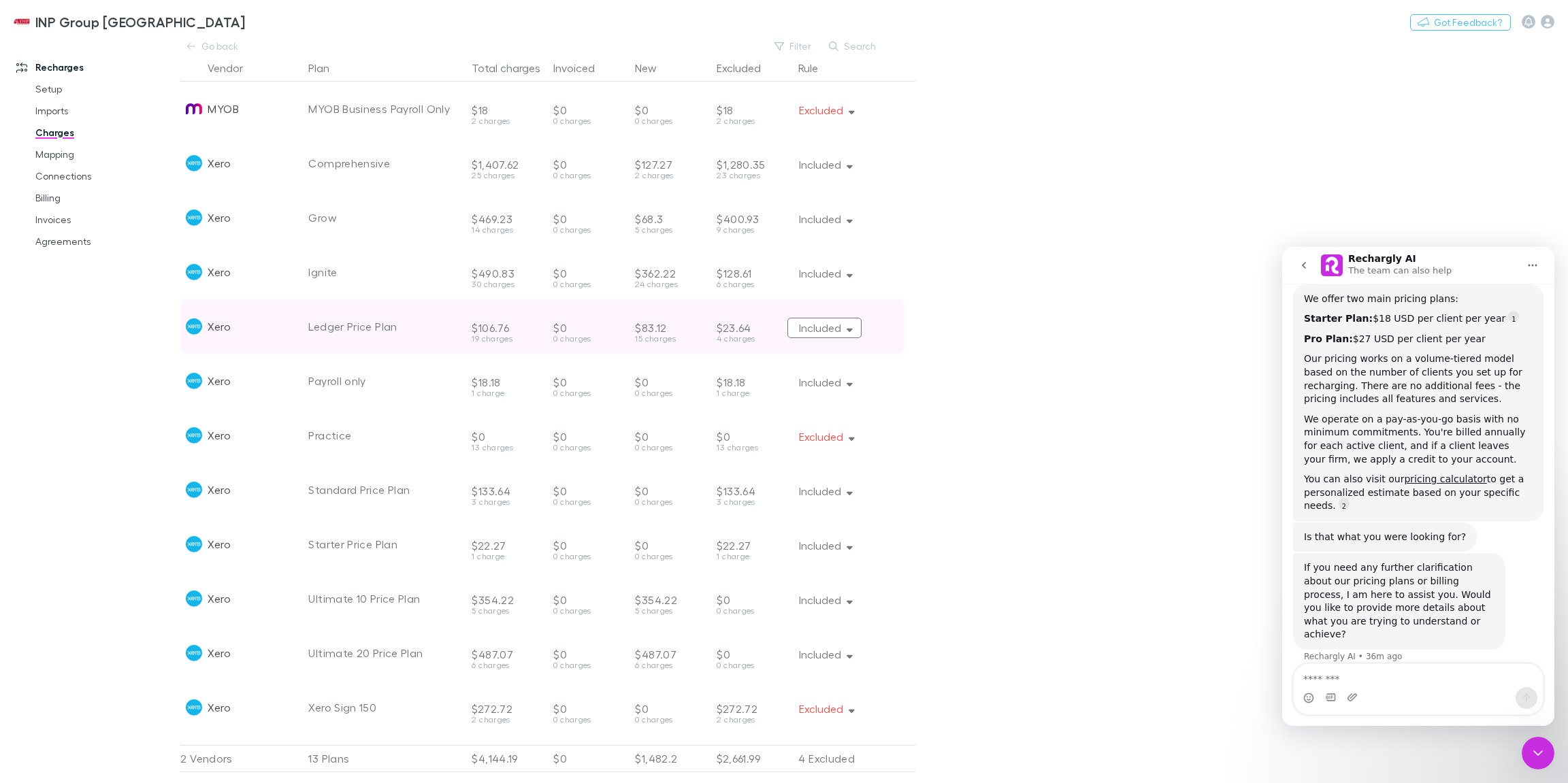
click at [849, 332] on icon "button" at bounding box center [850, 328] width 6 height 9
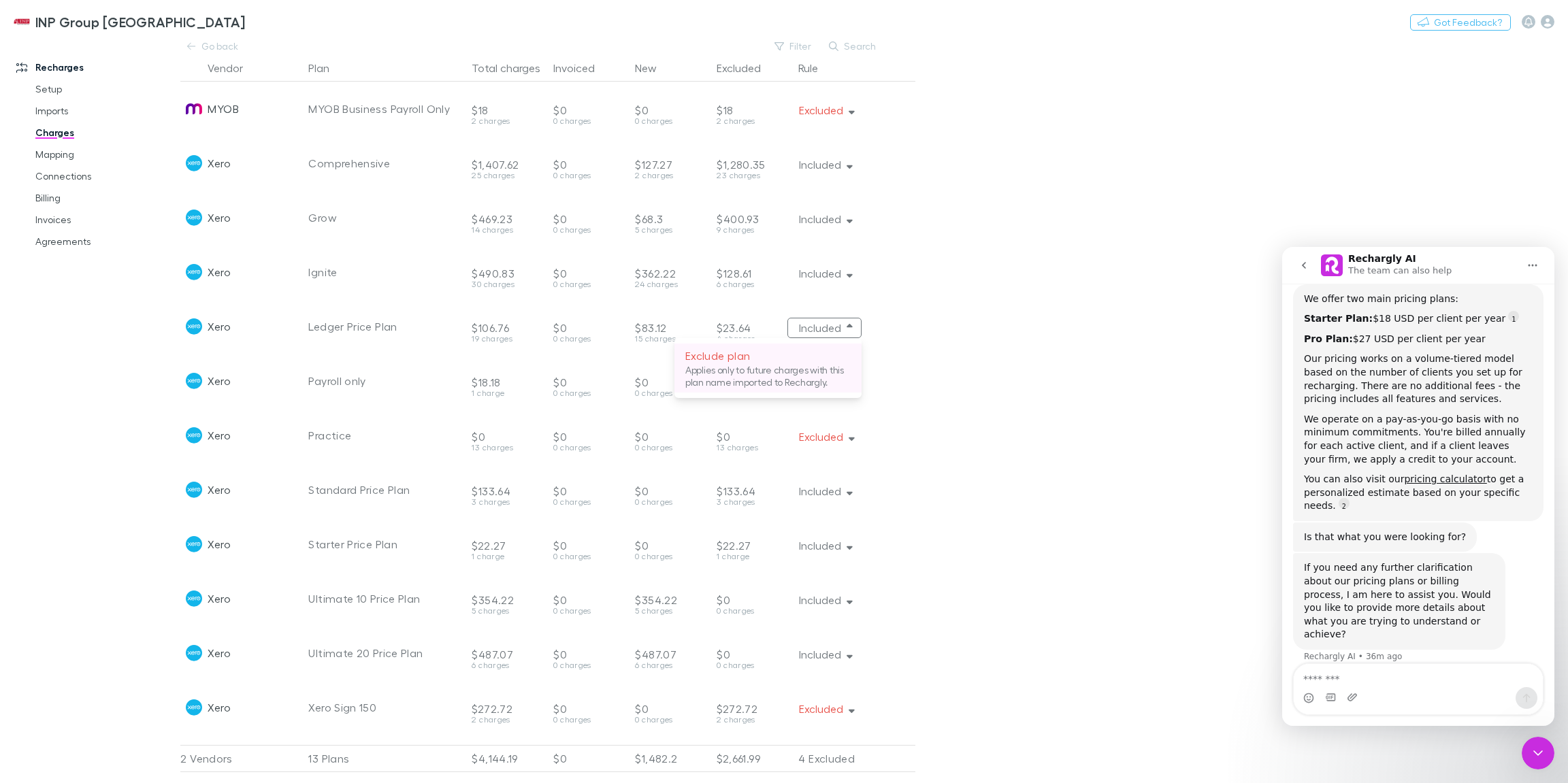
click at [791, 359] on p "Exclude plan" at bounding box center [768, 355] width 165 height 16
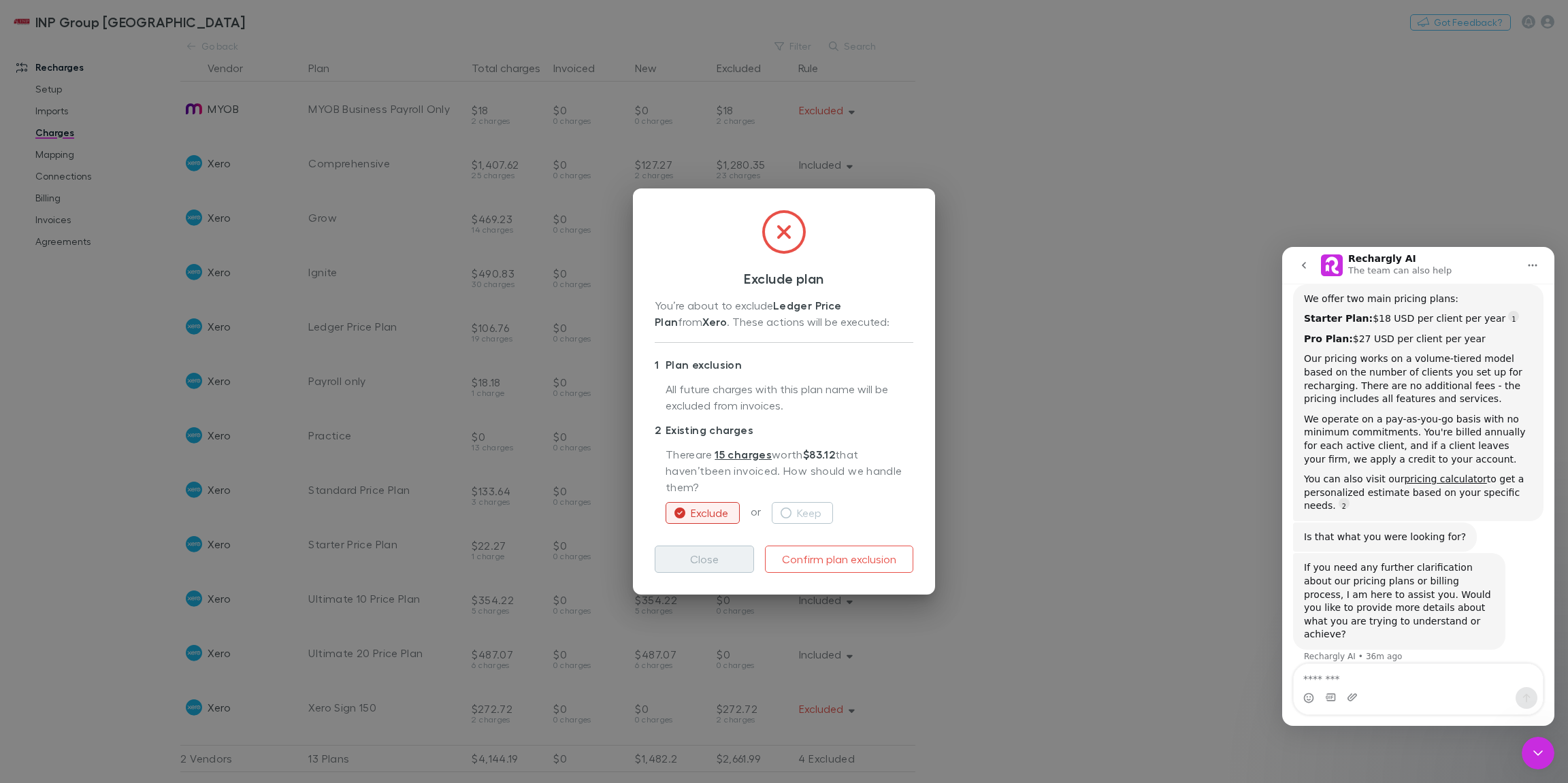
click at [721, 550] on button "Close" at bounding box center [704, 559] width 99 height 27
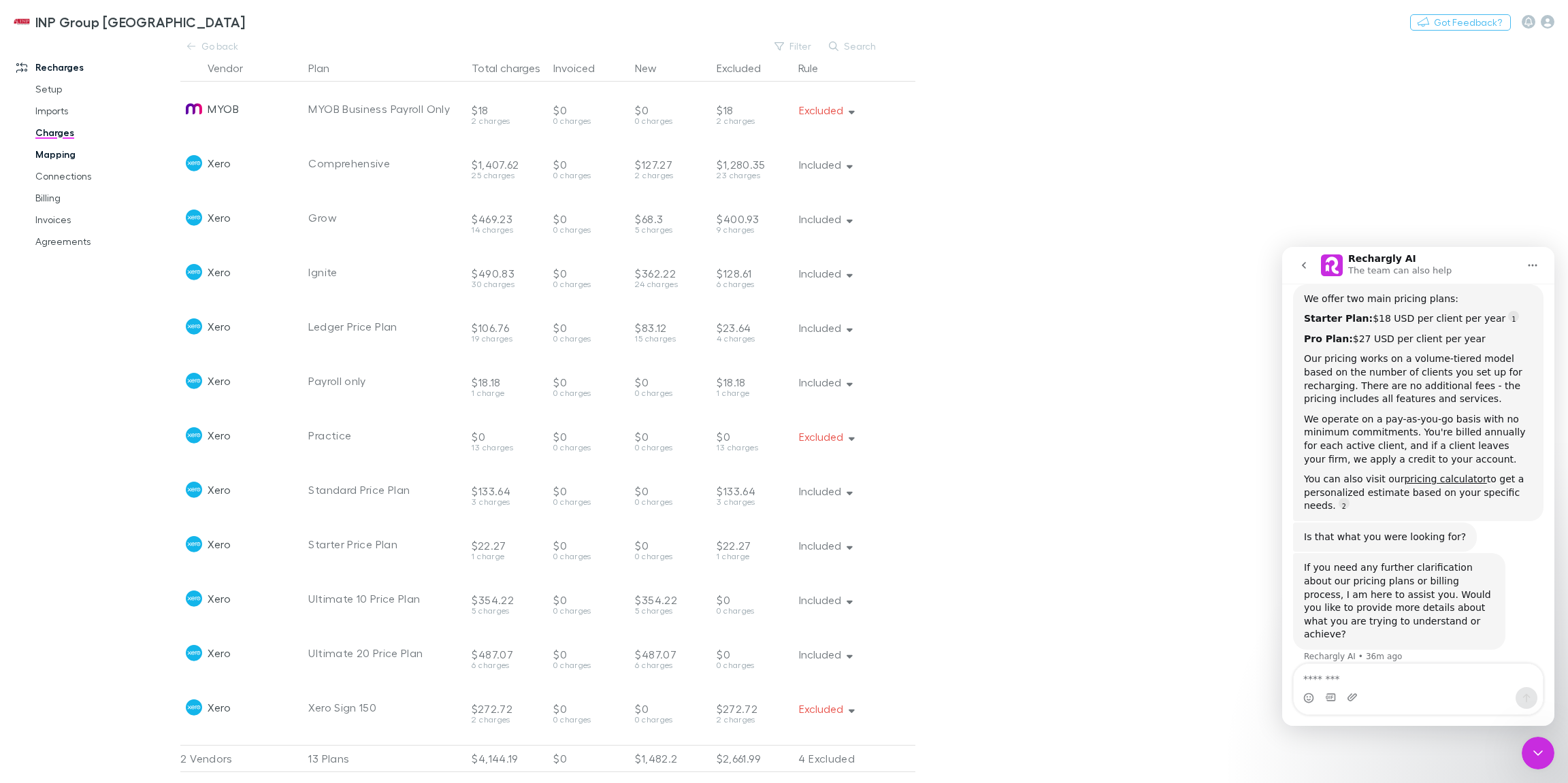
click at [68, 154] on link "Mapping" at bounding box center [99, 154] width 156 height 22
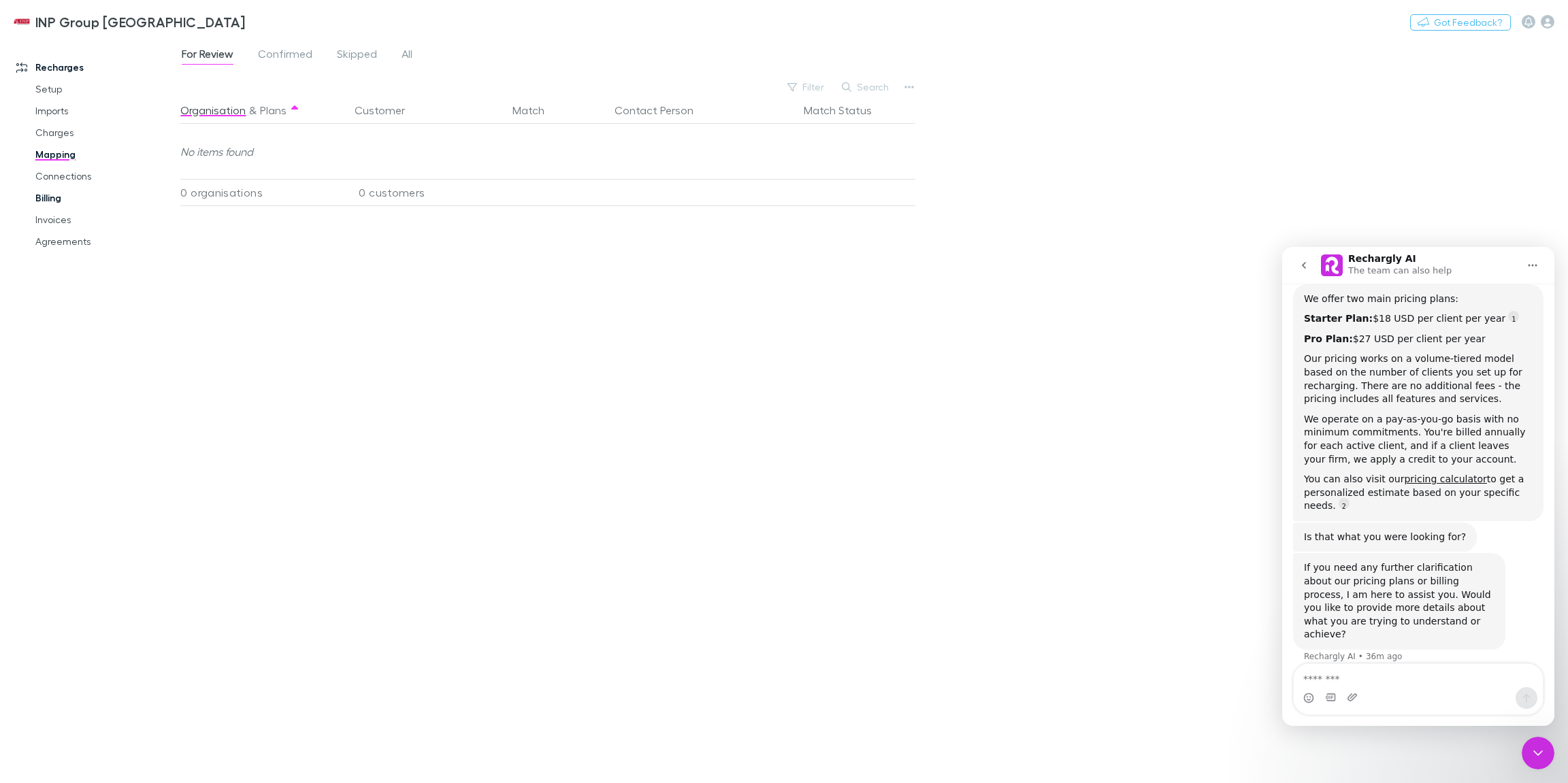
click at [56, 200] on link "Billing" at bounding box center [99, 198] width 156 height 22
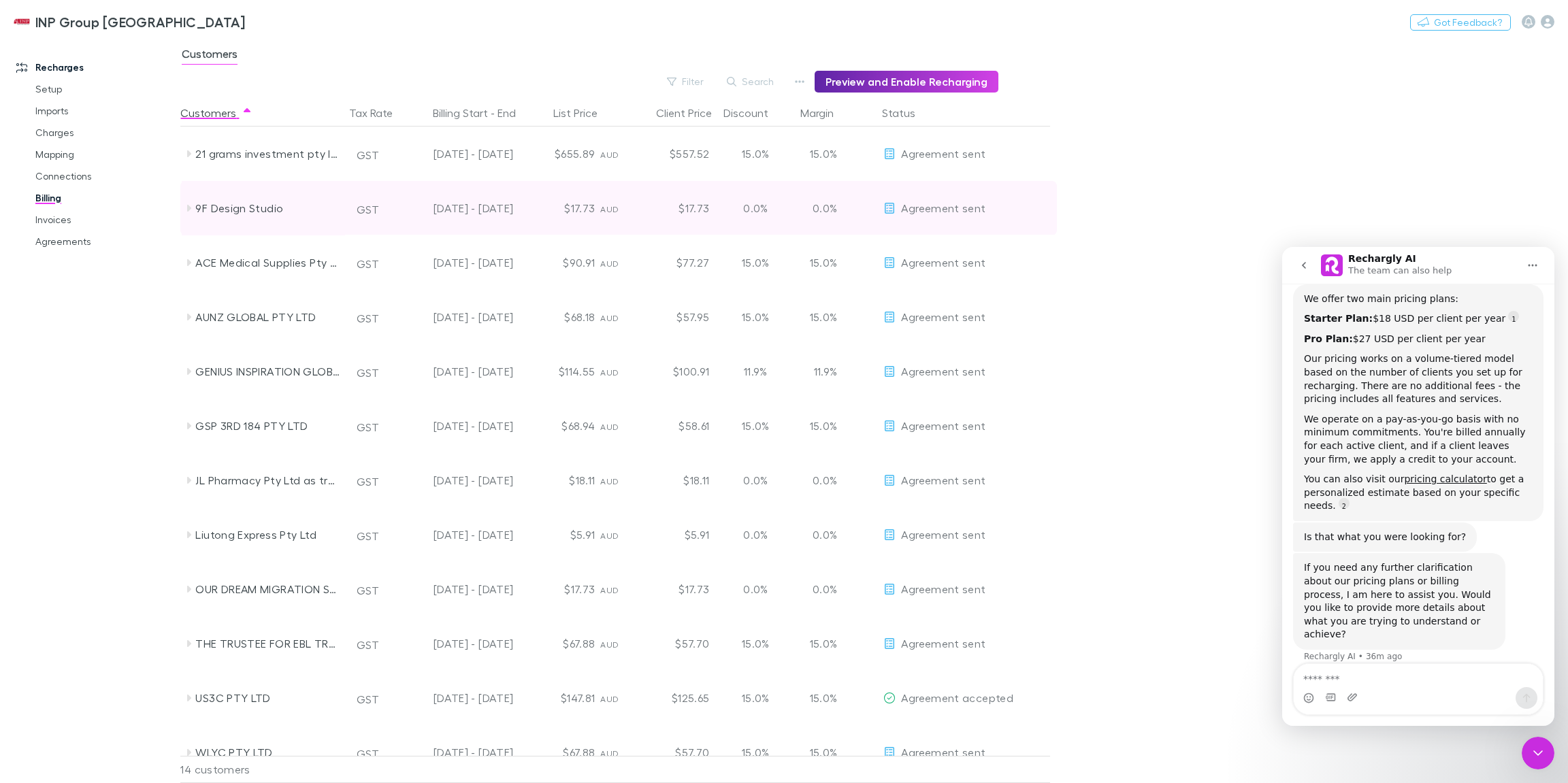
click at [189, 210] on icon at bounding box center [189, 207] width 4 height 7
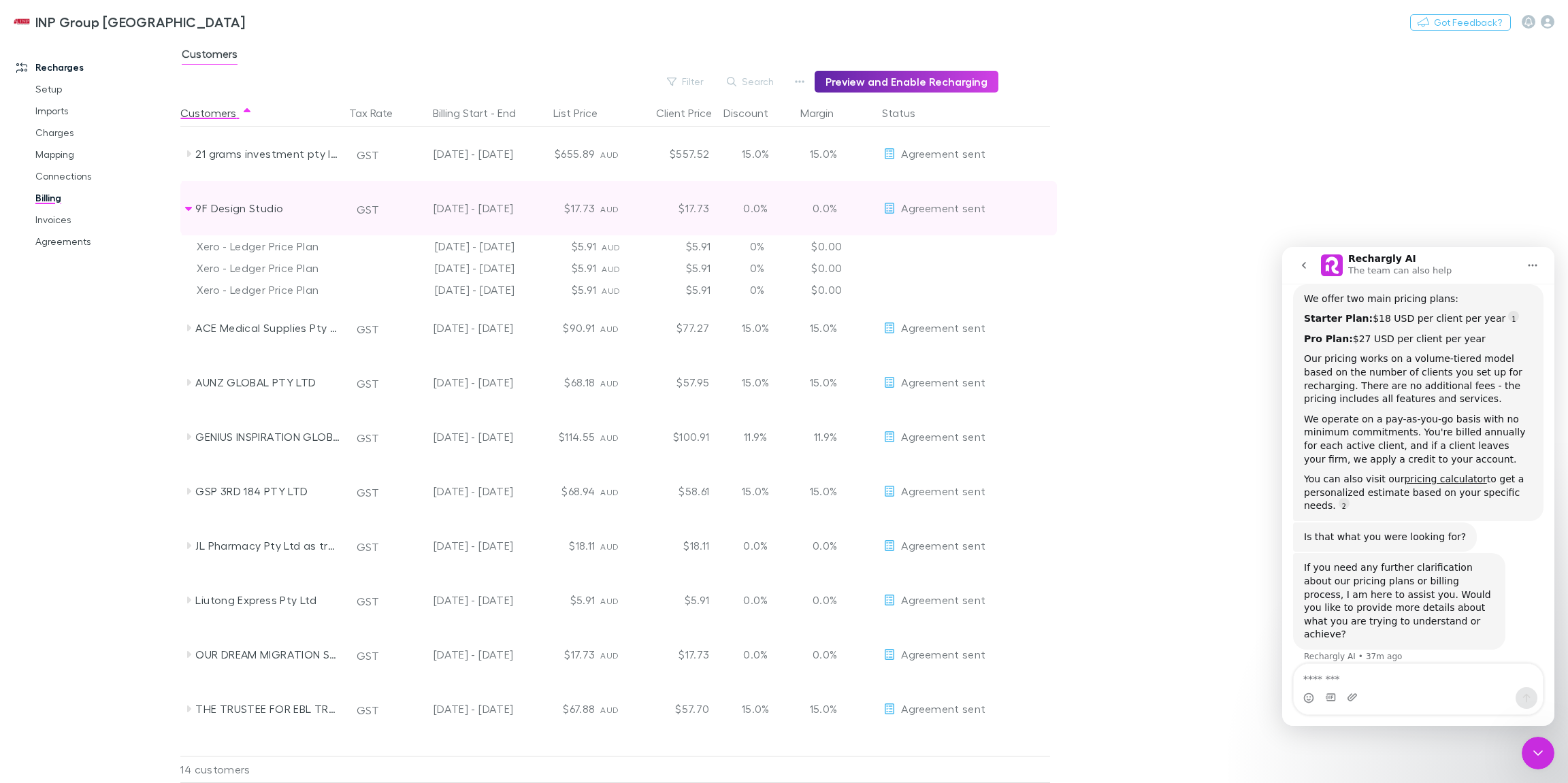
click at [189, 210] on icon at bounding box center [188, 208] width 7 height 4
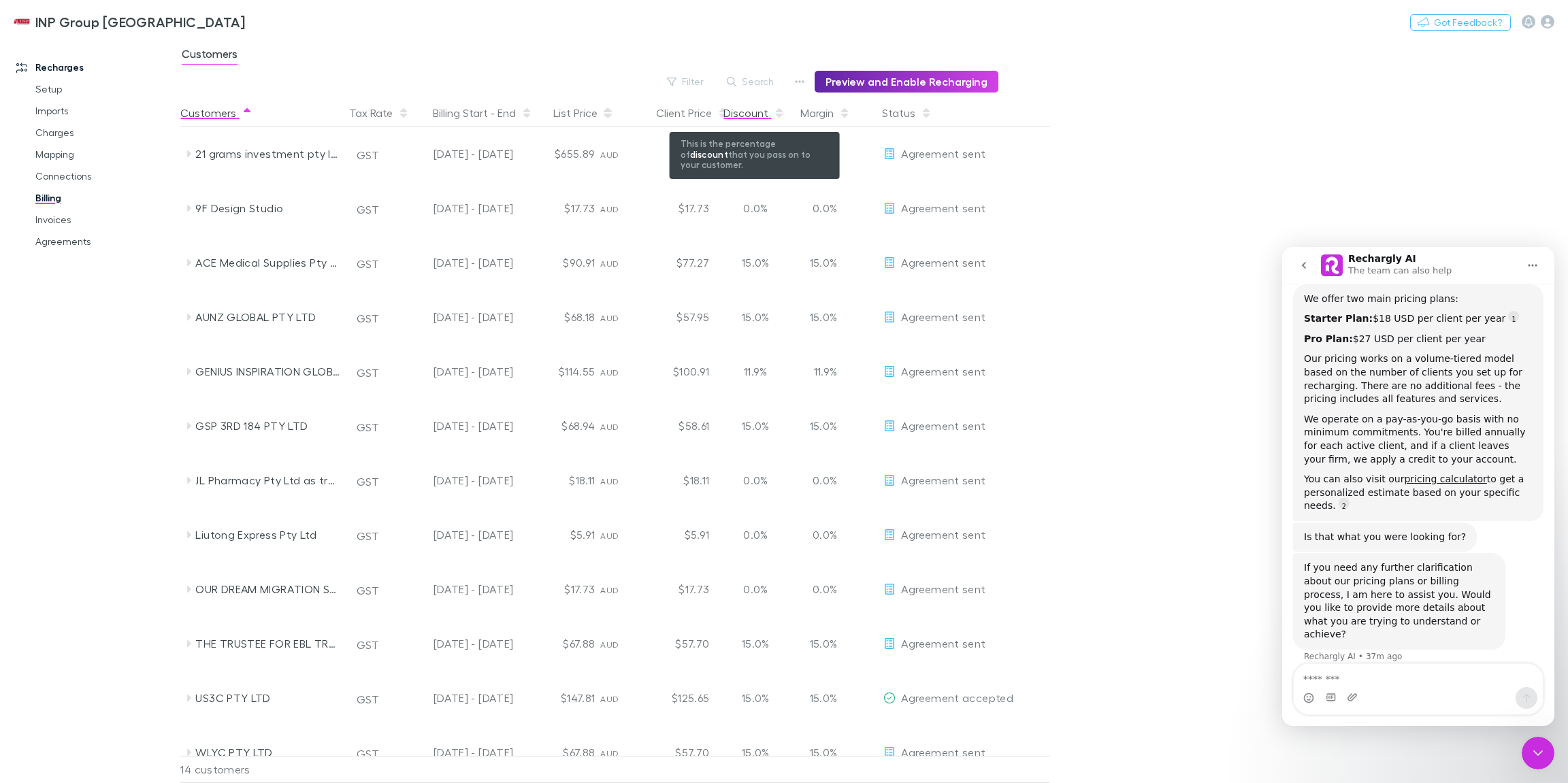
click at [757, 115] on div "Discount" at bounding box center [753, 113] width 61 height 27
